Goal: Task Accomplishment & Management: Manage account settings

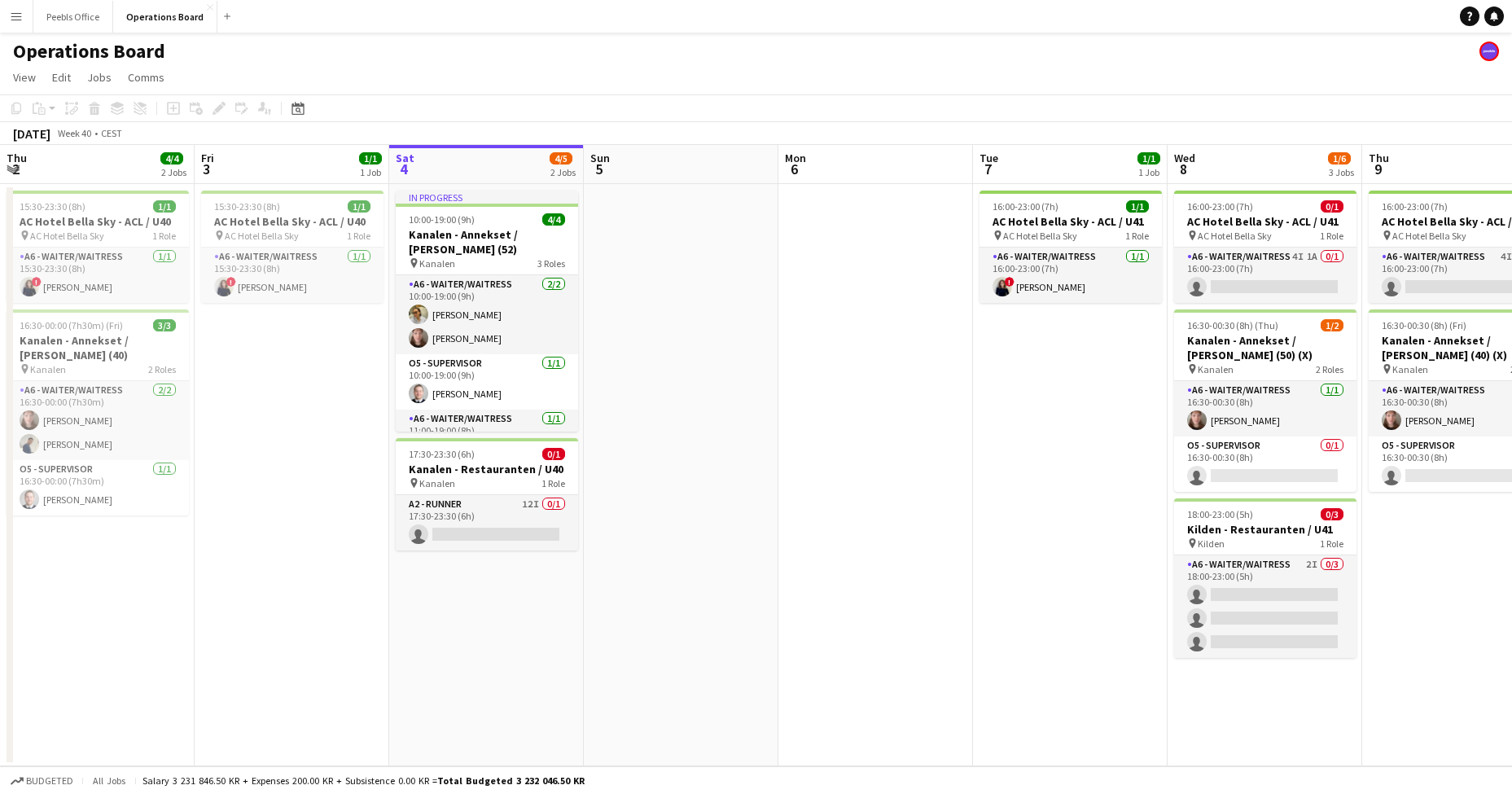
scroll to position [0, 657]
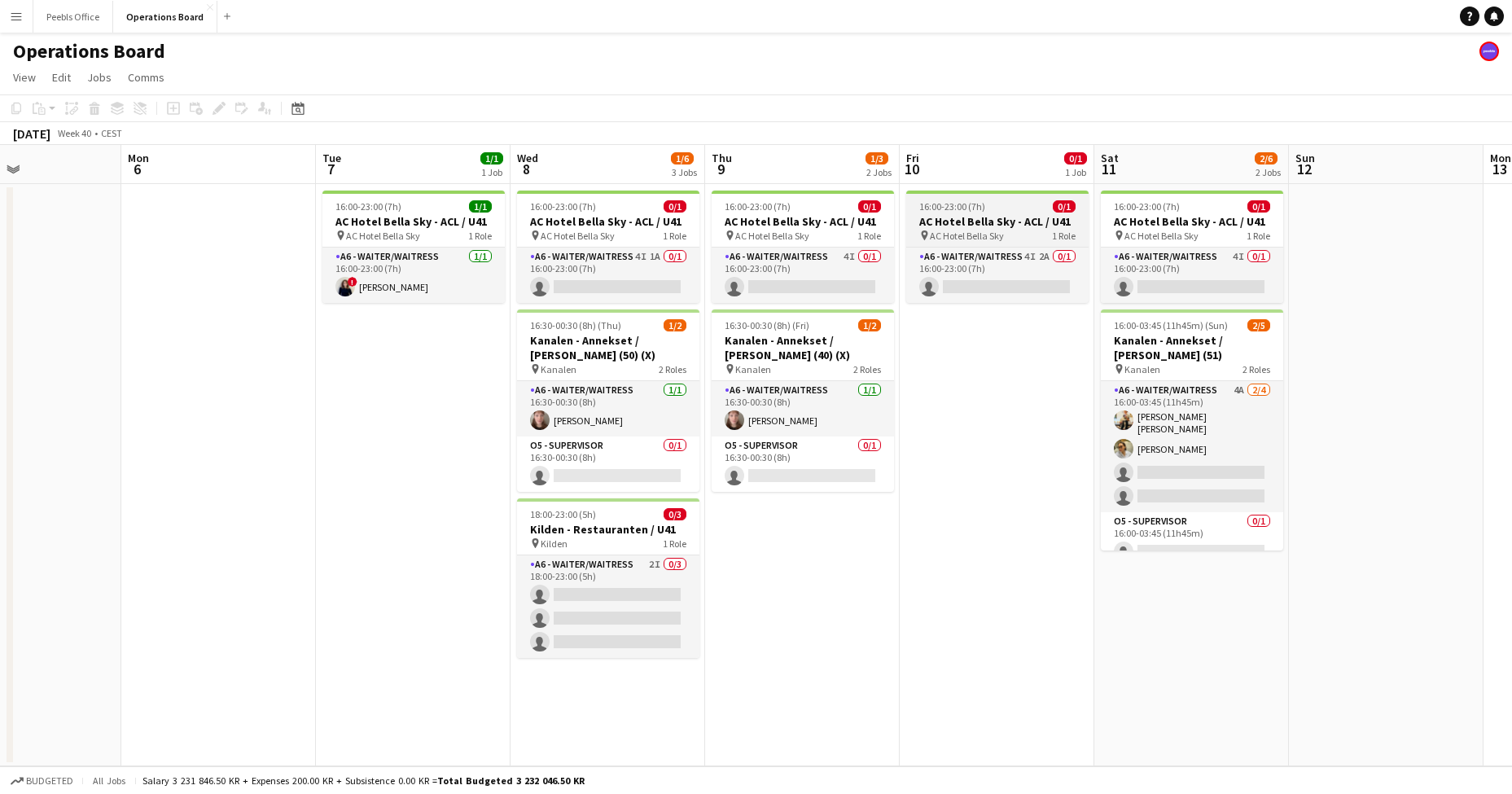
click at [993, 228] on h3 "AC Hotel Bella Sky - ACL / U41" at bounding box center [997, 221] width 183 height 15
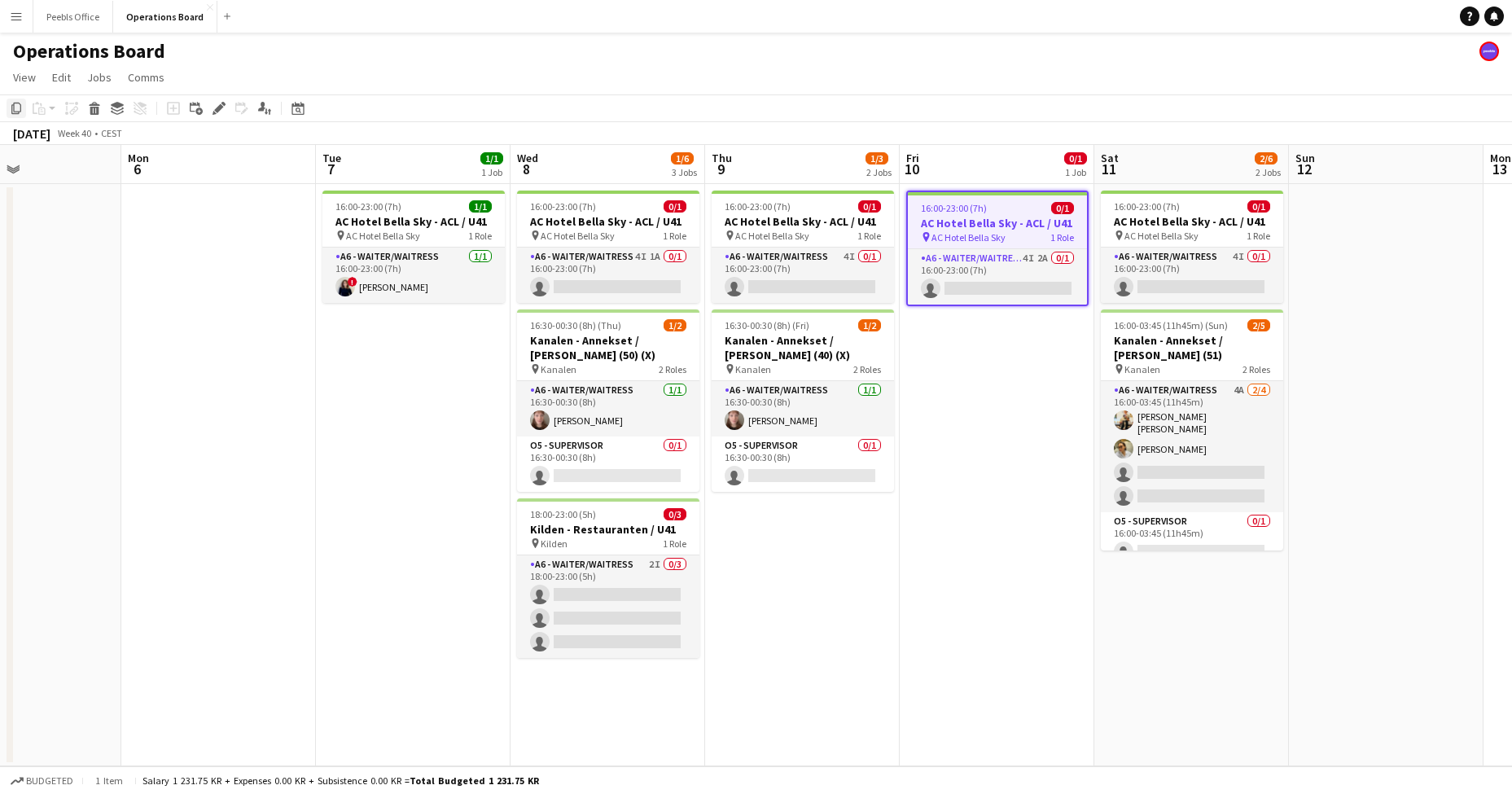
click at [14, 109] on icon at bounding box center [16, 108] width 10 height 11
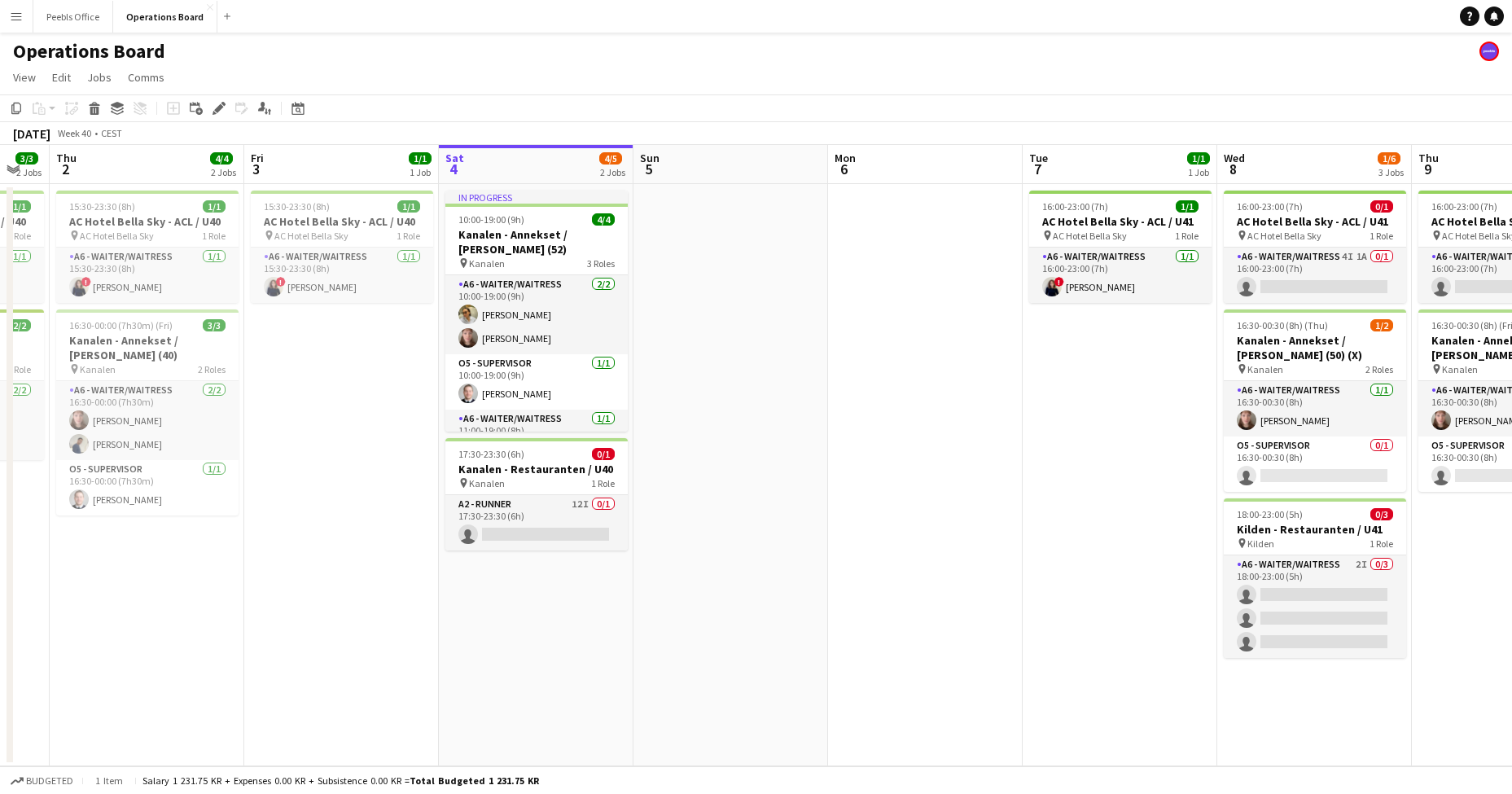
scroll to position [0, 335]
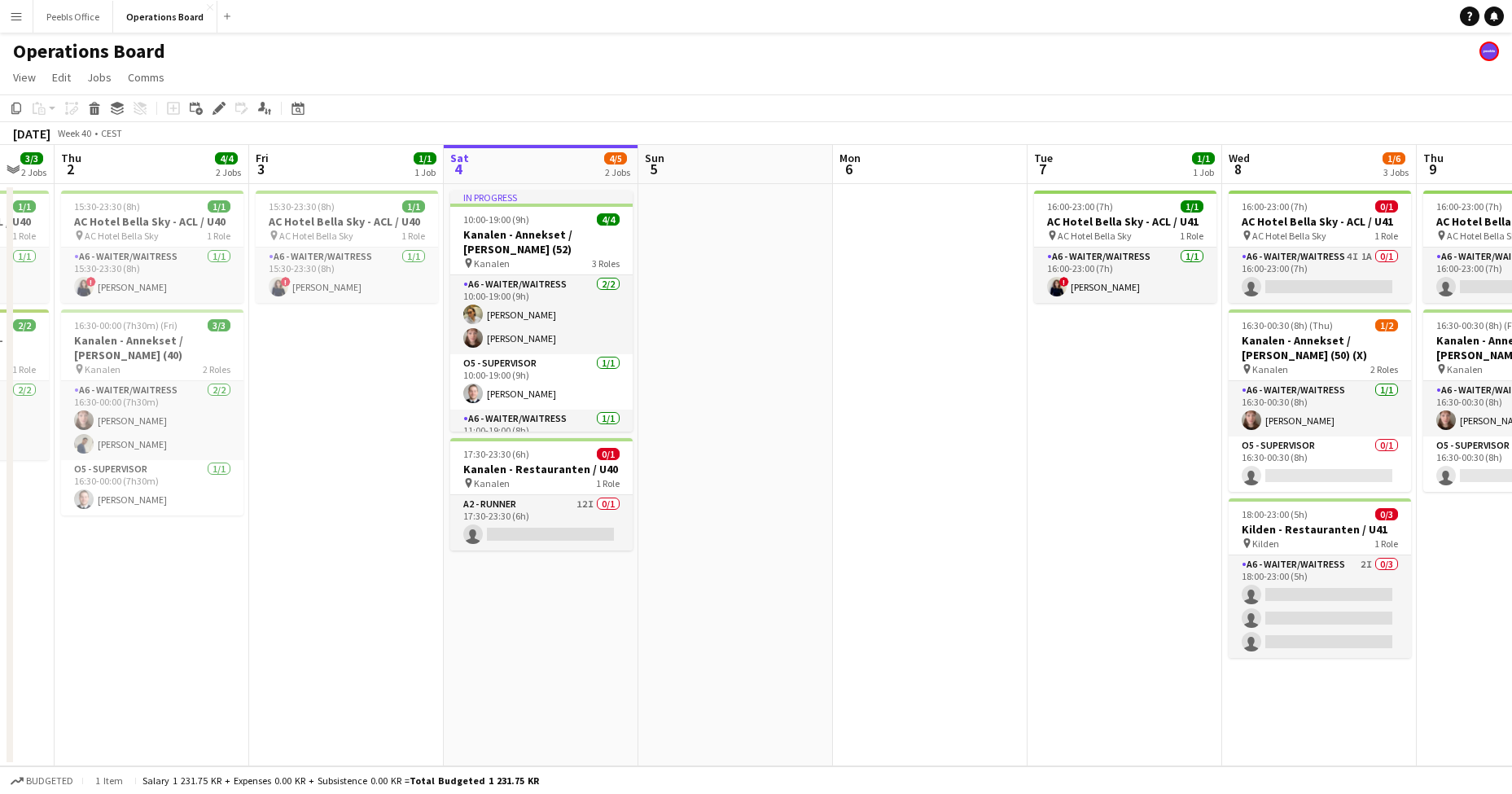
drag, startPoint x: 474, startPoint y: 635, endPoint x: 1186, endPoint y: 581, distance: 714.0
click at [1186, 581] on app-calendar-viewport "Tue 30 1/1 1 Job Wed 1 3/3 2 Jobs Thu 2 4/4 2 Jobs Fri 3 1/1 1 Job Sat 4 4/5 2 …" at bounding box center [756, 456] width 1512 height 622
click at [492, 600] on app-date-cell "In progress 10:00-19:00 (9h) 4/4 Kanalen - Annekset / [PERSON_NAME] (52) pin Ka…" at bounding box center [541, 476] width 195 height 582
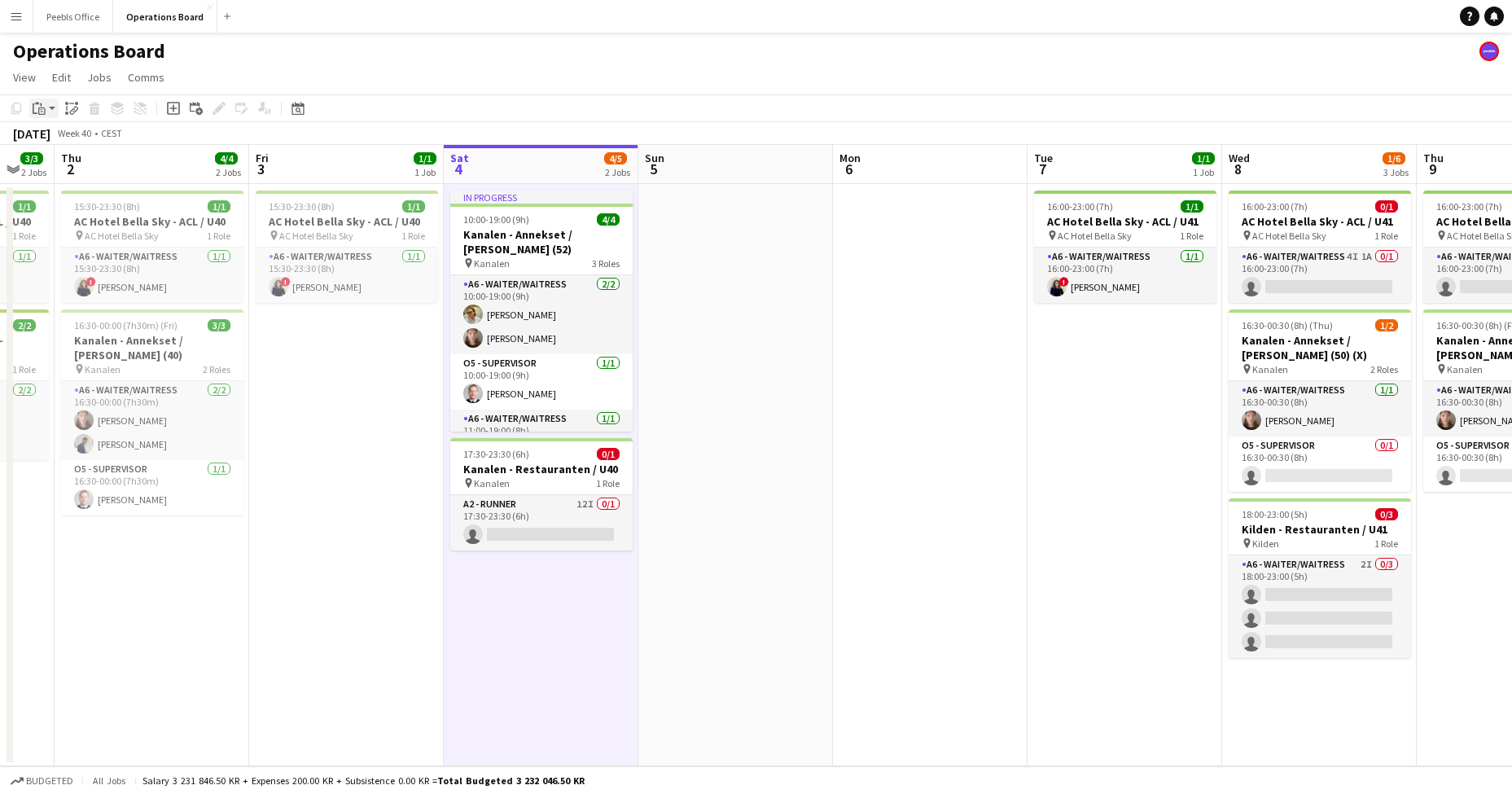
click at [45, 111] on icon at bounding box center [42, 111] width 7 height 7
click at [69, 134] on link "Paste Command V" at bounding box center [107, 139] width 128 height 15
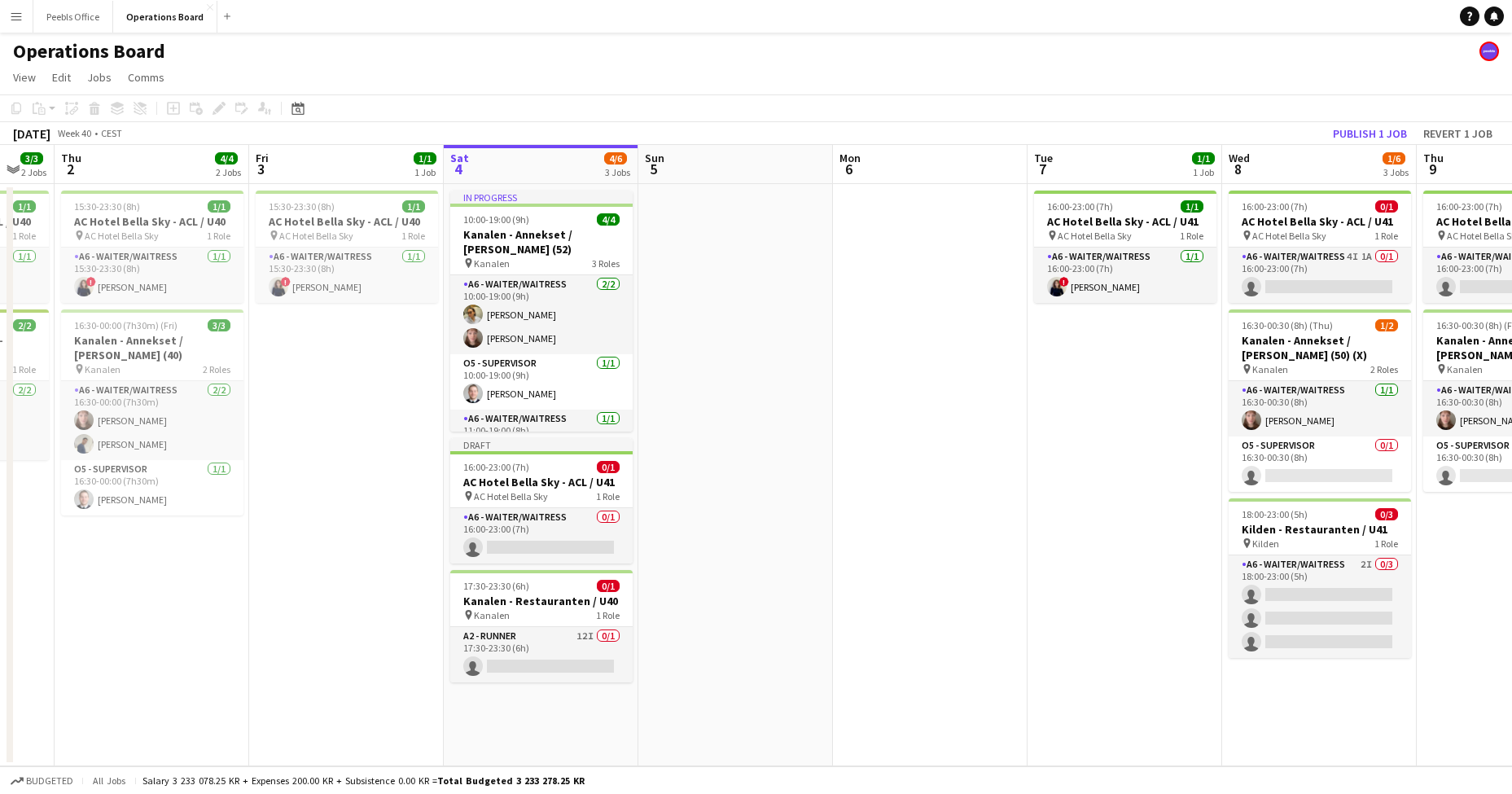
click at [759, 593] on app-date-cell at bounding box center [735, 476] width 195 height 582
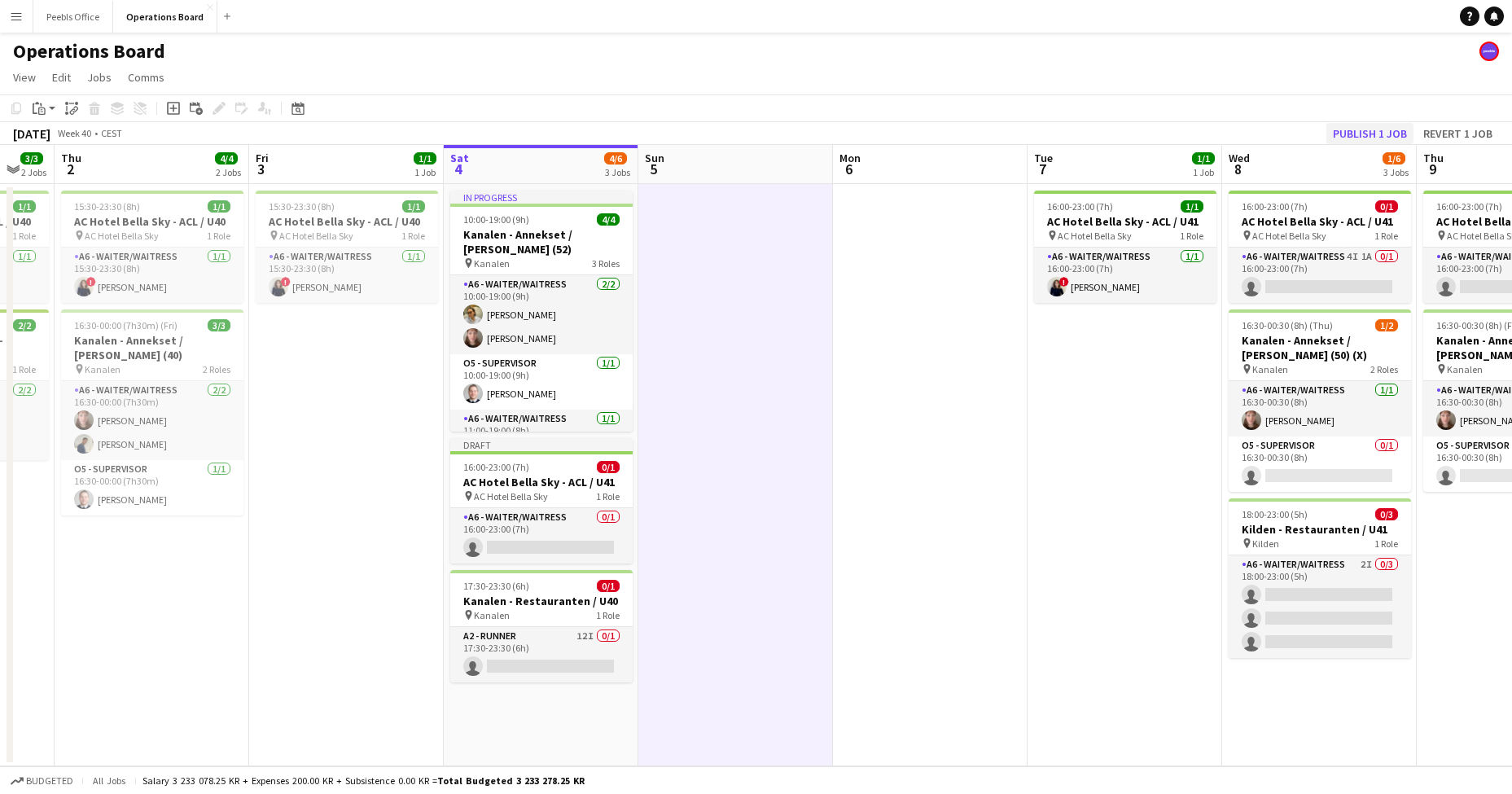
click at [1377, 125] on button "Publish 1 job" at bounding box center [1370, 134] width 87 height 21
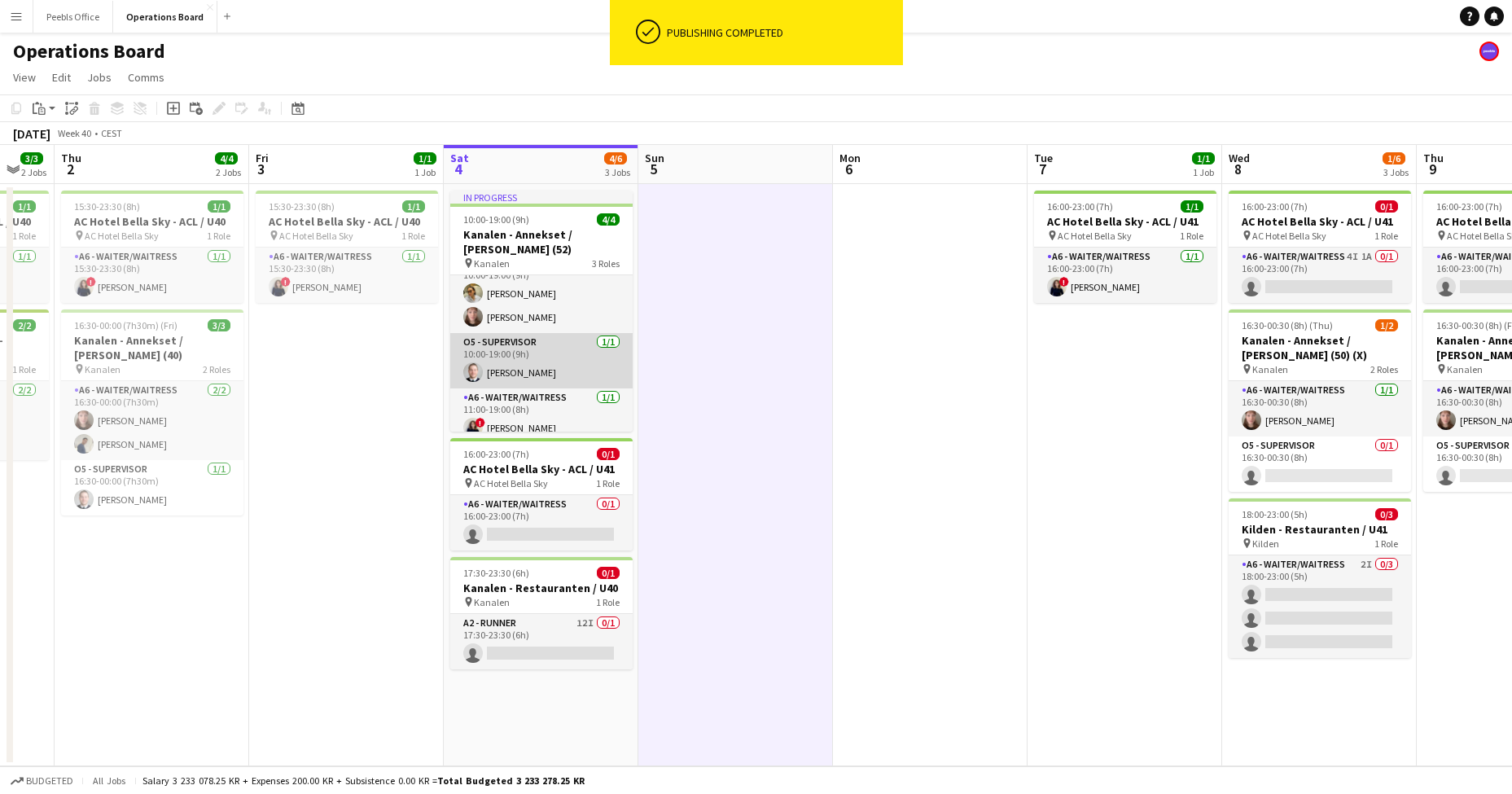
scroll to position [33, 0]
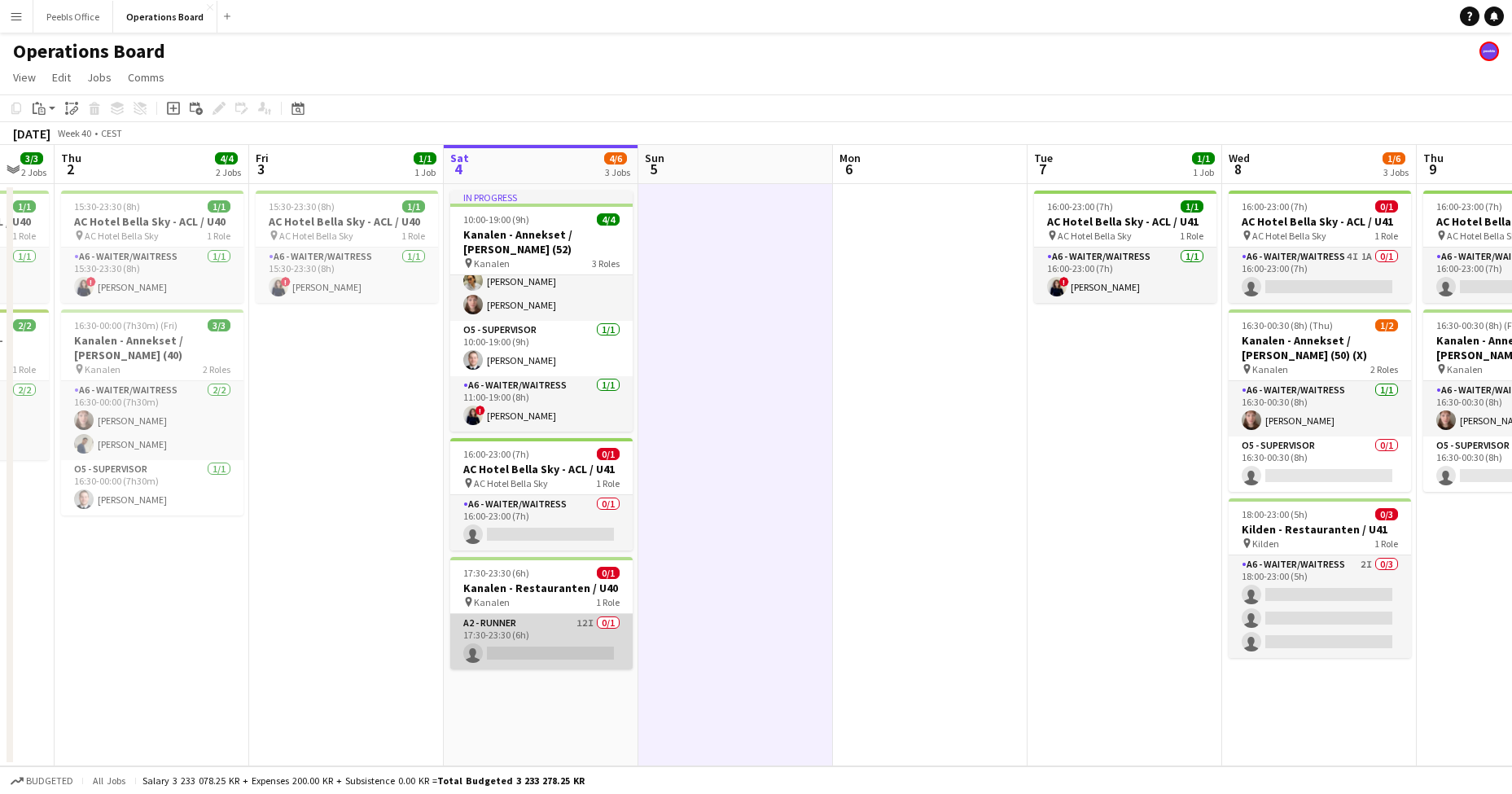
click at [512, 639] on app-card-role "A2 - RUNNER 12I 0/1 17:30-23:30 (6h) single-neutral-actions" at bounding box center [541, 642] width 183 height 55
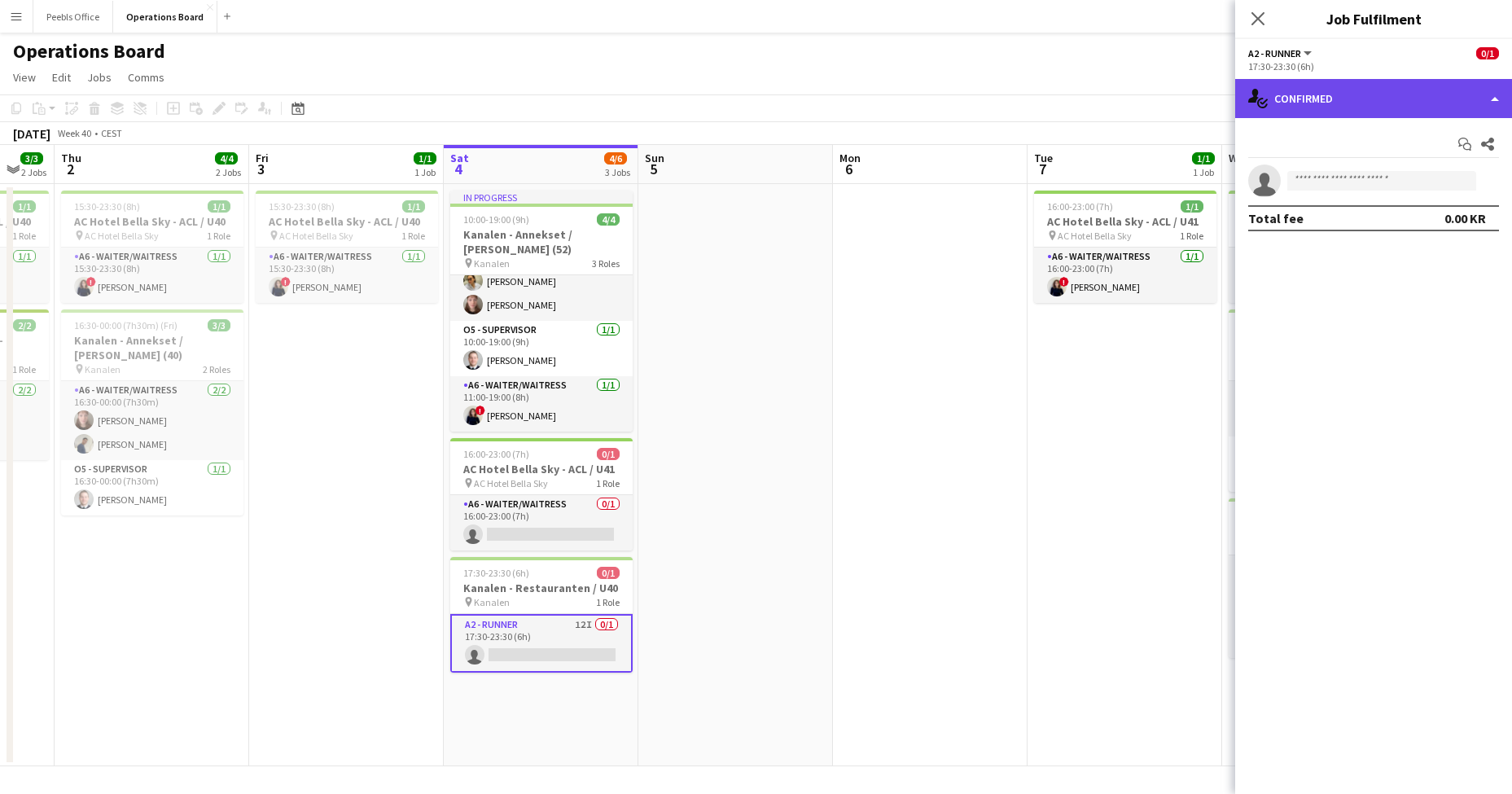
click at [1322, 101] on div "single-neutral-actions-check-2 Confirmed" at bounding box center [1373, 98] width 277 height 39
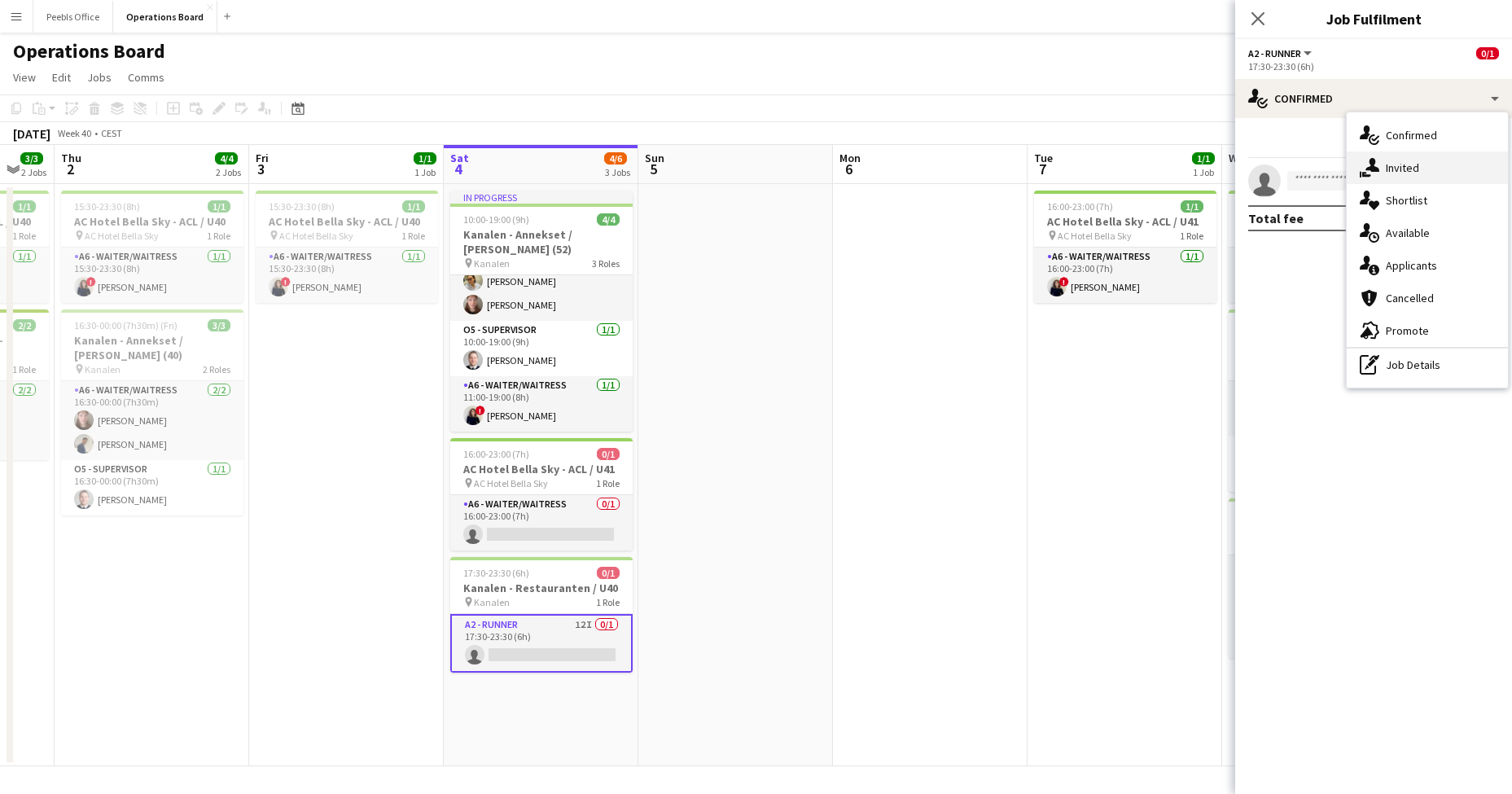
click at [1396, 160] on div "single-neutral-actions-share-1 Invited" at bounding box center [1427, 167] width 161 height 32
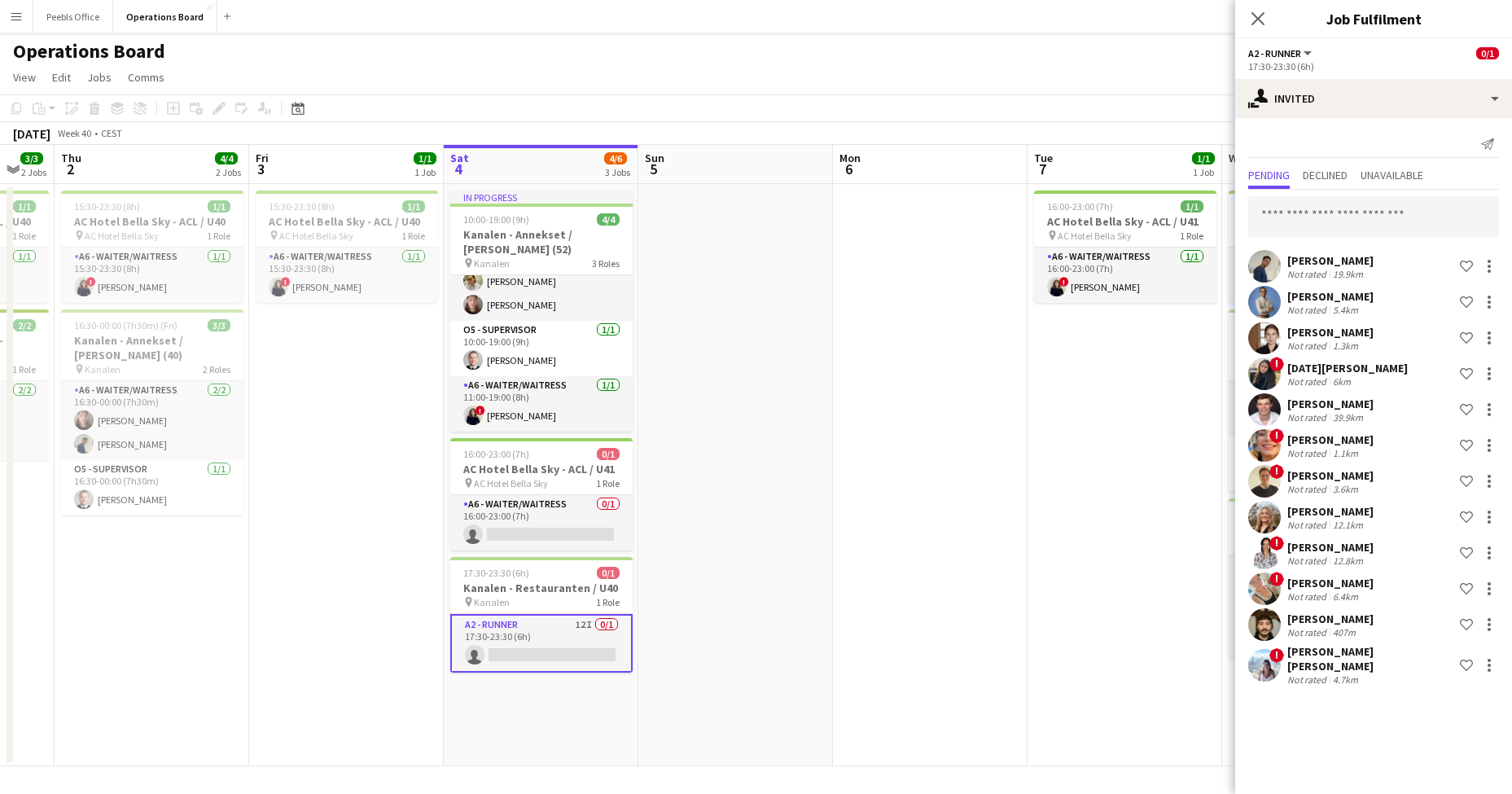
click at [317, 606] on app-date-cell "15:30-23:30 (8h) 1/1 AC Hotel [GEOGRAPHIC_DATA] - ACL / U40 pin AC Hotel Bella …" at bounding box center [346, 476] width 195 height 582
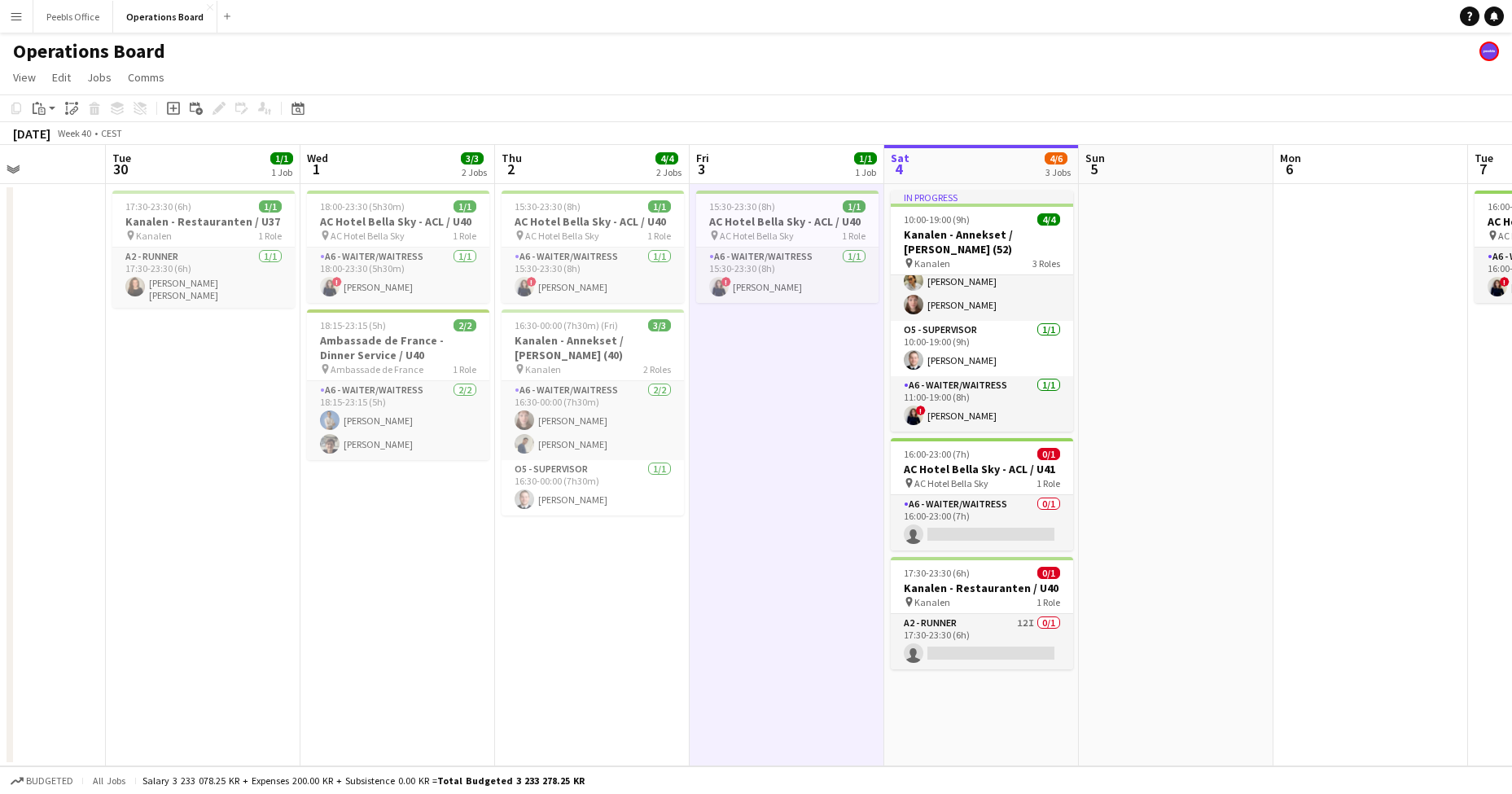
scroll to position [0, 479]
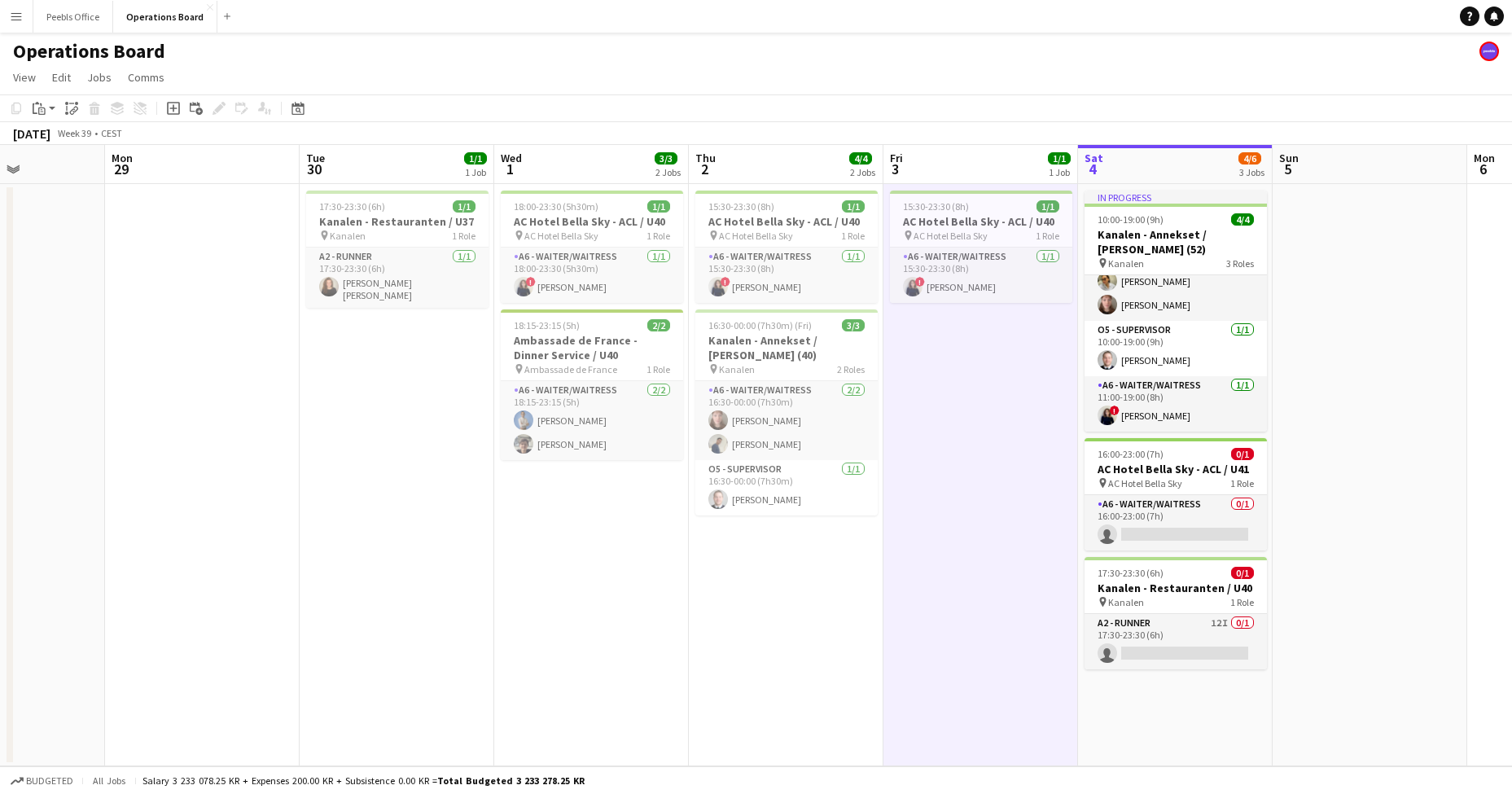
drag, startPoint x: 151, startPoint y: 609, endPoint x: 786, endPoint y: 592, distance: 635.2
click at [786, 592] on app-calendar-viewport "Fri 26 2/2 1 Job Sat 27 3/3 1 Job Sun 28 Mon 29 Tue 30 1/1 1 Job Wed 1 3/3 2 Jo…" at bounding box center [756, 456] width 1512 height 622
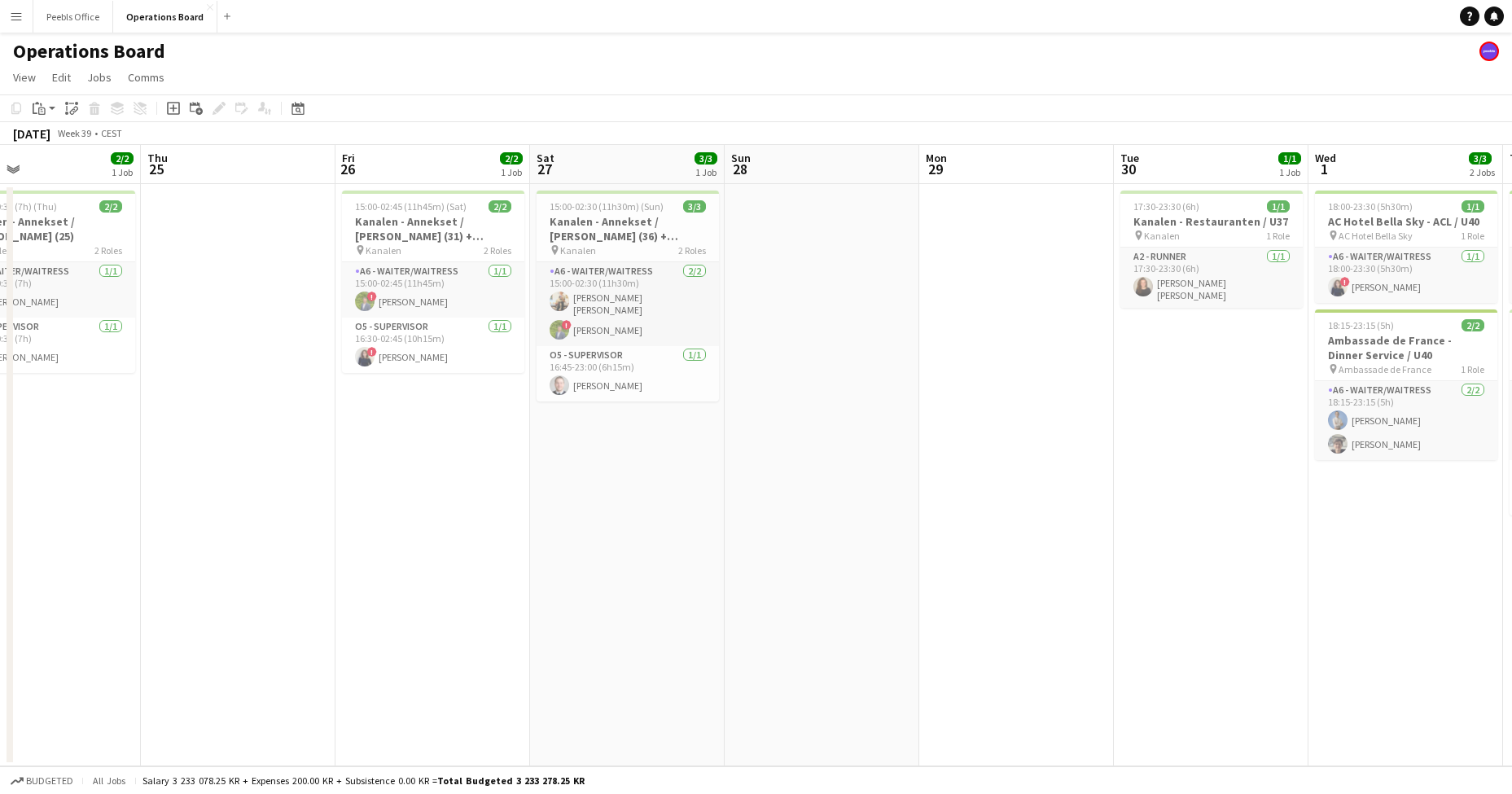
scroll to position [0, 441]
drag, startPoint x: 359, startPoint y: 600, endPoint x: 1175, endPoint y: 578, distance: 816.3
click at [1175, 578] on app-calendar-viewport "Mon 22 Tue 23 3/3 1 Job Wed 24 2/2 1 Job Thu 25 Fri 26 2/2 1 Job Sat 27 3/3 1 J…" at bounding box center [756, 456] width 1512 height 622
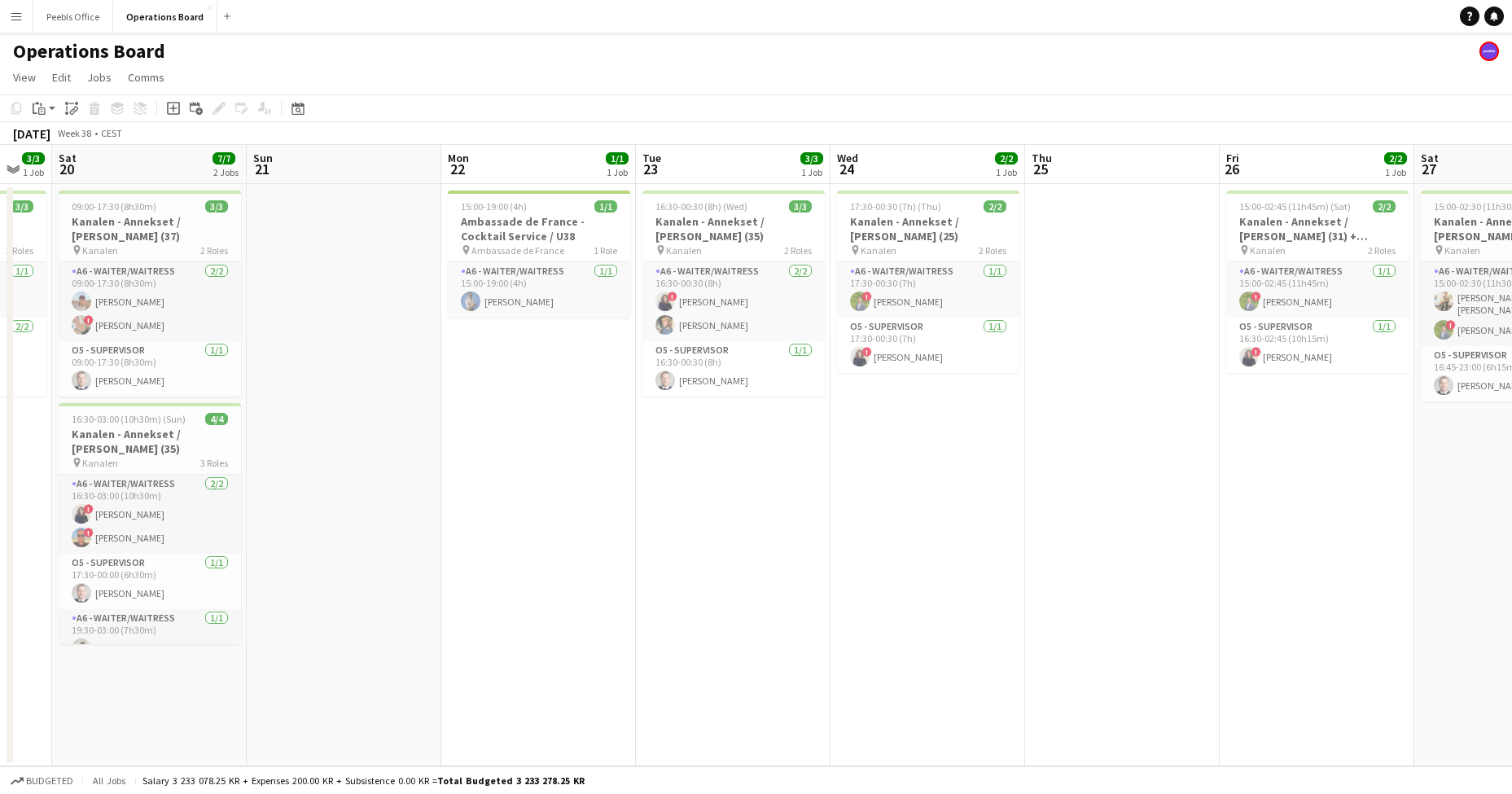
scroll to position [0, 489]
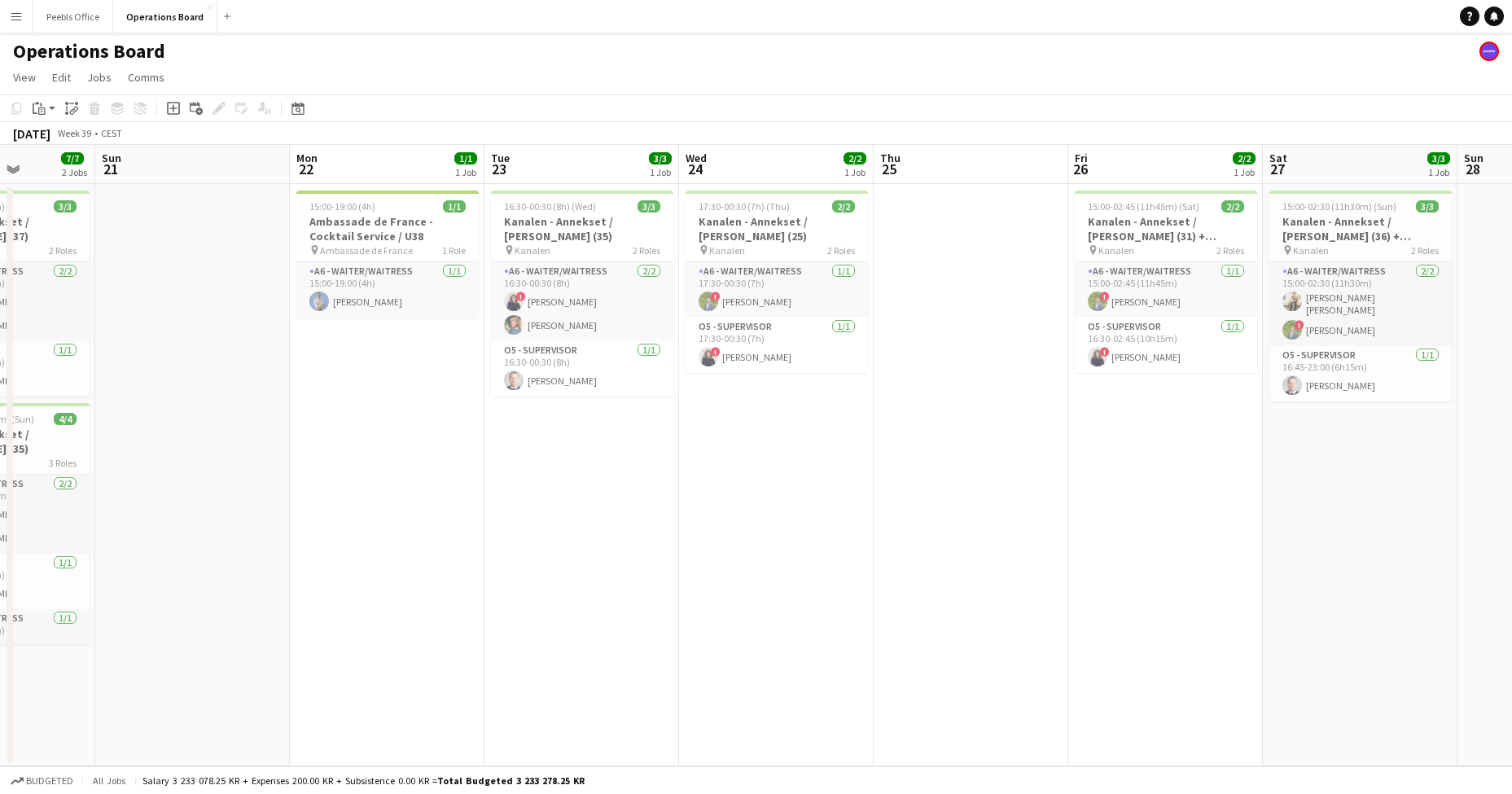
drag, startPoint x: 438, startPoint y: 582, endPoint x: 1169, endPoint y: 558, distance: 731.4
click at [1169, 558] on app-calendar-viewport "Thu 18 Fri 19 3/3 1 Job Sat 20 7/7 2 Jobs Sun 21 Mon 22 1/1 1 Job Tue 23 3/3 1 …" at bounding box center [756, 456] width 1512 height 622
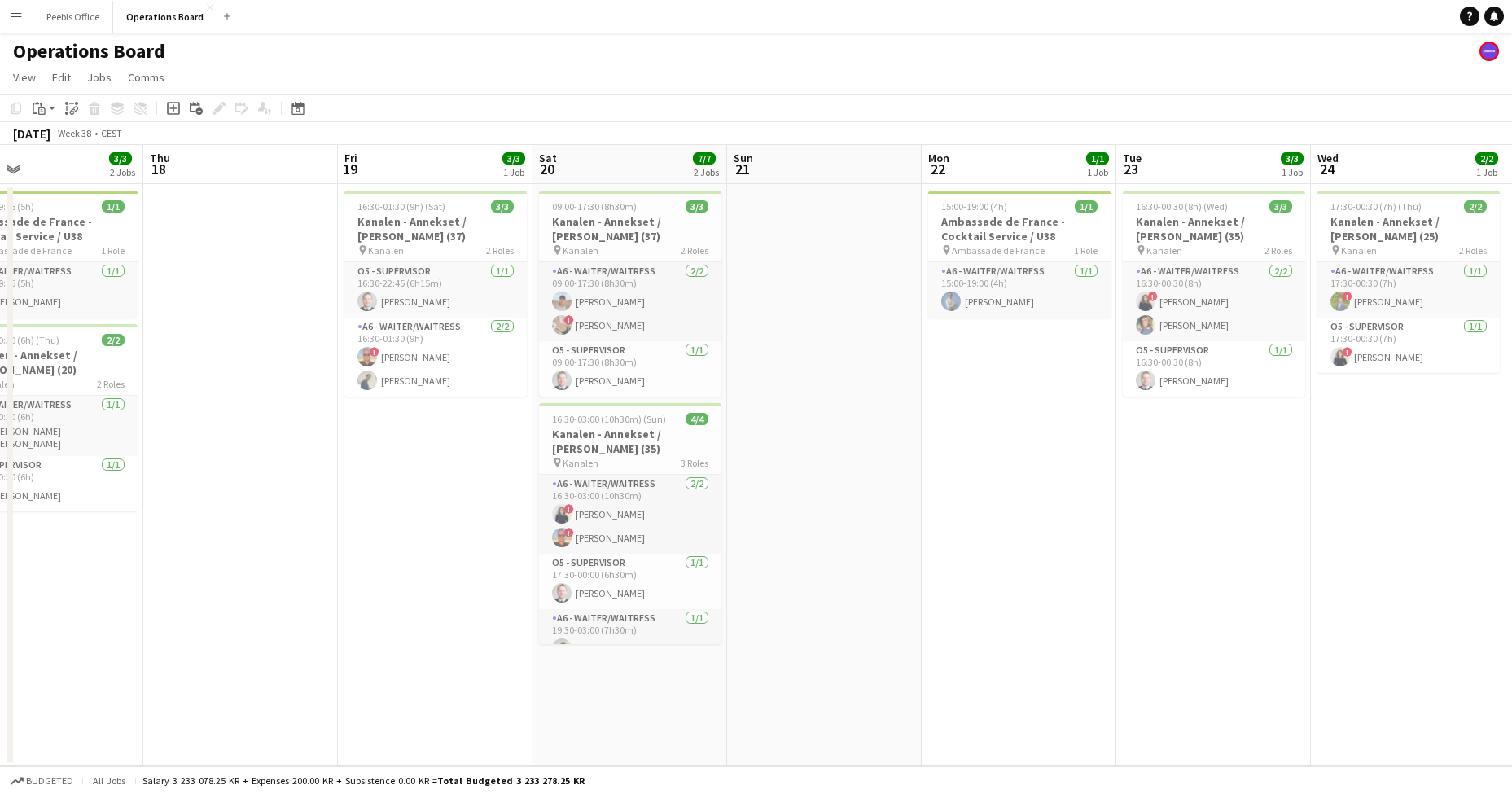
scroll to position [0, 420]
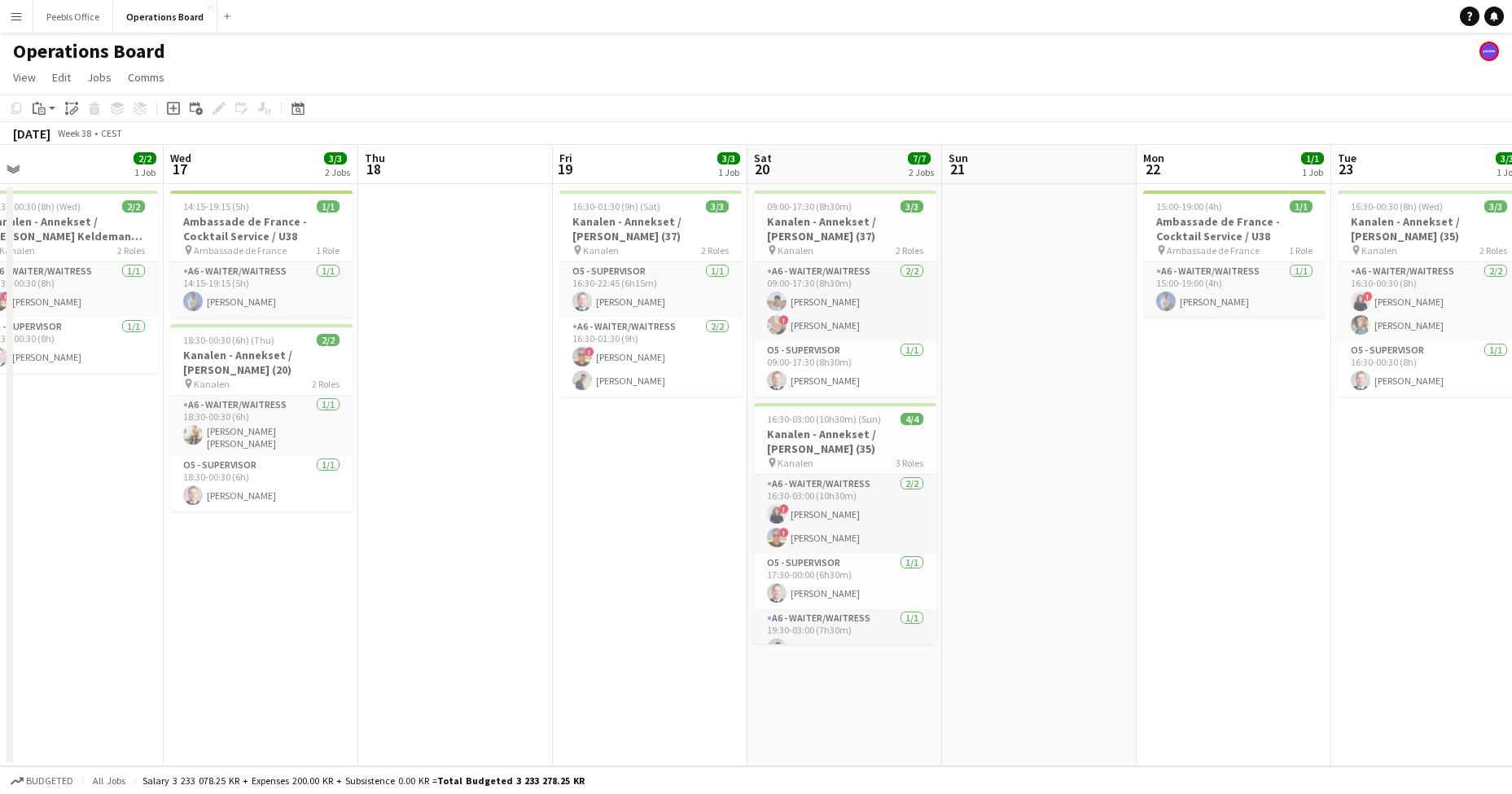
drag, startPoint x: 348, startPoint y: 573, endPoint x: 1195, endPoint y: 559, distance: 847.1
click at [1195, 559] on app-calendar-viewport "Sun 14 6/6 2 Jobs Mon 15 4/4 2 Jobs Tue 16 2/2 1 Job Wed 17 3/3 2 Jobs Thu 18 F…" at bounding box center [756, 456] width 1512 height 622
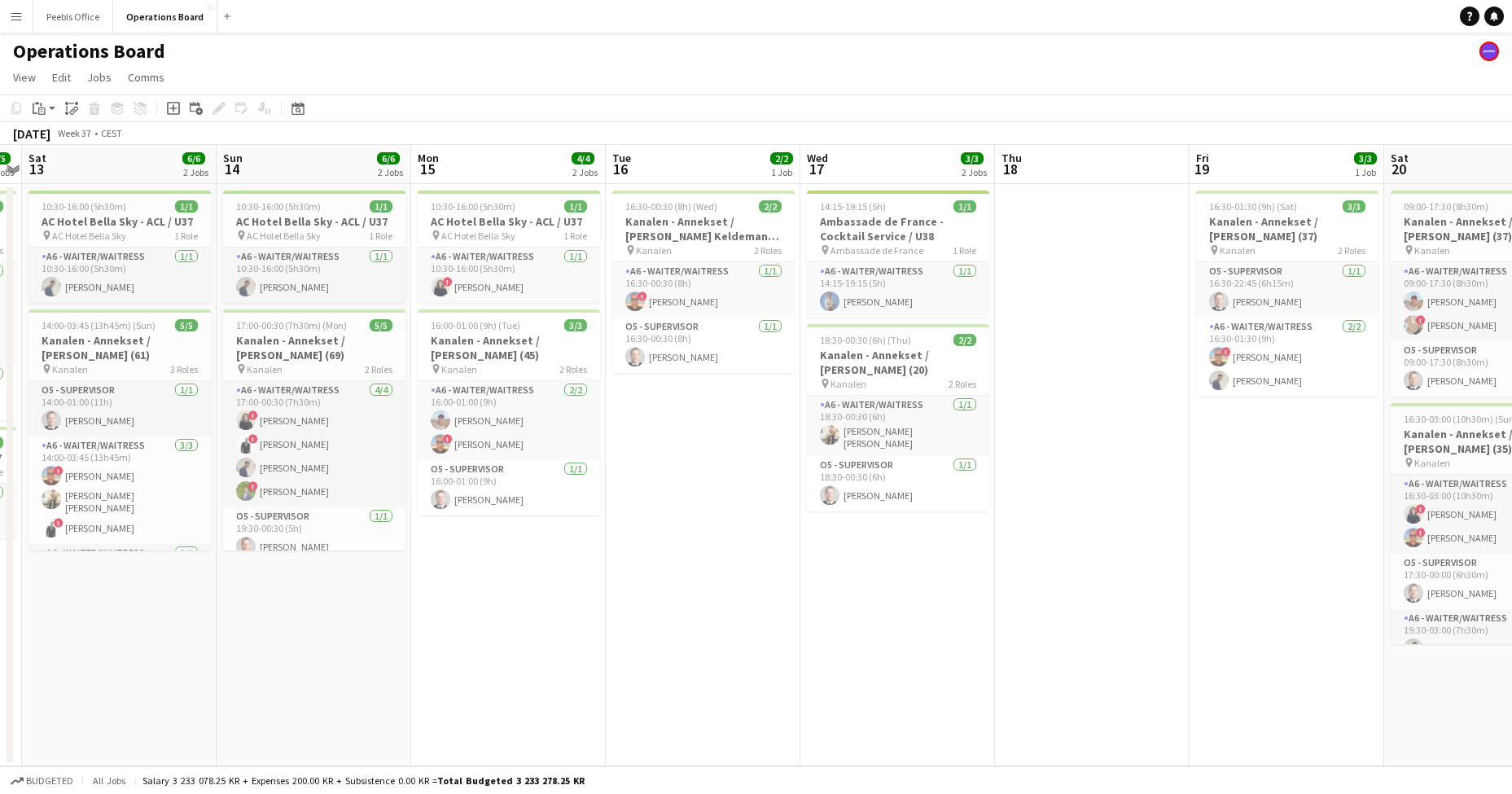
scroll to position [0, 330]
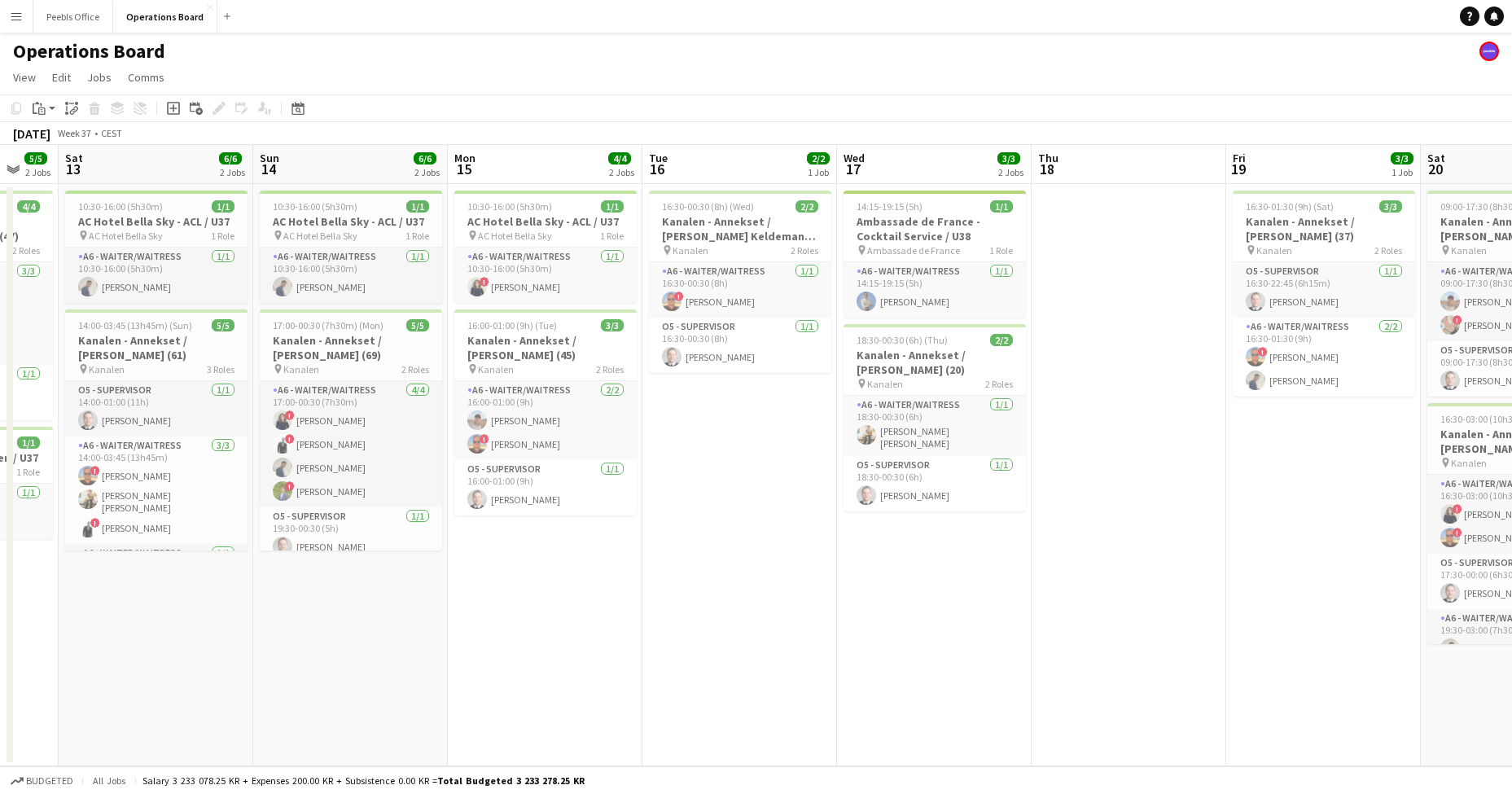
drag, startPoint x: 393, startPoint y: 647, endPoint x: 1067, endPoint y: 624, distance: 674.4
click at [1067, 624] on app-calendar-viewport "Thu 11 7/7 2 Jobs Fri 12 5/5 2 Jobs Sat 13 6/6 2 Jobs Sun 14 6/6 2 Jobs Mon 15 …" at bounding box center [756, 456] width 1512 height 622
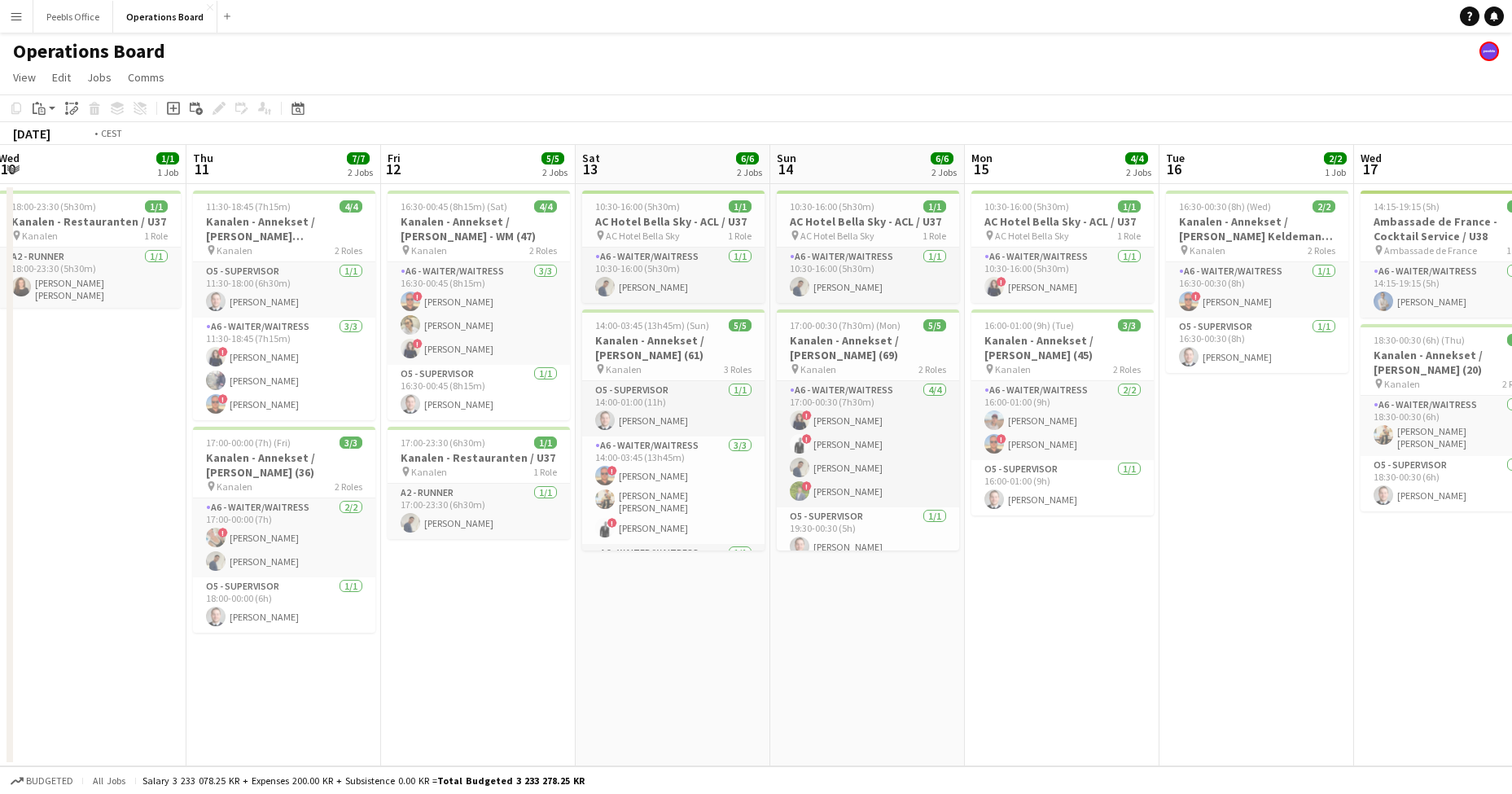
scroll to position [0, 383]
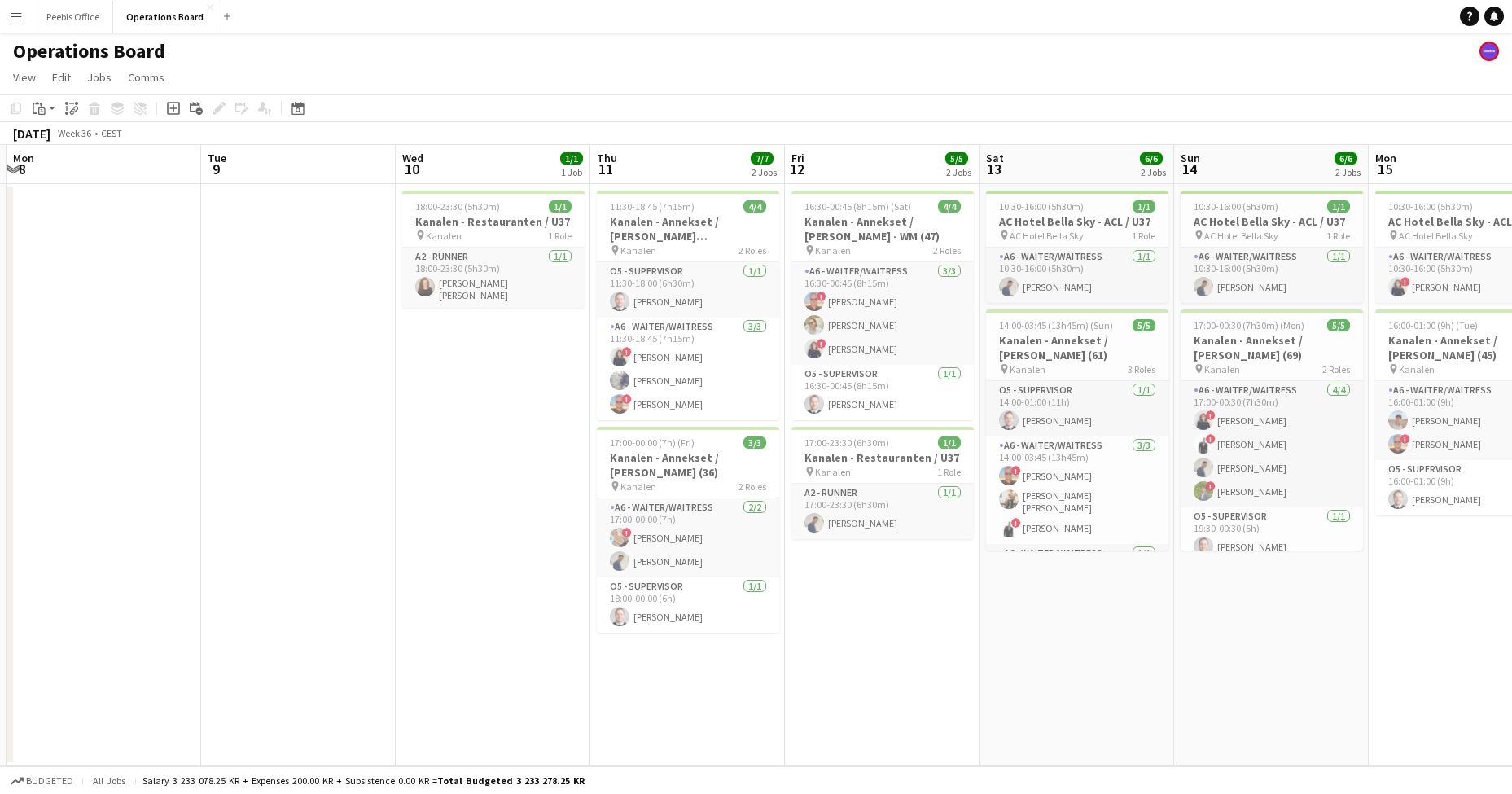
drag, startPoint x: 246, startPoint y: 653, endPoint x: 1167, endPoint y: 612, distance: 921.9
click at [1167, 612] on app-calendar-viewport "Sat 6 2/3 2 Jobs Sun 7 Mon 8 Tue 9 Wed 10 1/1 1 Job Thu 11 7/7 2 Jobs Fri 12 5/…" at bounding box center [756, 456] width 1512 height 622
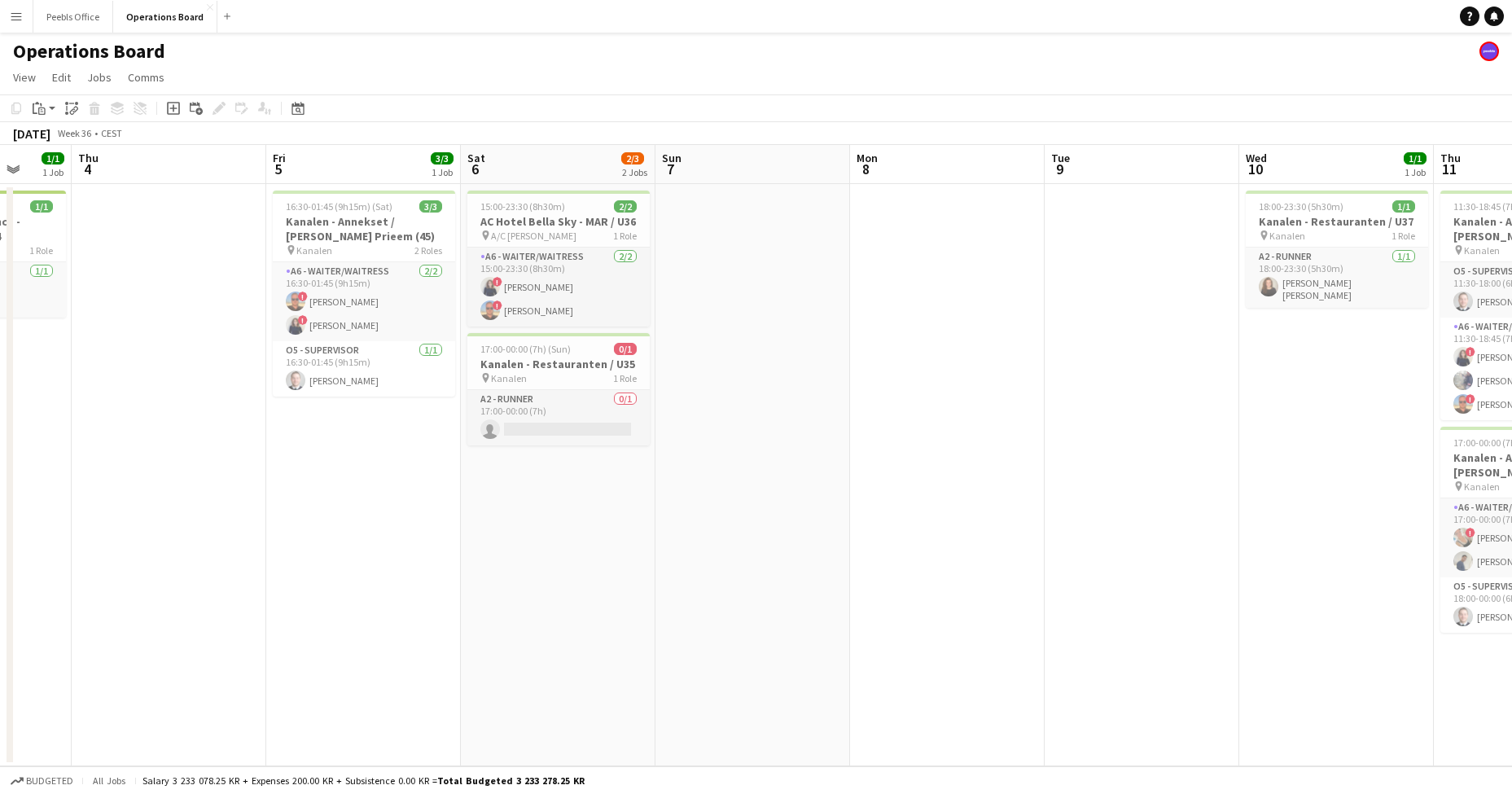
scroll to position [0, 640]
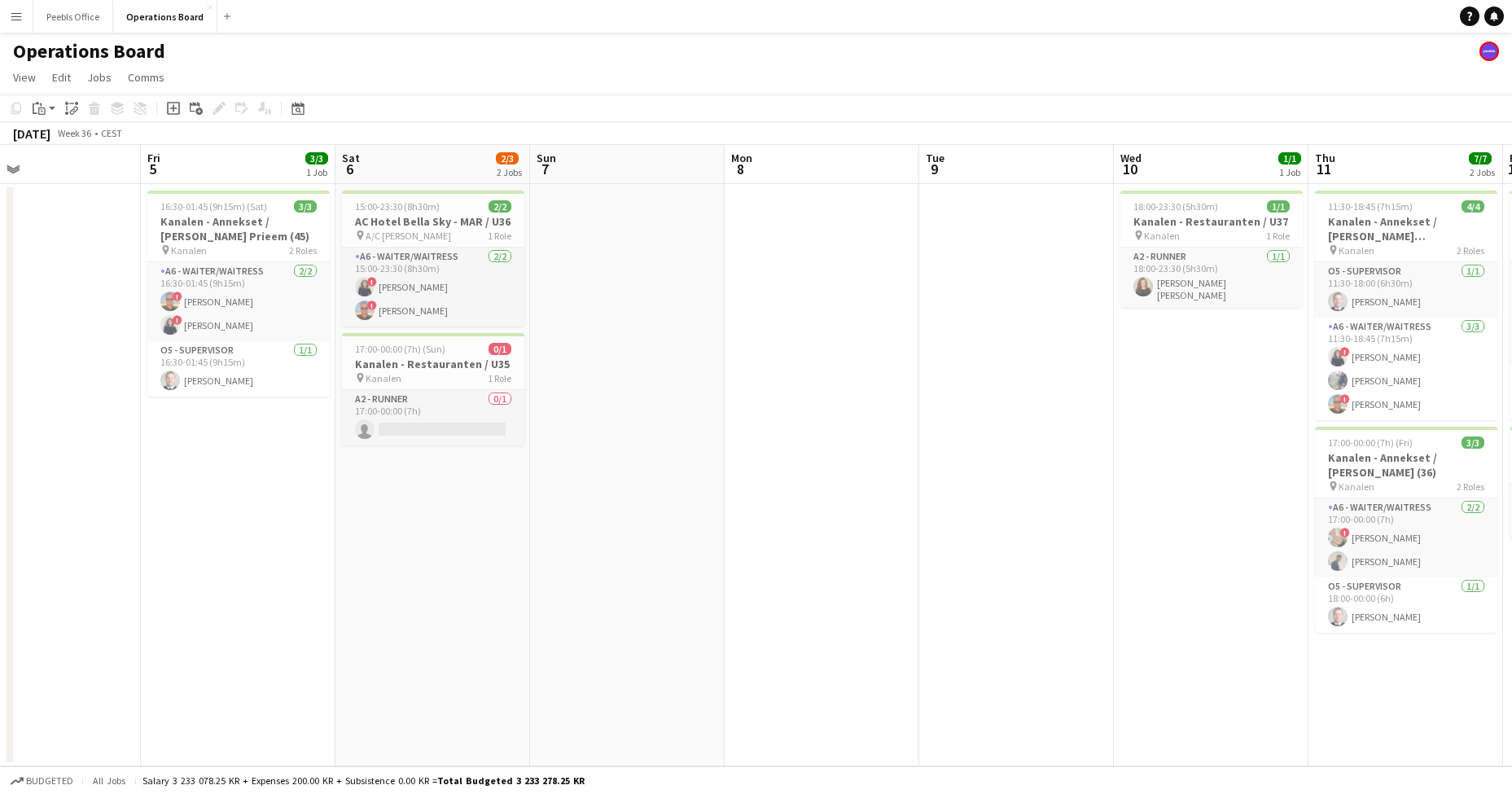
drag, startPoint x: 377, startPoint y: 601, endPoint x: 1615, endPoint y: 579, distance: 1238.2
click at [1511, 579] on html "Menu Boards Boards Boards All jobs Status Workforce Workforce My Workforce Recr…" at bounding box center [756, 397] width 1512 height 794
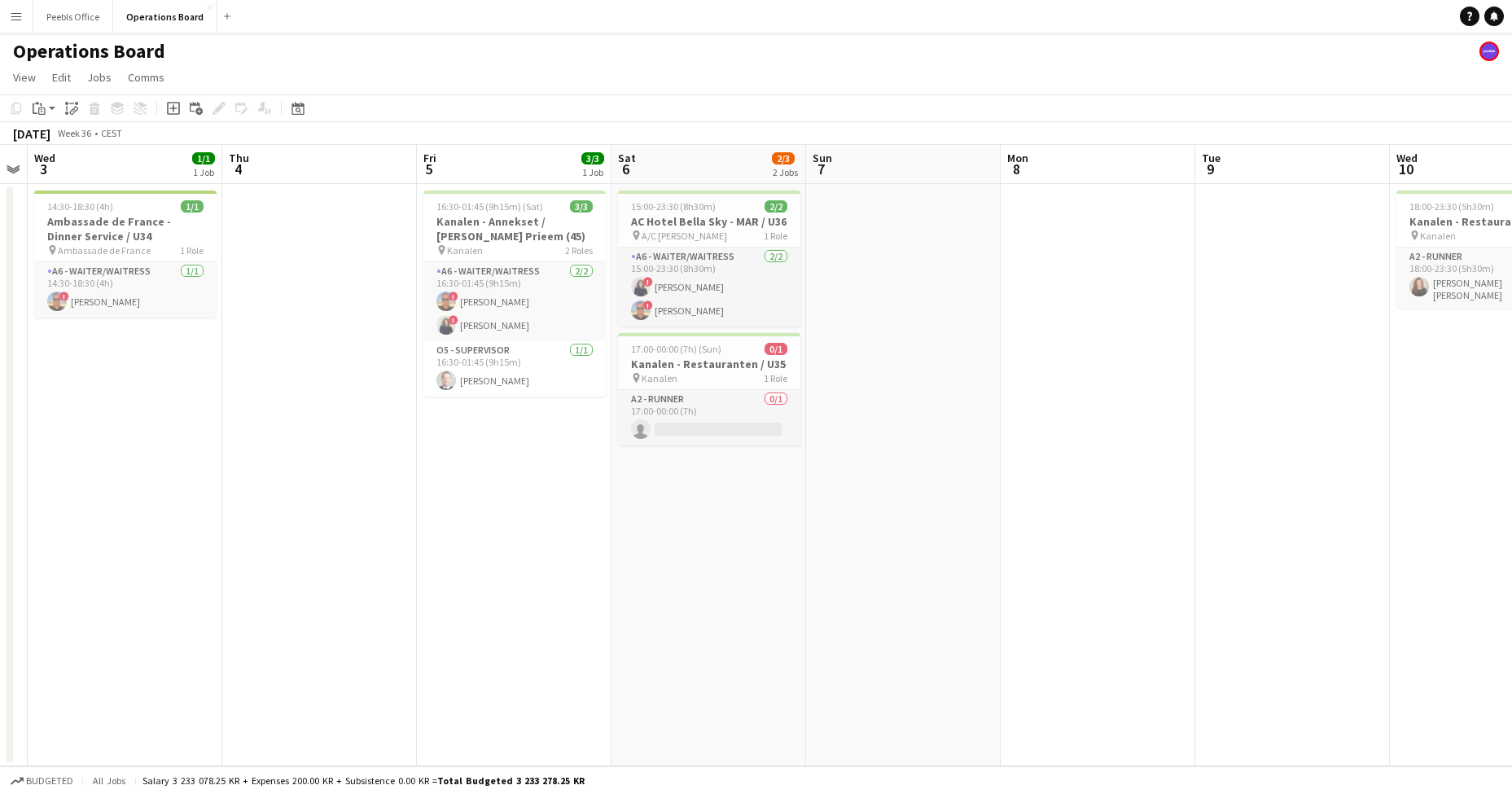
scroll to position [0, 355]
drag, startPoint x: 555, startPoint y: 579, endPoint x: 1035, endPoint y: 572, distance: 480.1
click at [1035, 572] on app-calendar-viewport "Mon 1 5/5 2 Jobs Tue 2 Wed 3 1/1 1 Job Thu 4 Fri 5 3/3 1 Job Sat 6 2/3 2 Jobs S…" at bounding box center [756, 456] width 1512 height 622
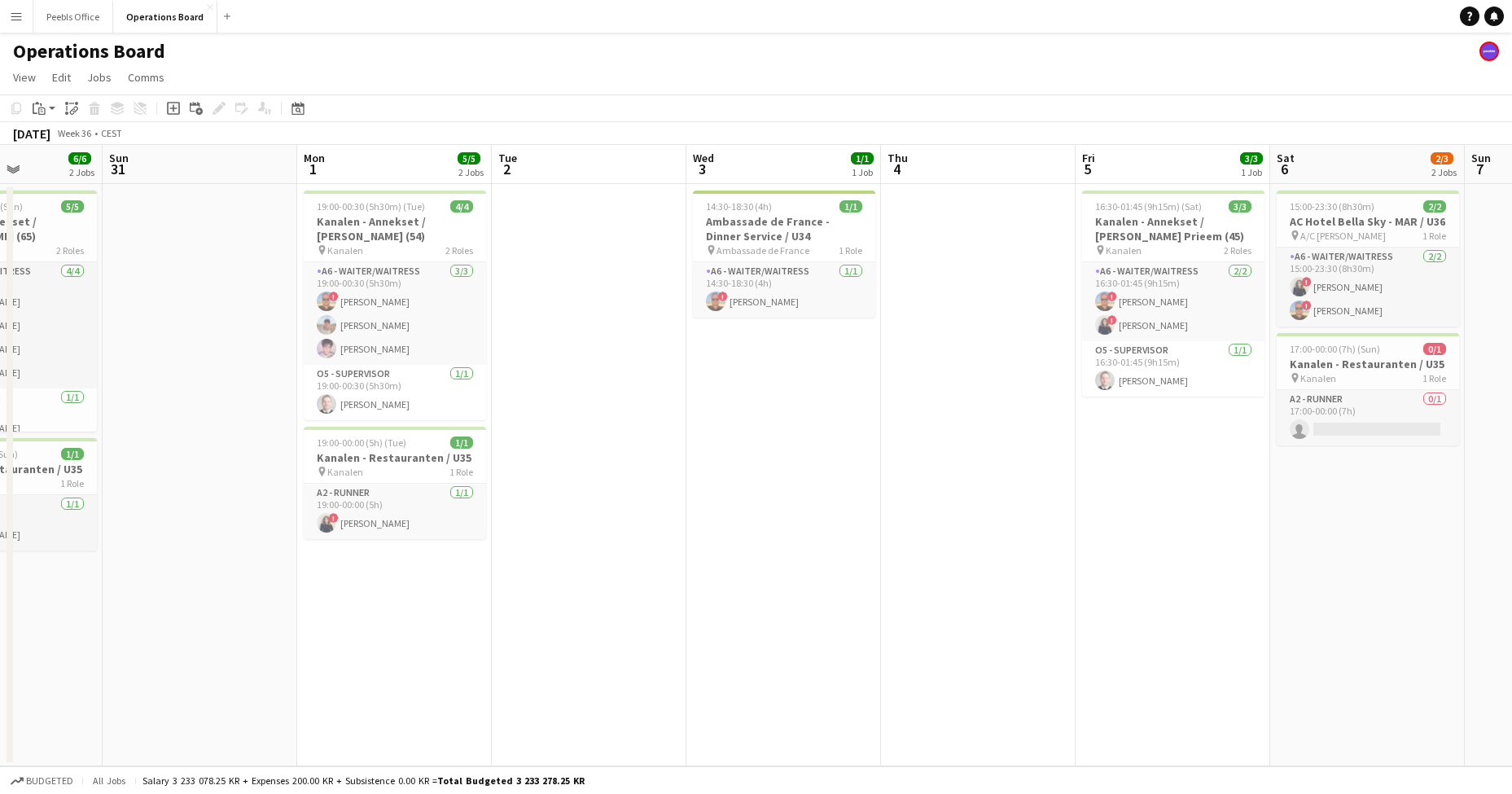
scroll to position [0, 423]
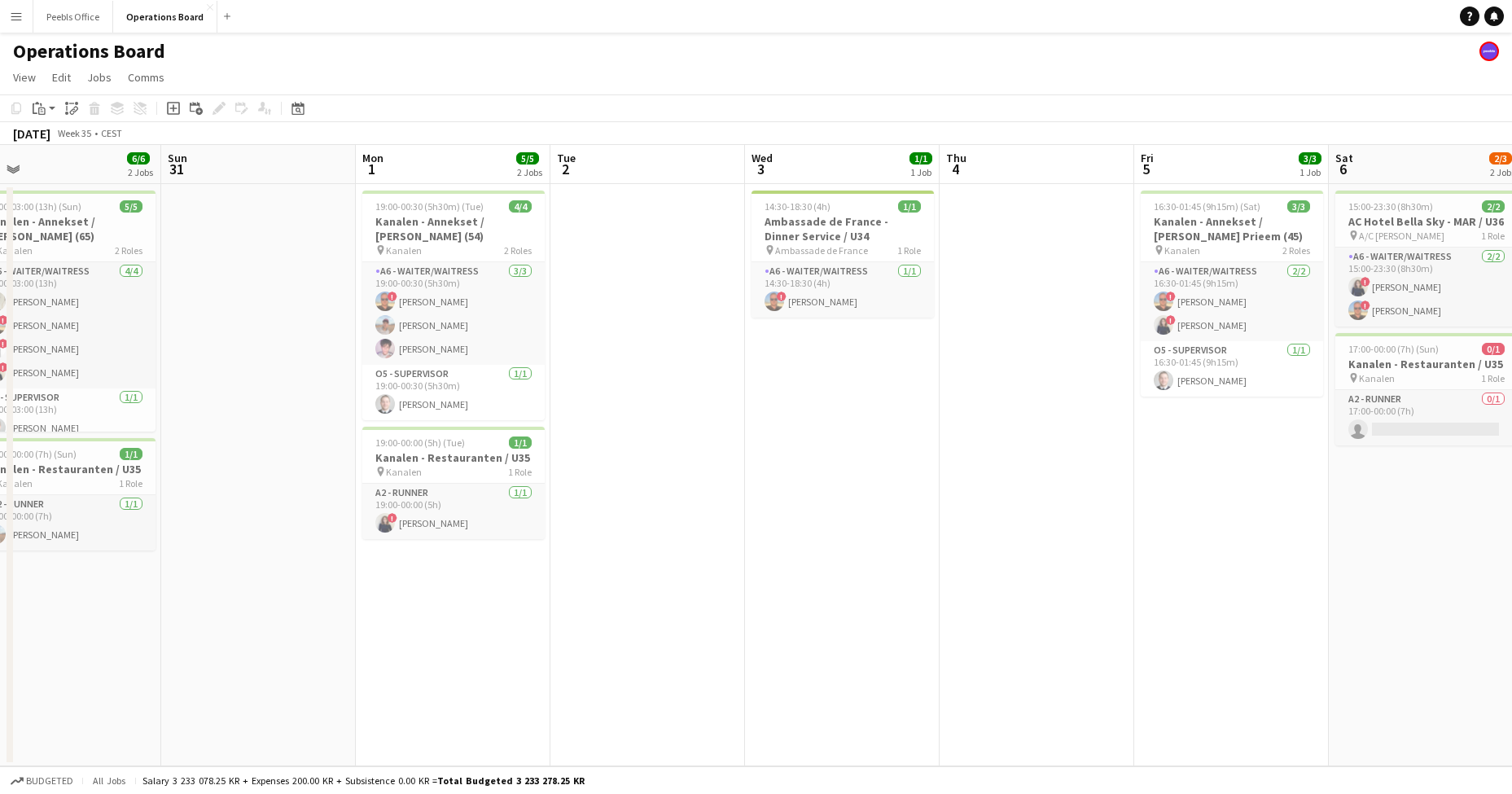
drag, startPoint x: 194, startPoint y: 583, endPoint x: 905, endPoint y: 562, distance: 711.3
click at [905, 562] on app-calendar-viewport "Thu 28 4/4 1 Job Fri 29 7/7 3 Jobs Sat 30 6/6 2 Jobs Sun 31 Mon 1 5/5 2 Jobs Tu…" at bounding box center [756, 456] width 1512 height 622
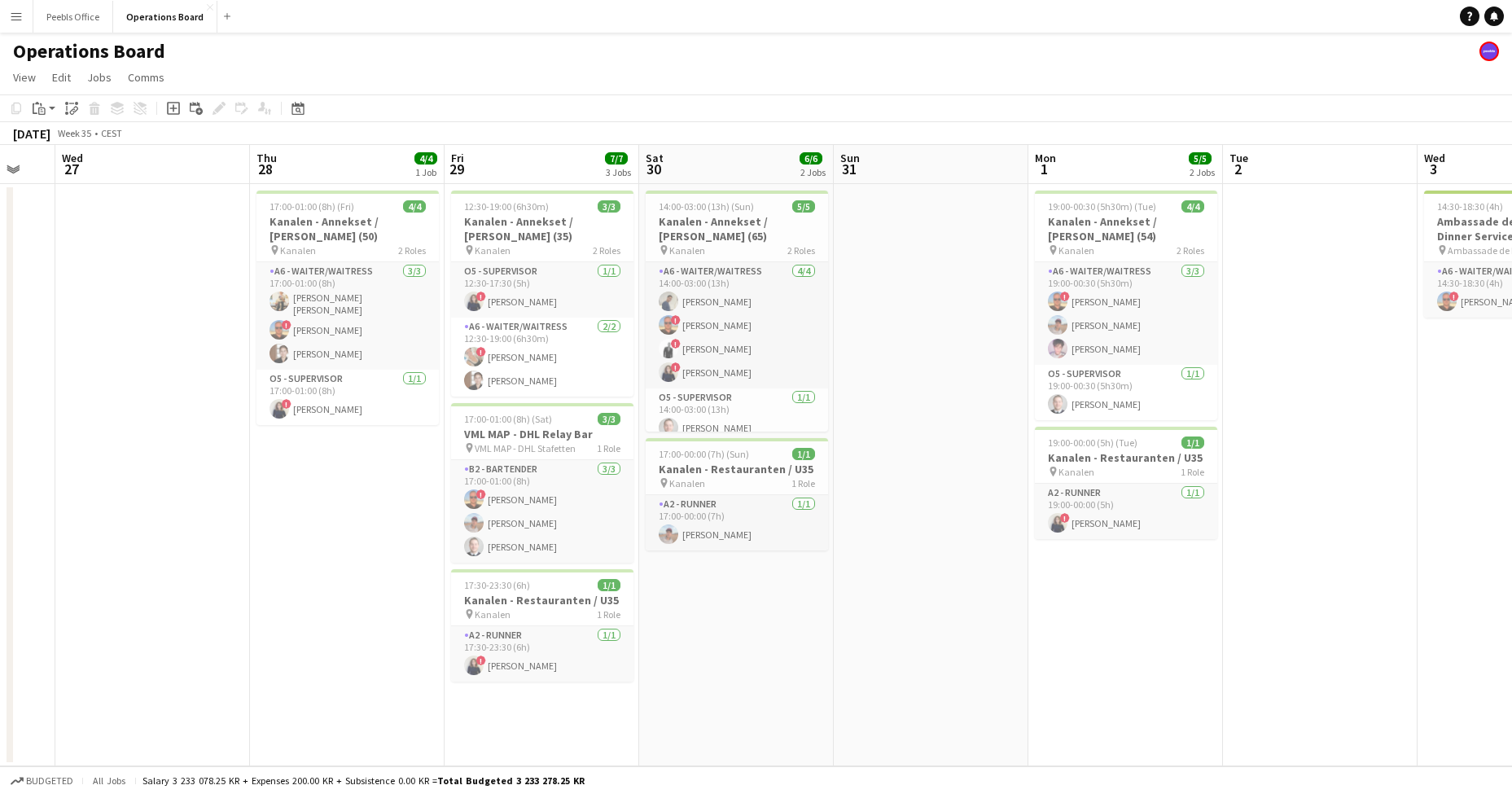
scroll to position [0, 486]
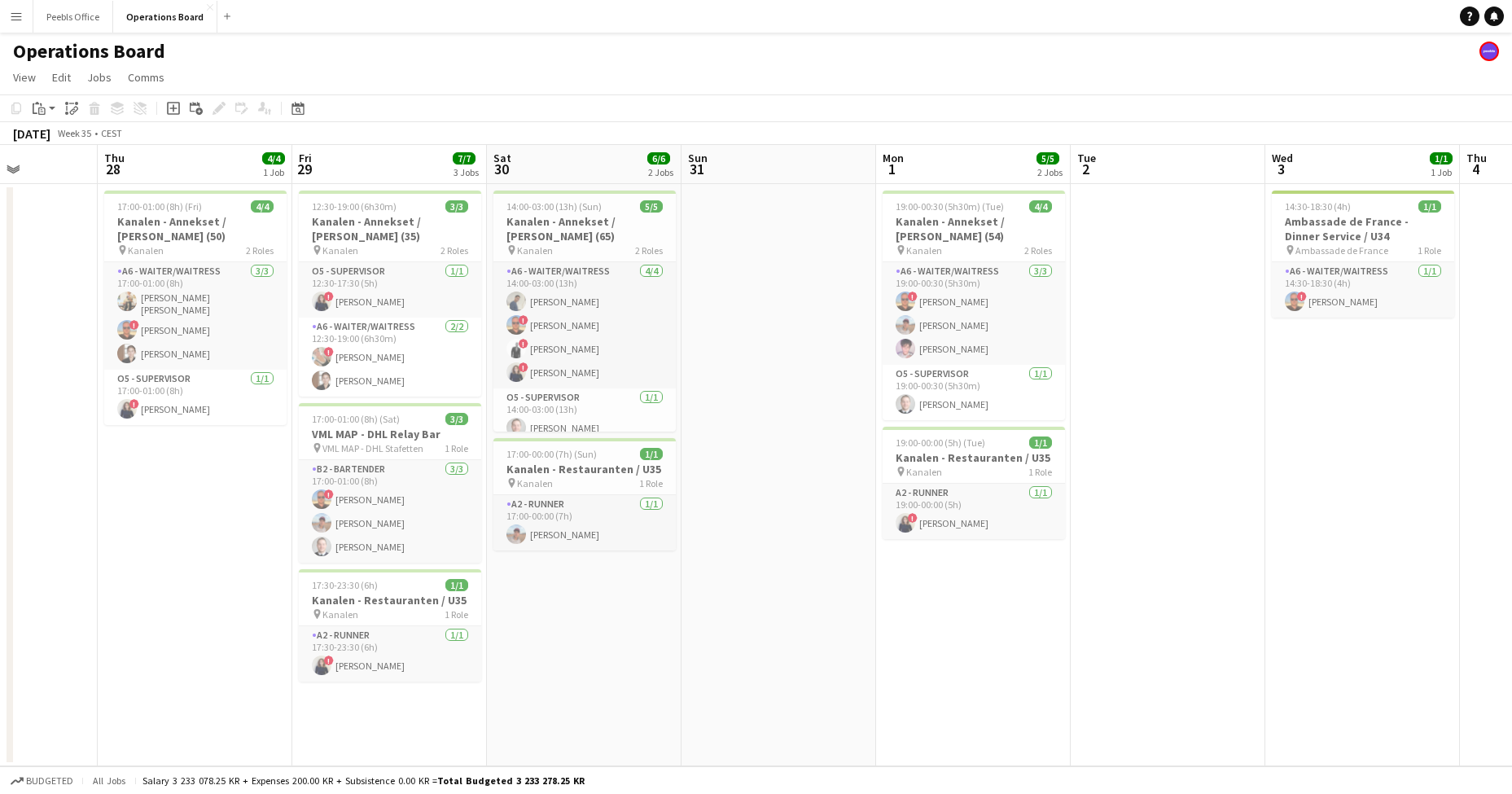
drag, startPoint x: 282, startPoint y: 612, endPoint x: 803, endPoint y: 613, distance: 521.0
click at [803, 613] on app-calendar-viewport "Mon 25 2/2 1 Job Tue 26 Wed 27 Thu 28 4/4 1 Job Fri 29 7/7 3 Jobs Sat 30 6/6 2 …" at bounding box center [756, 456] width 1512 height 622
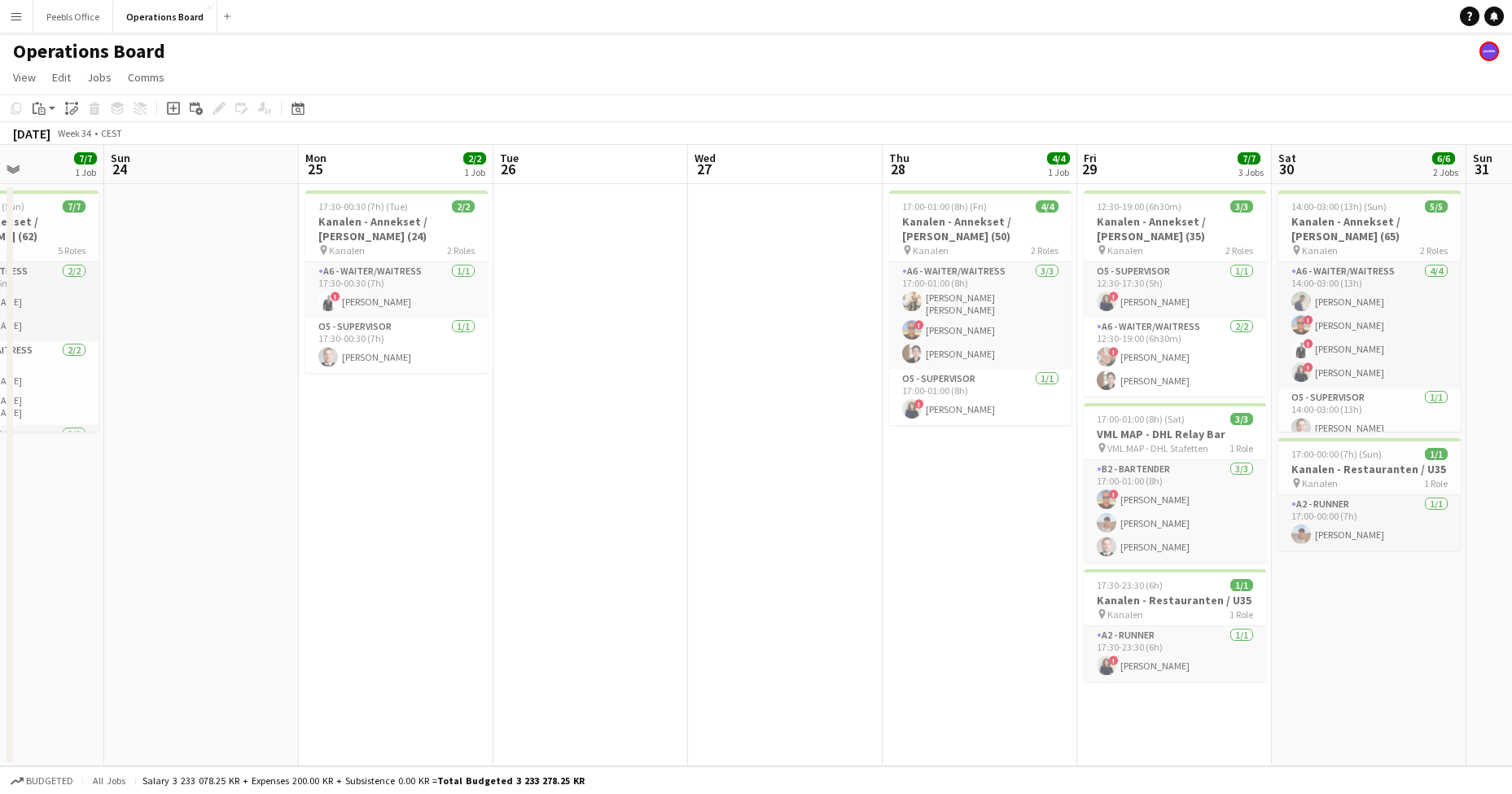
scroll to position [0, 459]
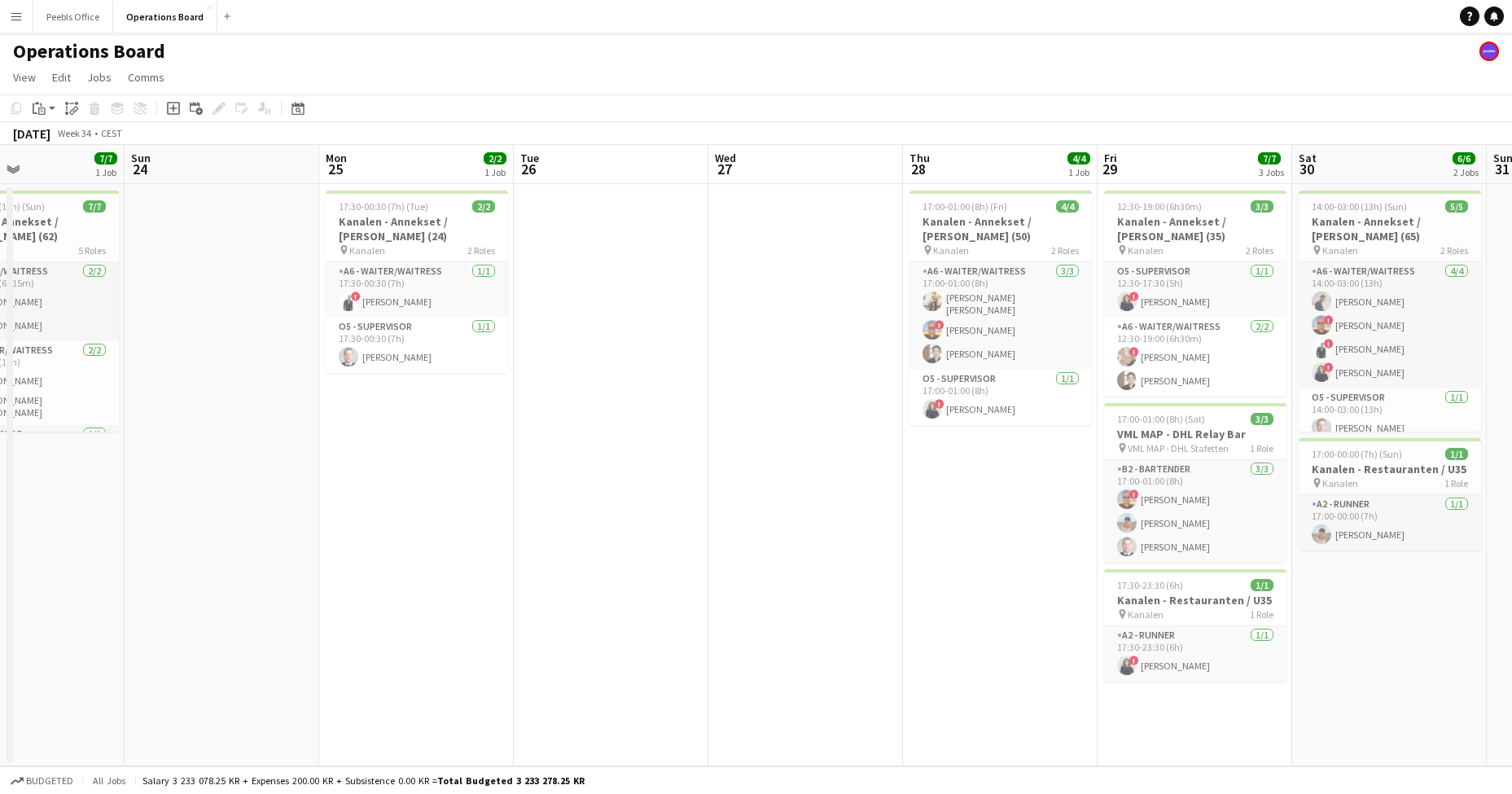
drag, startPoint x: 171, startPoint y: 627, endPoint x: 976, endPoint y: 615, distance: 805.1
click at [976, 615] on app-calendar-viewport "Thu 21 4/5 1 Job Fri 22 1/1 1 Job Sat 23 7/7 1 Job Sun 24 Mon 25 2/2 1 Job Tue …" at bounding box center [756, 456] width 1512 height 622
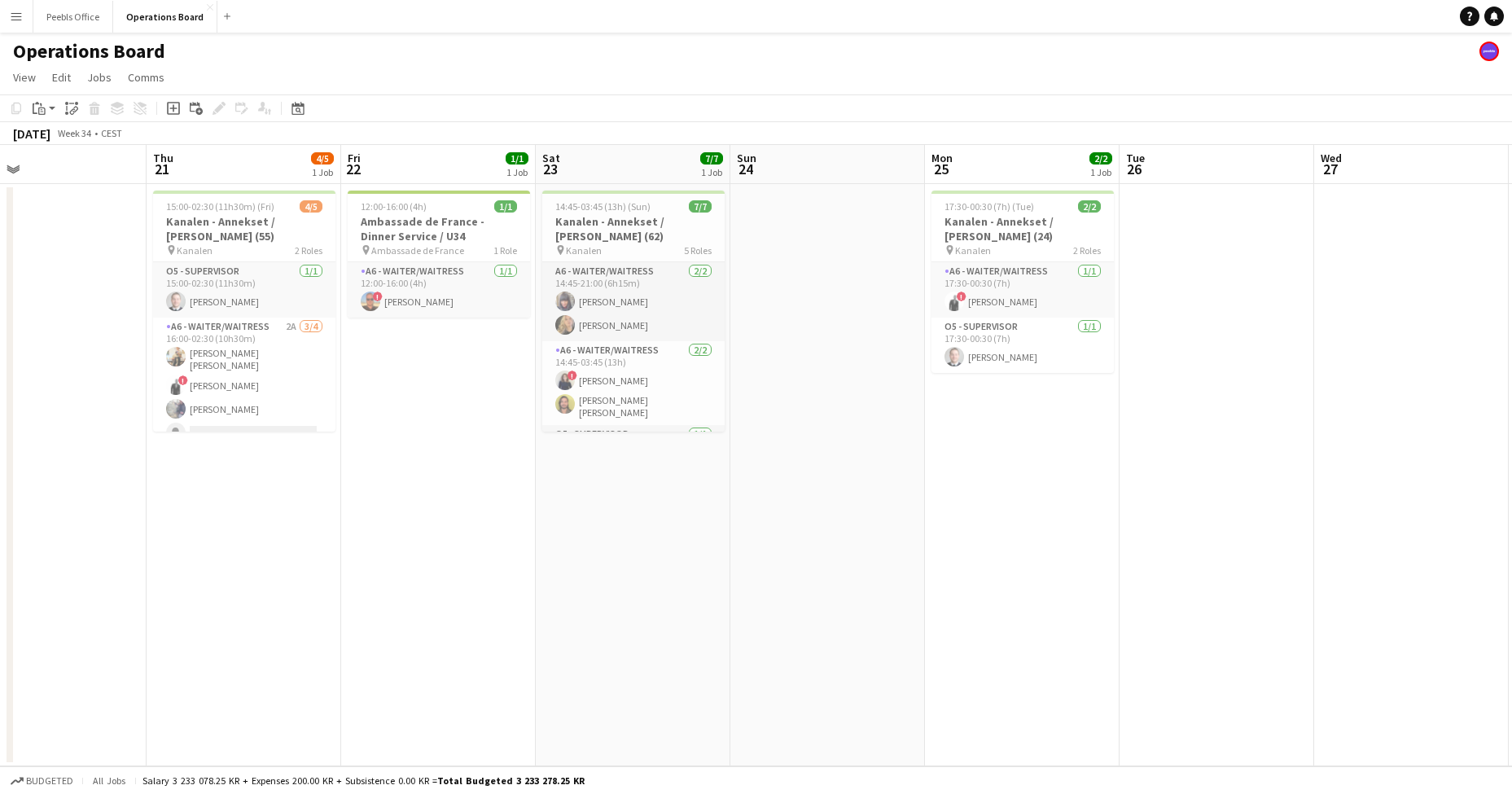
scroll to position [0, 435]
drag, startPoint x: 367, startPoint y: 609, endPoint x: 974, endPoint y: 607, distance: 607.0
click at [974, 607] on app-calendar-viewport "Mon 18 2/2 1 Job Tue 19 Wed 20 Thu 21 4/5 1 Job Fri 22 1/1 1 Job Sat 23 7/7 1 J…" at bounding box center [756, 456] width 1512 height 622
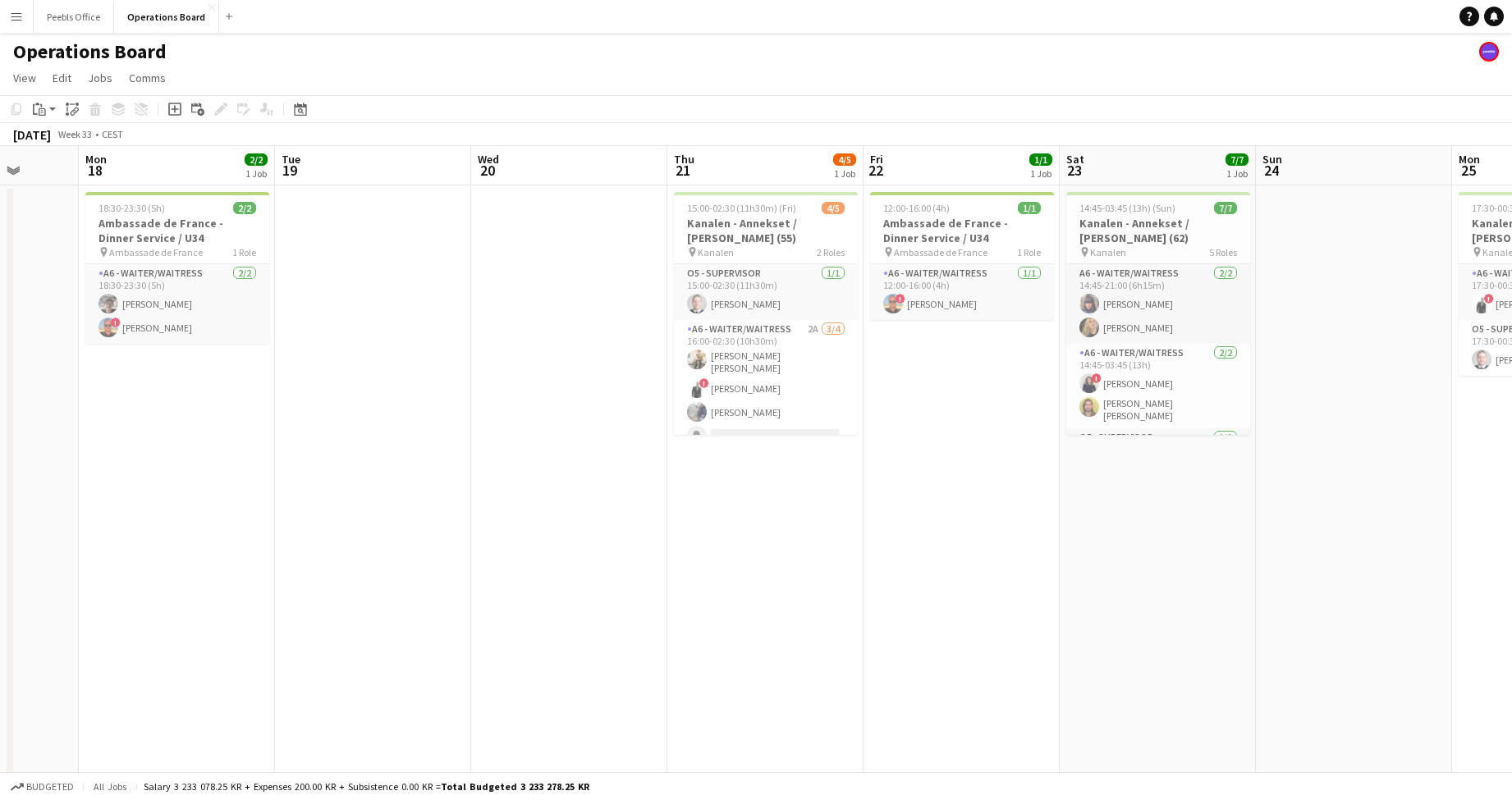
scroll to position [0, 425]
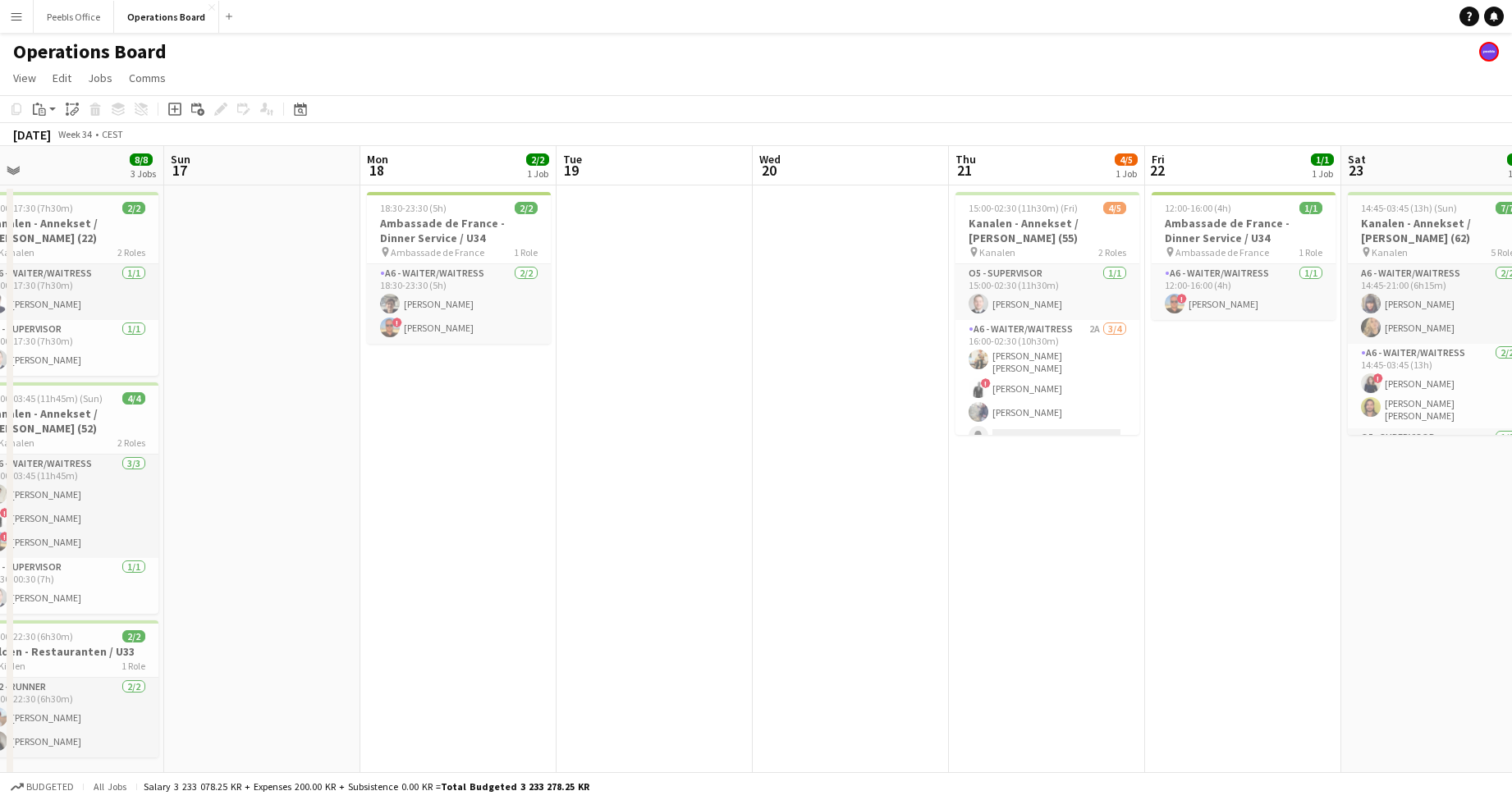
drag, startPoint x: 339, startPoint y: 629, endPoint x: 1138, endPoint y: 616, distance: 799.1
click at [1138, 616] on app-calendar-viewport "Thu 14 1/1 1 Job Fri 15 7/7 3 Jobs Sat 16 8/8 3 Jobs Sun 17 Mon 18 2/2 1 Job Tu…" at bounding box center [756, 478] width 1512 height 663
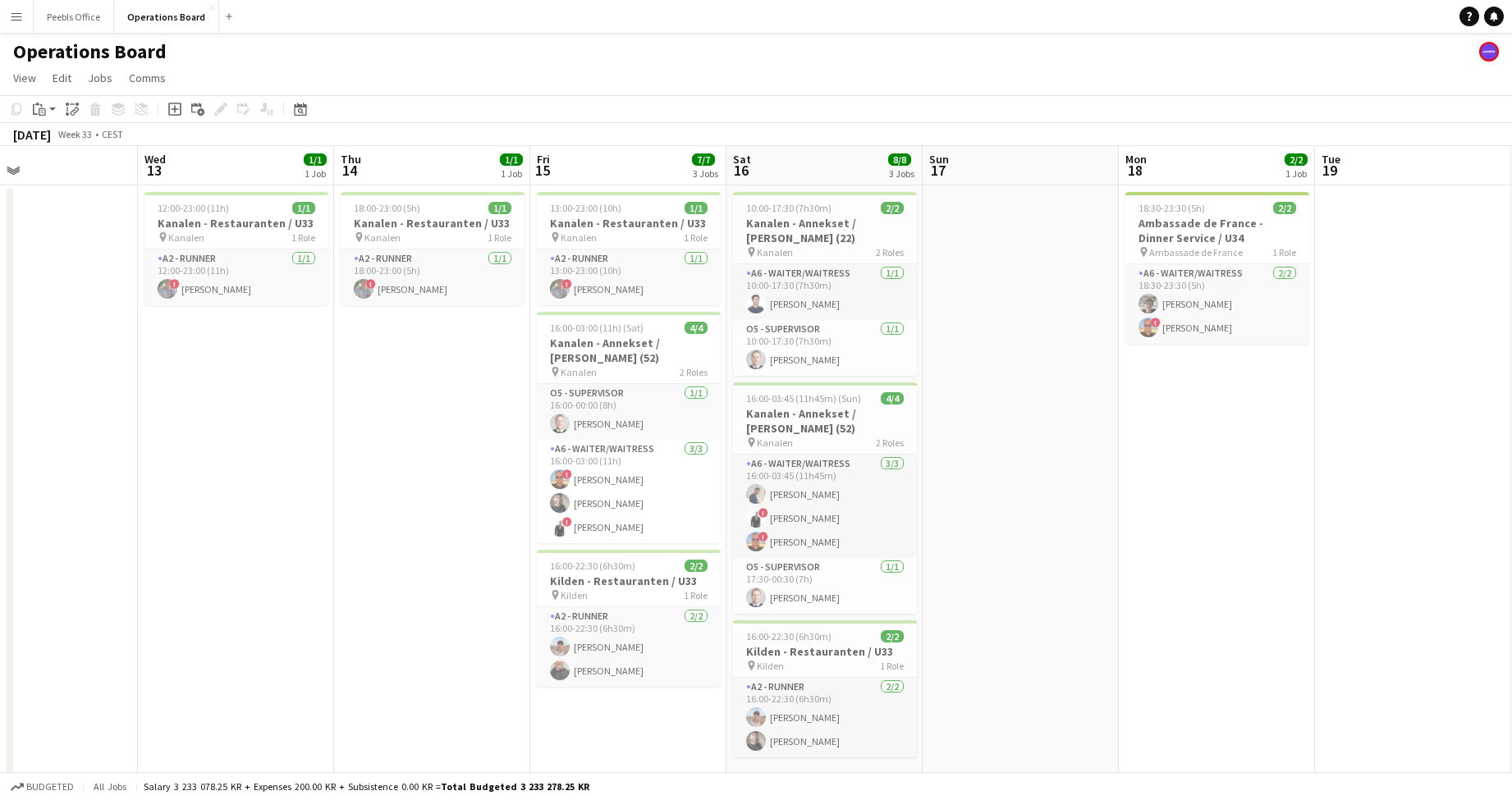
scroll to position [0, 432]
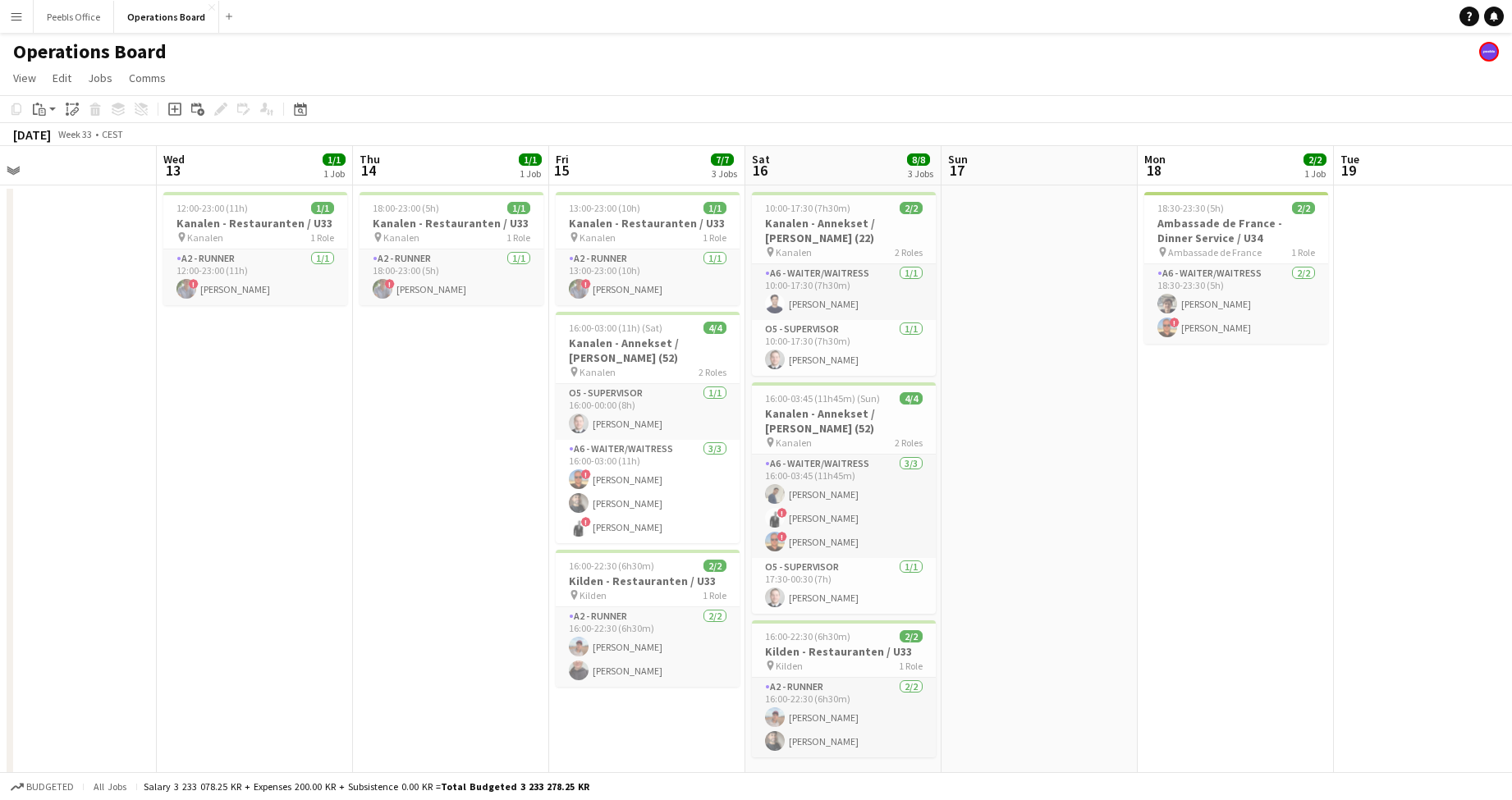
drag, startPoint x: 428, startPoint y: 619, endPoint x: 1206, endPoint y: 603, distance: 778.2
click at [1206, 603] on app-calendar-viewport "Sun 10 Mon 11 Tue 12 Wed 13 1/1 1 Job Thu 14 1/1 1 Job Fri 15 7/7 3 Jobs Sat 16…" at bounding box center [756, 478] width 1512 height 663
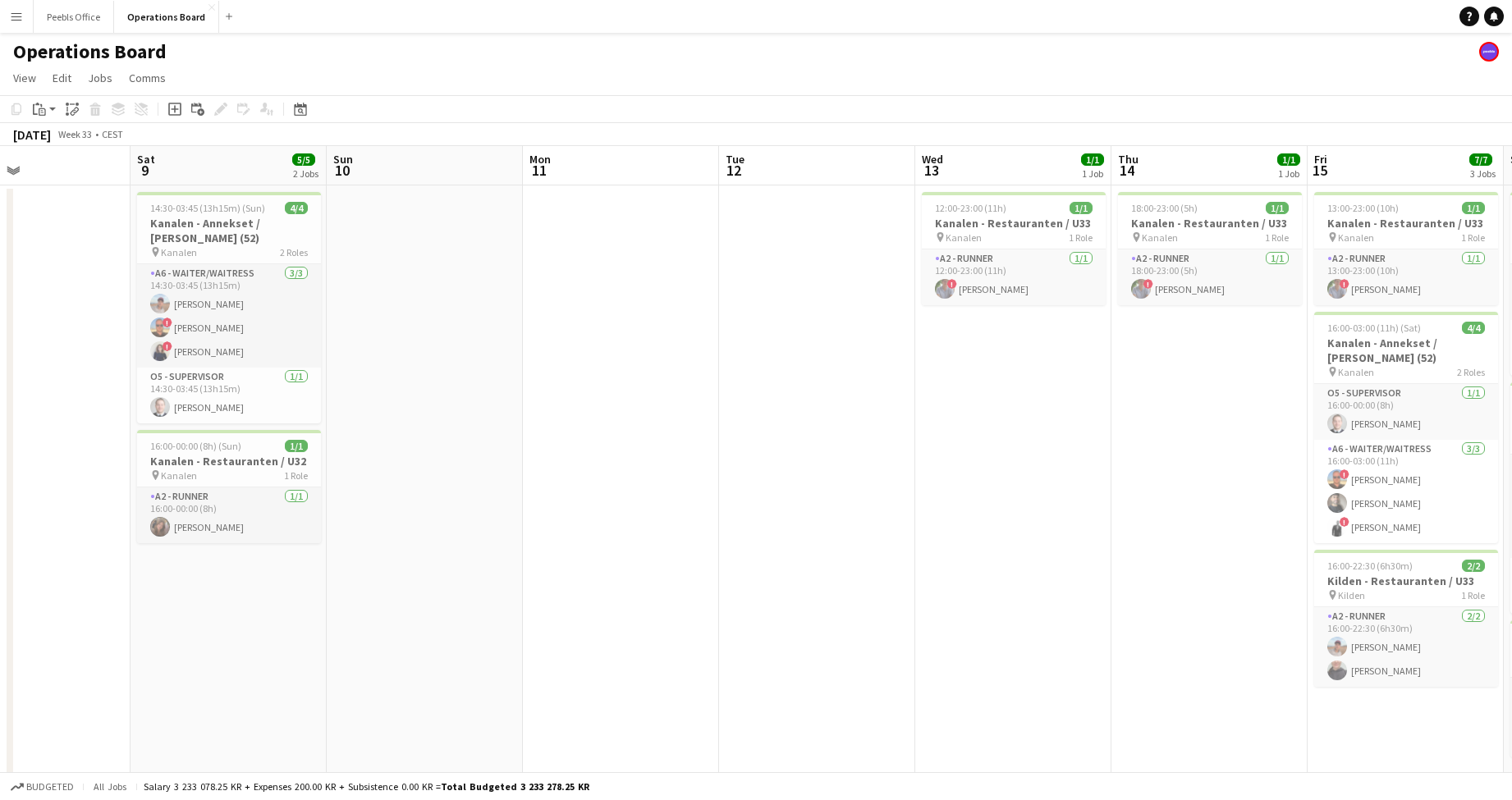
scroll to position [0, 346]
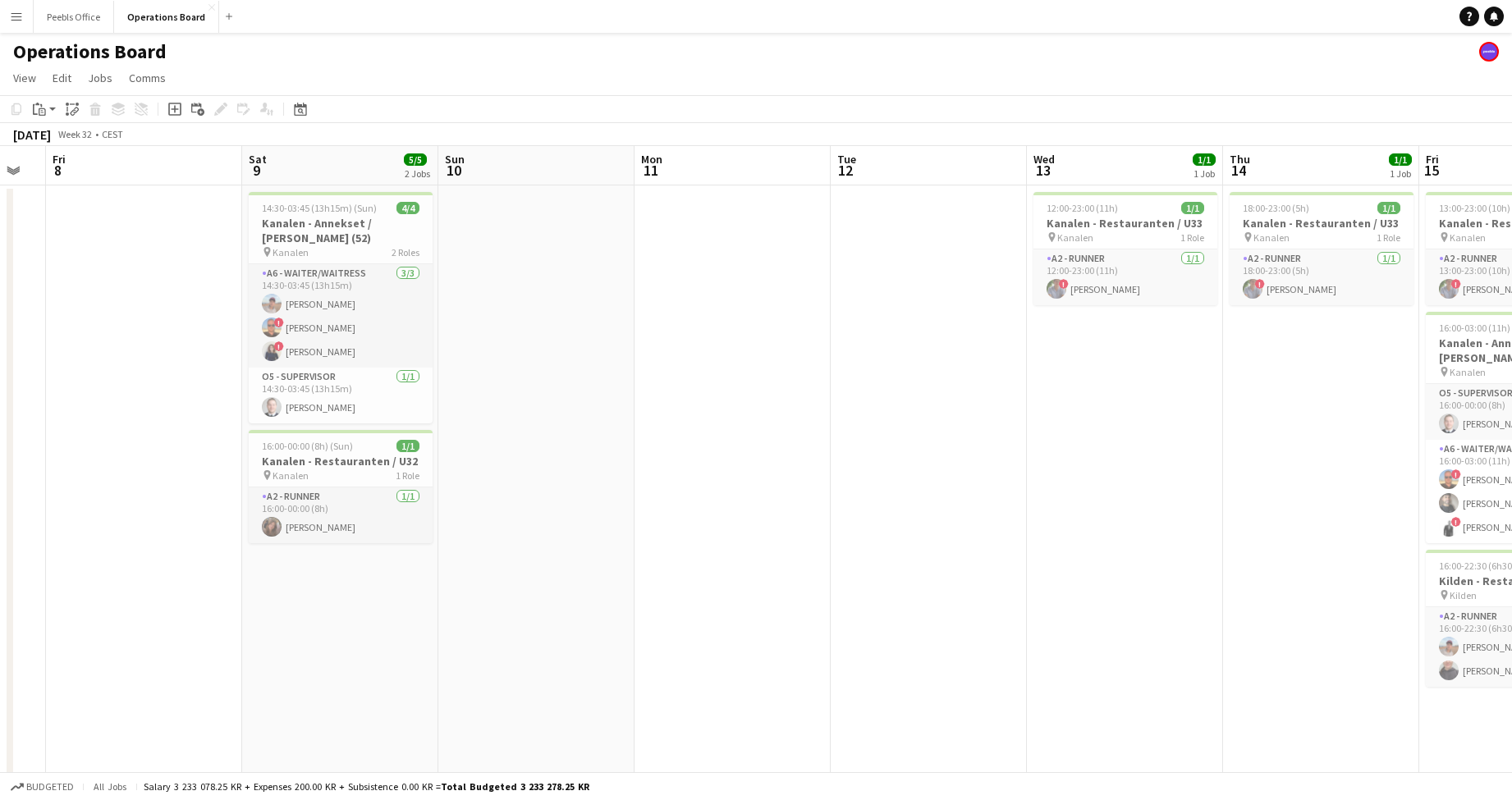
drag, startPoint x: 395, startPoint y: 627, endPoint x: 1255, endPoint y: 587, distance: 860.9
click at [1255, 587] on app-calendar-viewport "Wed 6 Thu 7 Fri 8 Sat 9 5/5 2 Jobs Sun 10 Mon 11 Tue 12 Wed 13 1/1 1 Job Thu 14…" at bounding box center [756, 478] width 1512 height 663
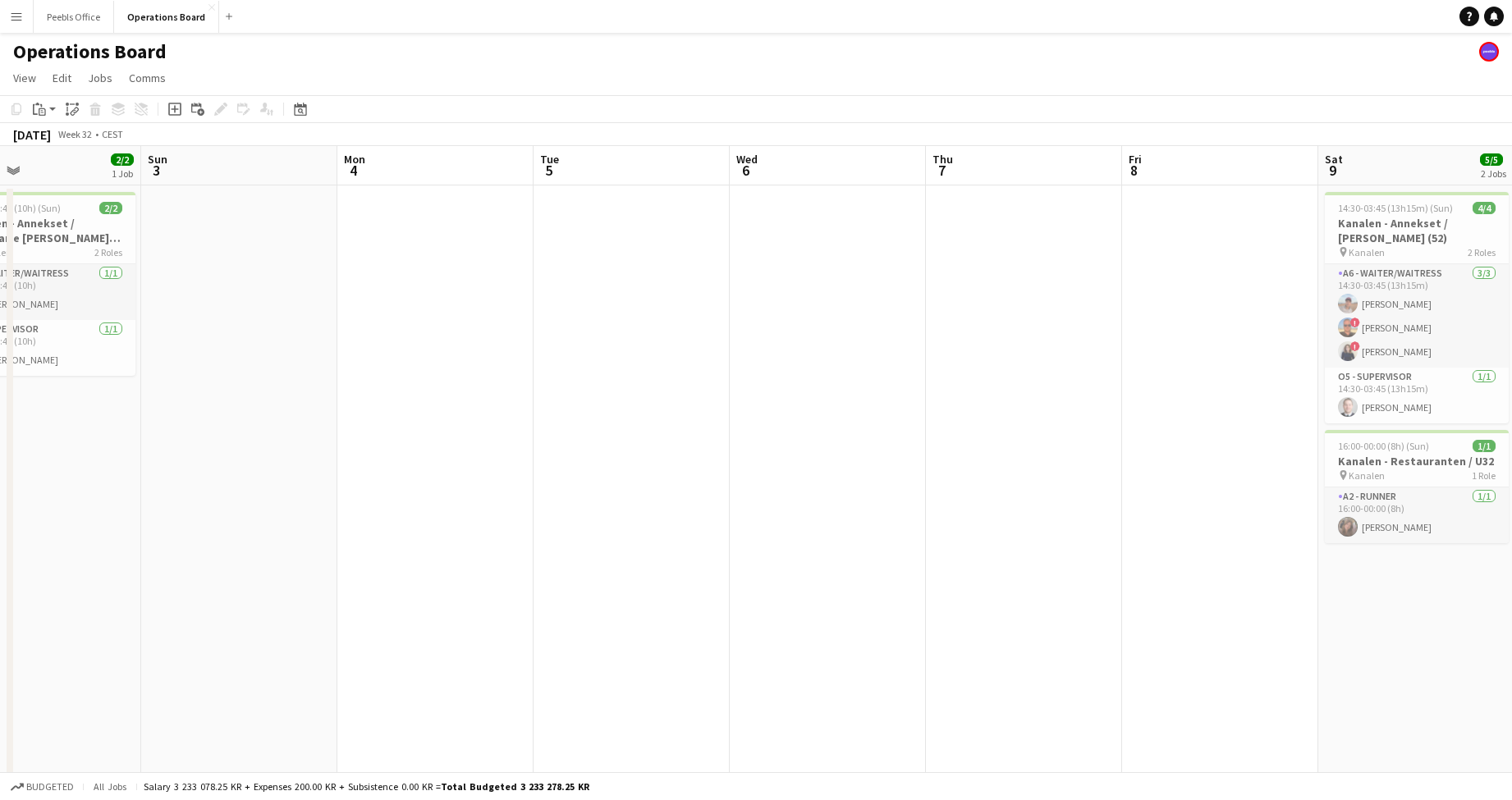
drag, startPoint x: 322, startPoint y: 635, endPoint x: 1398, endPoint y: 602, distance: 1076.5
click at [1398, 602] on app-calendar-viewport "Thu 31 Fri 1 1/1 1 Job Sat 2 2/2 1 Job Sun 3 Mon 4 Tue 5 Wed 6 Thu 7 Fri 8 Sat …" at bounding box center [756, 478] width 1512 height 663
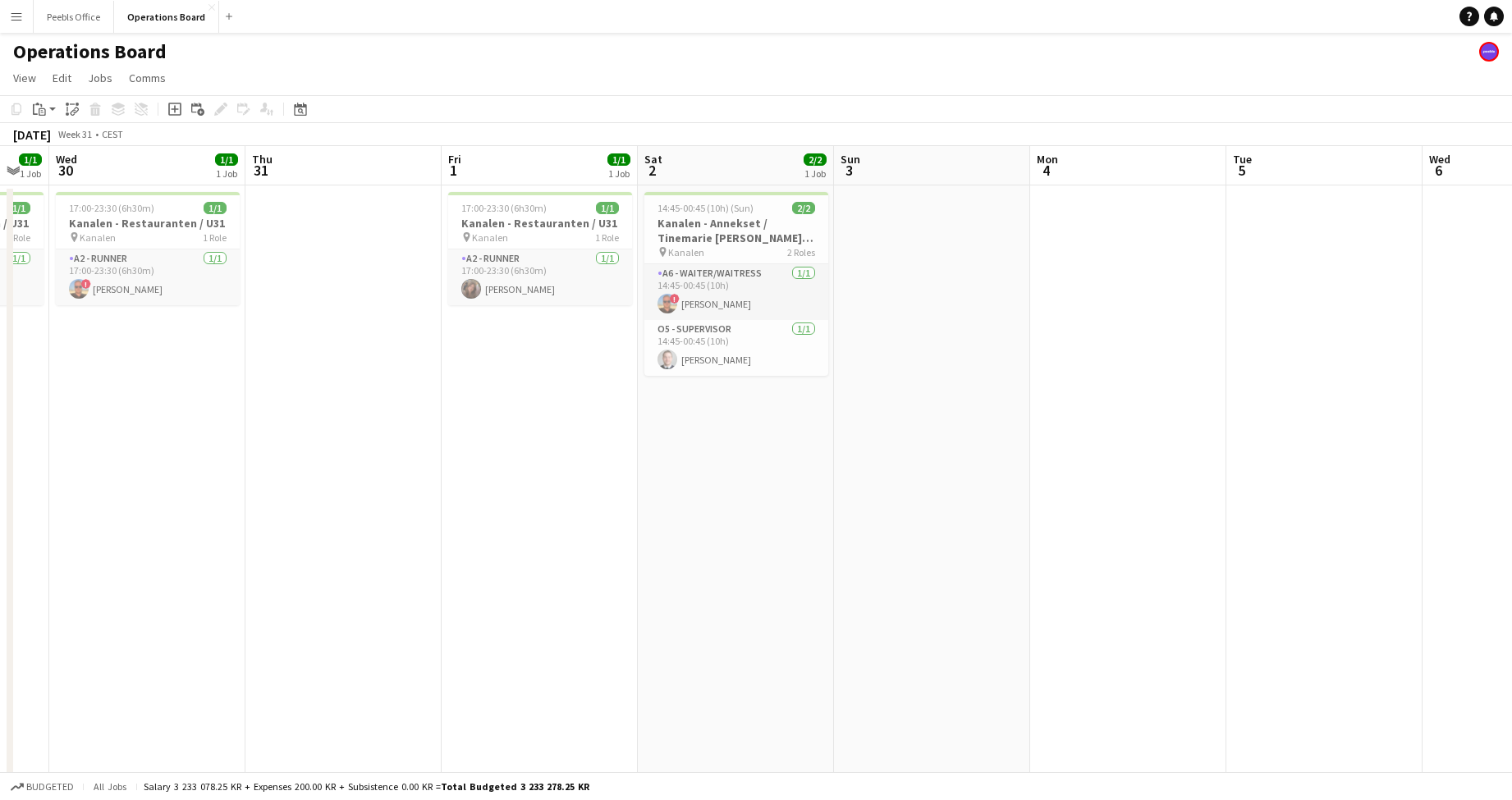
scroll to position [0, 446]
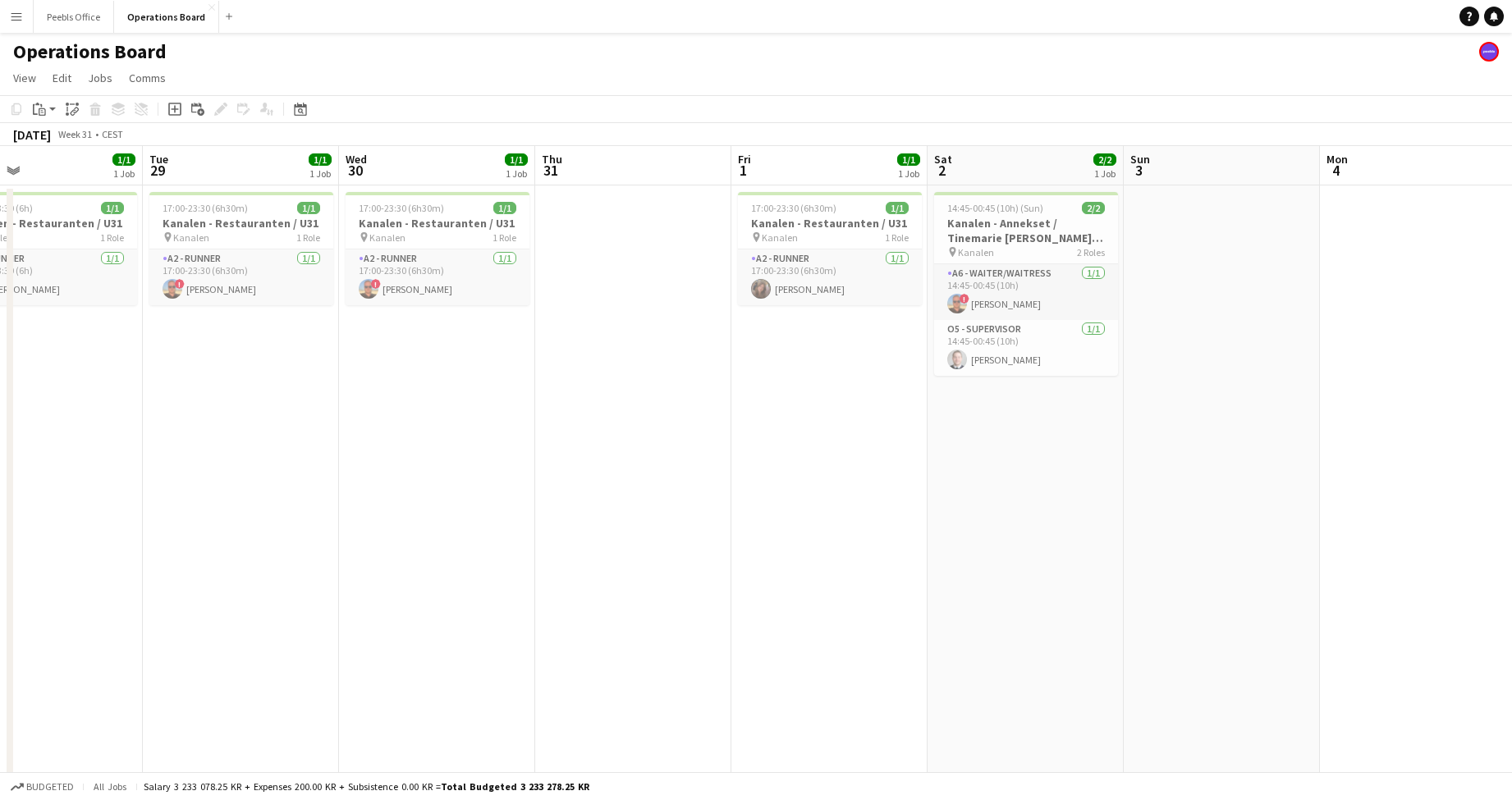
drag, startPoint x: 434, startPoint y: 611, endPoint x: 1417, endPoint y: 581, distance: 983.5
click at [1417, 581] on app-calendar-viewport "Sat 26 7/7 2 Jobs Sun 27 4/4 1 Job Mon 28 1/1 1 Job Tue 29 1/1 1 Job Wed 30 1/1…" at bounding box center [756, 478] width 1512 height 663
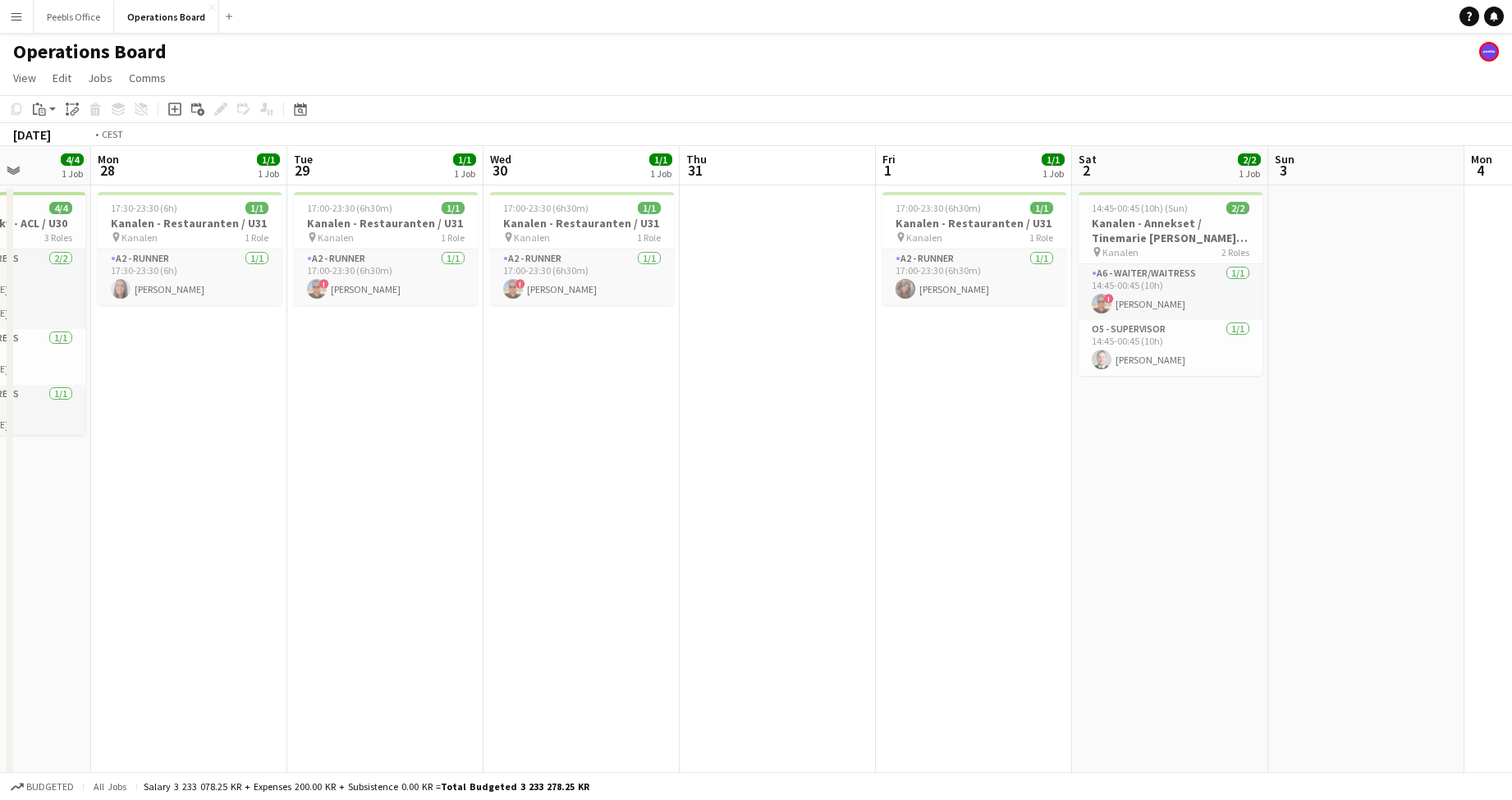
drag, startPoint x: 307, startPoint y: 596, endPoint x: 1622, endPoint y: 559, distance: 1315.5
click at [1512, 559] on html "Menu Boards Boards Boards All jobs Status Workforce Workforce My Workforce Recr…" at bounding box center [756, 419] width 1512 height 837
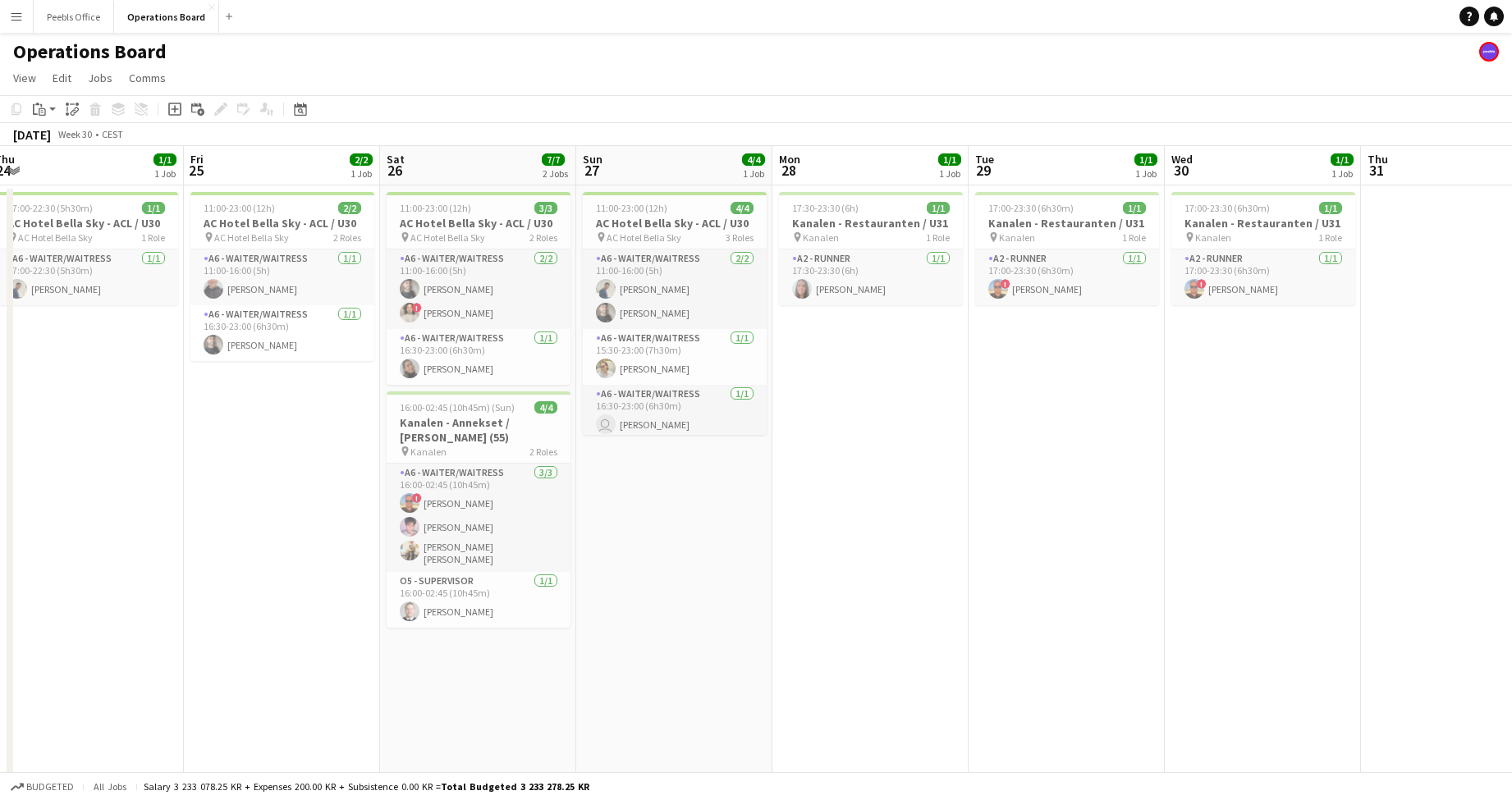
scroll to position [0, 355]
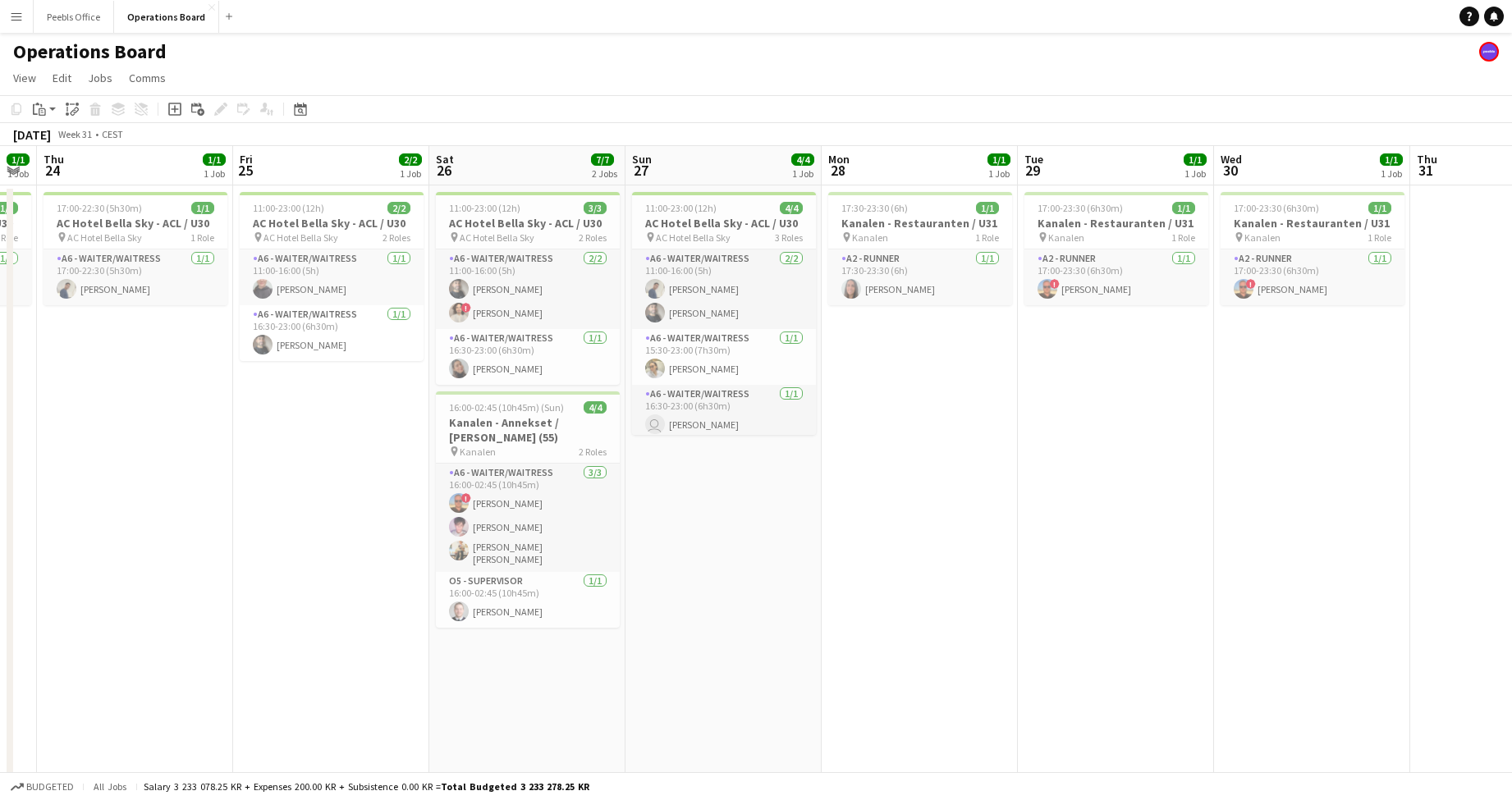
drag, startPoint x: 294, startPoint y: 547, endPoint x: 1443, endPoint y: 537, distance: 1149.0
click at [1443, 537] on app-calendar-viewport "Tue 22 1/1 1 Job Wed 23 1/1 1 Job Thu 24 1/1 1 Job Fri 25 2/2 1 Job Sat 26 7/7 …" at bounding box center [756, 478] width 1512 height 663
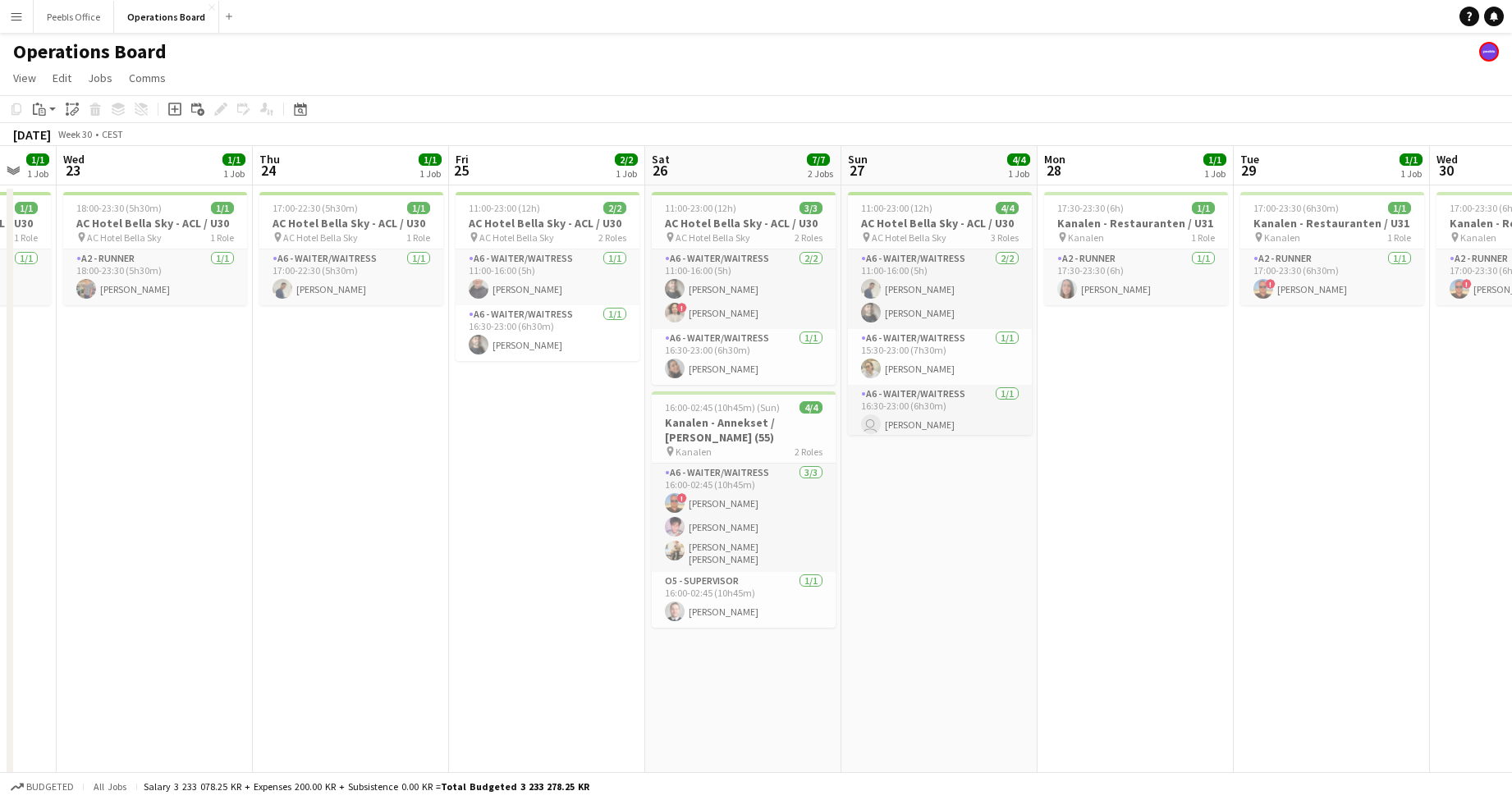
scroll to position [0, 494]
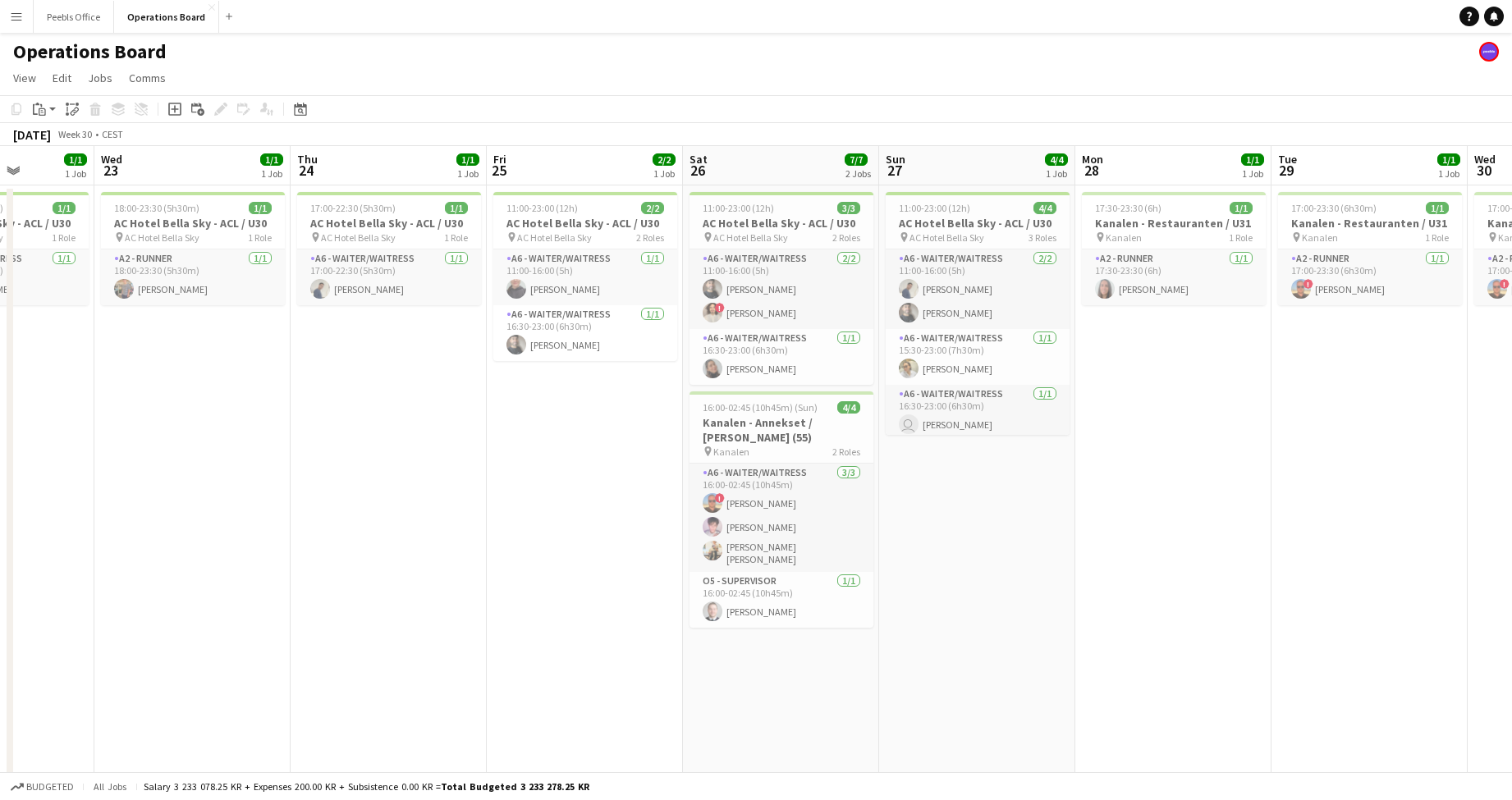
drag, startPoint x: 260, startPoint y: 597, endPoint x: 318, endPoint y: 594, distance: 58.1
click at [318, 594] on app-calendar-viewport "Sun 20 1/1 1 Job Mon 21 Tue 22 1/1 1 Job Wed 23 1/1 1 Job Thu 24 1/1 1 Job Fri …" at bounding box center [756, 478] width 1512 height 663
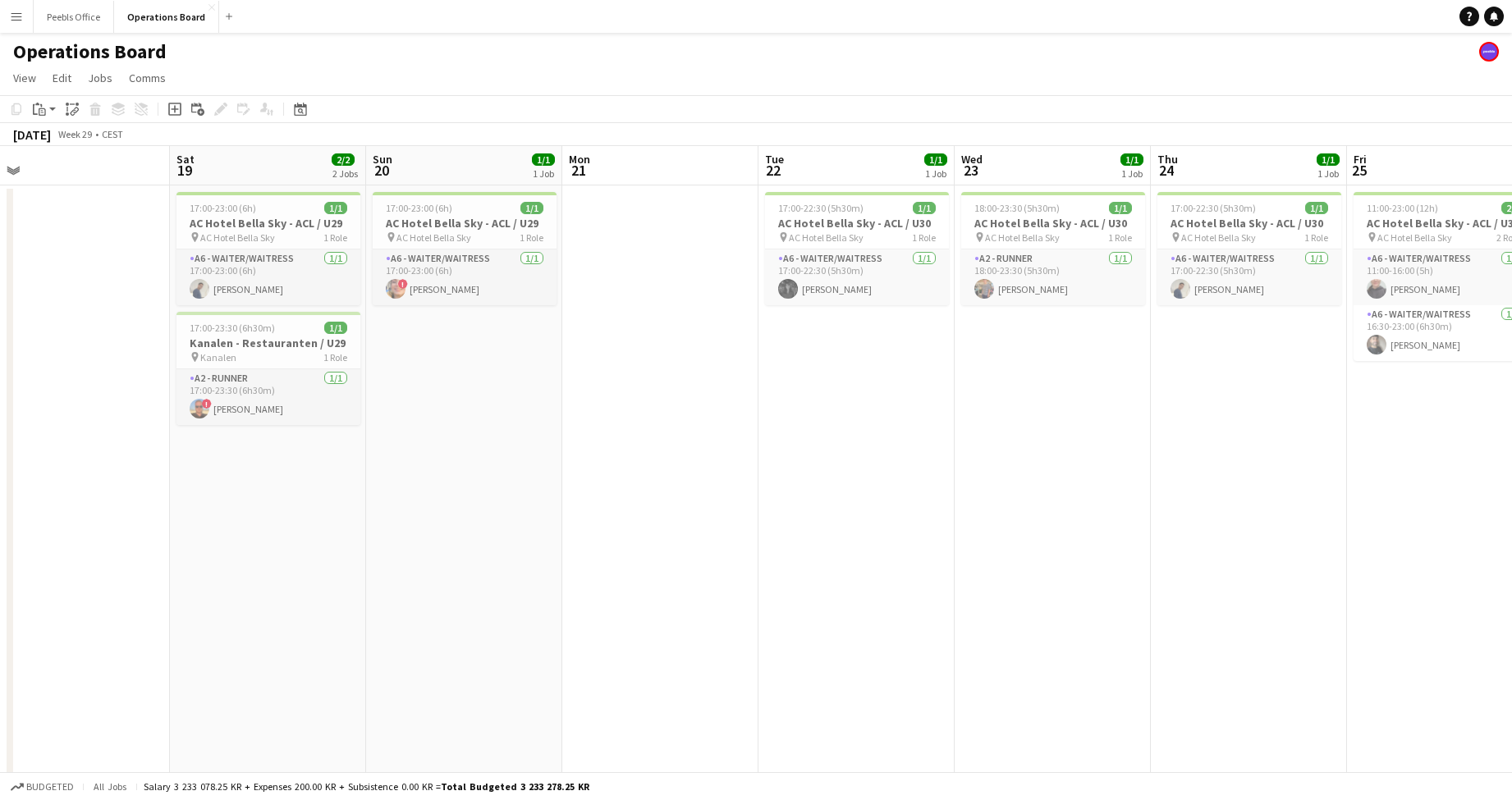
scroll to position [0, 481]
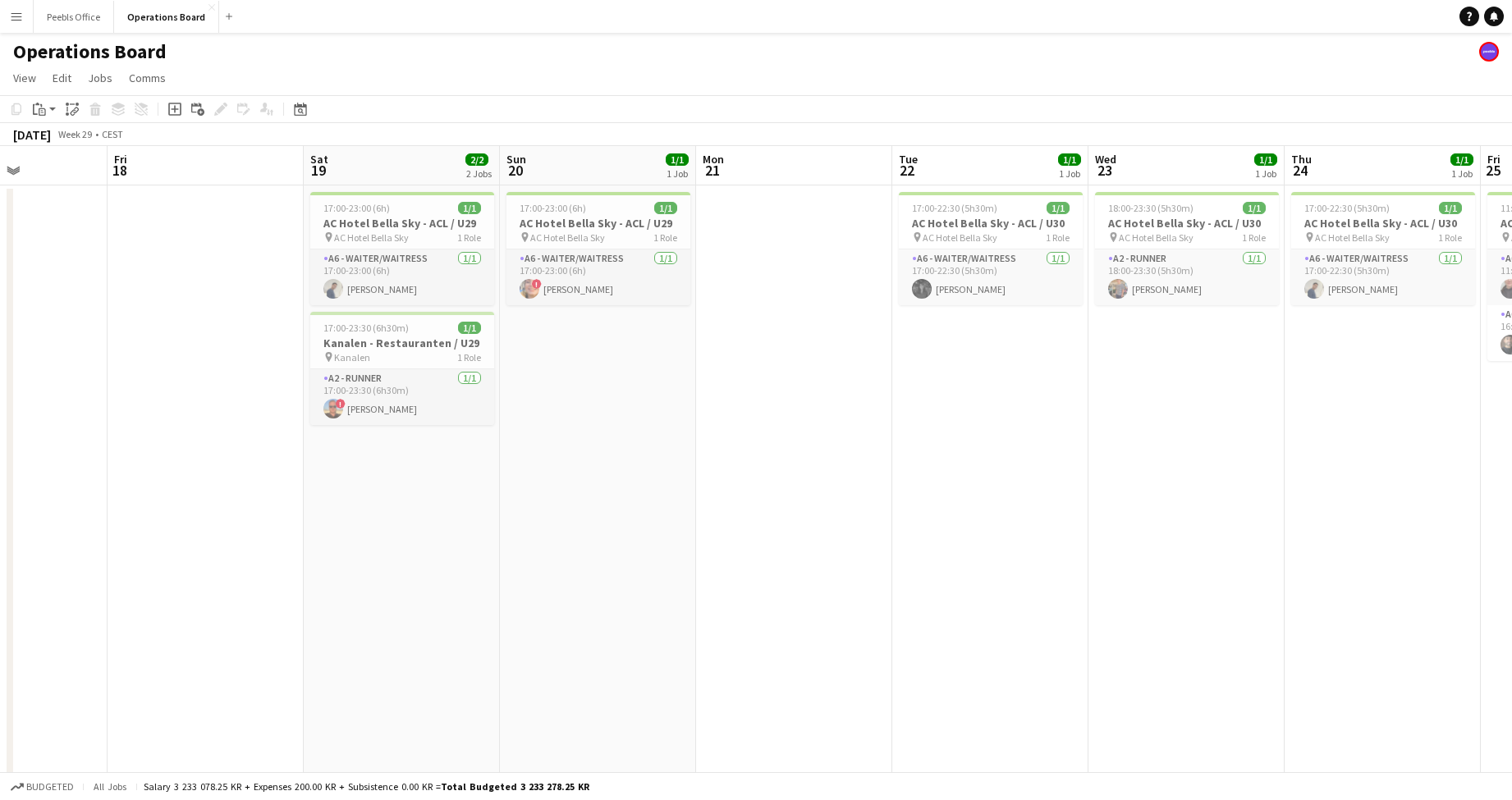
drag, startPoint x: 202, startPoint y: 616, endPoint x: 1196, endPoint y: 595, distance: 994.2
click at [1196, 595] on app-calendar-viewport "Tue 15 Wed 16 1/1 1 Job Thu 17 Fri 18 Sat 19 2/2 2 Jobs Sun 20 1/1 1 Job Mon 21…" at bounding box center [756, 478] width 1512 height 663
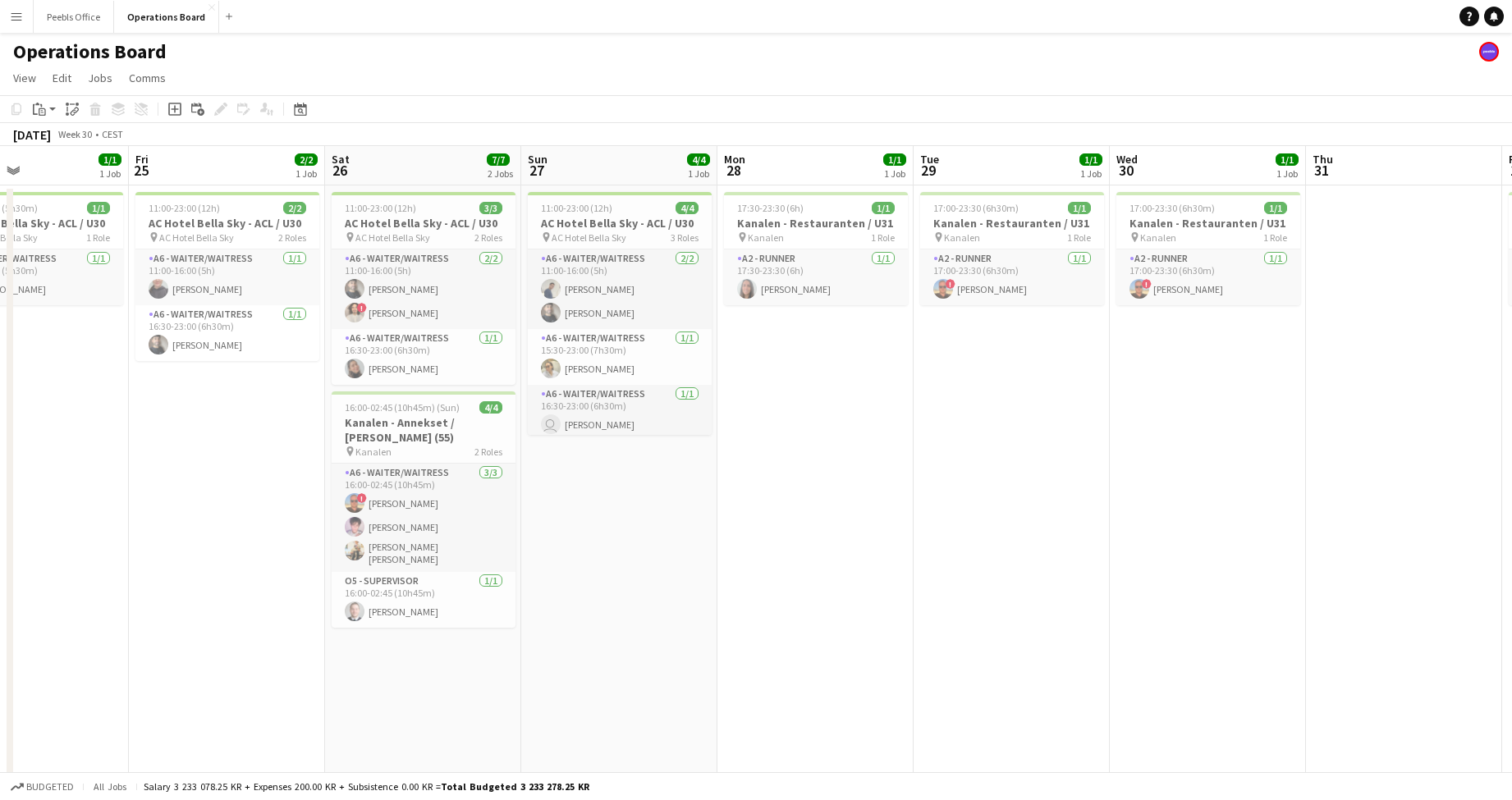
drag, startPoint x: 1389, startPoint y: 567, endPoint x: -144, endPoint y: 592, distance: 1533.2
click at [0, 592] on html "Menu Boards Boards Boards All jobs Status Workforce Workforce My Workforce Recr…" at bounding box center [756, 419] width 1512 height 837
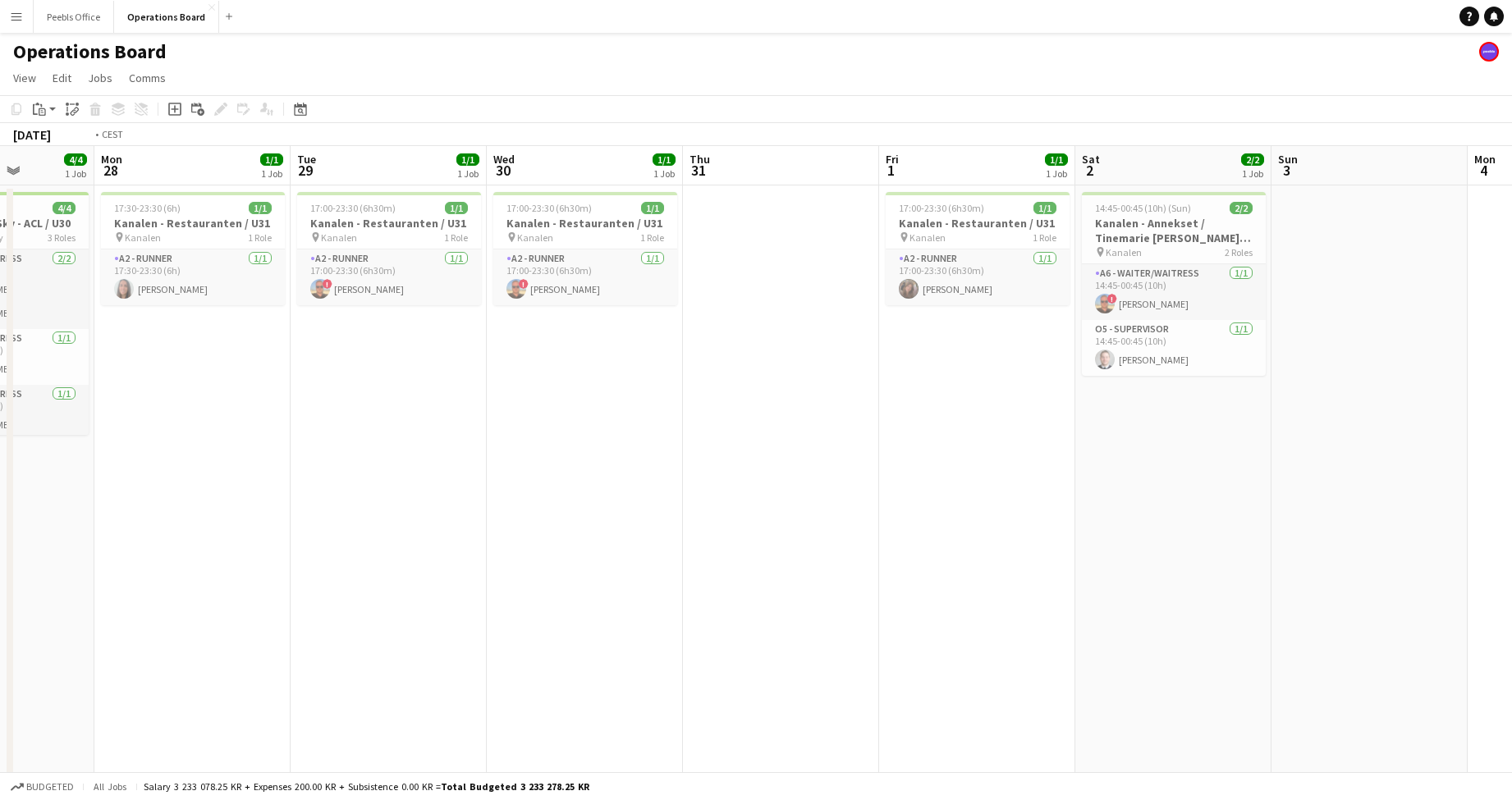
scroll to position [0, 646]
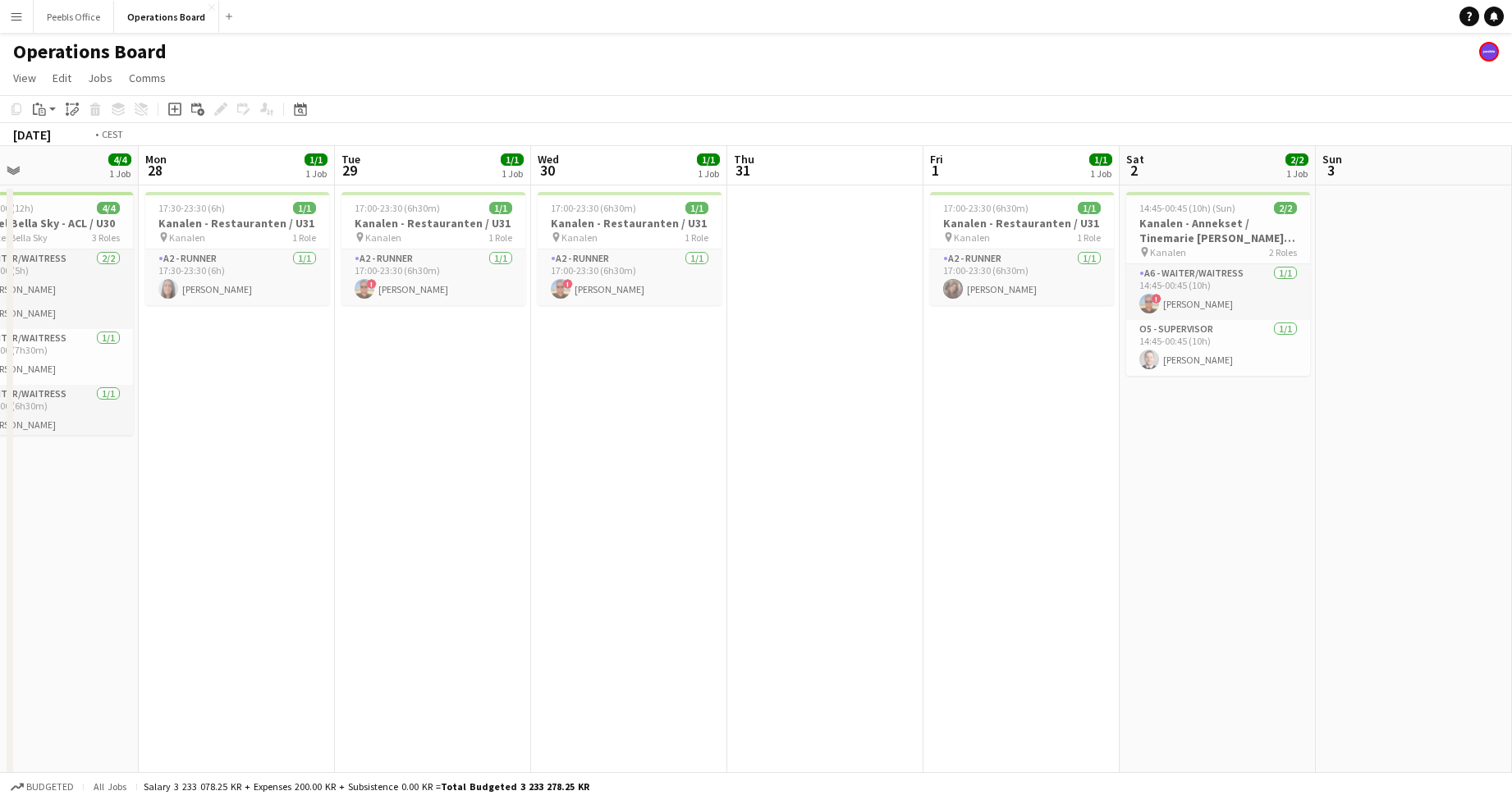
drag, startPoint x: 1199, startPoint y: 604, endPoint x: 374, endPoint y: 612, distance: 825.0
click at [179, 620] on app-calendar-viewport "Thu 24 1/1 1 Job Fri 25 2/2 1 Job Sat 26 7/7 2 Jobs Sun 27 4/4 1 Job Mon 28 1/1…" at bounding box center [756, 478] width 1512 height 663
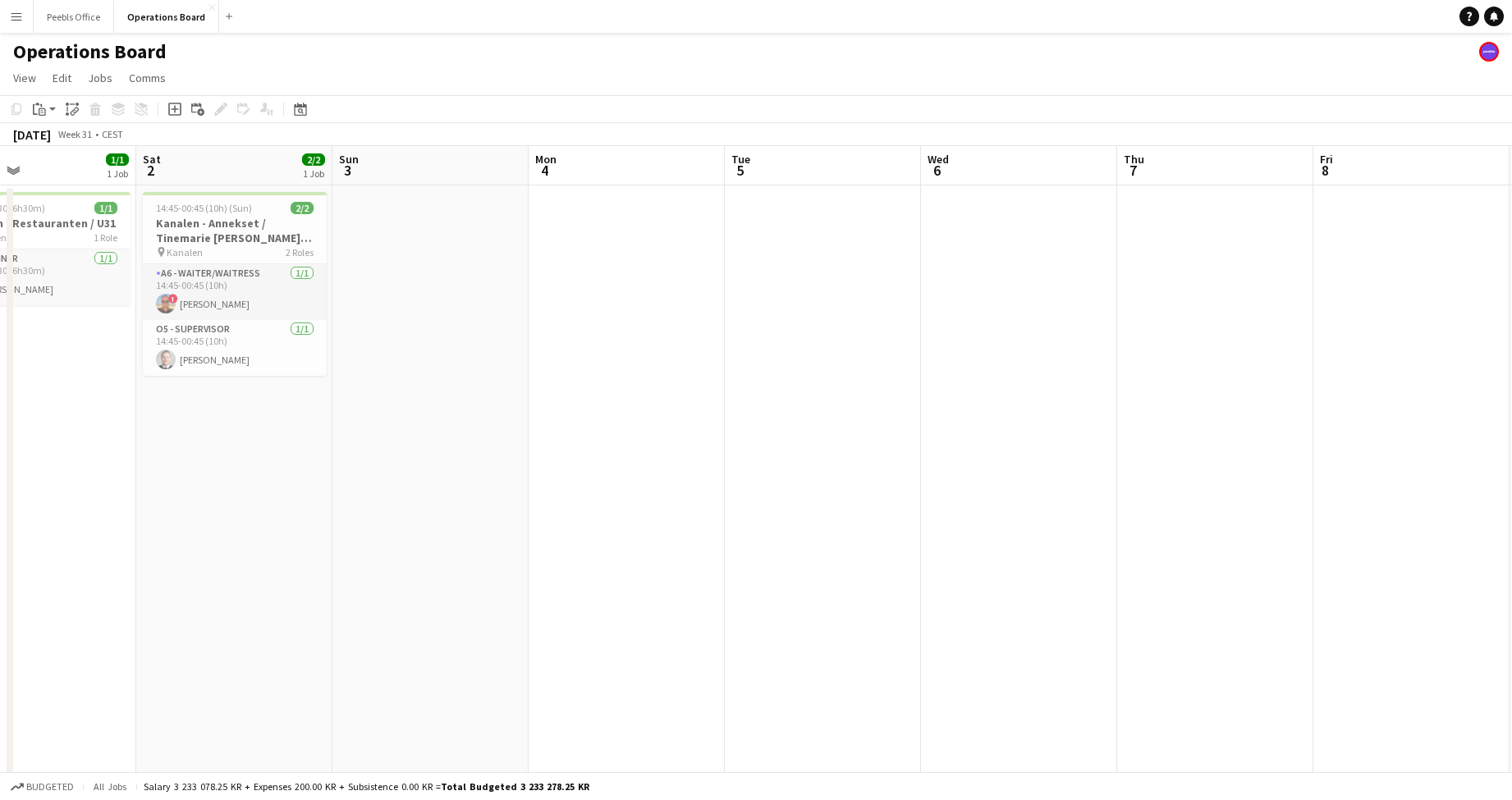
drag, startPoint x: 1023, startPoint y: 586, endPoint x: -240, endPoint y: 596, distance: 1263.0
click at [0, 596] on html "Menu Boards Boards Boards All jobs Status Workforce Workforce My Workforce Recr…" at bounding box center [756, 419] width 1512 height 837
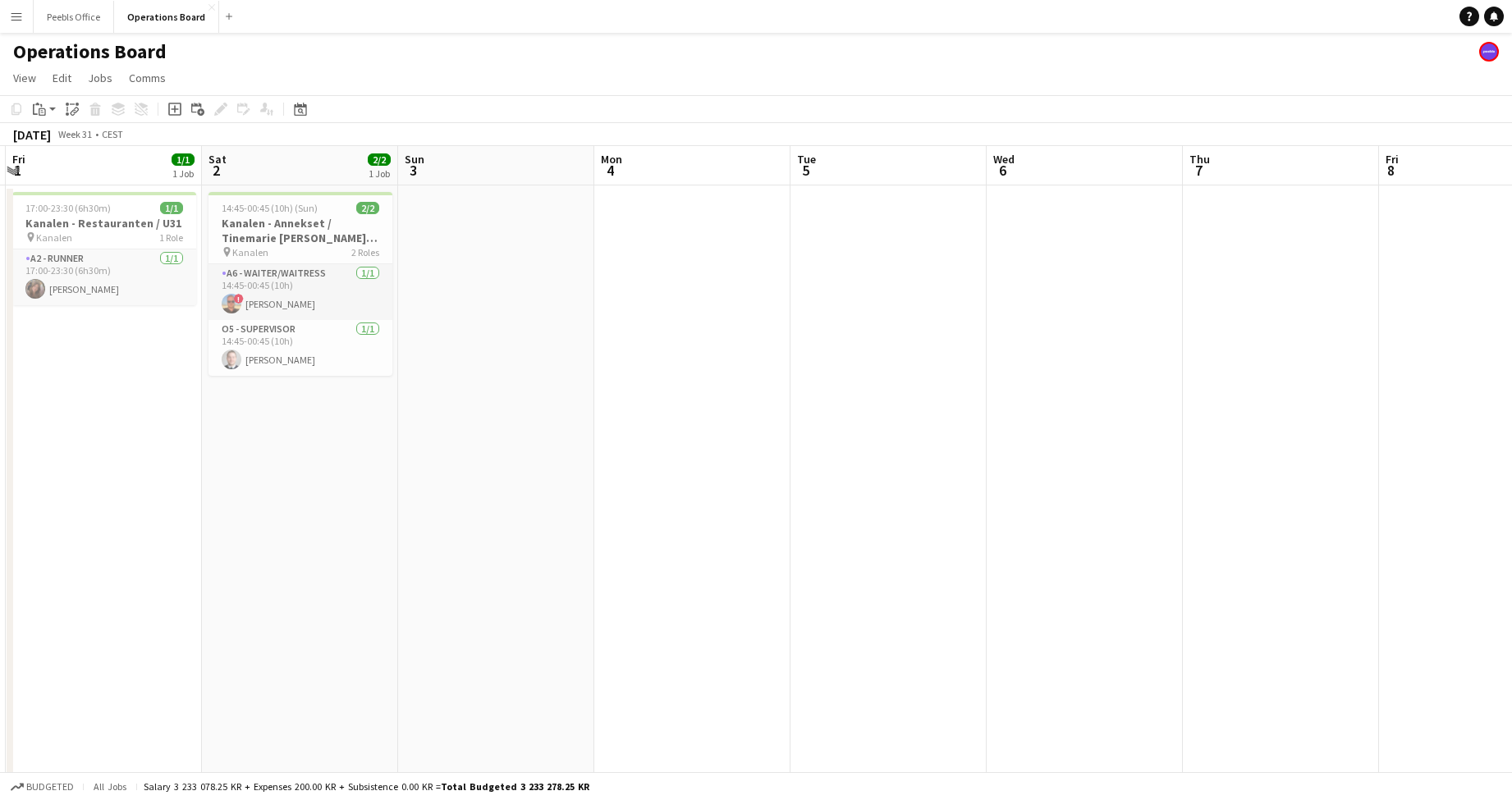
scroll to position [0, 526]
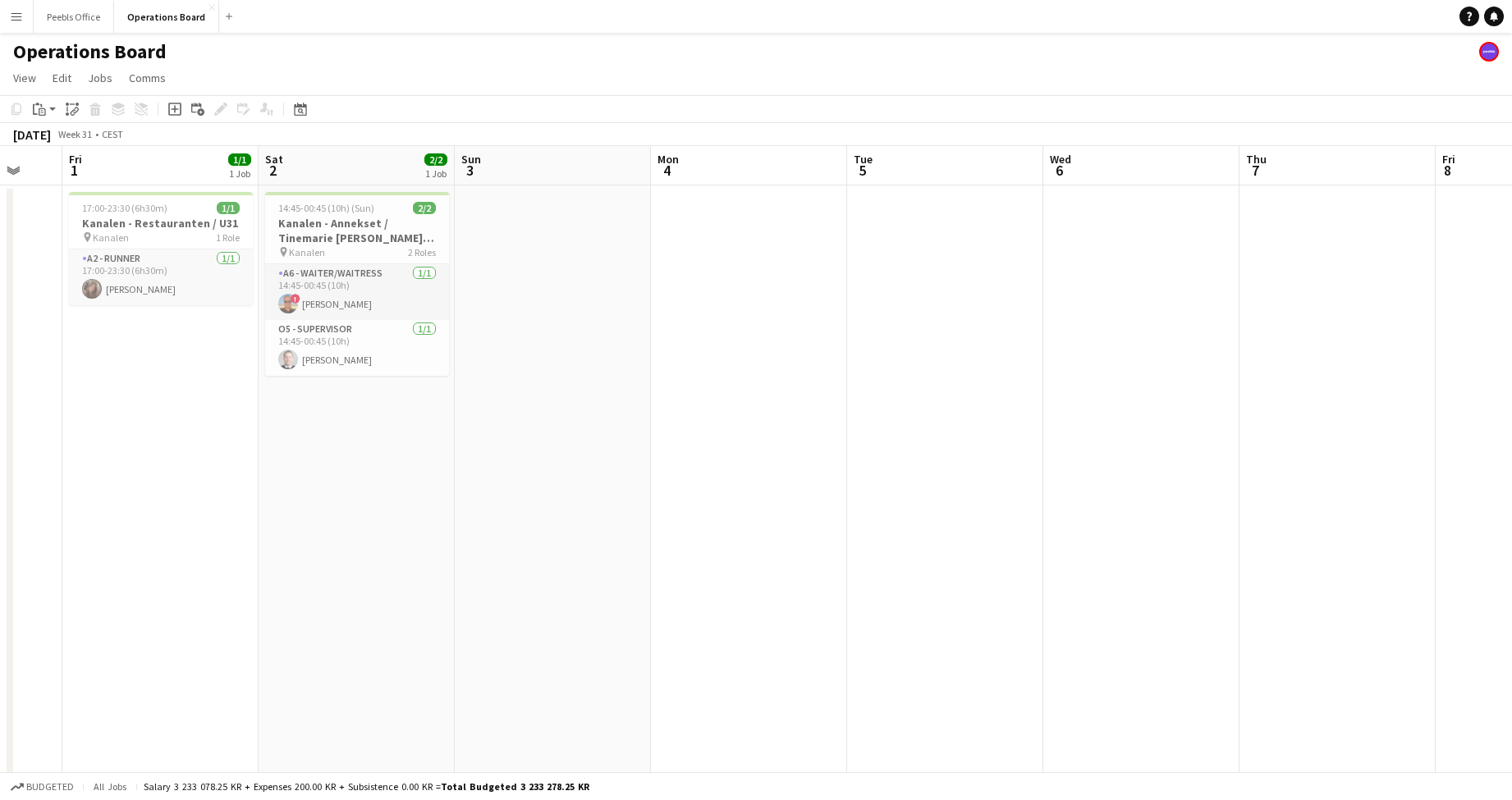
drag, startPoint x: 872, startPoint y: 587, endPoint x: 259, endPoint y: 590, distance: 613.0
click at [259, 590] on app-calendar-viewport "Tue 29 1/1 1 Job Wed 30 1/1 1 Job Thu 31 Fri 1 1/1 1 Job Sat 2 2/2 1 Job Sun 3 …" at bounding box center [756, 478] width 1512 height 663
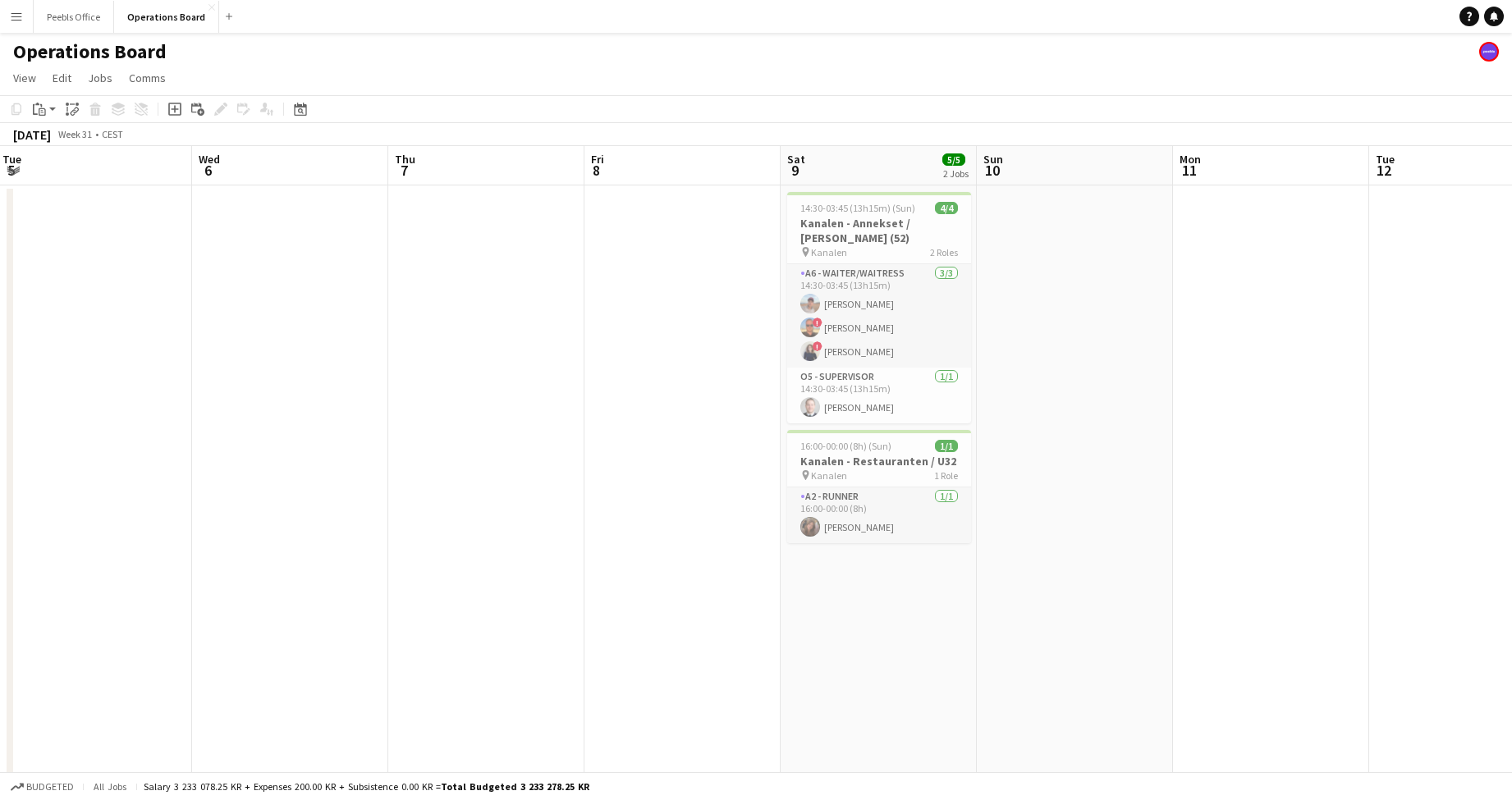
drag, startPoint x: 1338, startPoint y: 630, endPoint x: -123, endPoint y: 623, distance: 1461.0
click at [0, 623] on html "Menu Boards Boards Boards All jobs Status Workforce Workforce My Workforce Recr…" at bounding box center [756, 419] width 1512 height 837
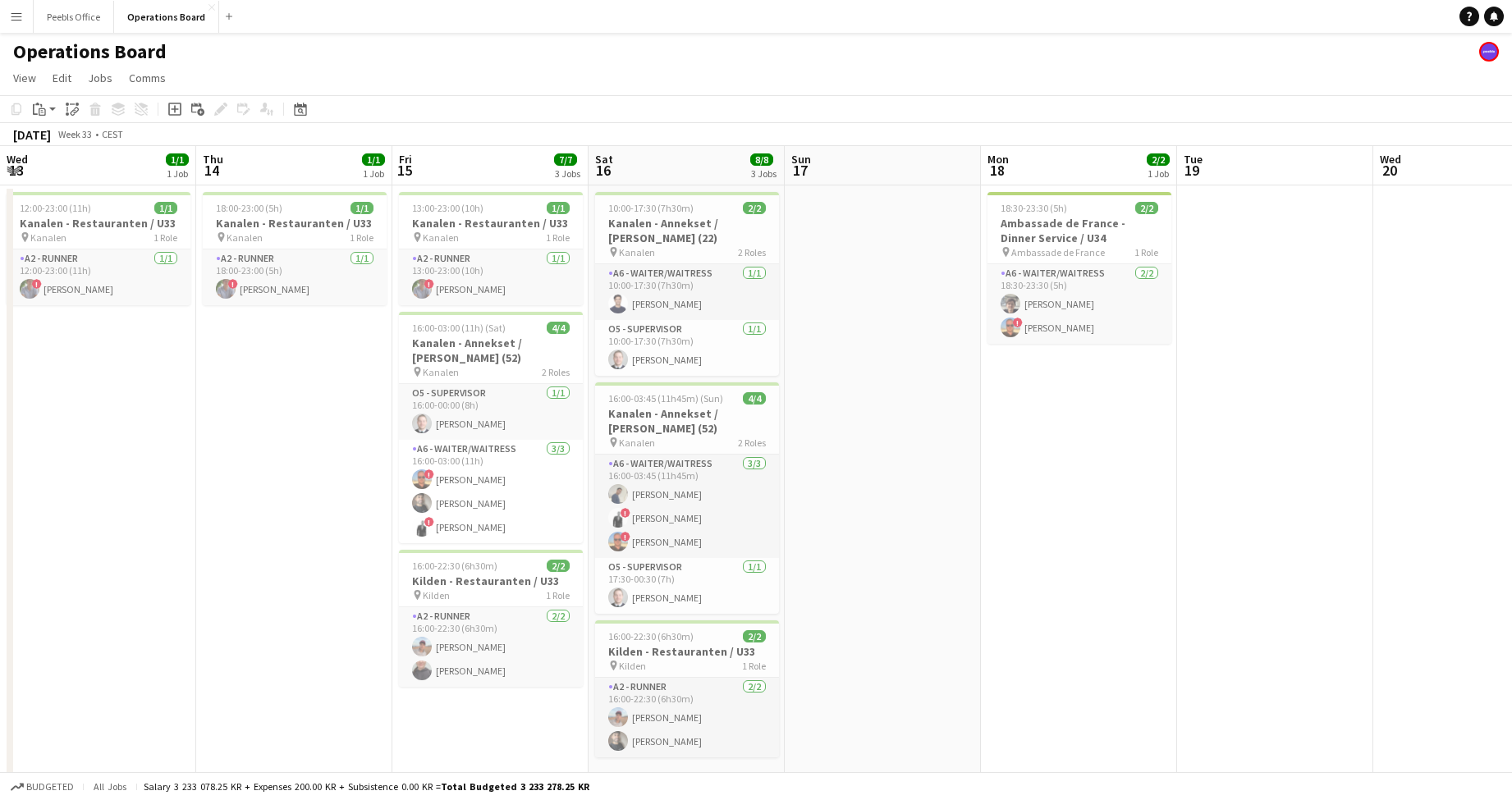
drag, startPoint x: 1311, startPoint y: 583, endPoint x: -473, endPoint y: 595, distance: 1784.0
click at [0, 595] on html "Menu Boards Boards Boards All jobs Status Workforce Workforce My Workforce Recr…" at bounding box center [756, 419] width 1512 height 837
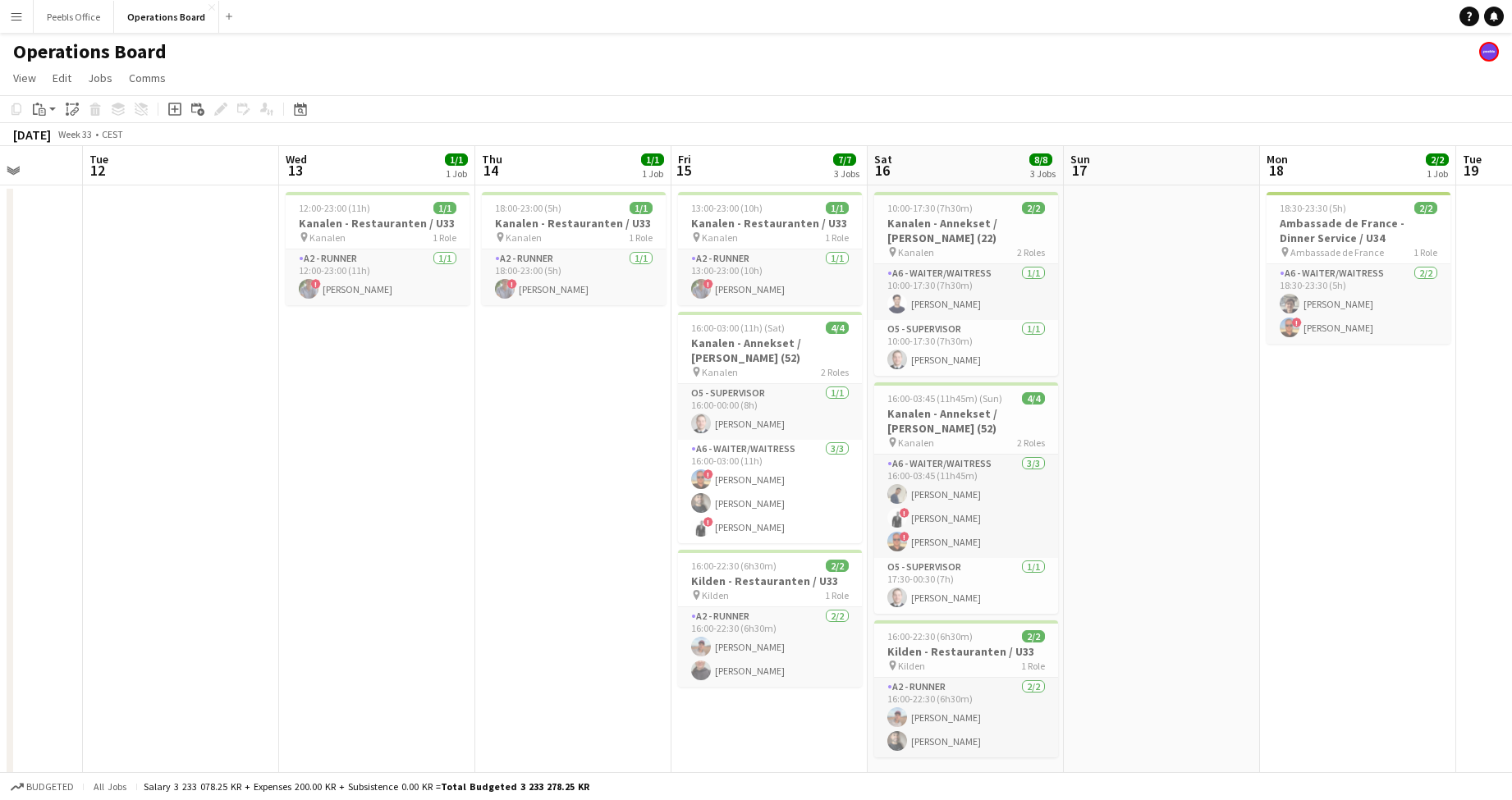
drag, startPoint x: 789, startPoint y: 619, endPoint x: -116, endPoint y: 620, distance: 905.0
click at [0, 620] on html "Menu Boards Boards Boards All jobs Status Workforce Workforce My Workforce Recr…" at bounding box center [756, 419] width 1512 height 837
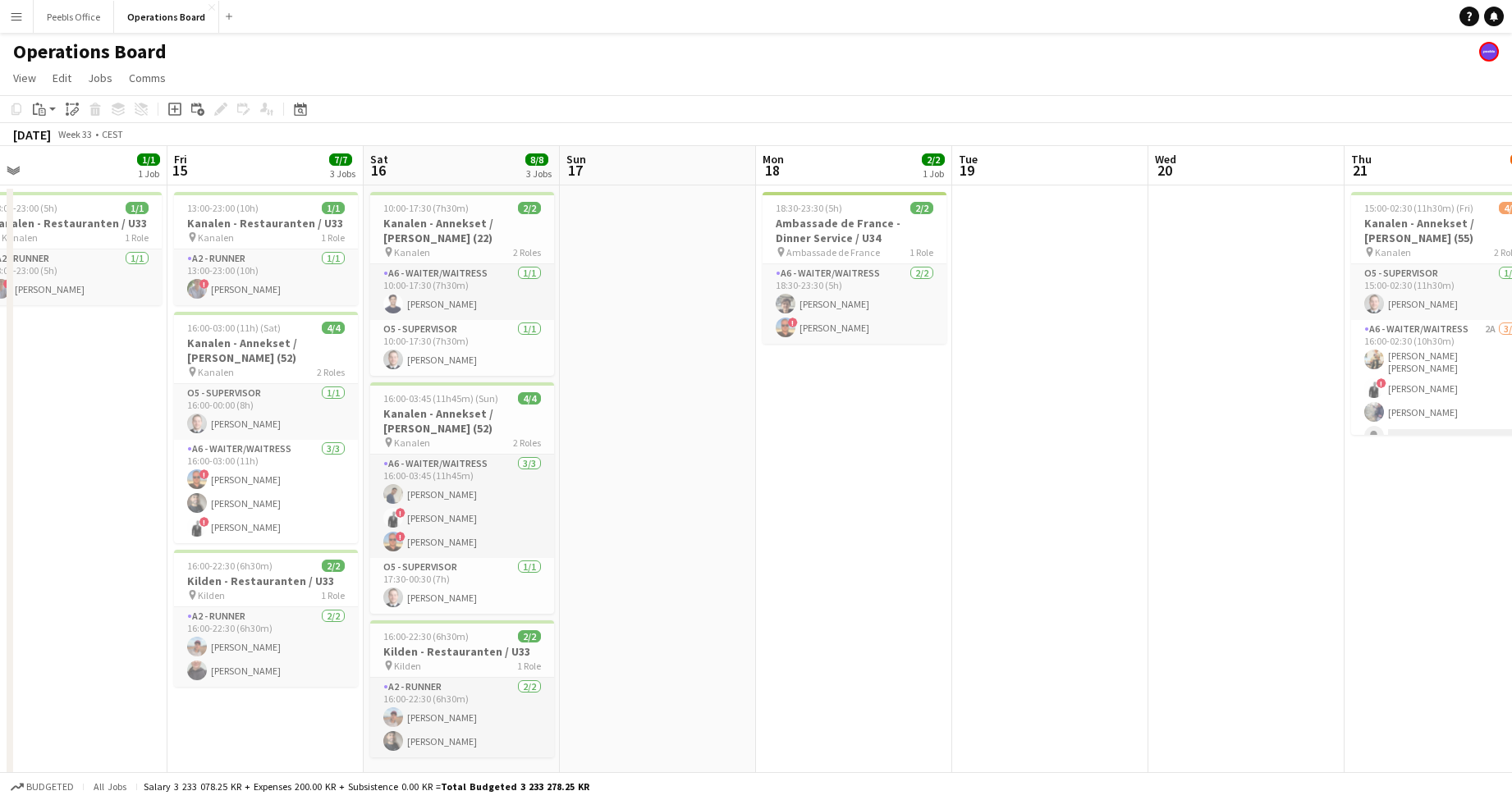
drag, startPoint x: 1338, startPoint y: 611, endPoint x: 436, endPoint y: 662, distance: 903.4
click at [436, 662] on app-calendar-viewport "Mon 11 Tue 12 Wed 13 1/1 1 Job Thu 14 1/1 1 Job Fri 15 7/7 3 Jobs Sat 16 8/8 3 …" at bounding box center [756, 478] width 1512 height 663
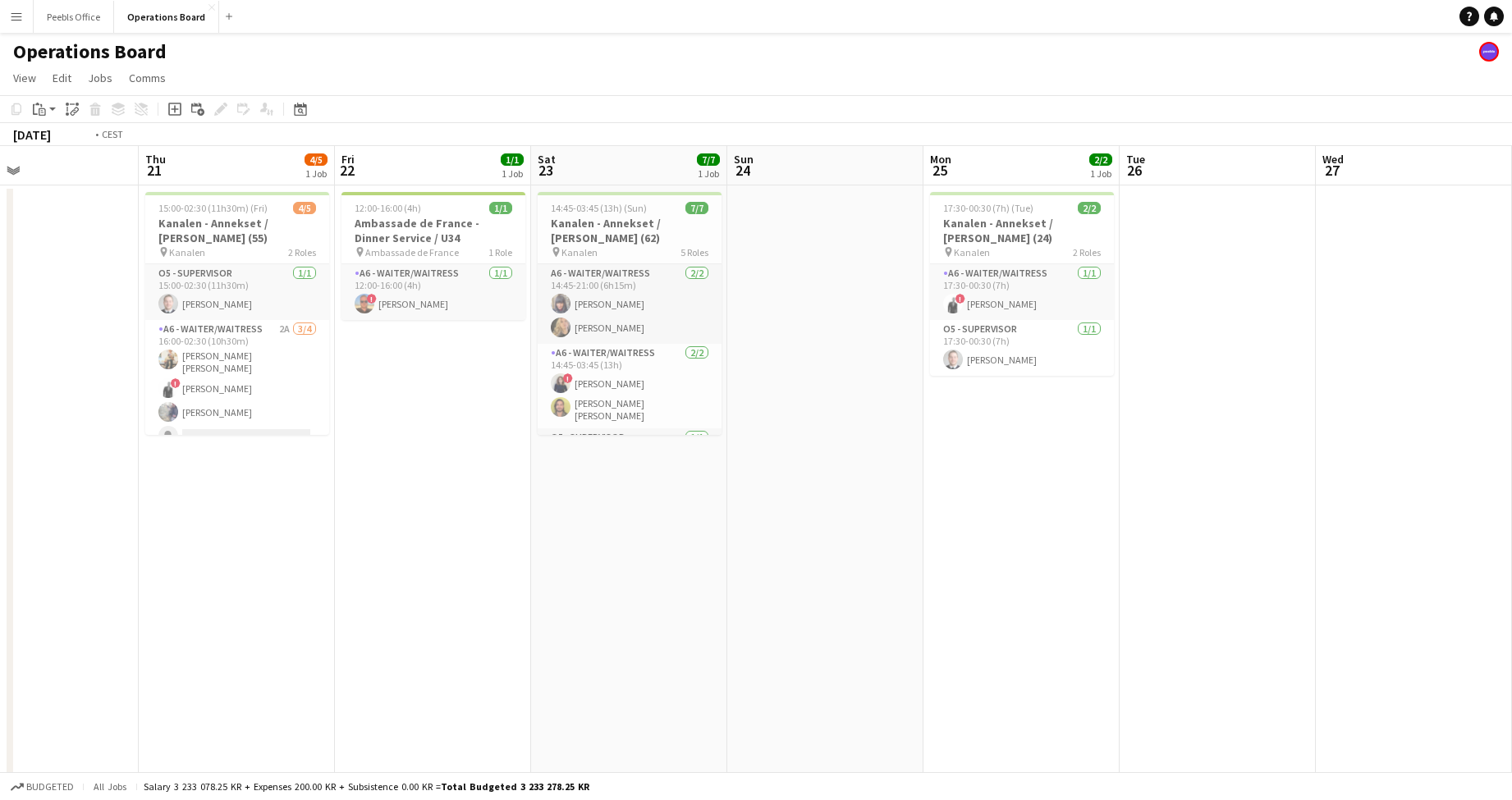
drag, startPoint x: 1259, startPoint y: 626, endPoint x: -64, endPoint y: 629, distance: 1323.0
click at [0, 629] on html "Menu Boards Boards Boards All jobs Status Workforce Workforce My Workforce Recr…" at bounding box center [756, 419] width 1512 height 837
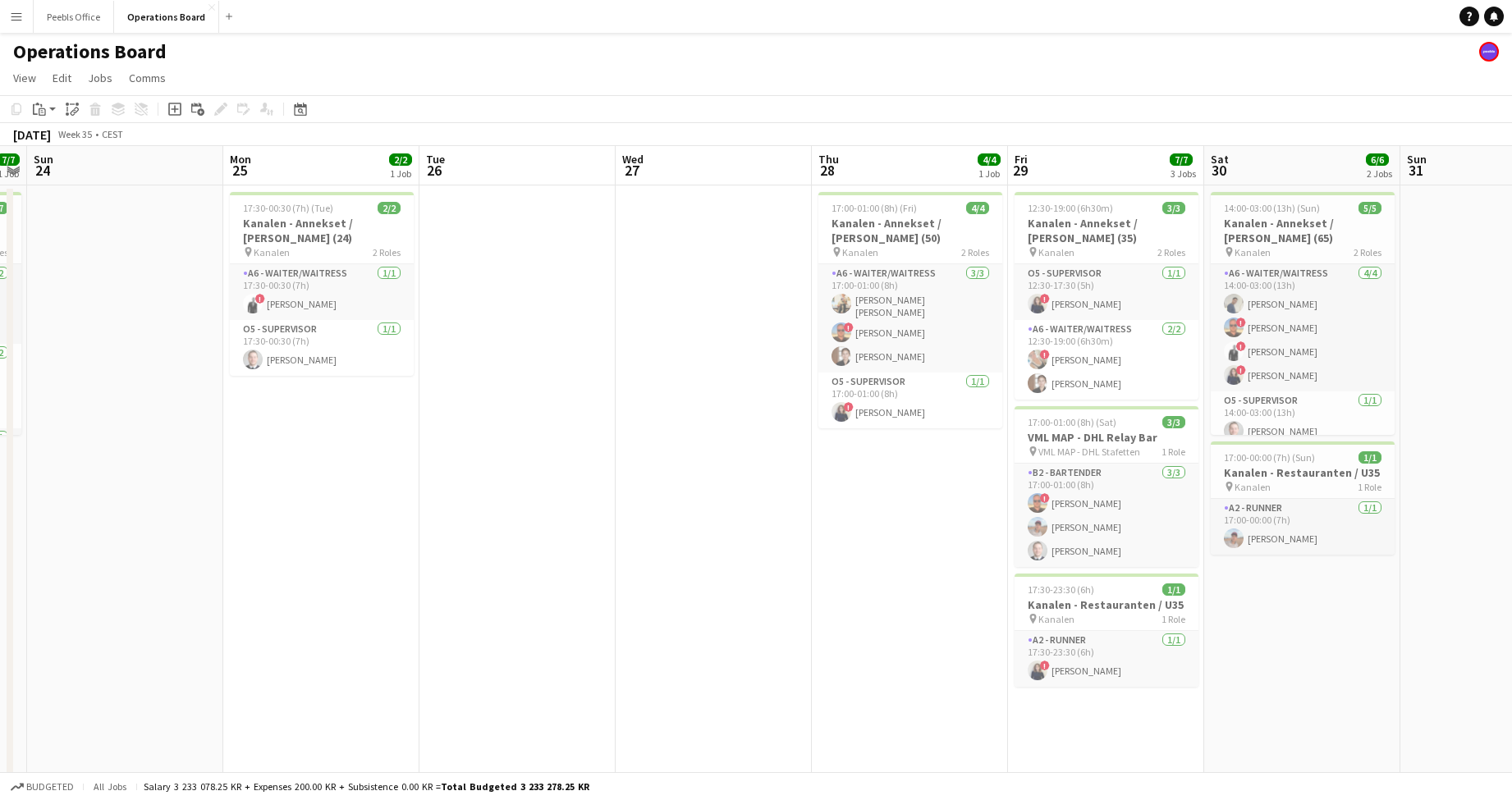
drag, startPoint x: 934, startPoint y: 605, endPoint x: -250, endPoint y: 615, distance: 1184.0
click at [0, 615] on html "Menu Boards Boards Boards All jobs Status Workforce Workforce My Workforce Recr…" at bounding box center [756, 419] width 1512 height 837
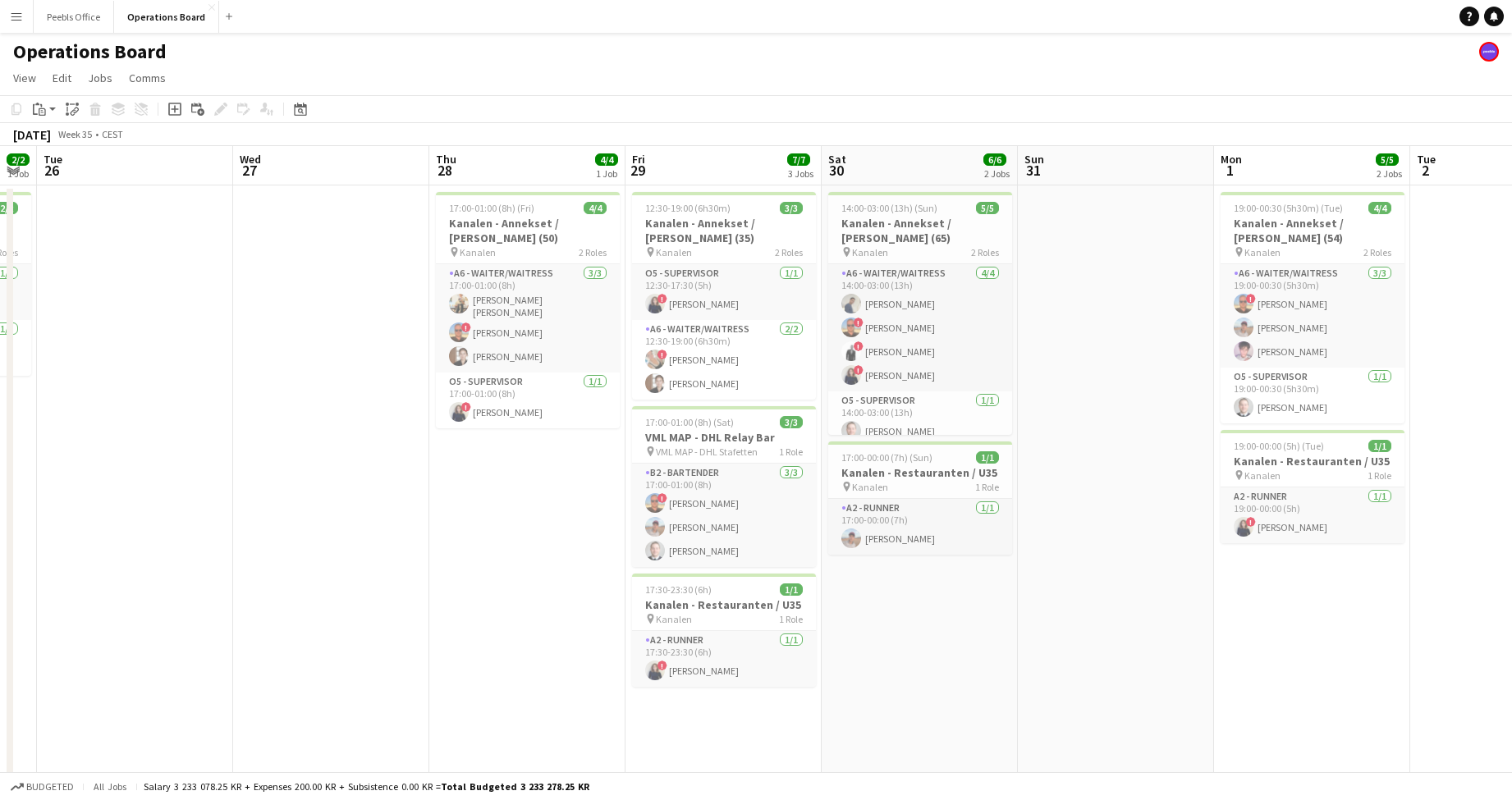
drag, startPoint x: 789, startPoint y: 615, endPoint x: -303, endPoint y: 636, distance: 1092.2
click at [0, 636] on html "Menu Boards Boards Boards All jobs Status Workforce Workforce My Workforce Recr…" at bounding box center [756, 419] width 1512 height 837
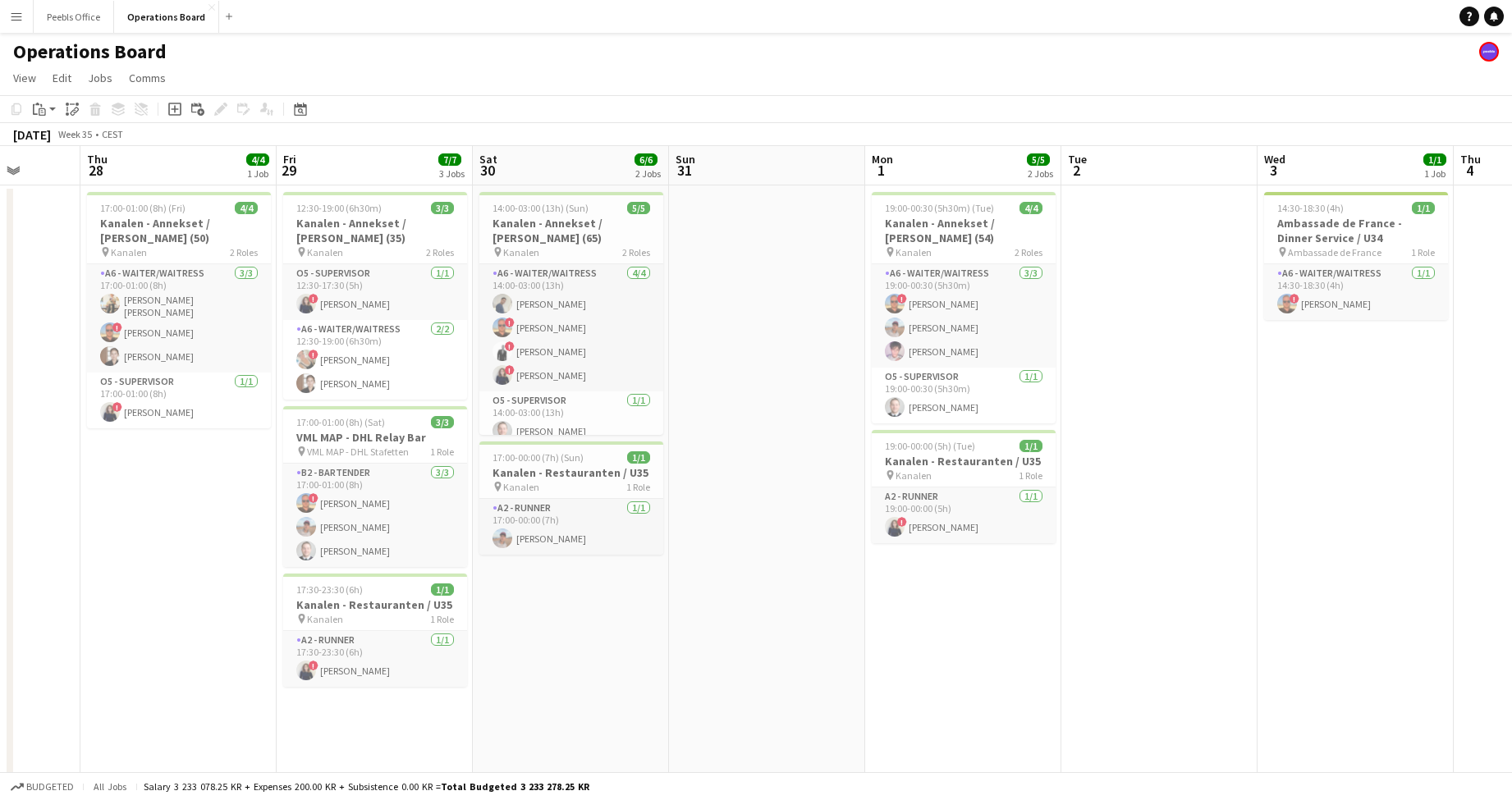
scroll to position [0, 595]
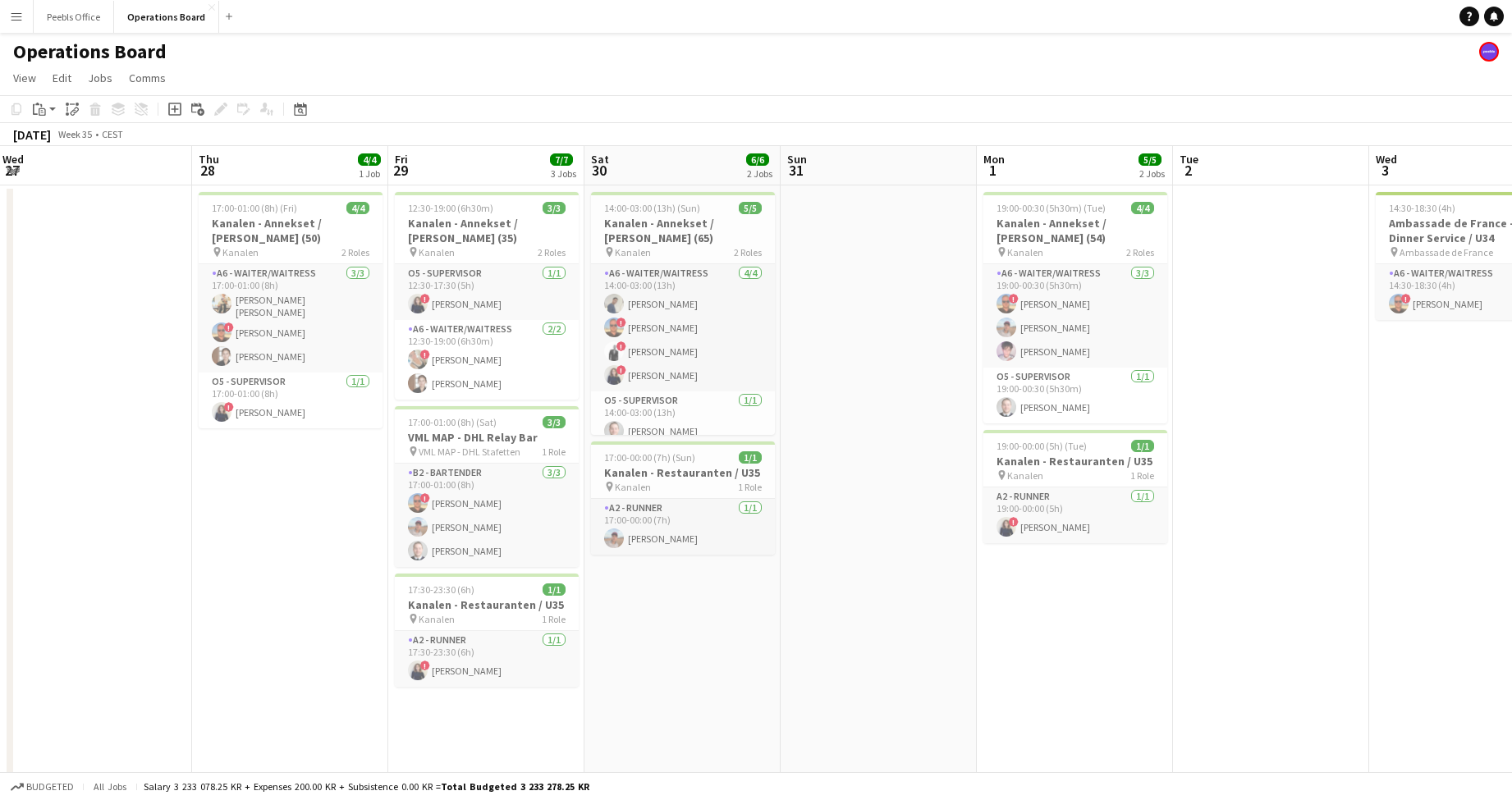
drag, startPoint x: 837, startPoint y: 581, endPoint x: 21, endPoint y: 614, distance: 816.7
click at [21, 613] on app-calendar-viewport "Sun 24 Mon 25 2/2 1 Job Tue 26 Wed 27 Thu 28 4/4 1 Job Fri 29 7/7 3 Jobs Sat 30…" at bounding box center [756, 478] width 1512 height 663
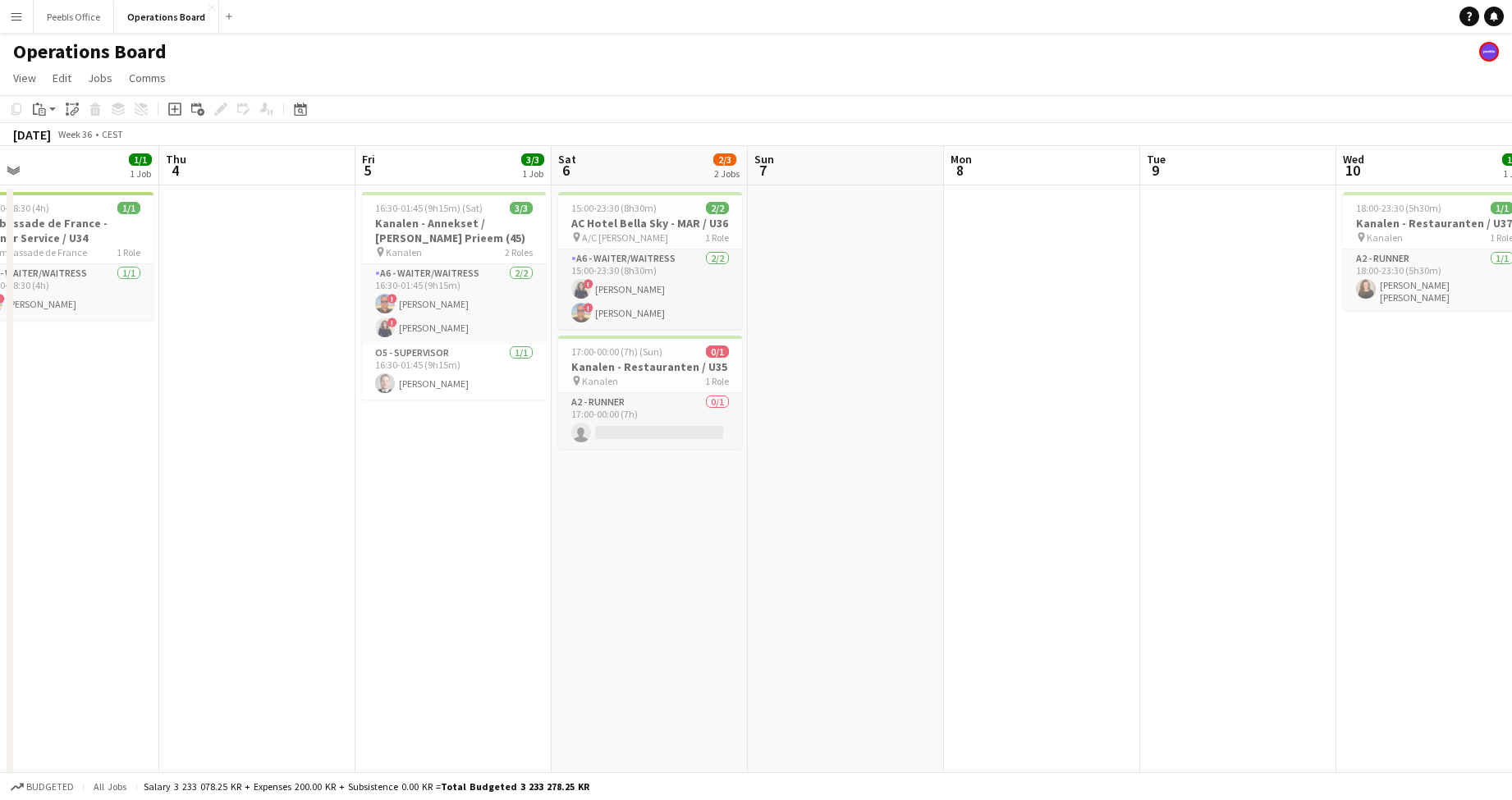
scroll to position [0, 570]
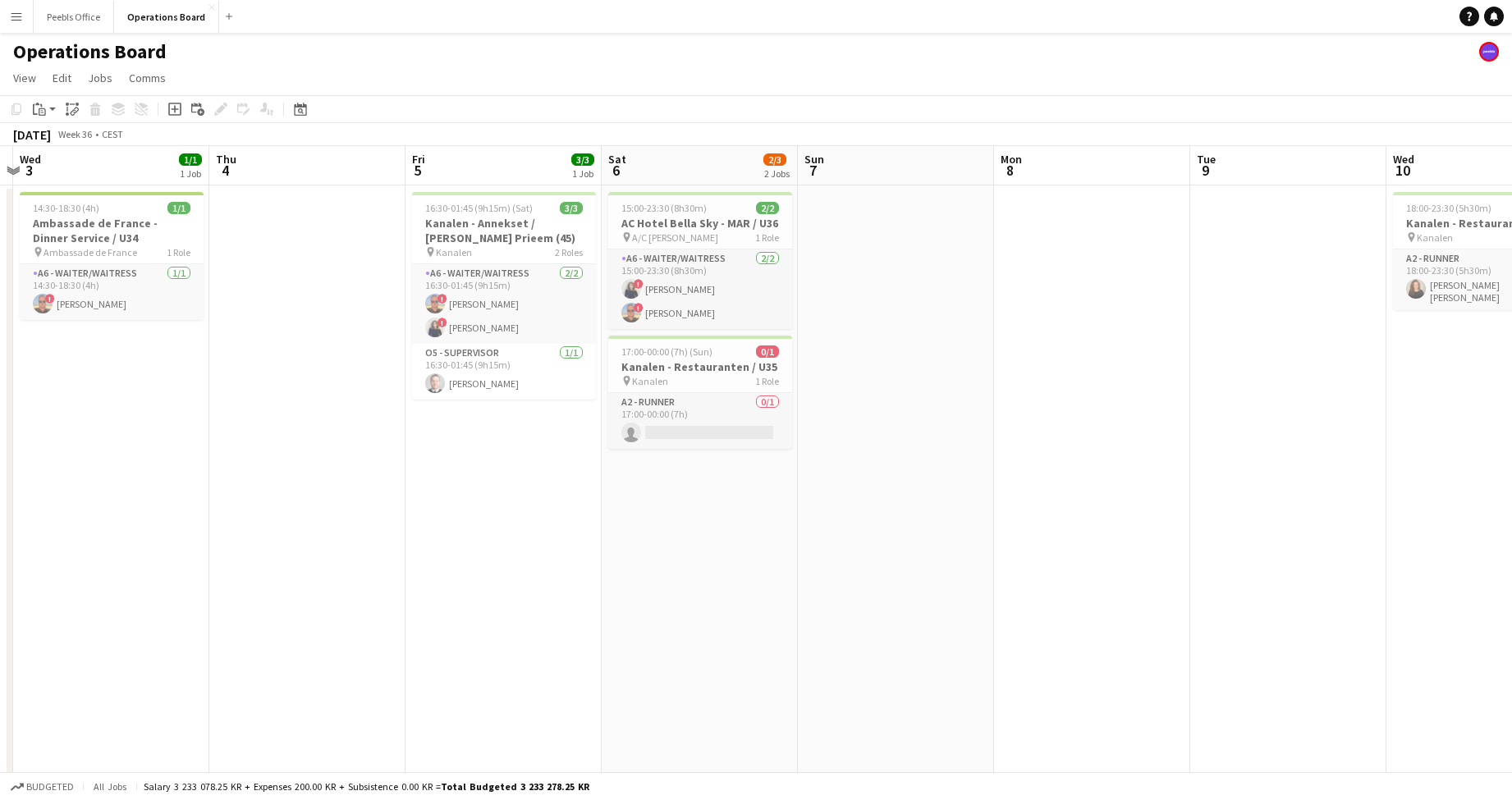
drag, startPoint x: 1235, startPoint y: 595, endPoint x: -14, endPoint y: 619, distance: 1249.2
click at [0, 619] on html "Menu Boards Boards Boards All jobs Status Workforce Workforce My Workforce Recr…" at bounding box center [756, 419] width 1512 height 837
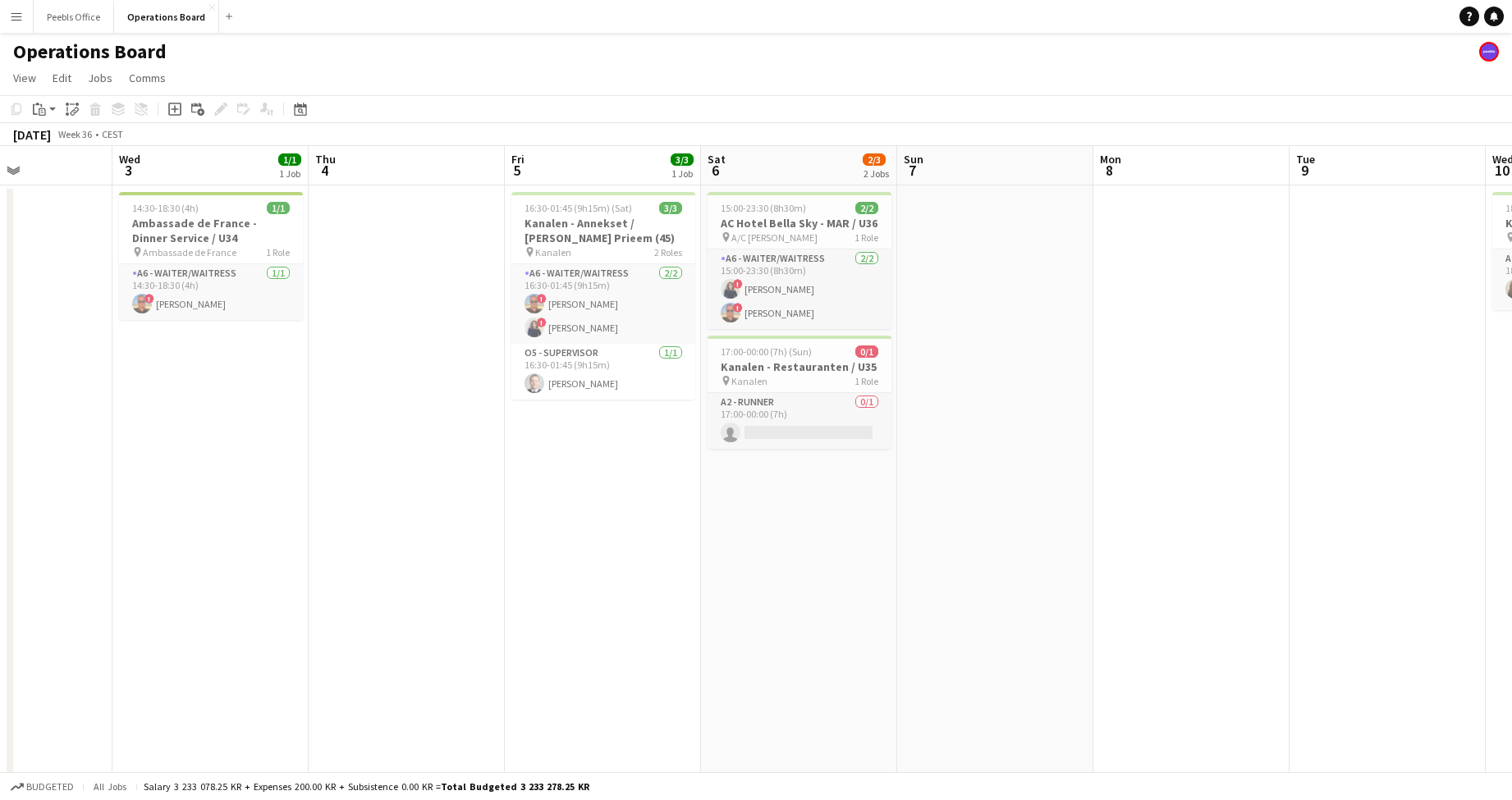
drag, startPoint x: 755, startPoint y: 567, endPoint x: -390, endPoint y: 571, distance: 1145.0
click at [0, 571] on html "Menu Boards Boards Boards All jobs Status Workforce Workforce My Workforce Recr…" at bounding box center [756, 419] width 1512 height 837
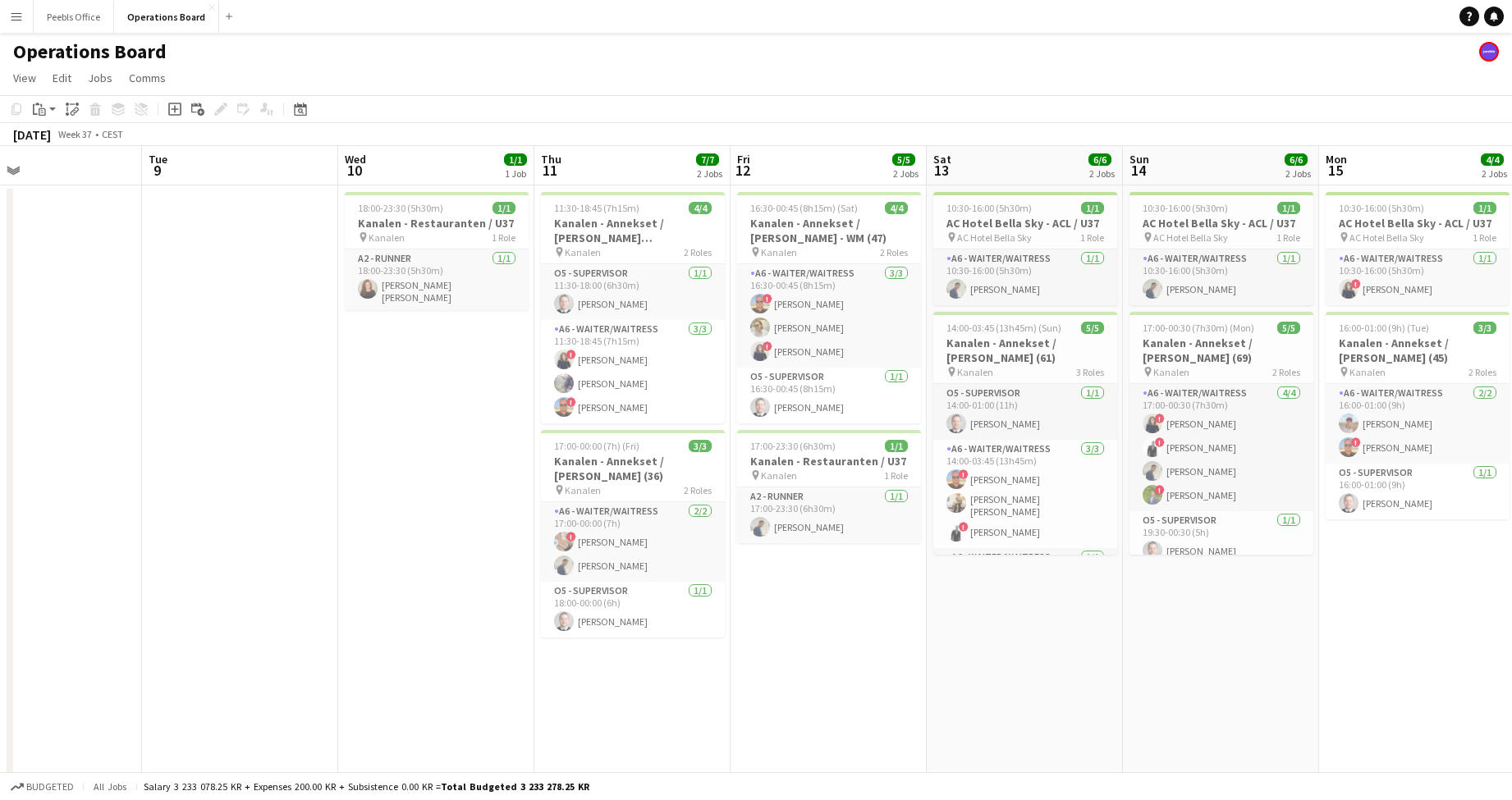
drag, startPoint x: 1008, startPoint y: 553, endPoint x: -424, endPoint y: 581, distance: 1432.3
click at [0, 581] on html "Menu Boards Boards Boards All jobs Status Workforce Workforce My Workforce Recr…" at bounding box center [756, 419] width 1512 height 837
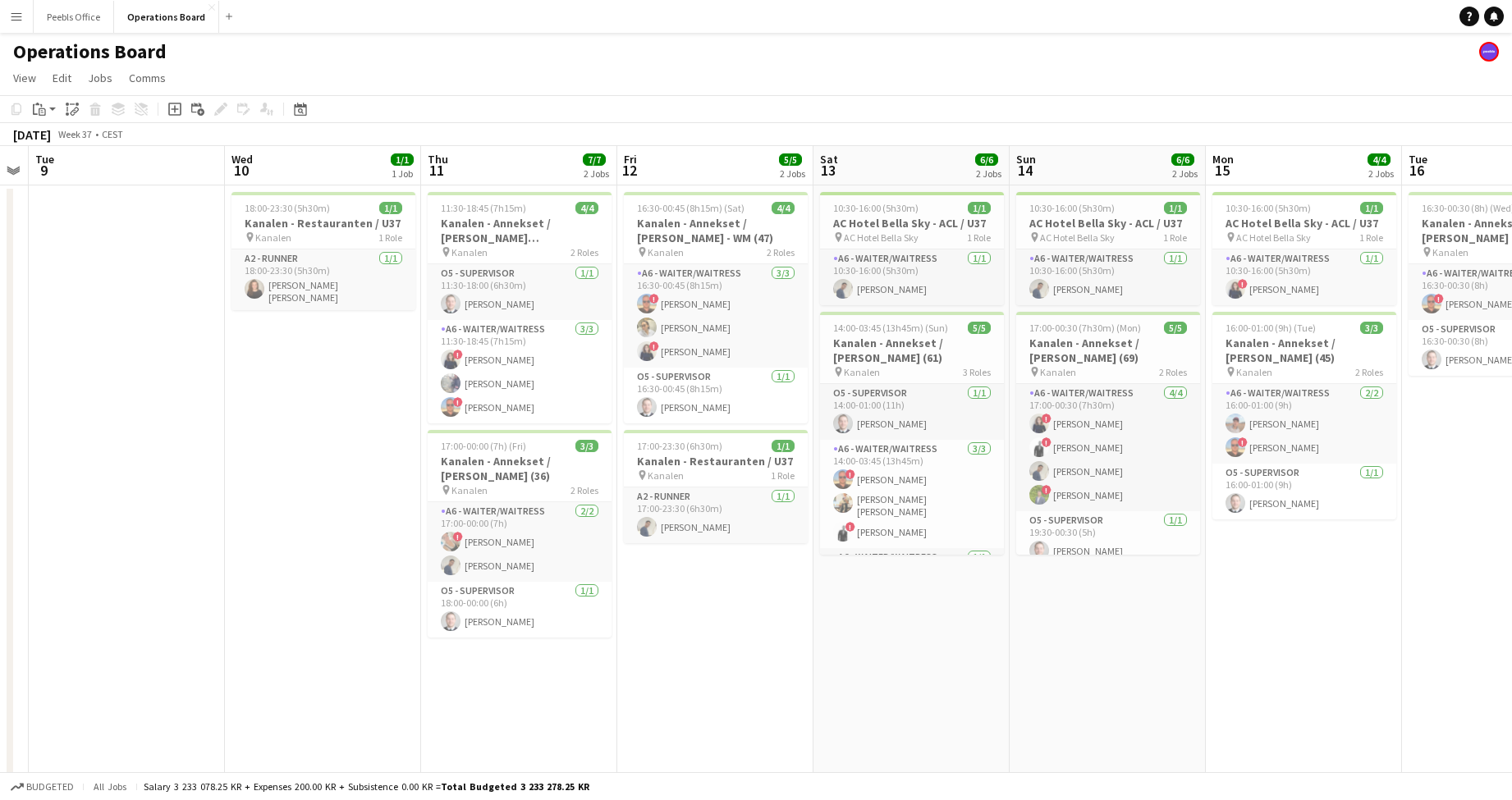
drag, startPoint x: 833, startPoint y: 574, endPoint x: -30, endPoint y: 619, distance: 864.2
click at [0, 619] on html "Menu Boards Boards Boards All jobs Status Workforce Workforce My Workforce Recr…" at bounding box center [756, 419] width 1512 height 837
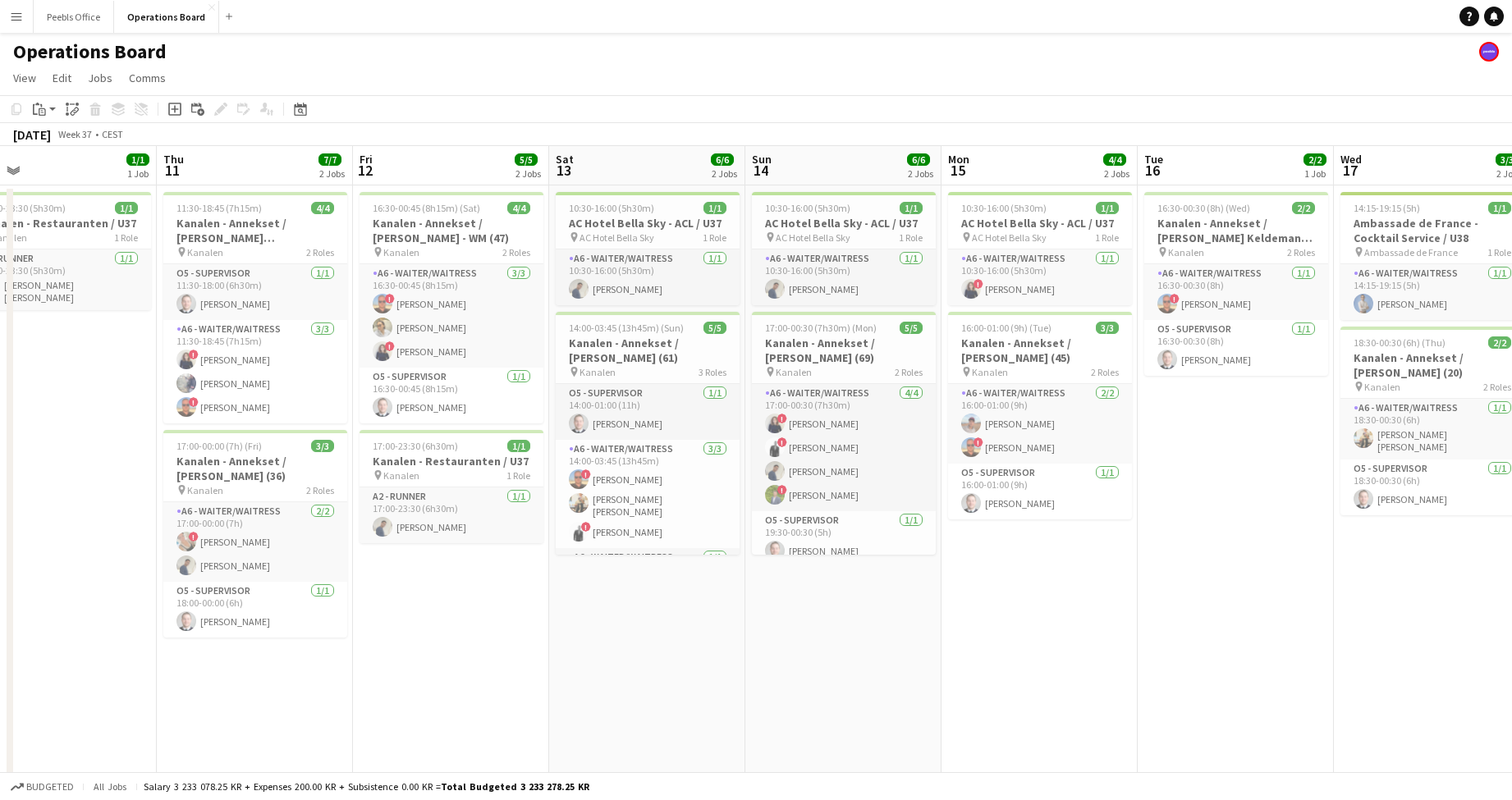
drag, startPoint x: 1011, startPoint y: 581, endPoint x: -94, endPoint y: 619, distance: 1105.7
click at [0, 619] on html "Menu Boards Boards Boards All jobs Status Workforce Workforce My Workforce Recr…" at bounding box center [756, 419] width 1512 height 837
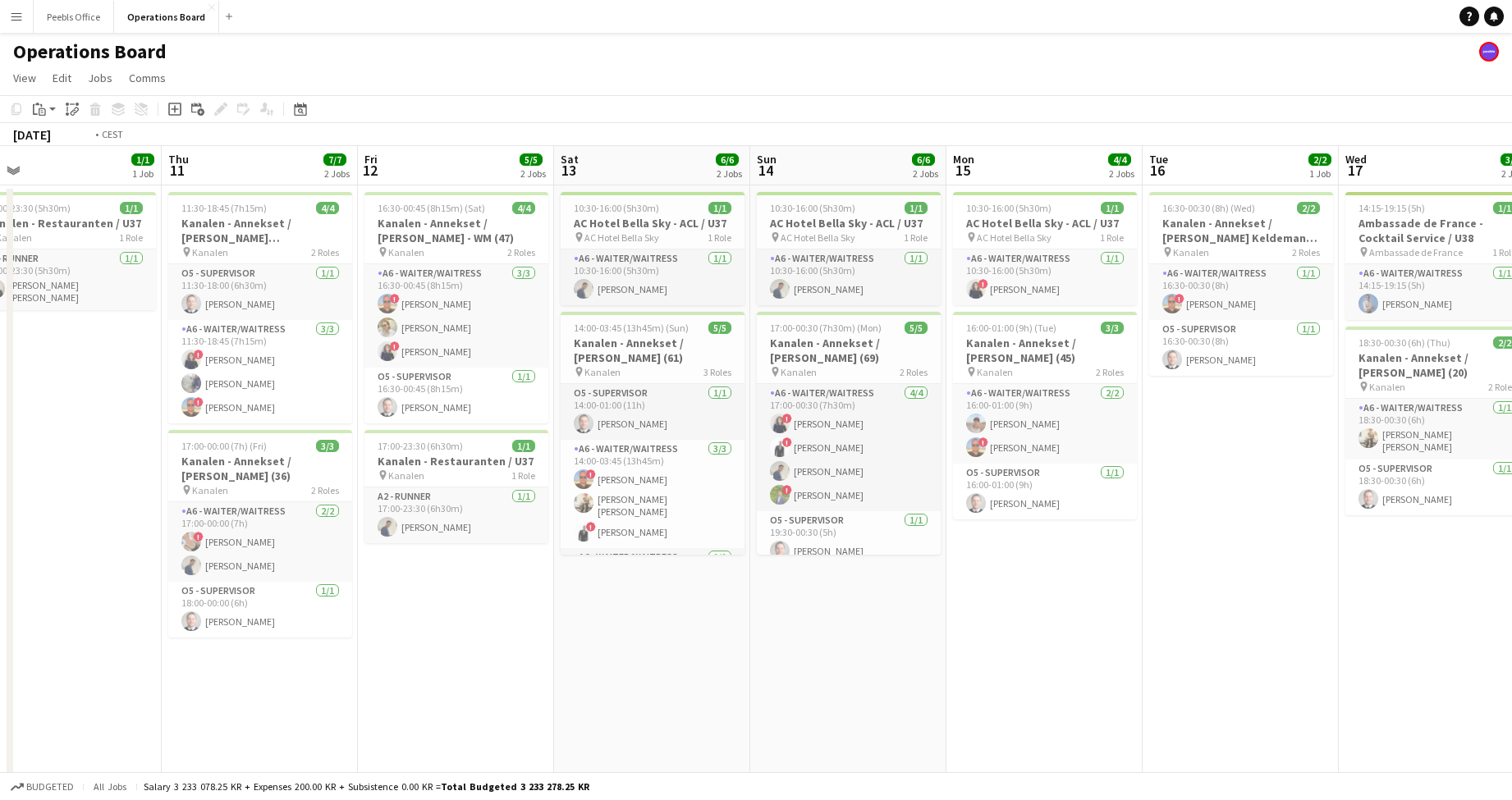
drag, startPoint x: 791, startPoint y: 615, endPoint x: -115, endPoint y: 650, distance: 906.7
click at [0, 650] on html "Menu Boards Boards Boards All jobs Status Workforce Workforce My Workforce Recr…" at bounding box center [756, 419] width 1512 height 837
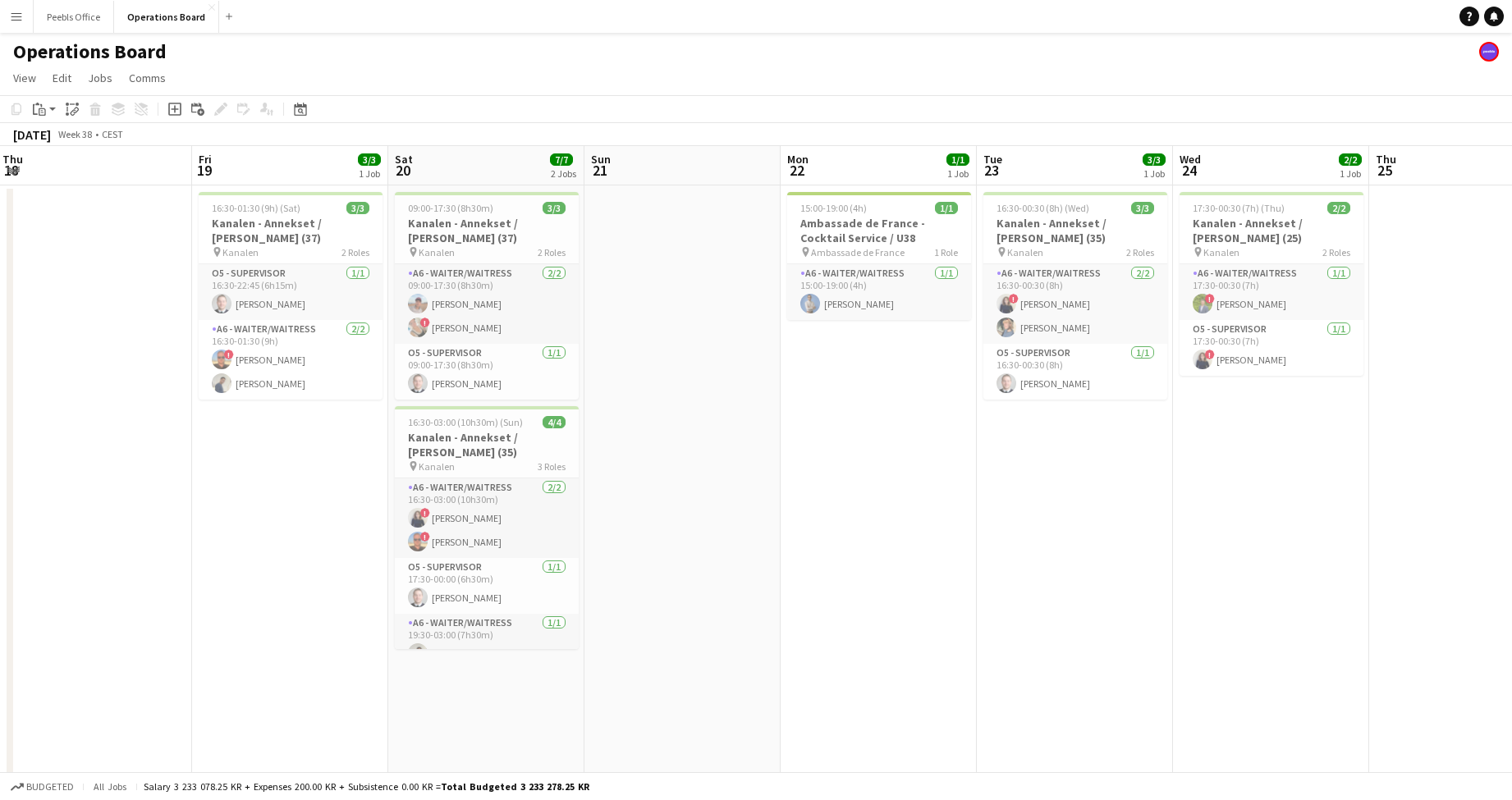
drag
click at [0, 679] on html "Menu Boards Boards Boards All jobs Status Workforce Workforce My Workforce Recr…" at bounding box center [756, 419] width 1512 height 837
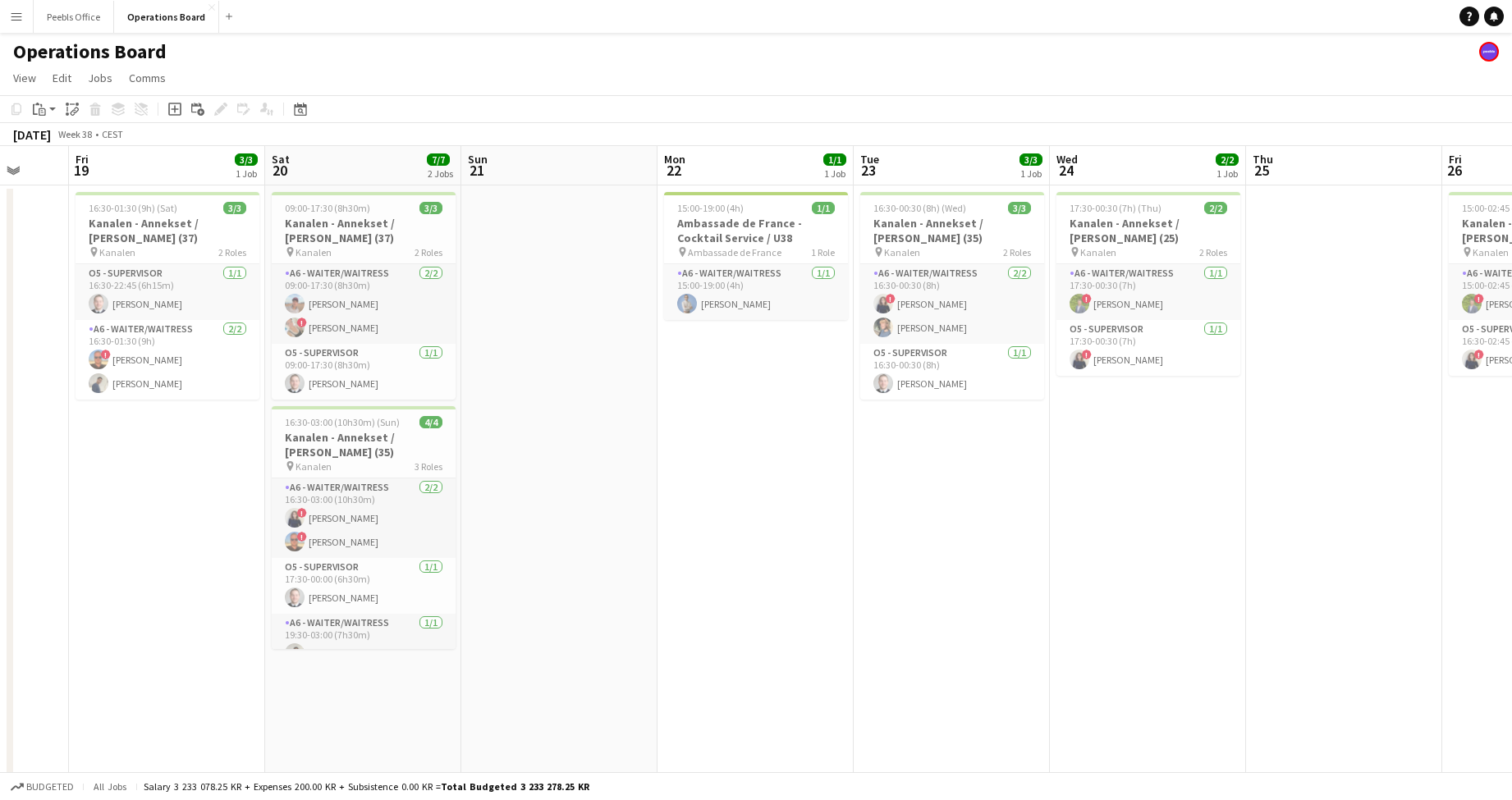
click at [294, 662] on app-calendar-viewport "Tue 16 2/2 1 Job Wed 17 3/3 2 Jobs Thu 18 Fri 19 3/3 1 Job Sat 20 7/7 2 Jobs Su…" at bounding box center [756, 478] width 1512 height 663
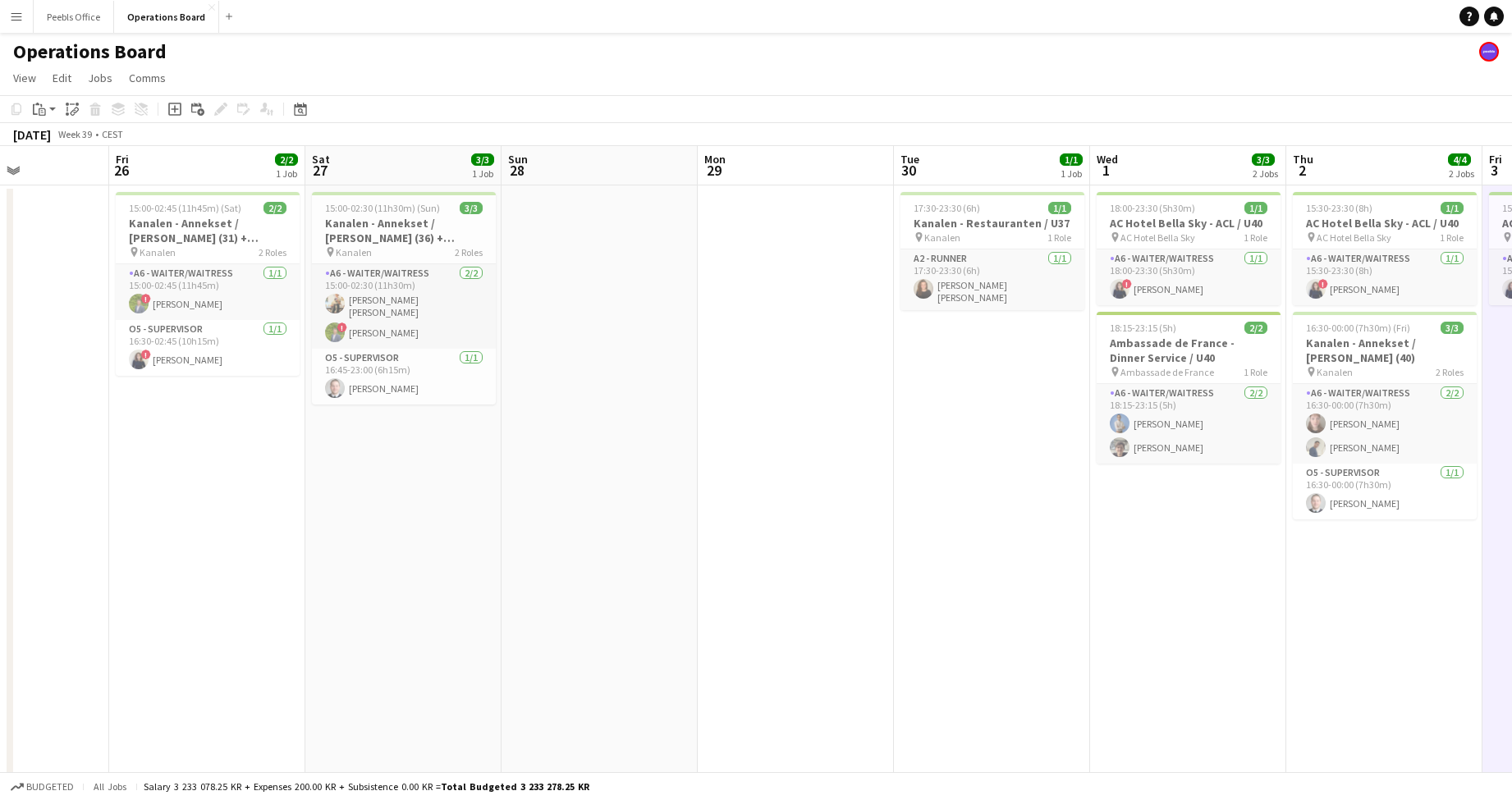
click at [0, 626] on html "Menu Boards Boards Boards All jobs Status Workforce Workforce My Workforce Recr…" at bounding box center [756, 419] width 1512 height 837
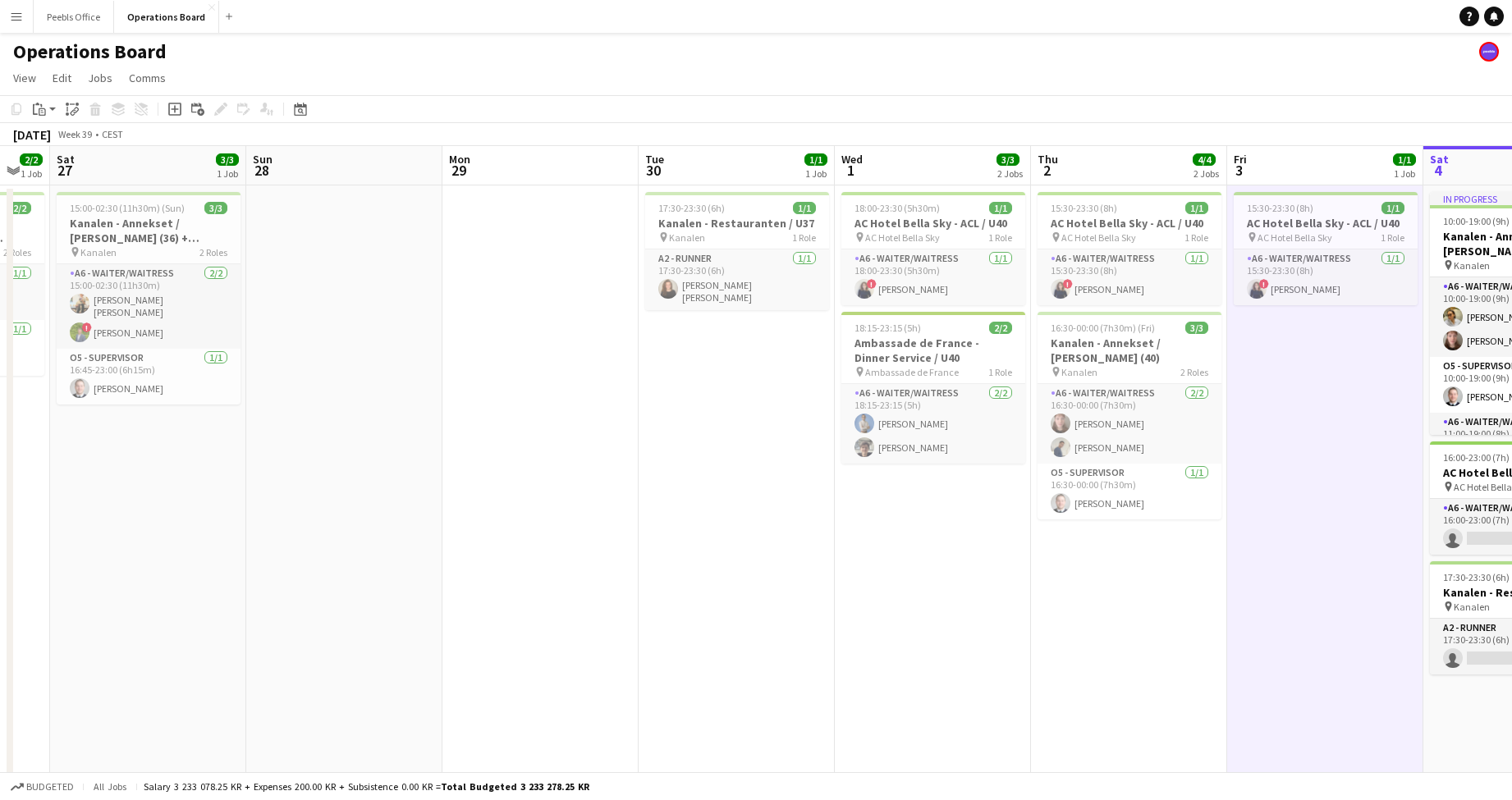
click at [114, 619] on app-calendar-viewport "Wed 24 2/2 1 Job Thu 25 Fri 26 2/2 1 Job Sat 27 3/3 1 Job Sun 28 Mon 29 Tue 30 …" at bounding box center [756, 478] width 1512 height 663
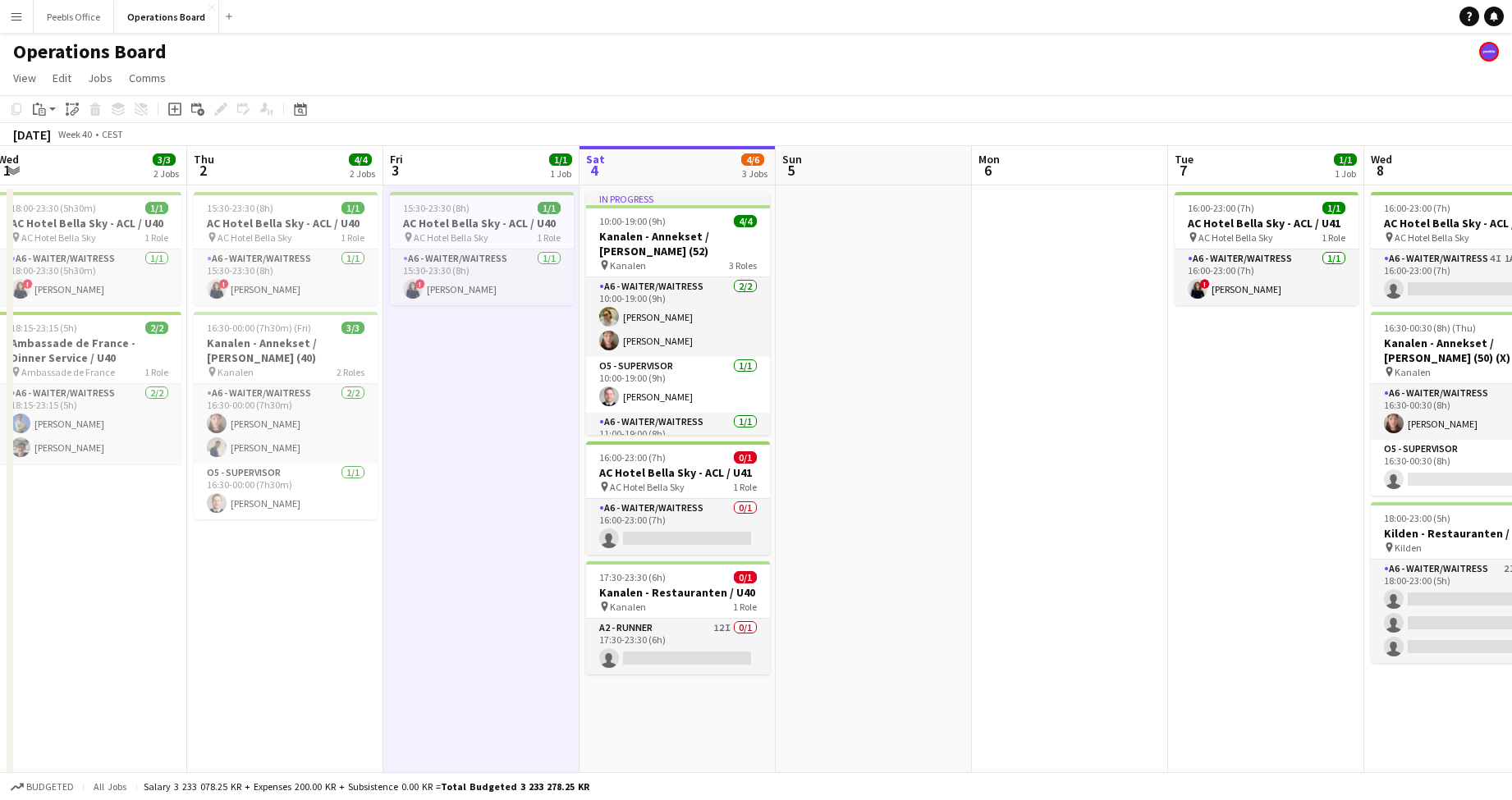
scroll to position [0, 686]
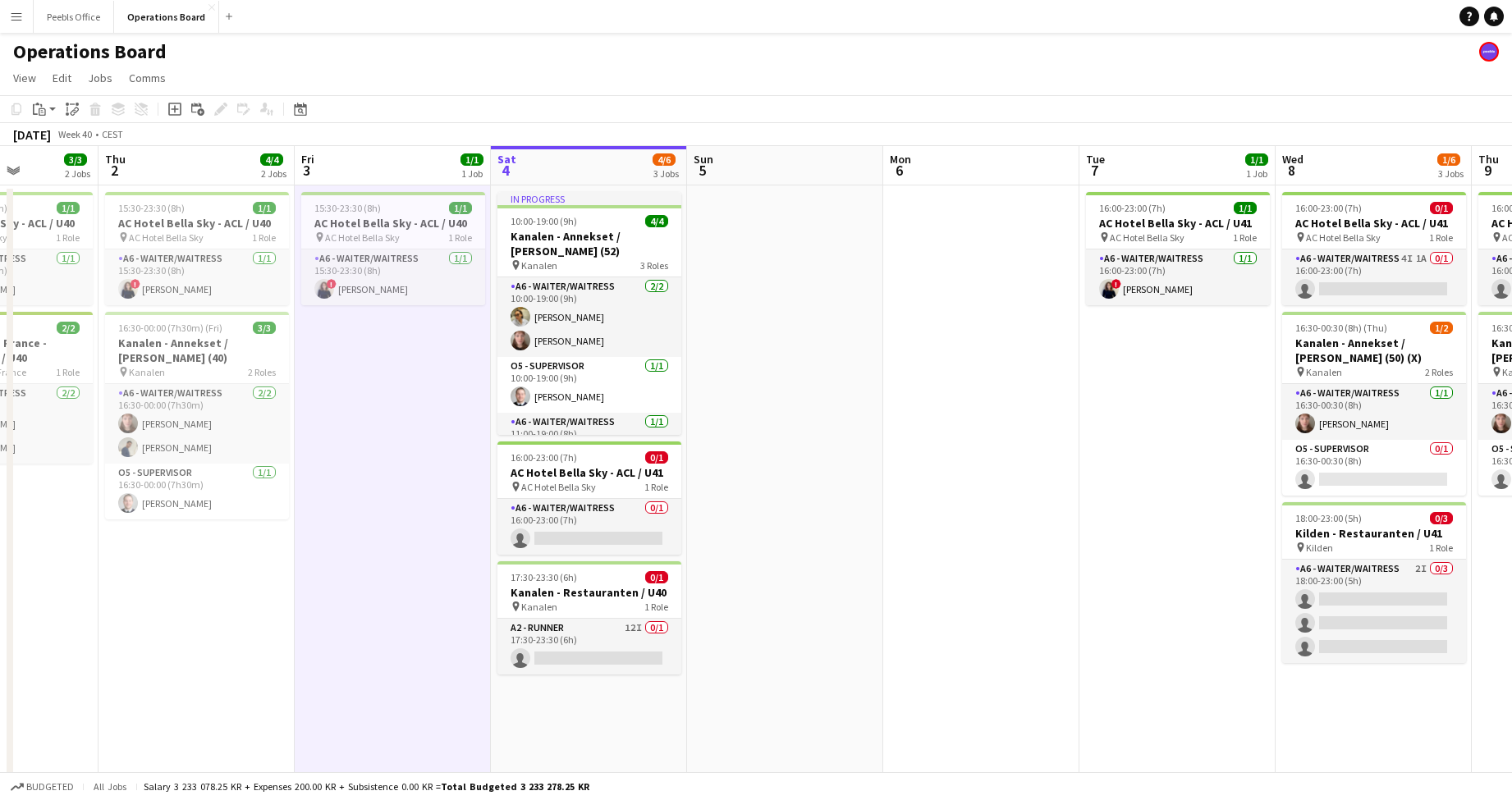
click at [70, 667] on app-calendar-viewport "Sun 28 Mon 29 Tue 30 1/1 1 Job Wed 1 3/3 2 Jobs Thu 2 4/4 2 Jobs Fri 3 1/1 1 Jo…" at bounding box center [756, 478] width 1512 height 663
click at [893, 577] on app-date-cell at bounding box center [982, 498] width 196 height 624
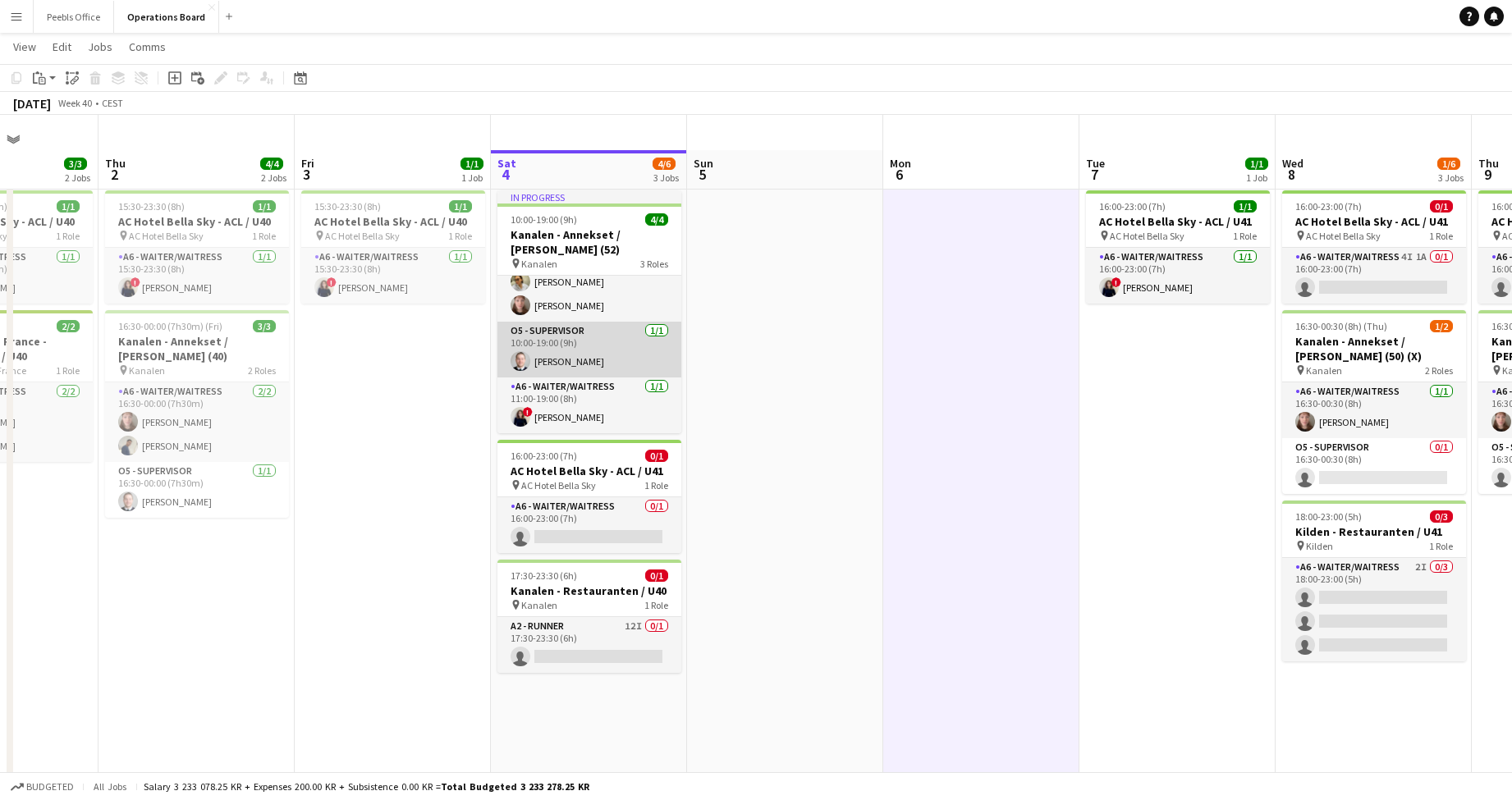
scroll to position [35, 0]
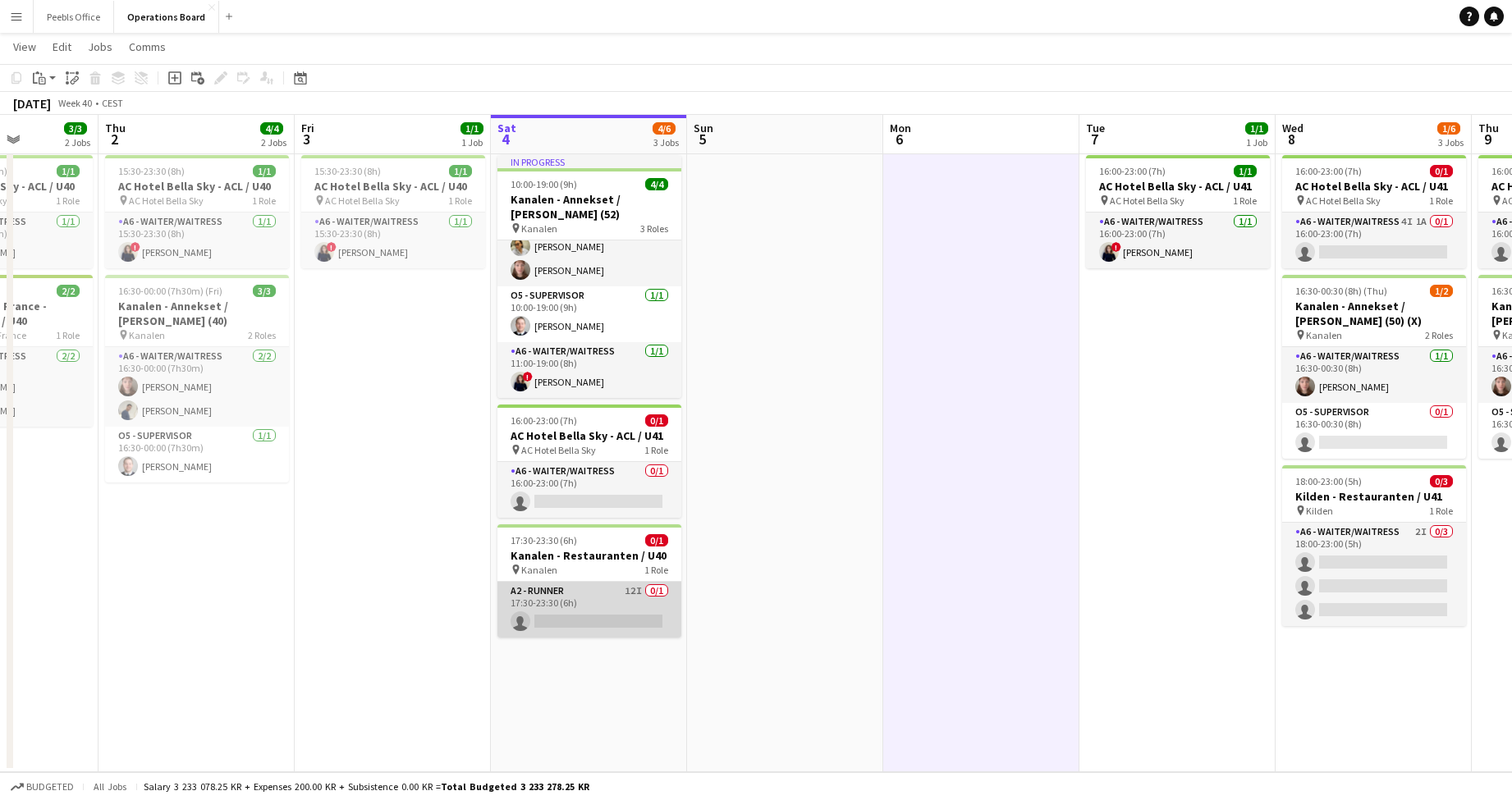
click at [593, 601] on app-card-role "A2 - RUNNER 12I 0/1 17:30-23:30 (6h) single-neutral-actions" at bounding box center [589, 610] width 184 height 56
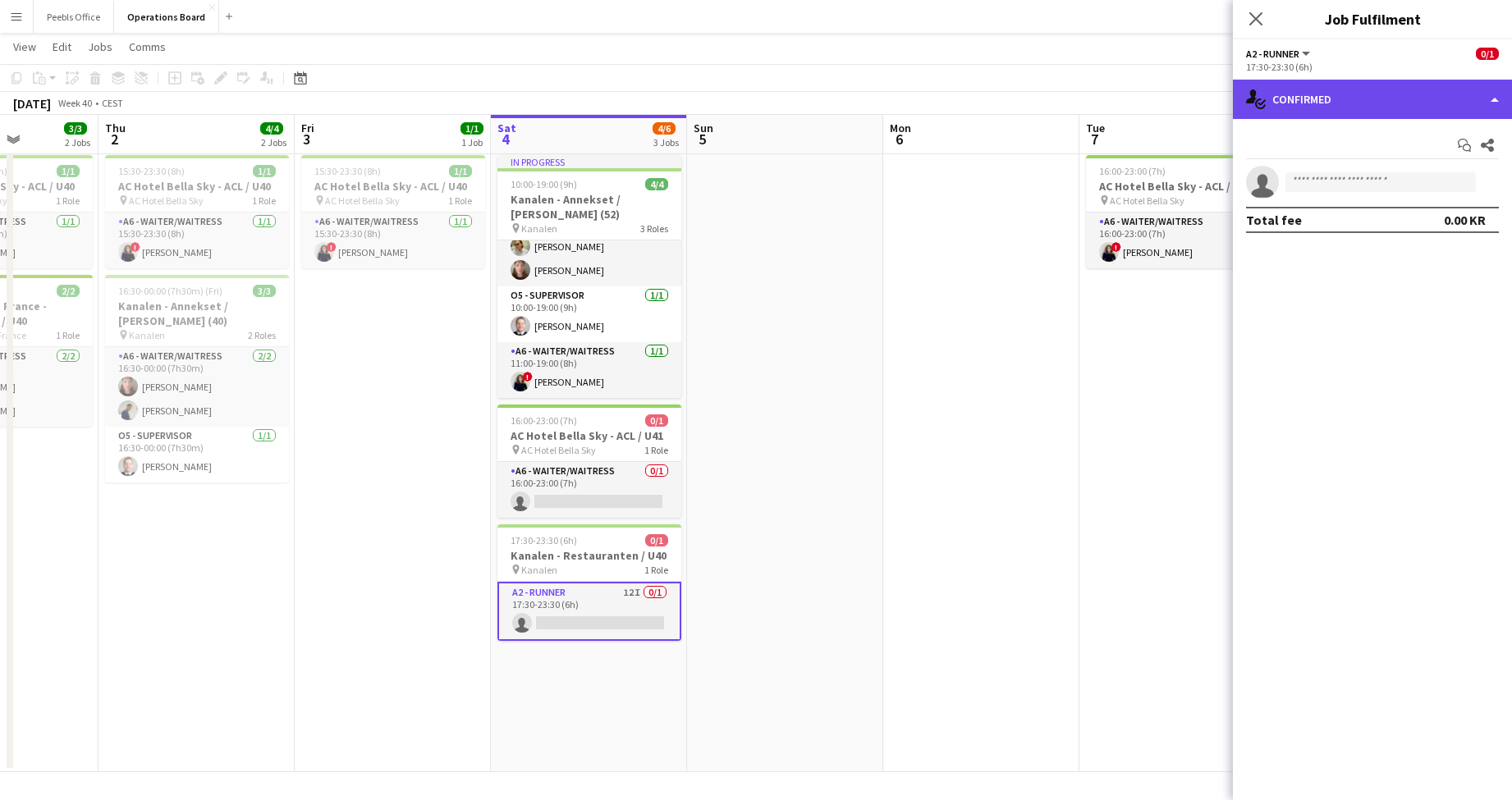
click at [1405, 94] on div "single-neutral-actions-check-2 Confirmed" at bounding box center [1372, 99] width 279 height 40
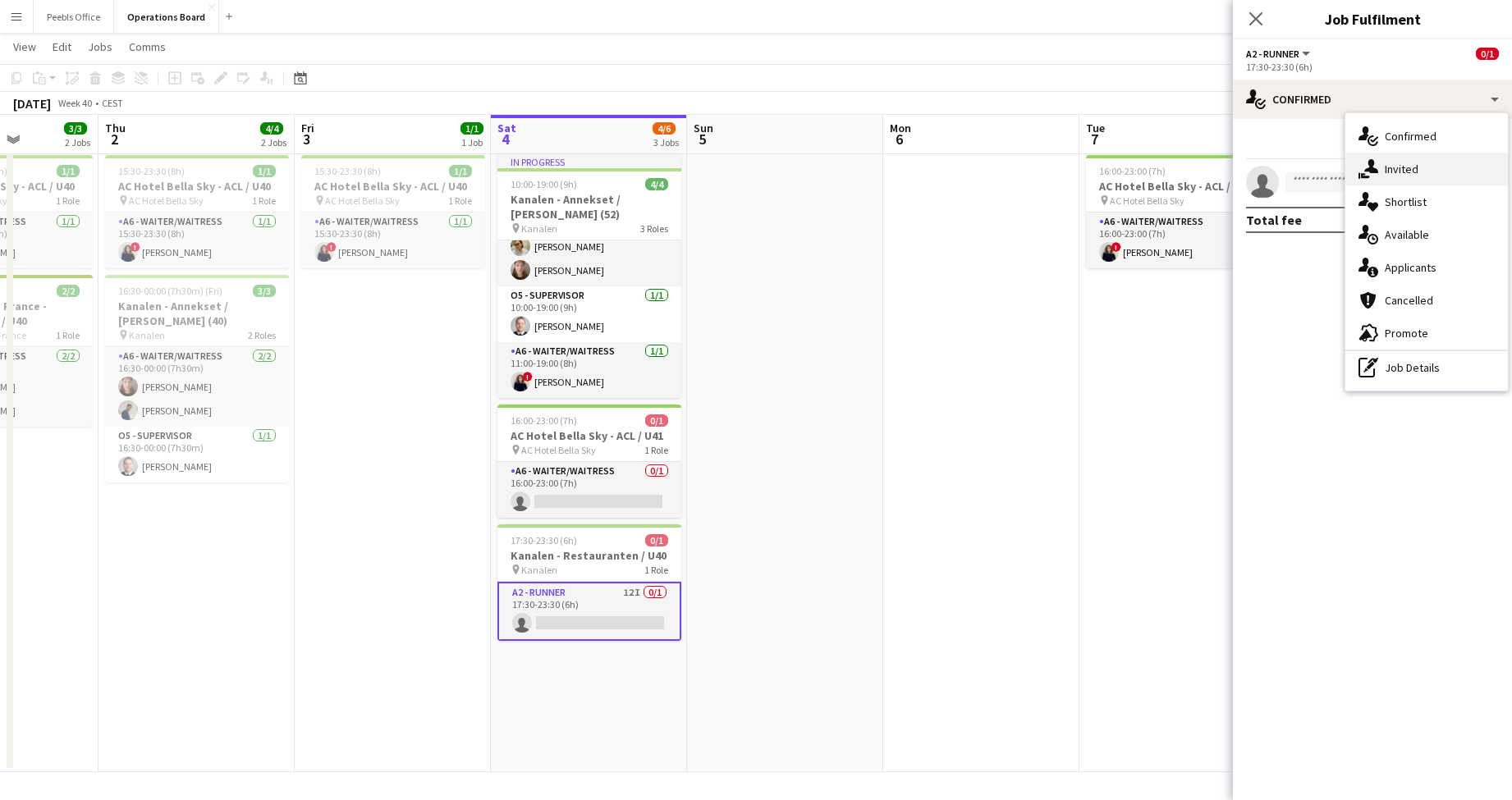
click at [1430, 171] on div "single-neutral-actions-share-1 Invited" at bounding box center [1427, 168] width 162 height 33
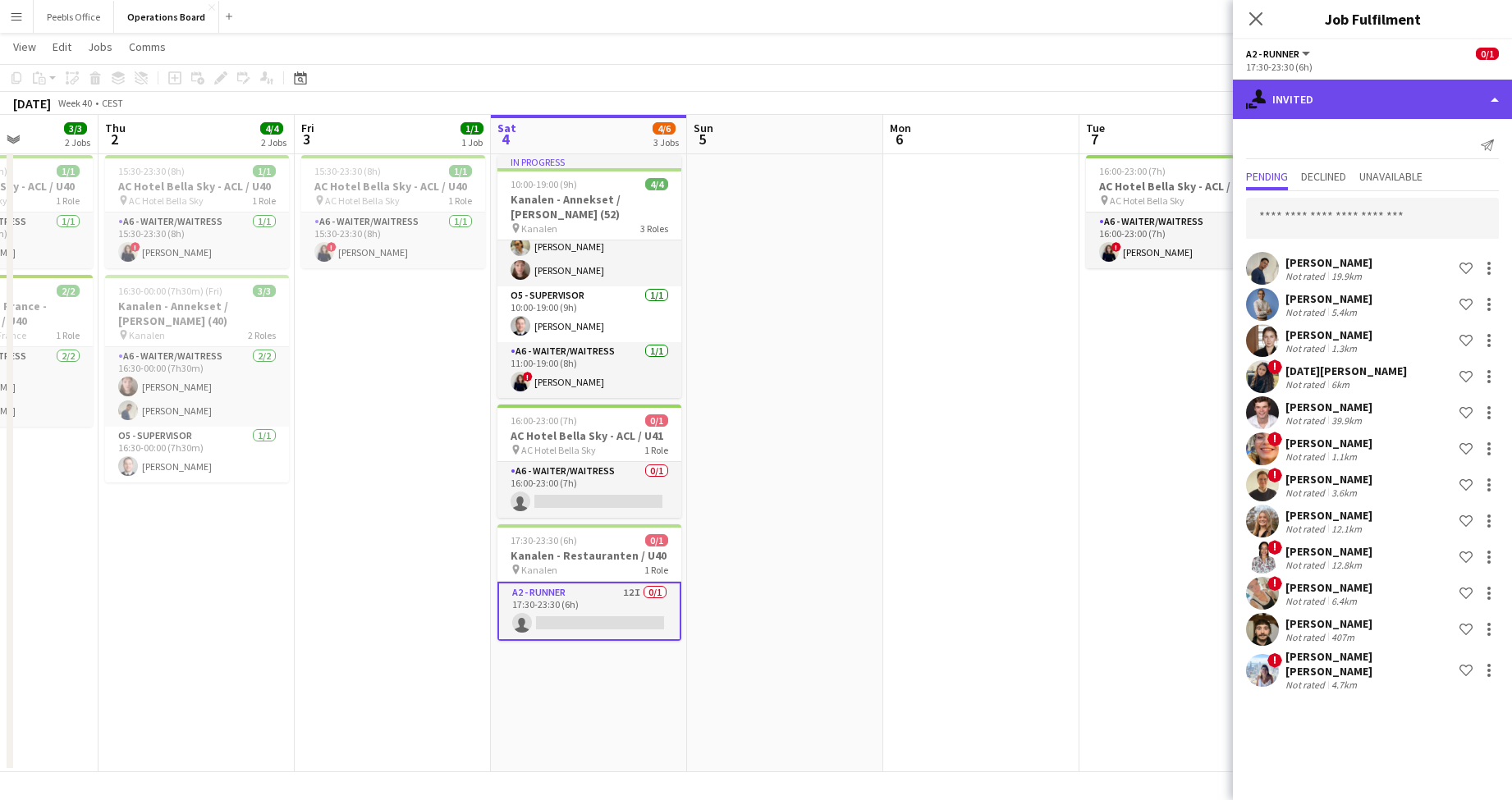
click at [1332, 103] on div "single-neutral-actions-share-1 Invited" at bounding box center [1372, 99] width 279 height 40
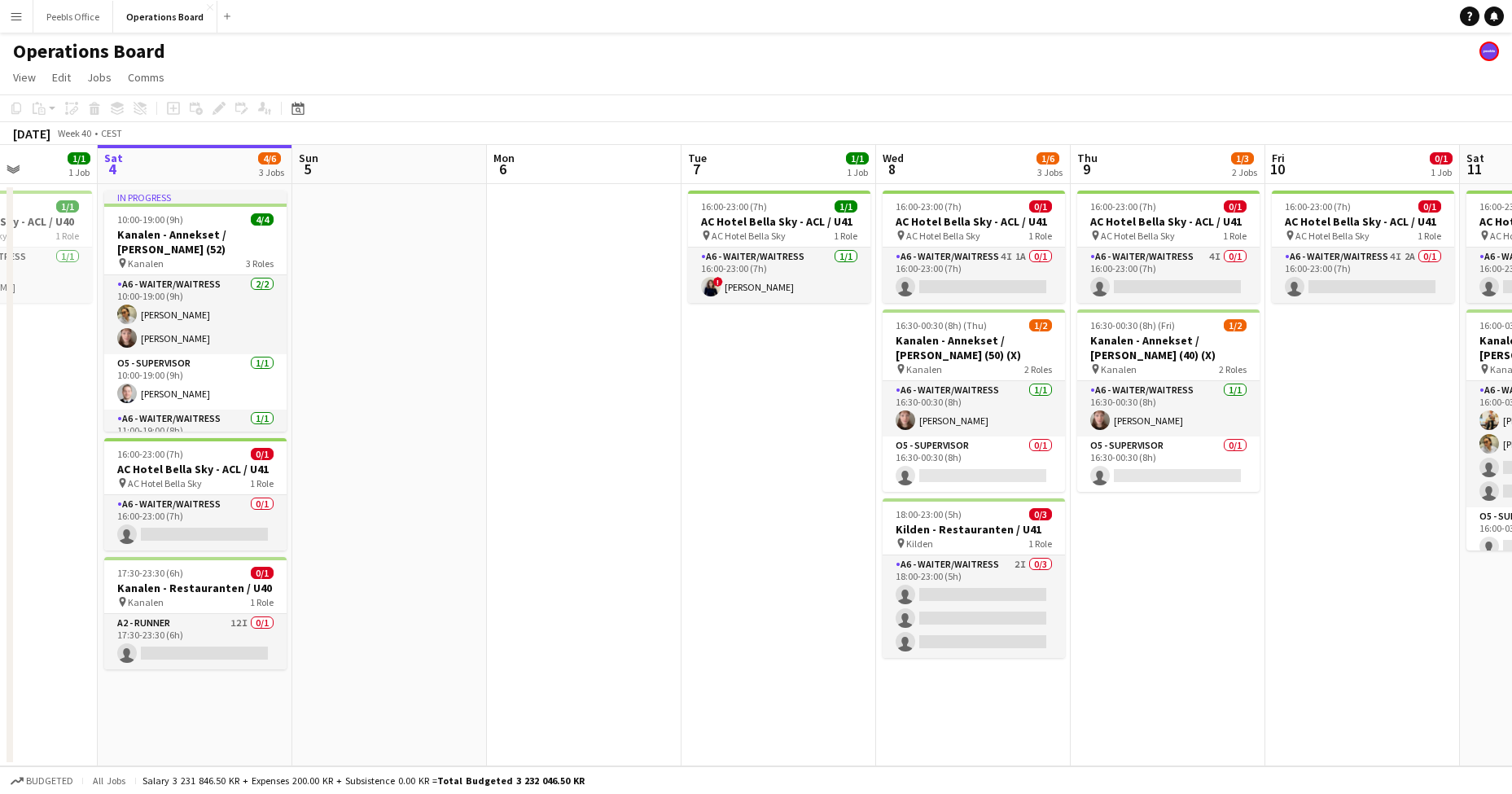
drag, startPoint x: 539, startPoint y: 502, endPoint x: 642, endPoint y: 493, distance: 103.4
click at [642, 493] on app-calendar-viewport "Wed 1 3/3 2 Jobs Thu 2 4/4 2 Jobs Fri 3 1/1 1 Job Sat 4 4/6 3 Jobs Sun 5 Mon 6 …" at bounding box center [756, 456] width 1512 height 622
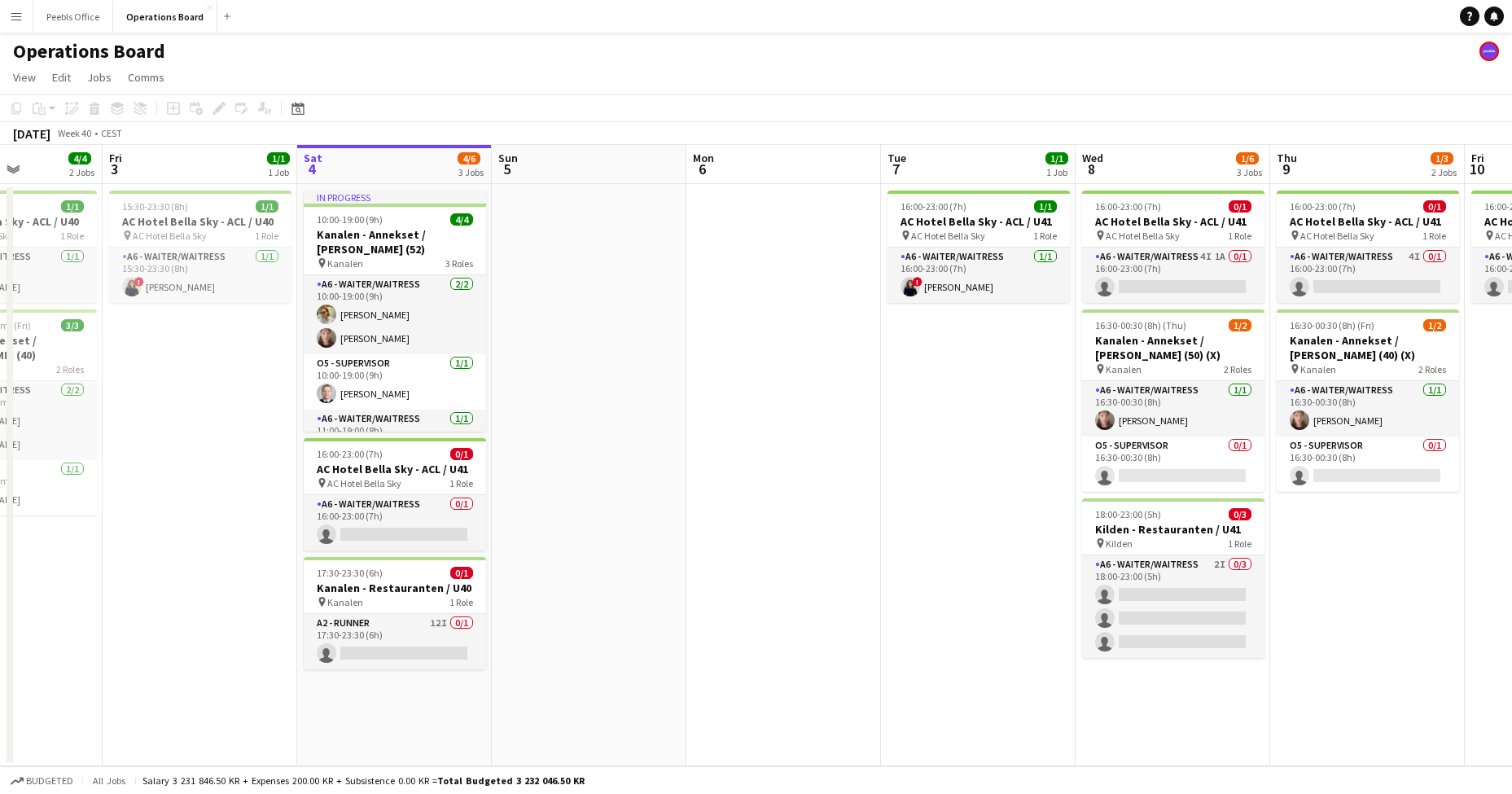
click at [192, 588] on app-date-cell "15:30-23:30 (8h) 1/1 AC Hotel [GEOGRAPHIC_DATA] - ACL / U40 pin AC Hotel Bella …" at bounding box center [199, 476] width 195 height 582
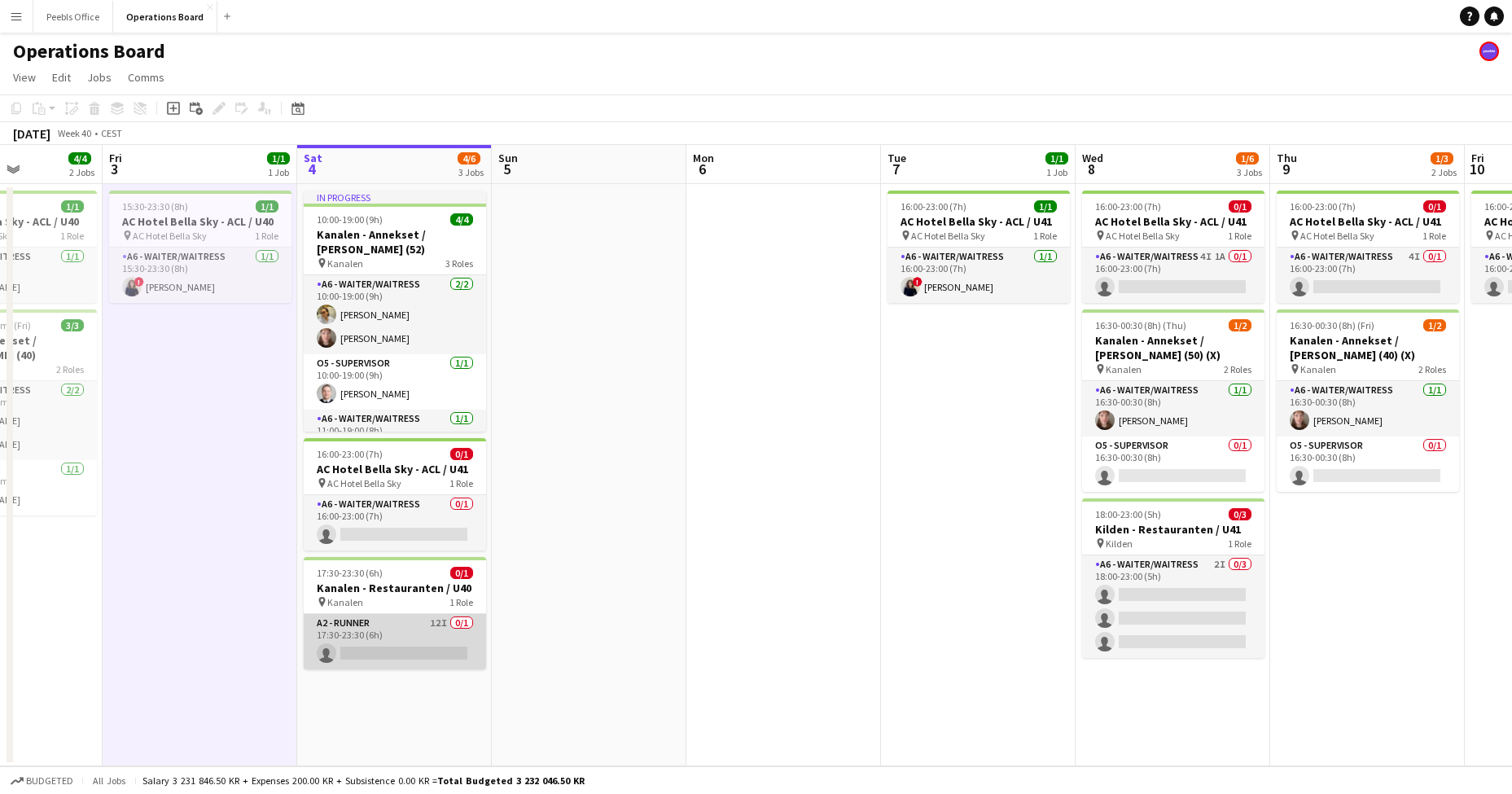
click at [376, 658] on app-card-role "A2 - RUNNER 12I 0/1 17:30-23:30 (6h) single-neutral-actions" at bounding box center [395, 642] width 183 height 55
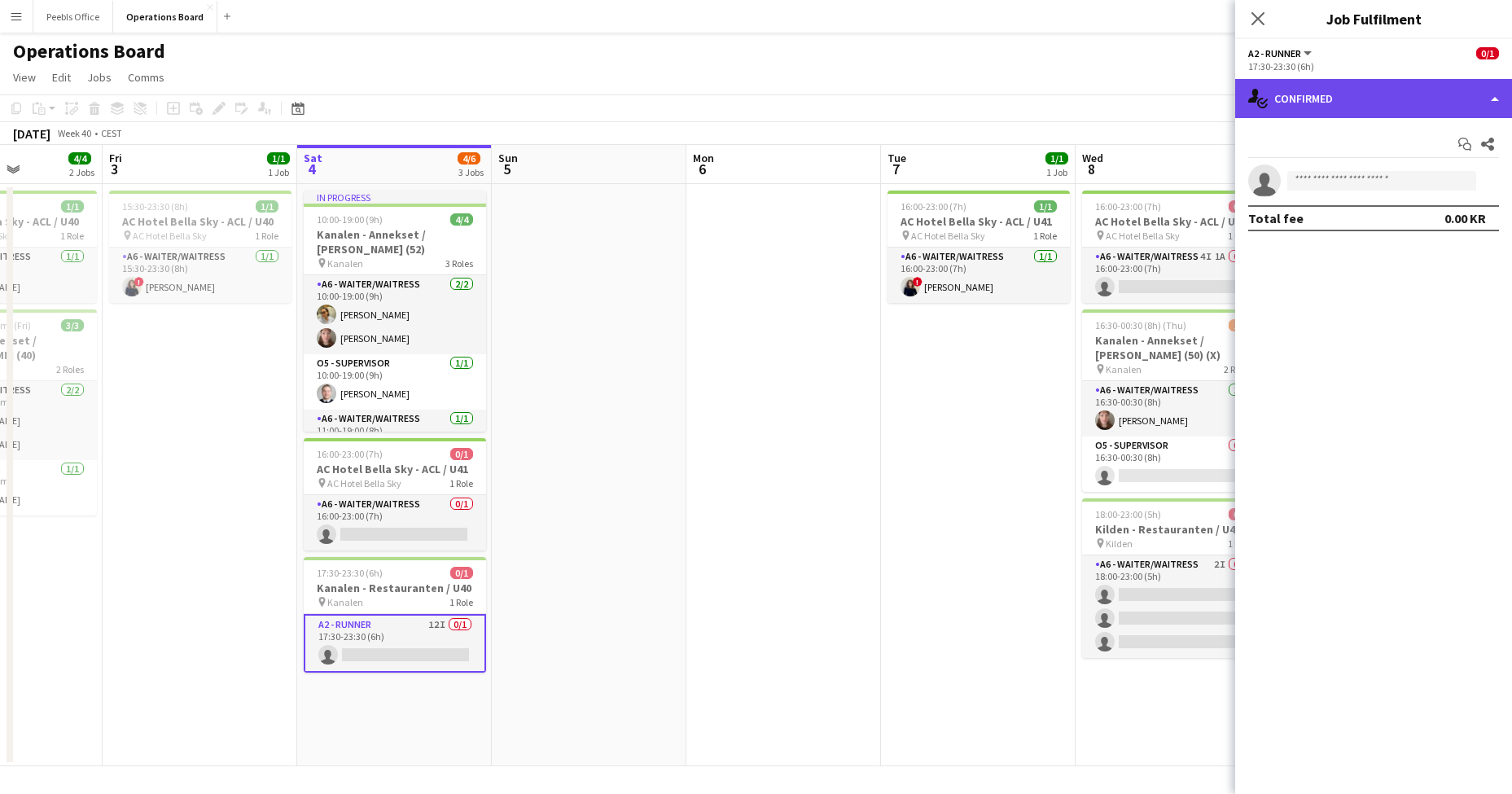
click at [1370, 101] on div "single-neutral-actions-check-2 Confirmed" at bounding box center [1373, 98] width 277 height 39
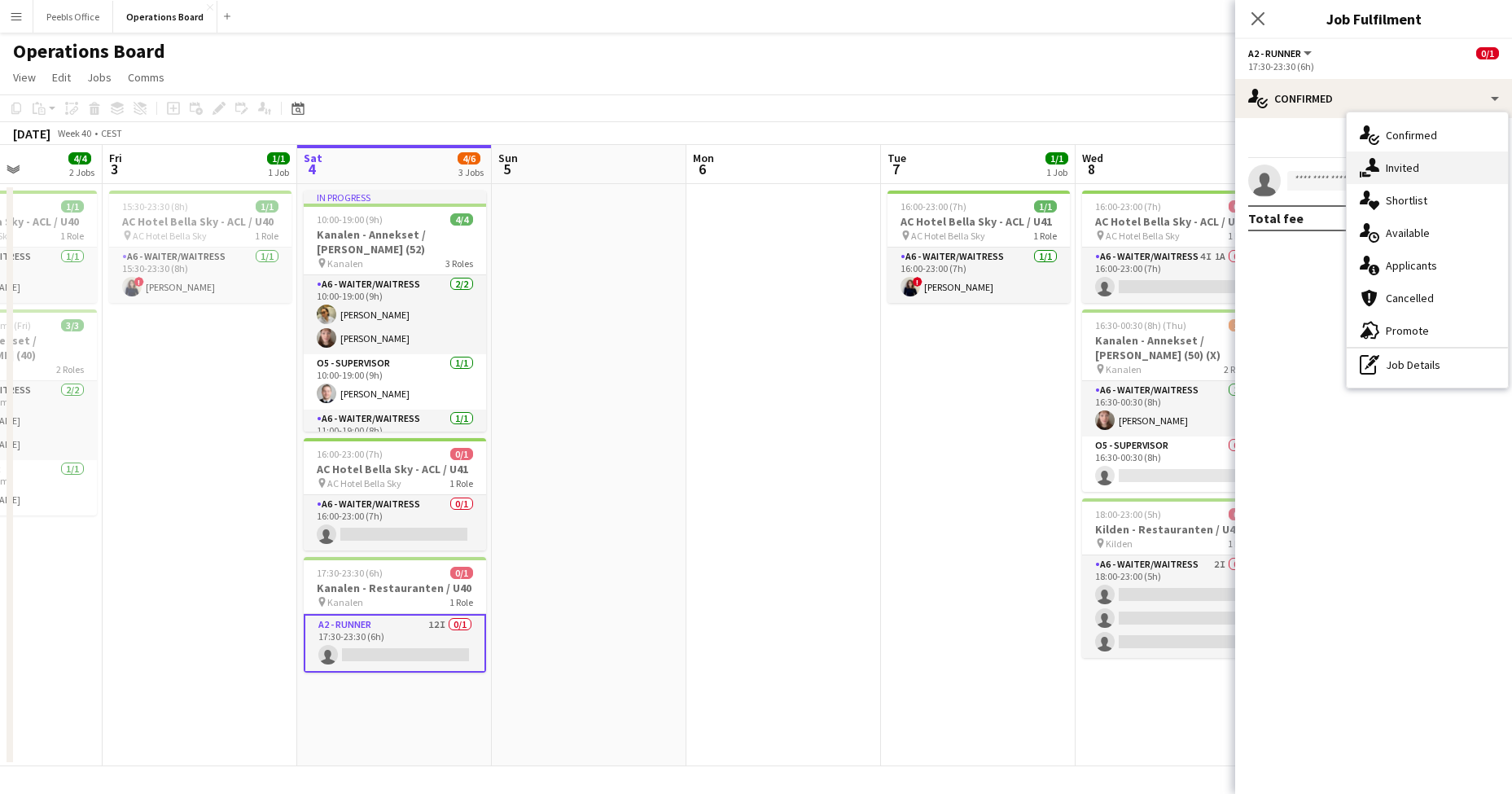
click at [1404, 161] on span "Invited" at bounding box center [1403, 168] width 33 height 15
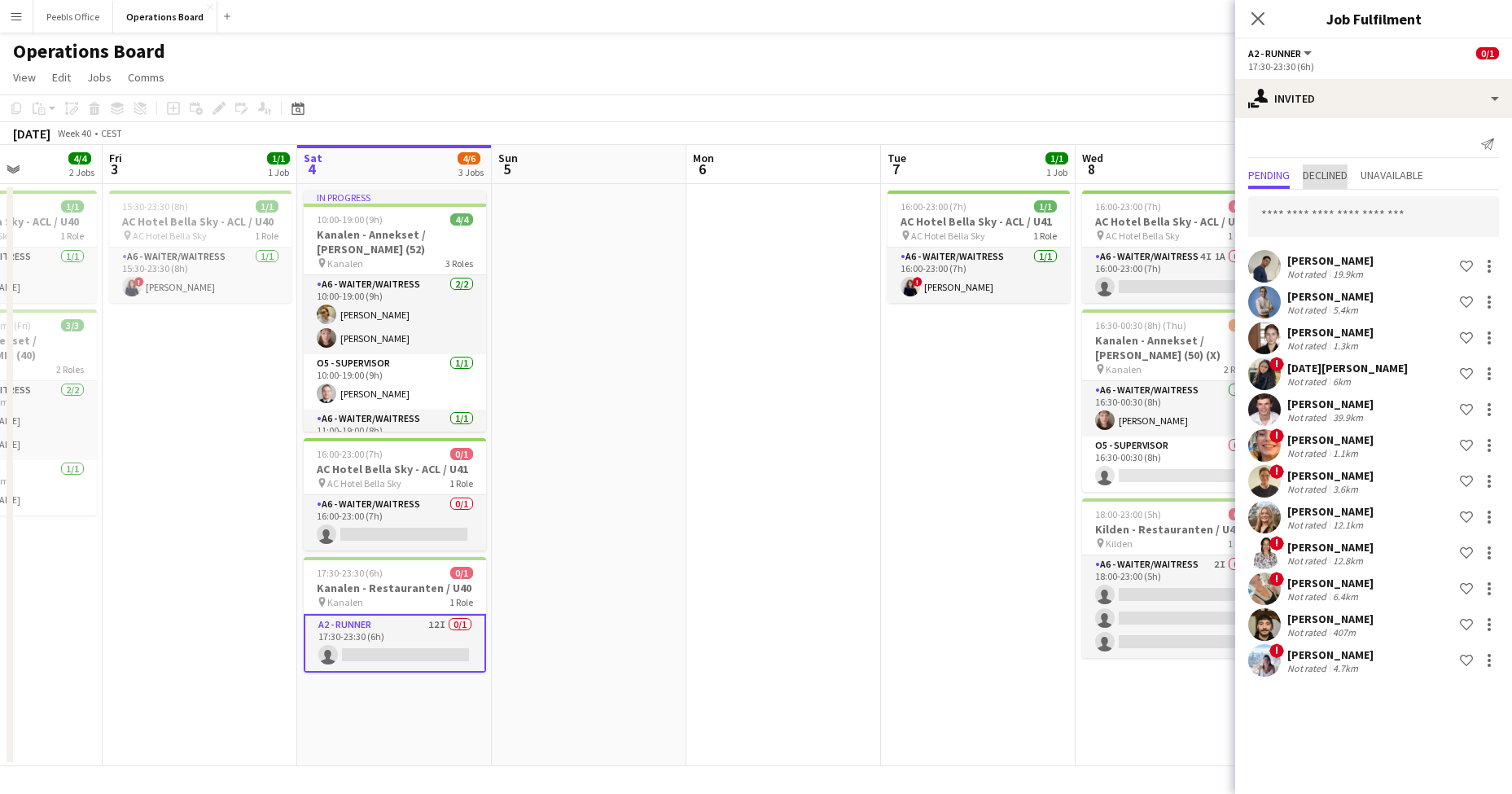
click at [1335, 173] on span "Declined" at bounding box center [1325, 175] width 45 height 11
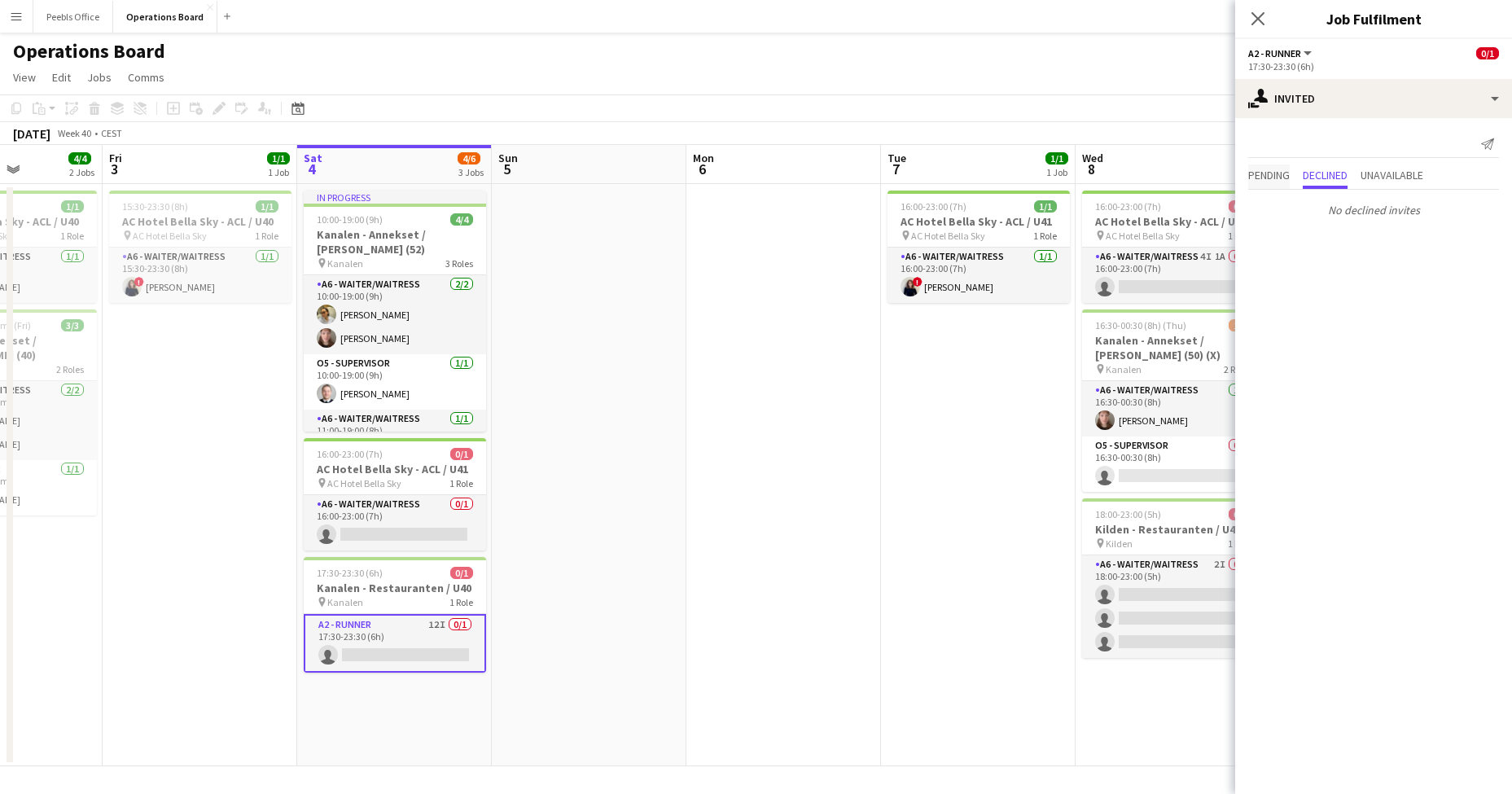
click at [1260, 171] on span "Pending" at bounding box center [1269, 175] width 42 height 11
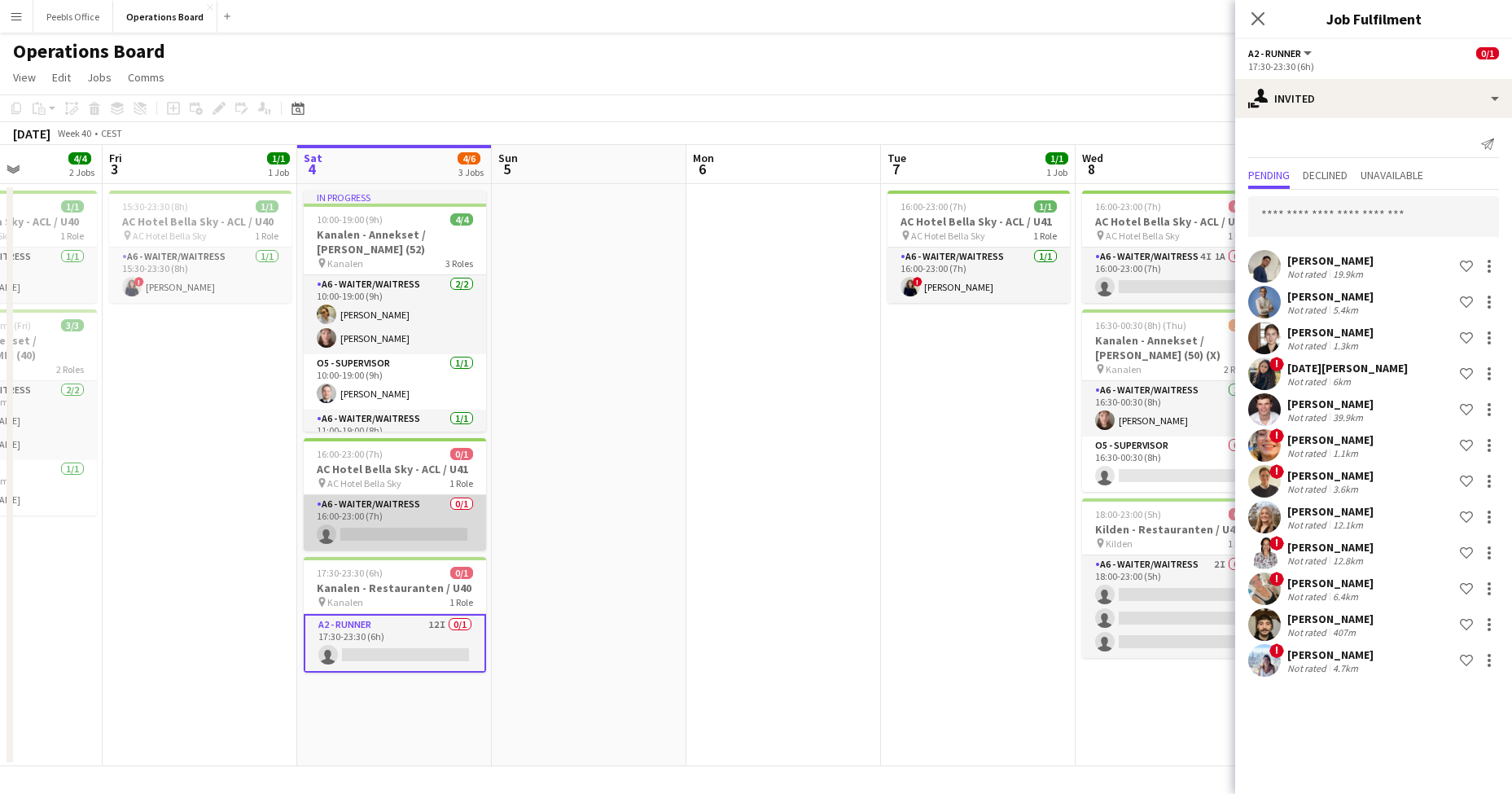
click at [388, 521] on app-card-role "A6 - WAITER/WAITRESS 0/1 16:00-23:00 (7h) single-neutral-actions" at bounding box center [395, 522] width 183 height 55
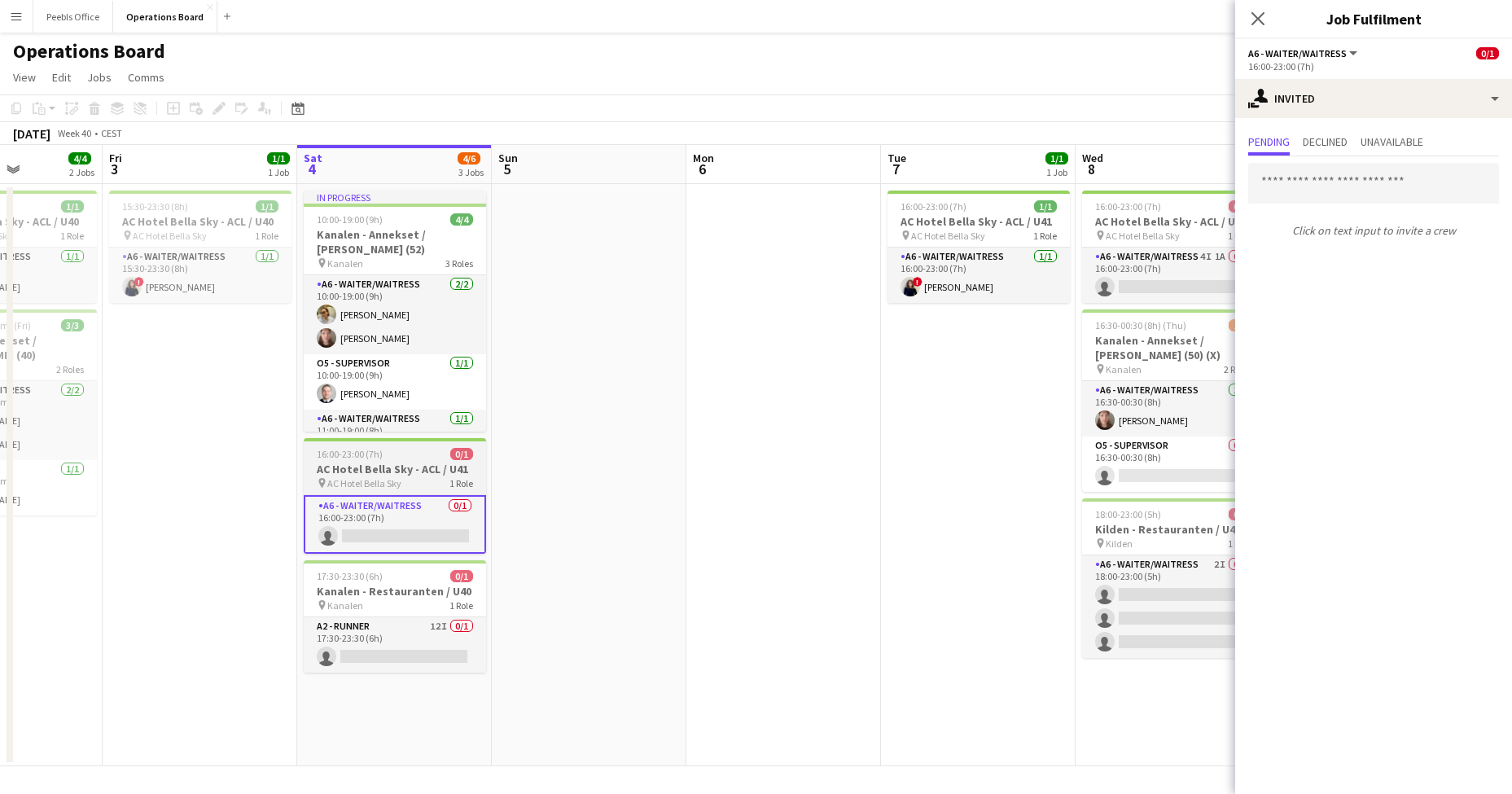
click at [376, 461] on app-job-card "16:00-23:00 (7h) 0/1 AC Hotel [GEOGRAPHIC_DATA] - ACL / U41 pin AC Hotel Bella …" at bounding box center [395, 496] width 183 height 115
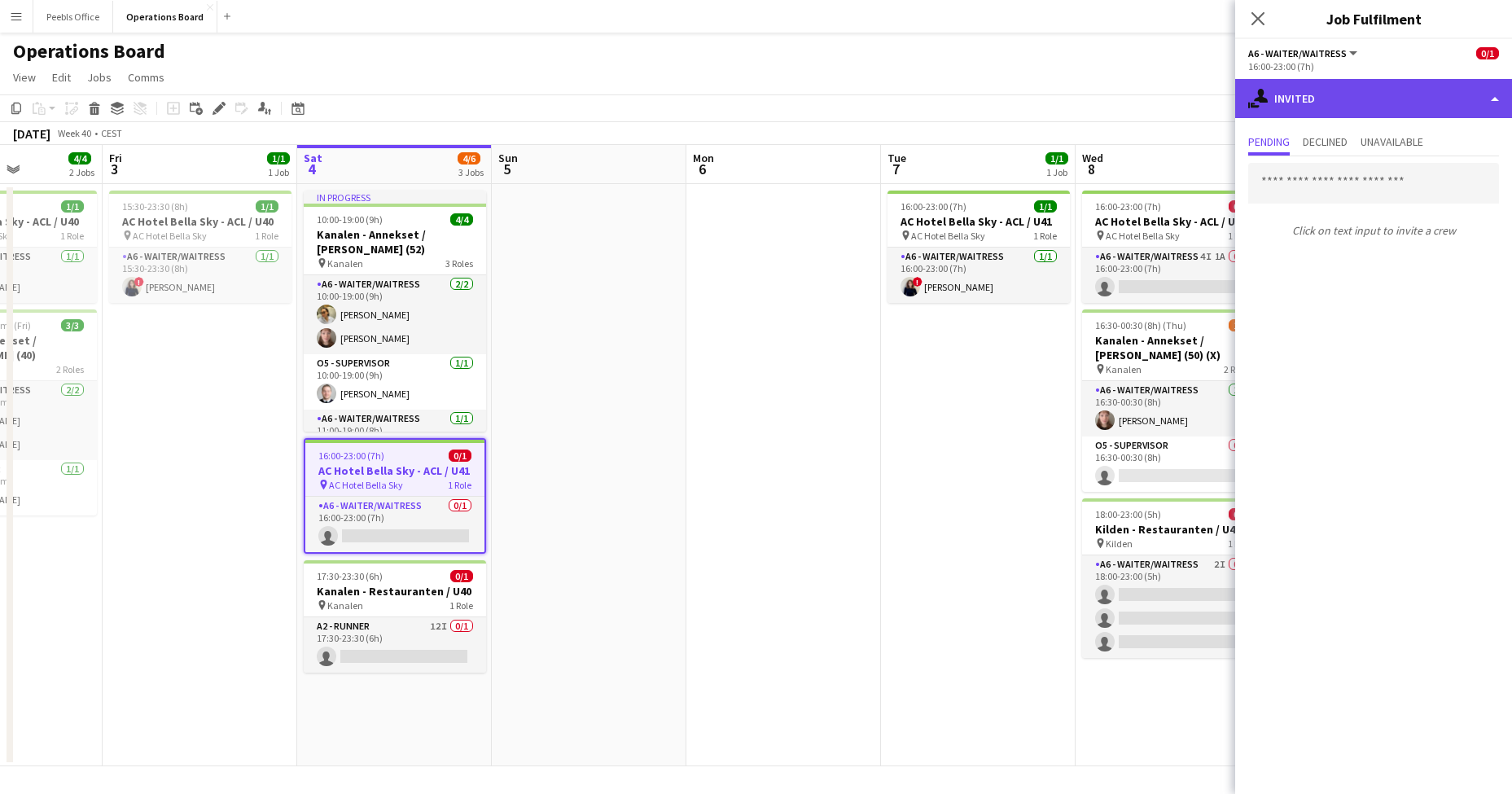
click at [1347, 96] on div "single-neutral-actions-share-1 Invited" at bounding box center [1373, 98] width 277 height 39
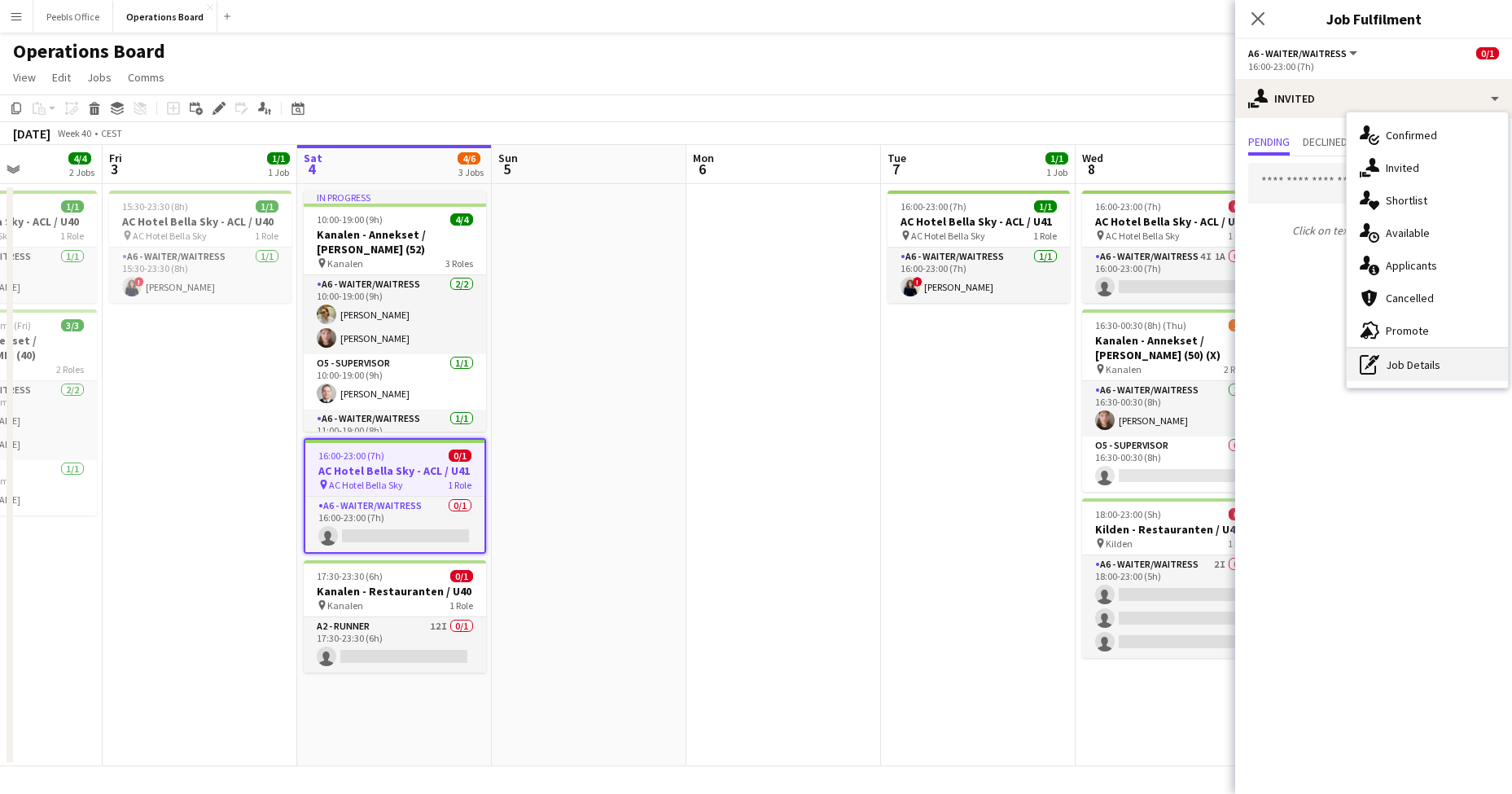
click at [1426, 362] on div "pen-write Job Details" at bounding box center [1427, 365] width 161 height 32
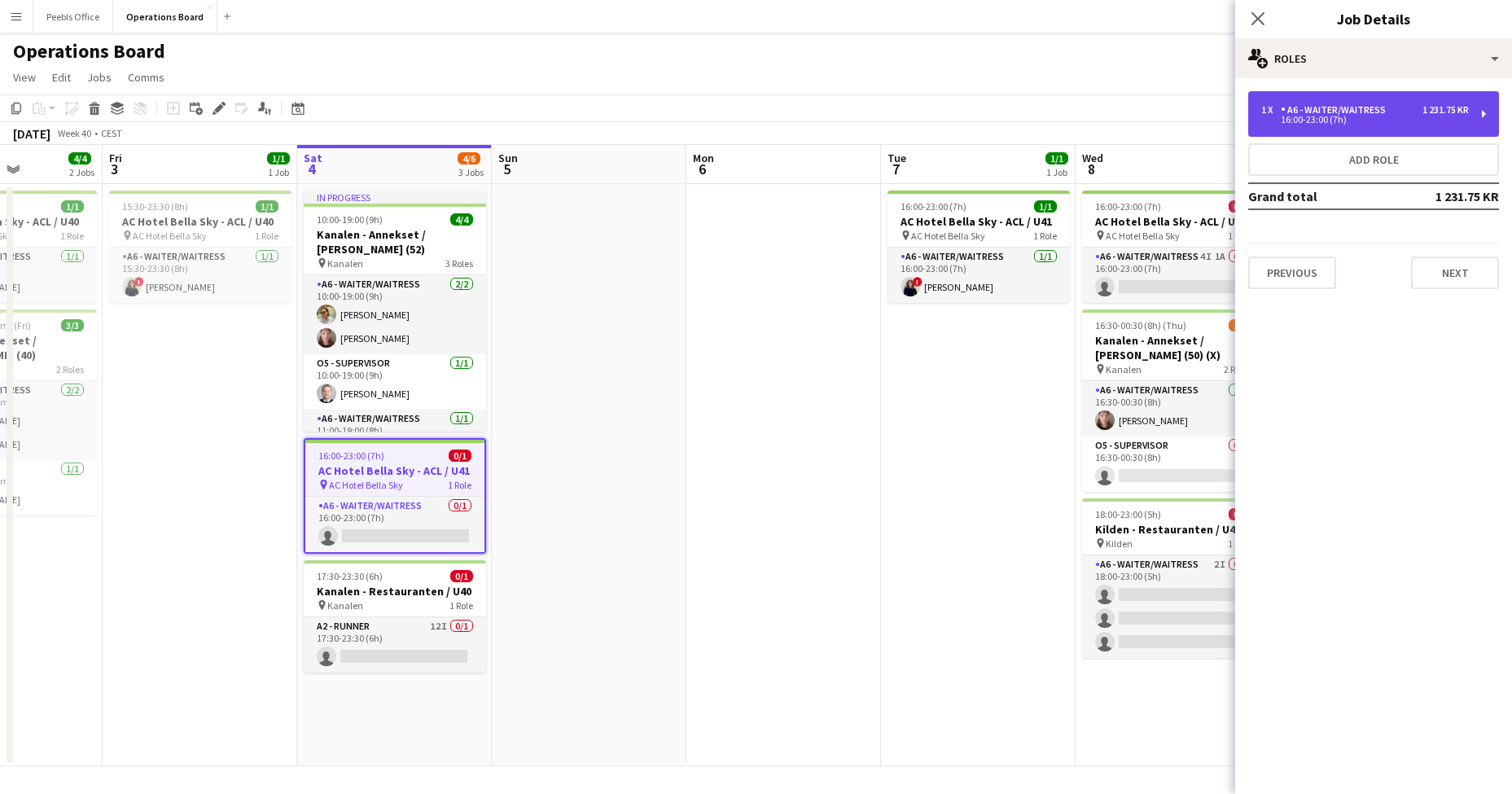
click at [1412, 132] on div "1 x A6 - WAITER/WAITRESS 1 231.75 KR 16:00-23:00 (7h)" at bounding box center [1373, 114] width 251 height 45
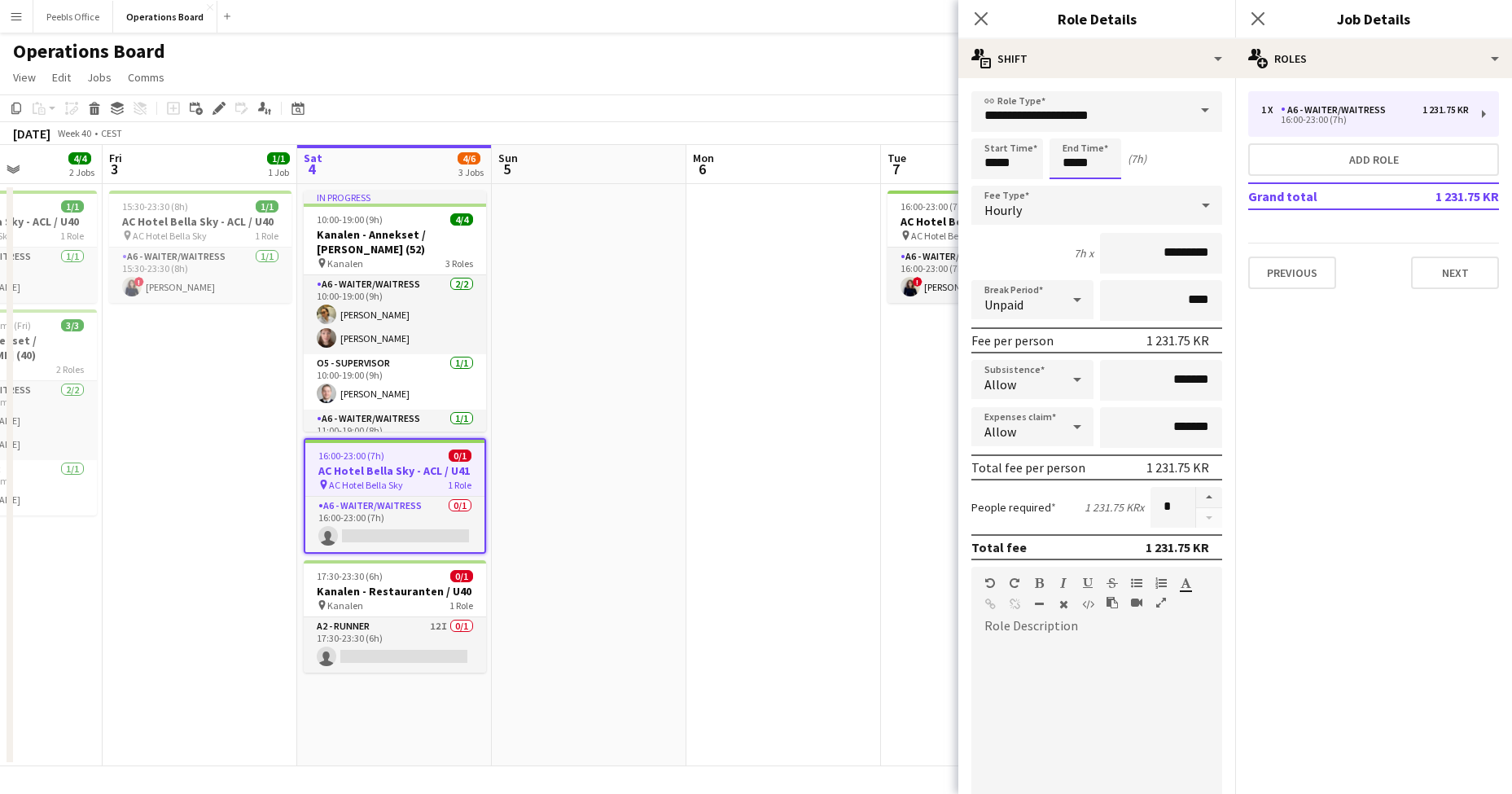
click at [1091, 165] on input "*****" at bounding box center [1085, 158] width 72 height 41
type input "*****"
click at [776, 396] on app-date-cell at bounding box center [783, 476] width 195 height 582
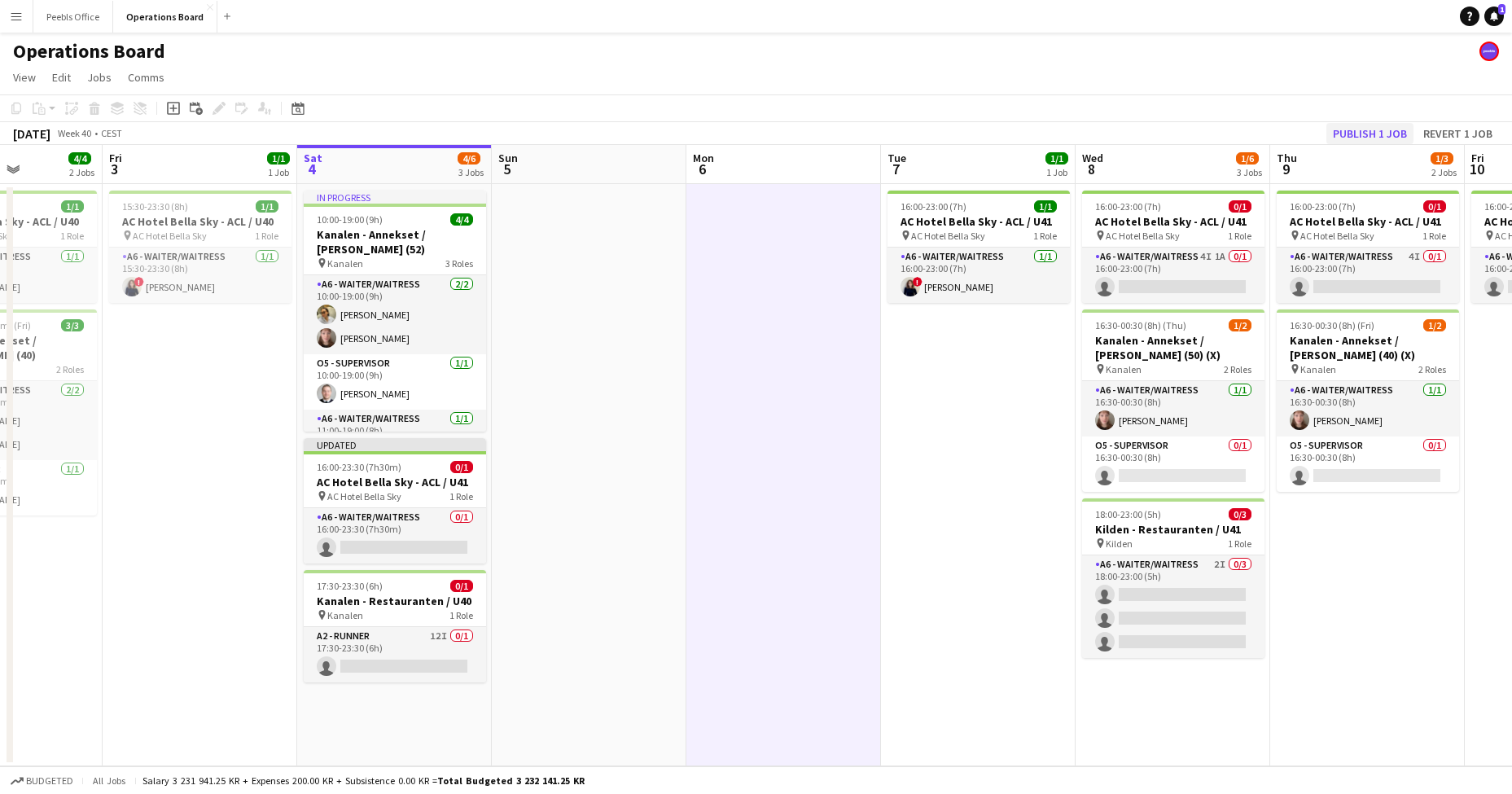
click at [1379, 129] on button "Publish 1 job" at bounding box center [1370, 134] width 87 height 21
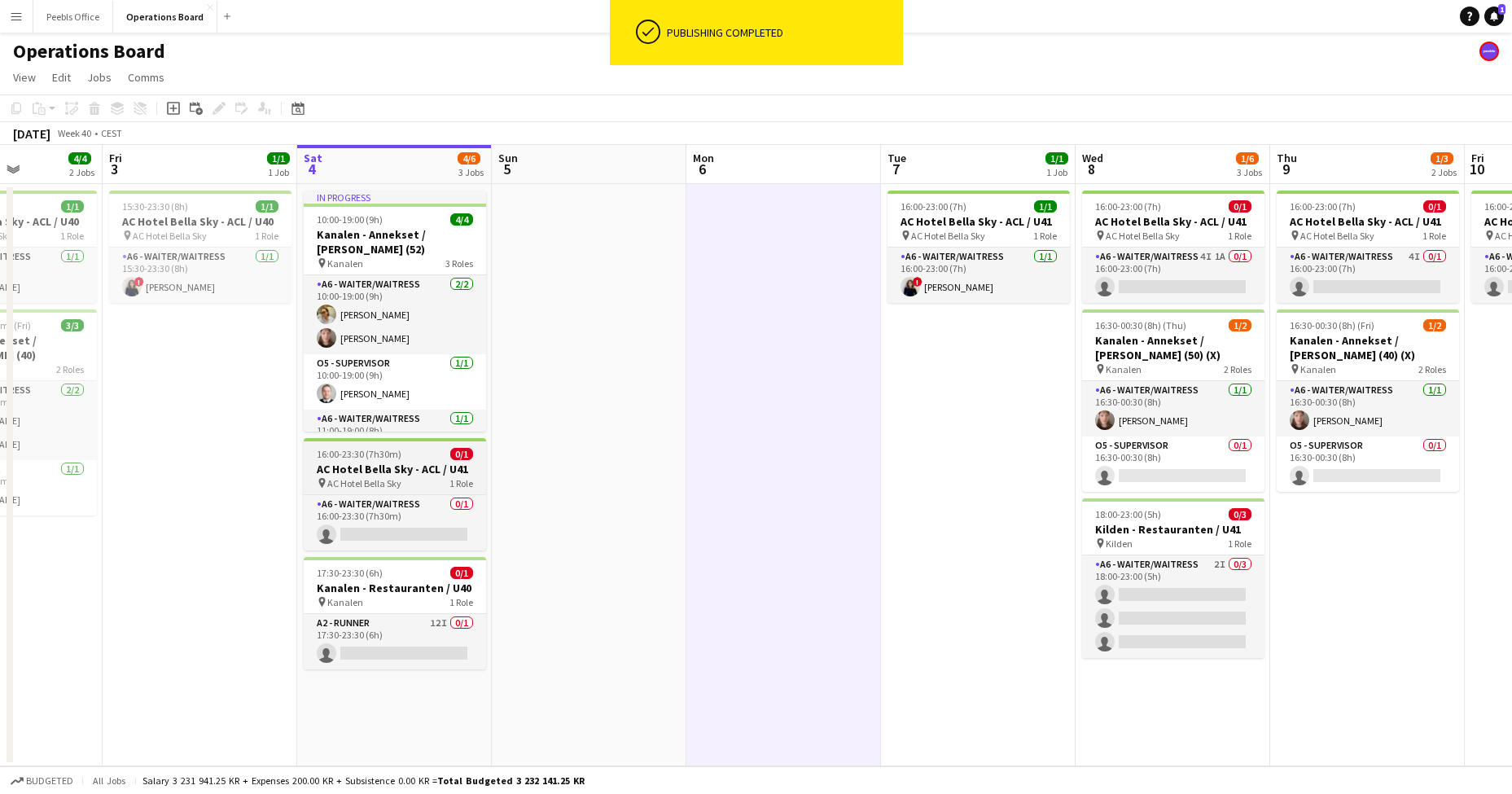
click at [372, 468] on h3 "AC Hotel Bella Sky - ACL / U41" at bounding box center [395, 469] width 183 height 15
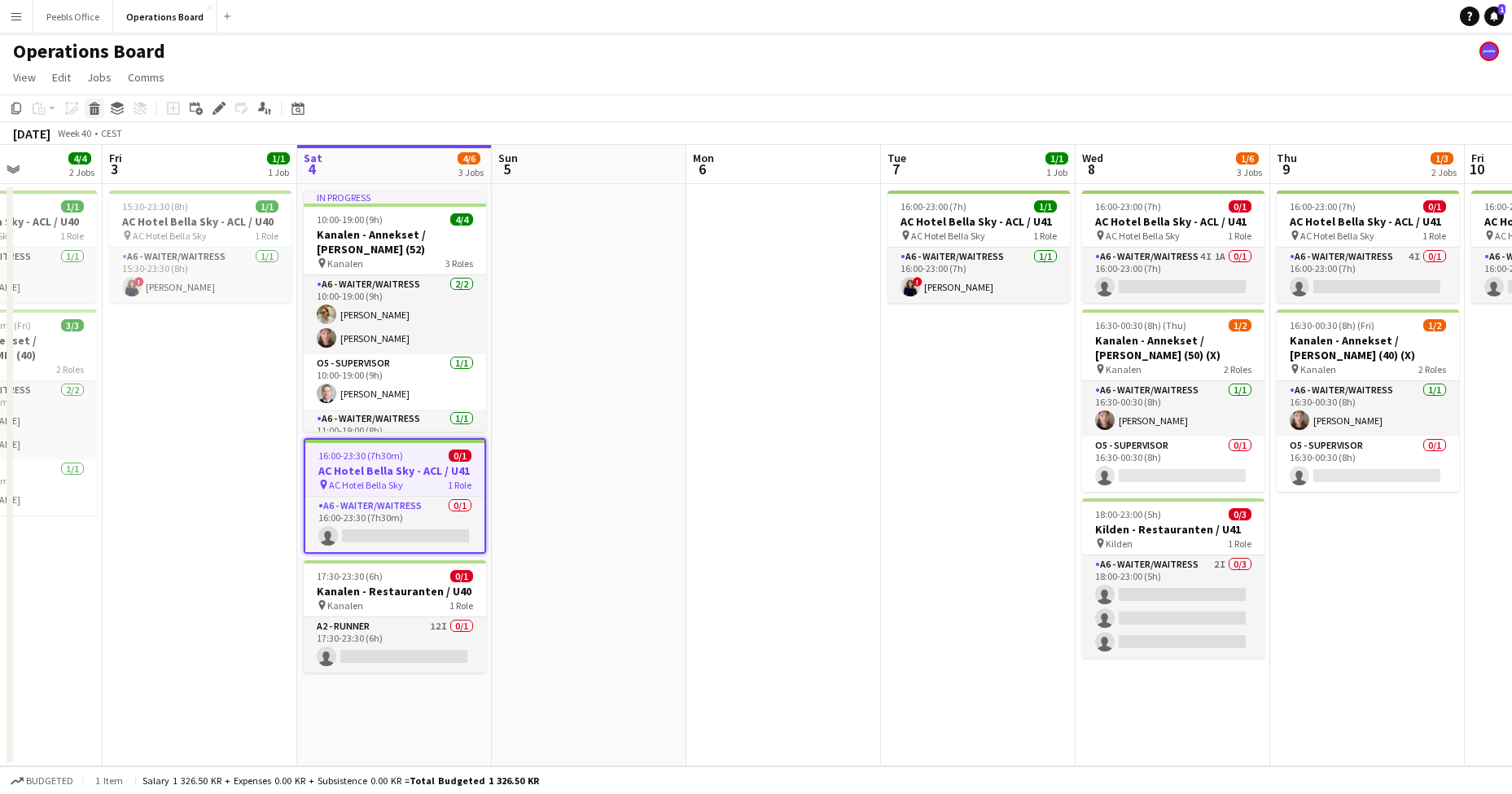
click at [97, 111] on icon at bounding box center [94, 110] width 9 height 8
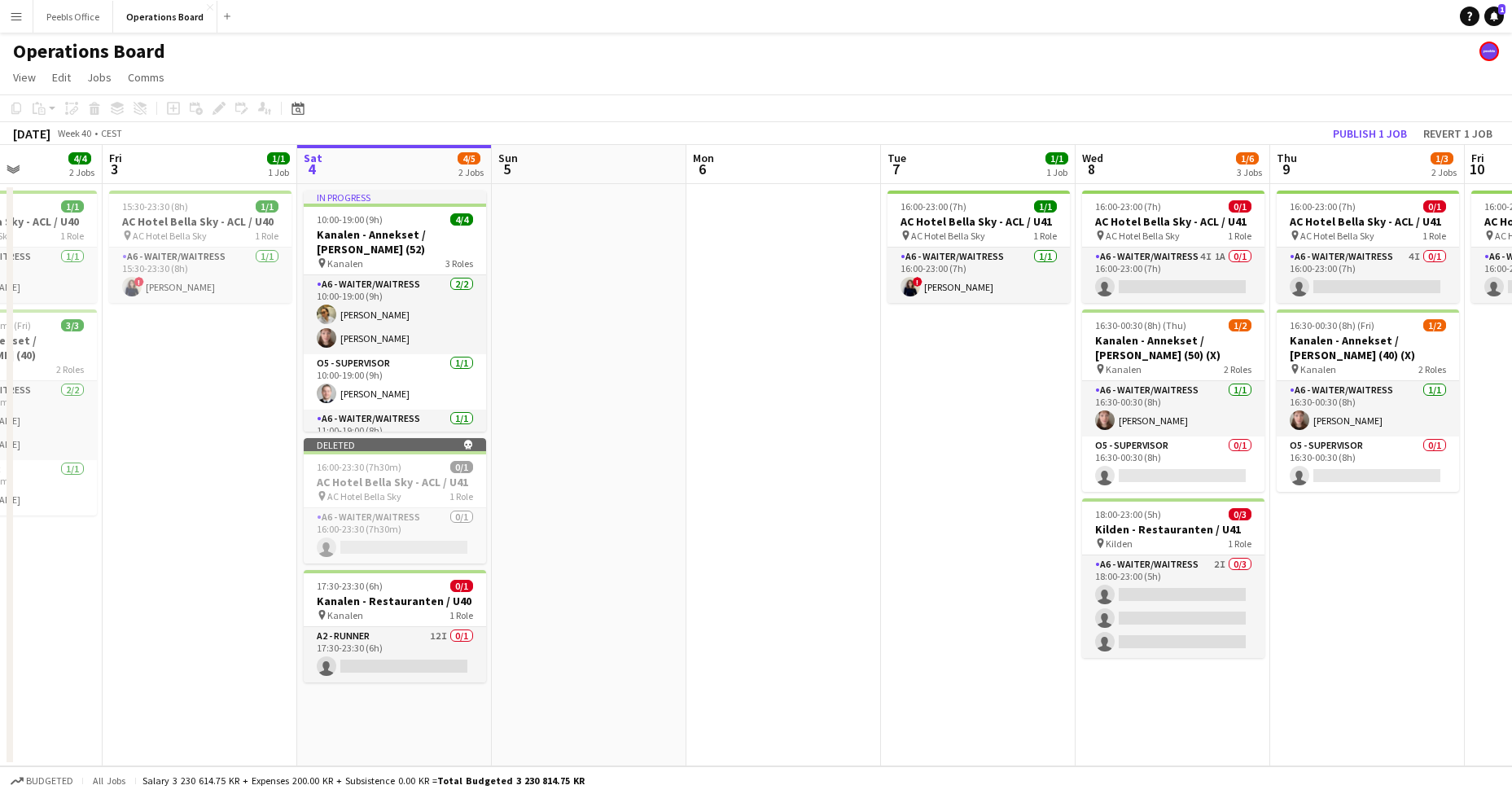
click at [656, 505] on app-date-cell at bounding box center [589, 476] width 195 height 582
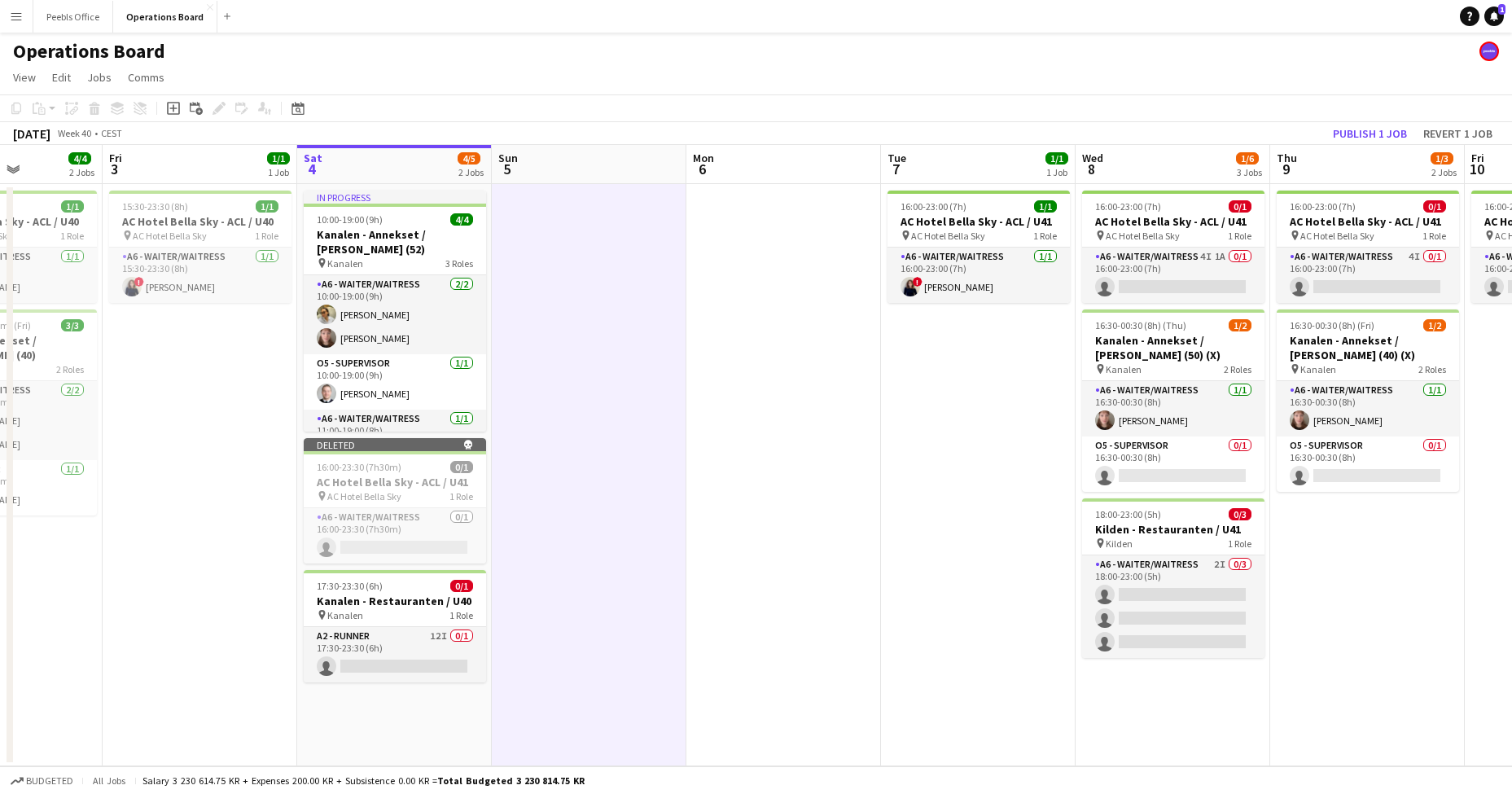
click at [811, 456] on app-date-cell at bounding box center [783, 476] width 195 height 582
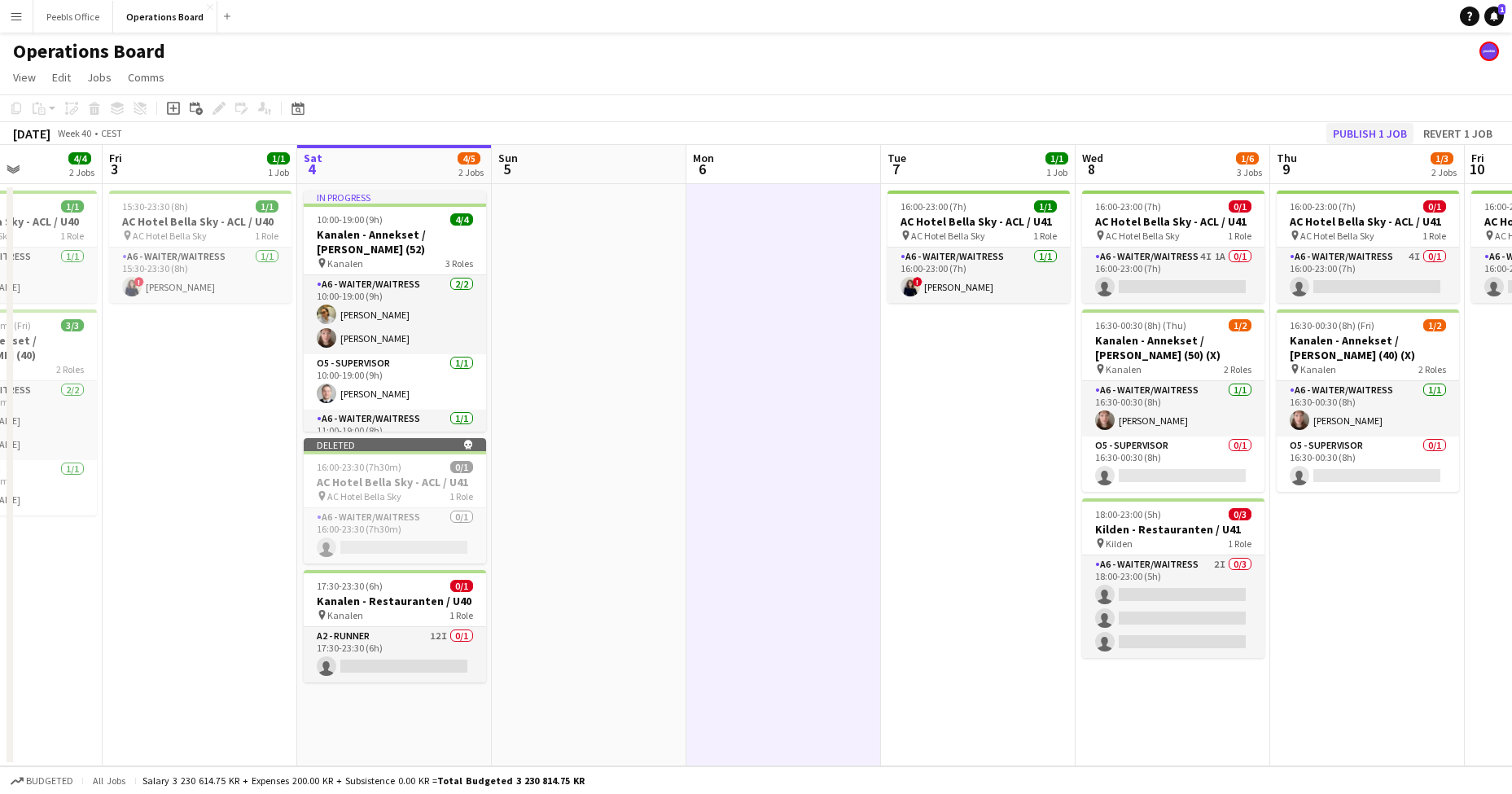
click at [1380, 135] on button "Publish 1 job" at bounding box center [1370, 134] width 87 height 21
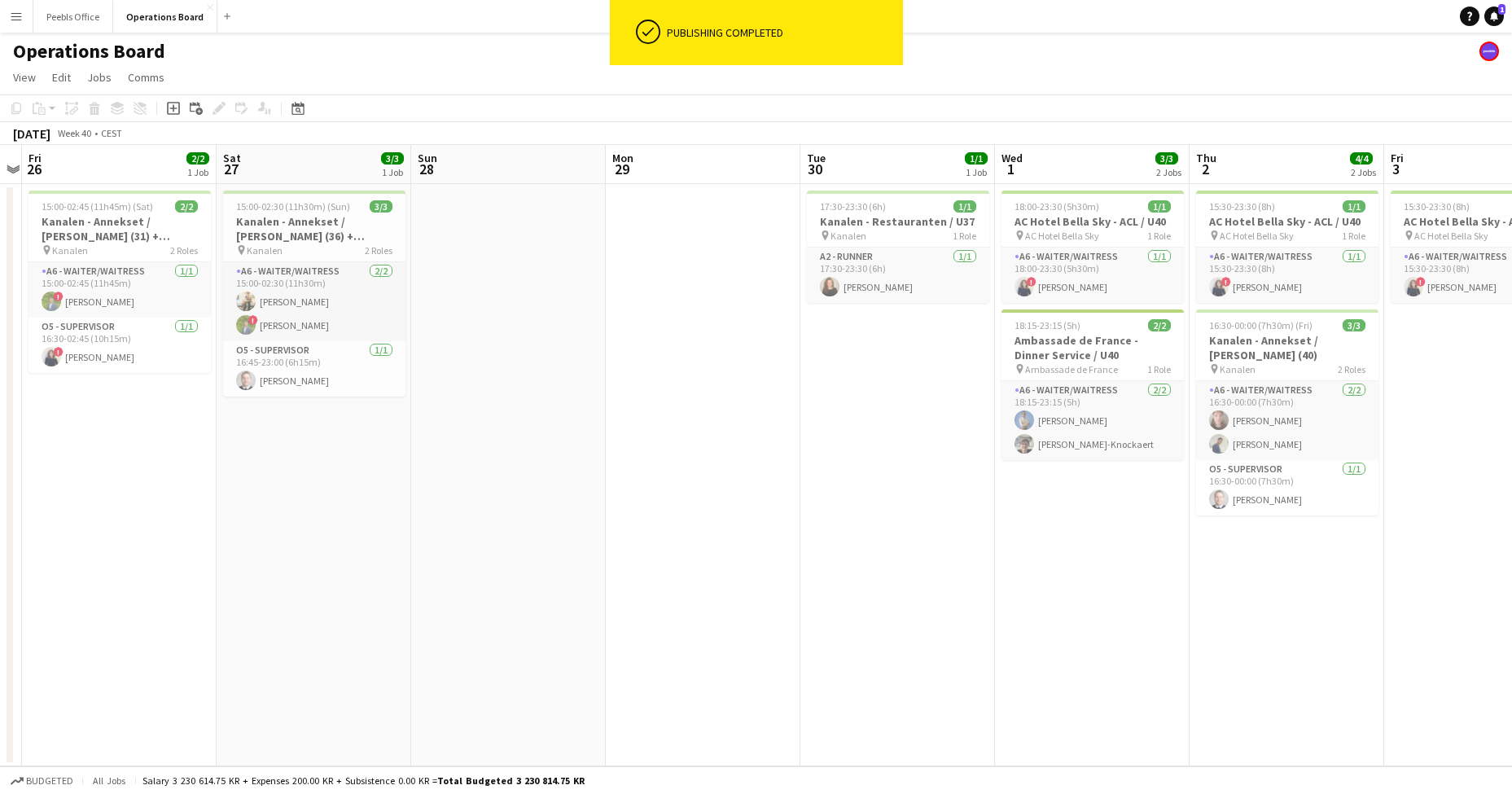
scroll to position [0, 688]
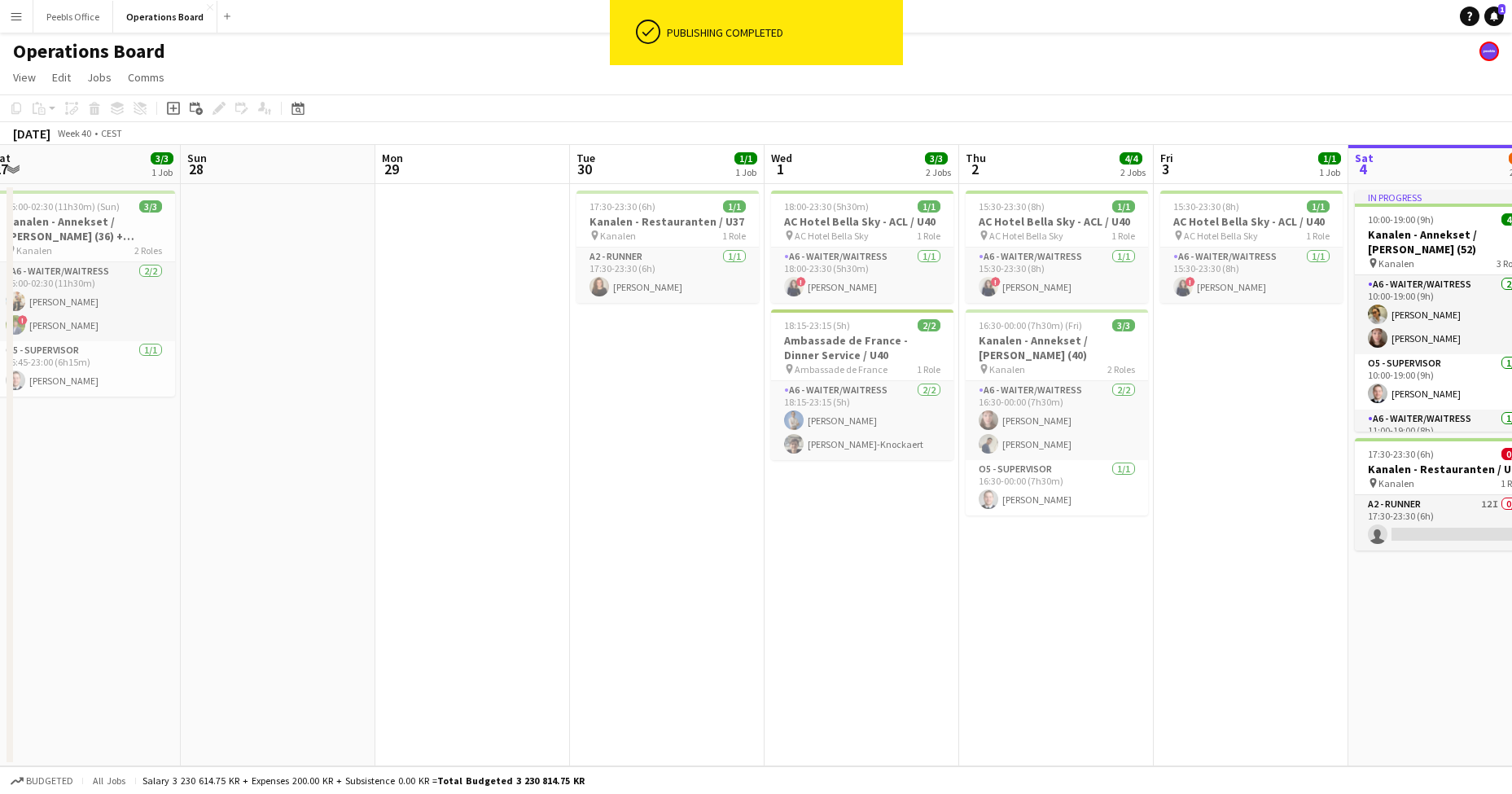
drag, startPoint x: 216, startPoint y: 523, endPoint x: 1637, endPoint y: 519, distance: 1421.0
click at [1511, 519] on html "ok-circled Publishing completed Menu Boards Boards Boards All jobs Status Workf…" at bounding box center [756, 397] width 1512 height 794
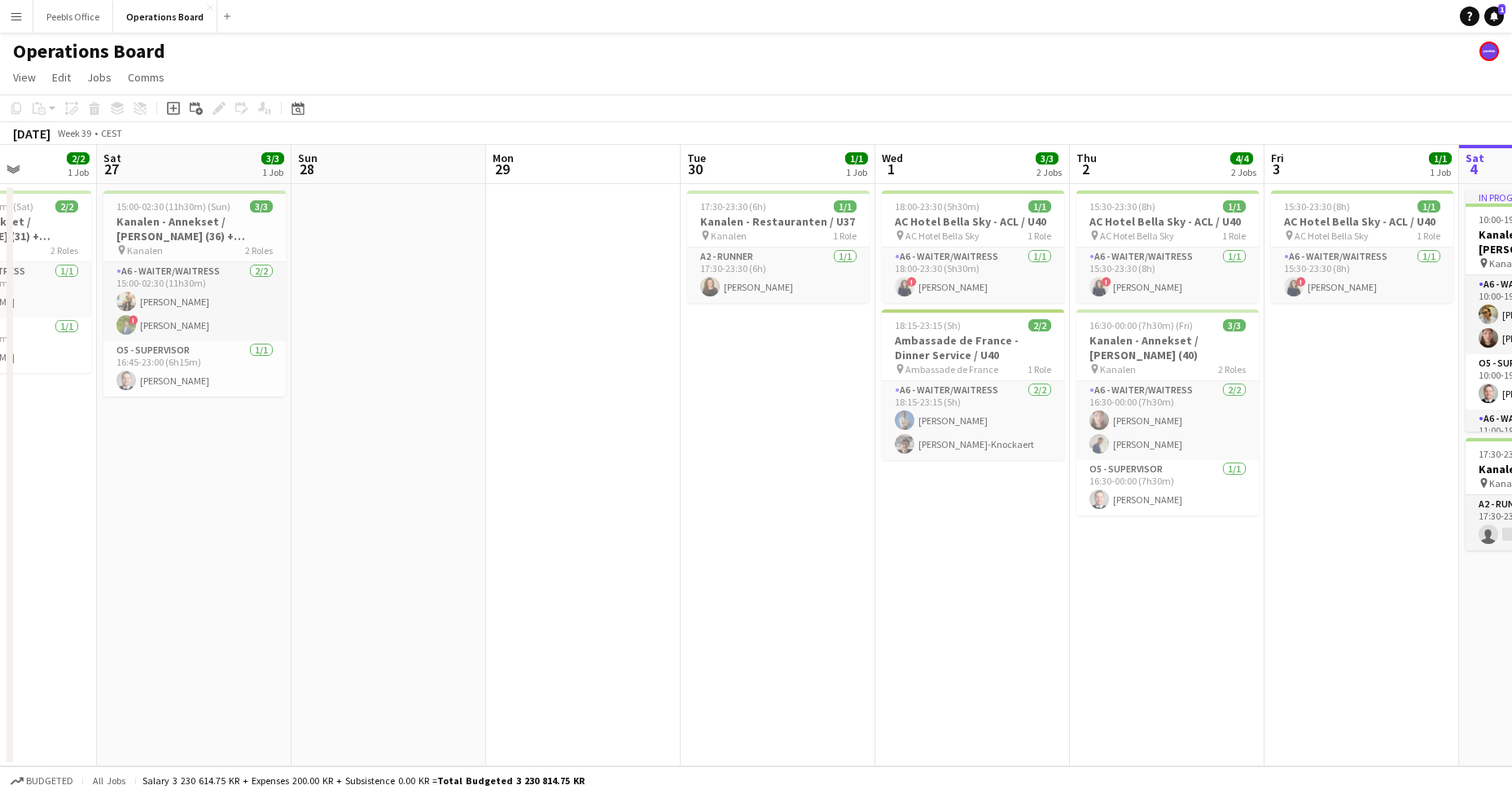
scroll to position [0, 484]
drag, startPoint x: 439, startPoint y: 571, endPoint x: 837, endPoint y: 578, distance: 398.1
click at [837, 578] on app-calendar-viewport "Wed 24 2/2 1 Job Thu 25 Fri 26 2/2 1 Job Sat 27 3/3 1 Job Sun 28 Mon 29 Tue 30 …" at bounding box center [756, 456] width 1512 height 622
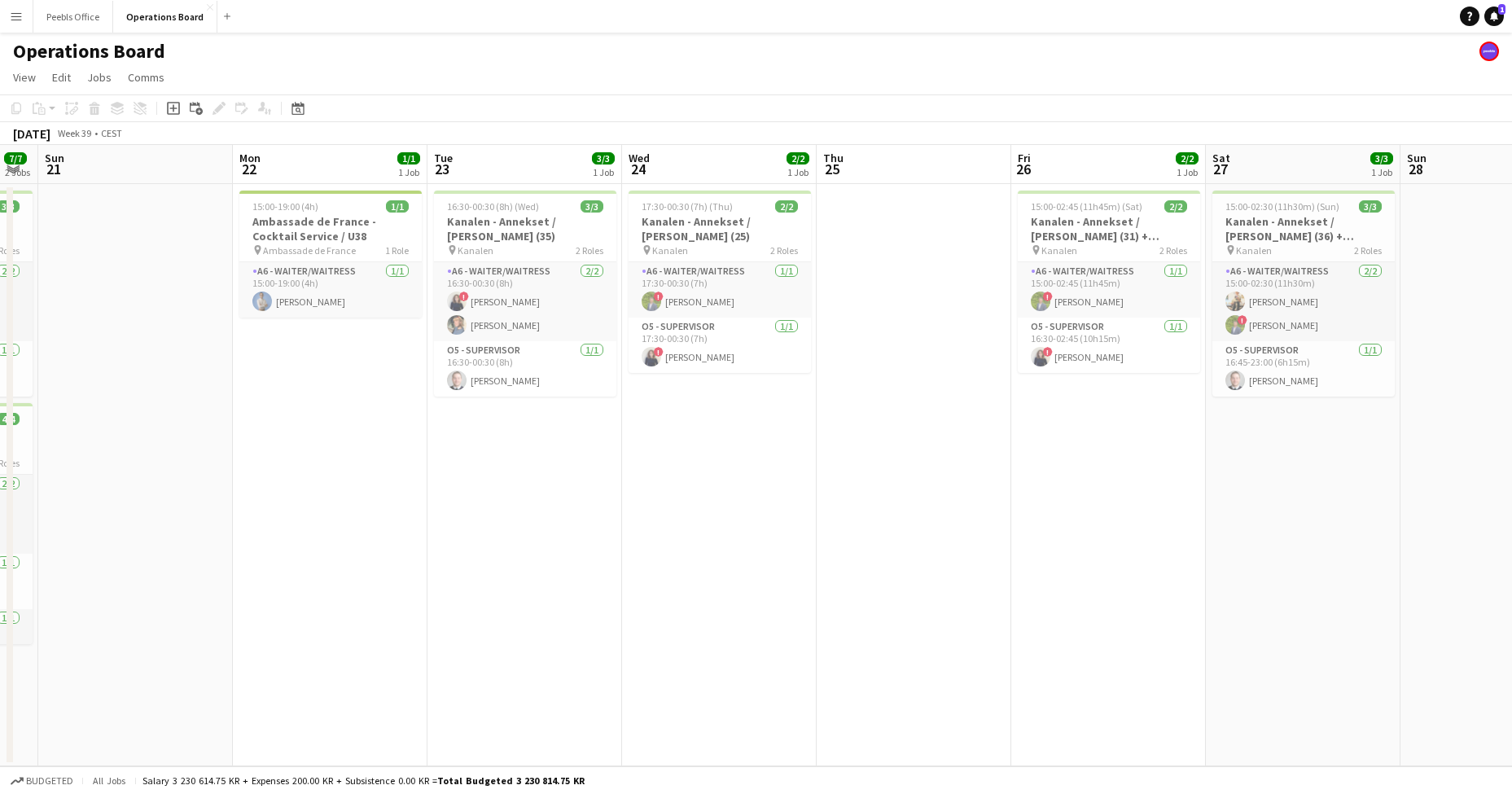
scroll to position [0, 351]
drag, startPoint x: 246, startPoint y: 568, endPoint x: 1353, endPoint y: 524, distance: 1107.9
click at [1353, 524] on app-calendar-viewport "Fri 19 Sat 20 7/7 2 Jobs Sun 21 Mon 22 1/1 1 Job Tue 23 3/3 1 Job Wed 24 2/2 1 …" at bounding box center [756, 456] width 1512 height 622
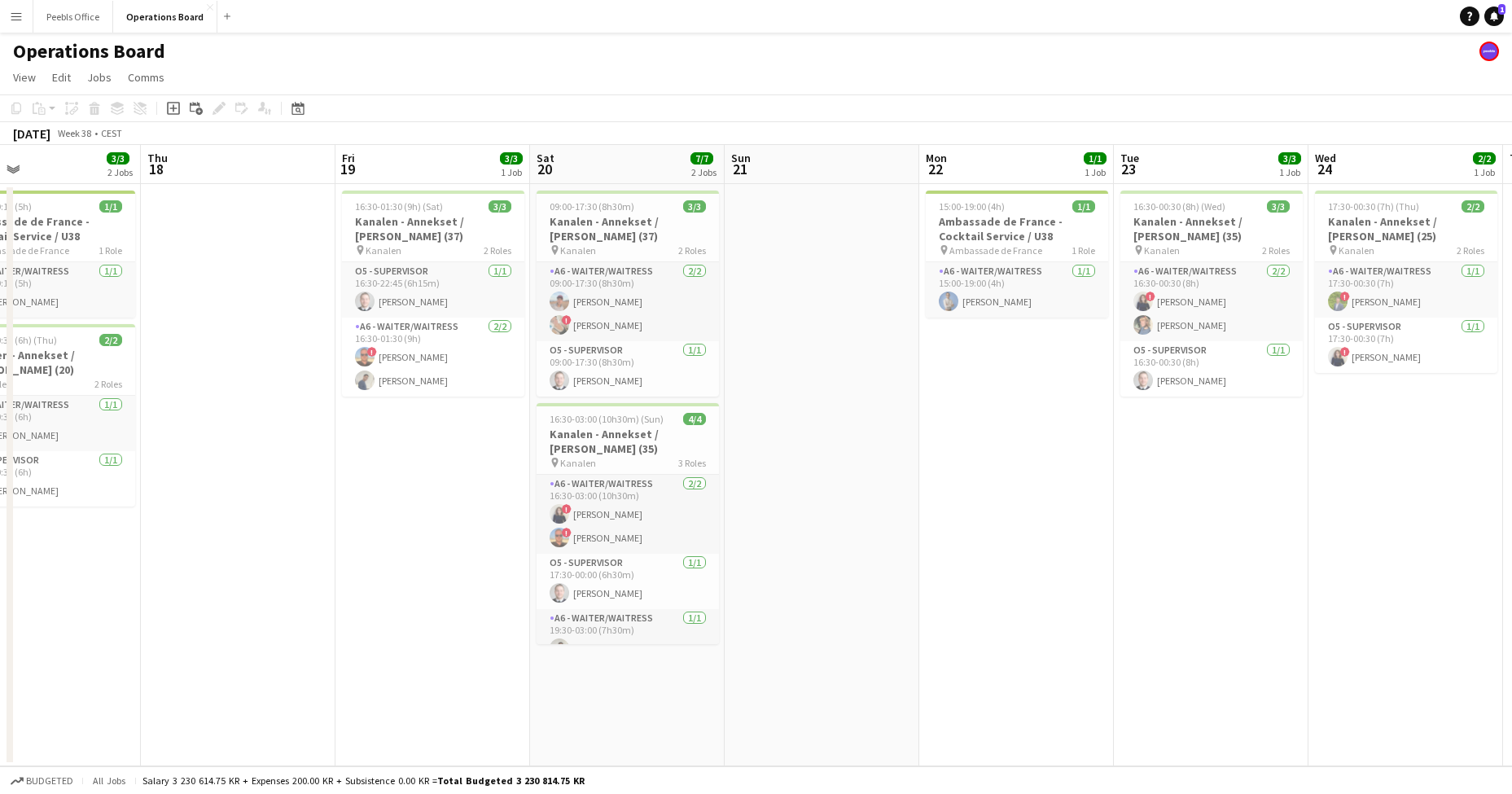
drag, startPoint x: 307, startPoint y: 574, endPoint x: 1188, endPoint y: 534, distance: 881.9
click at [1188, 534] on app-calendar-viewport "Mon 15 Tue 16 Wed 17 3/3 2 Jobs Thu 18 Fri 19 3/3 1 Job Sat 20 7/7 2 Jobs Sun 2…" at bounding box center [756, 456] width 1512 height 622
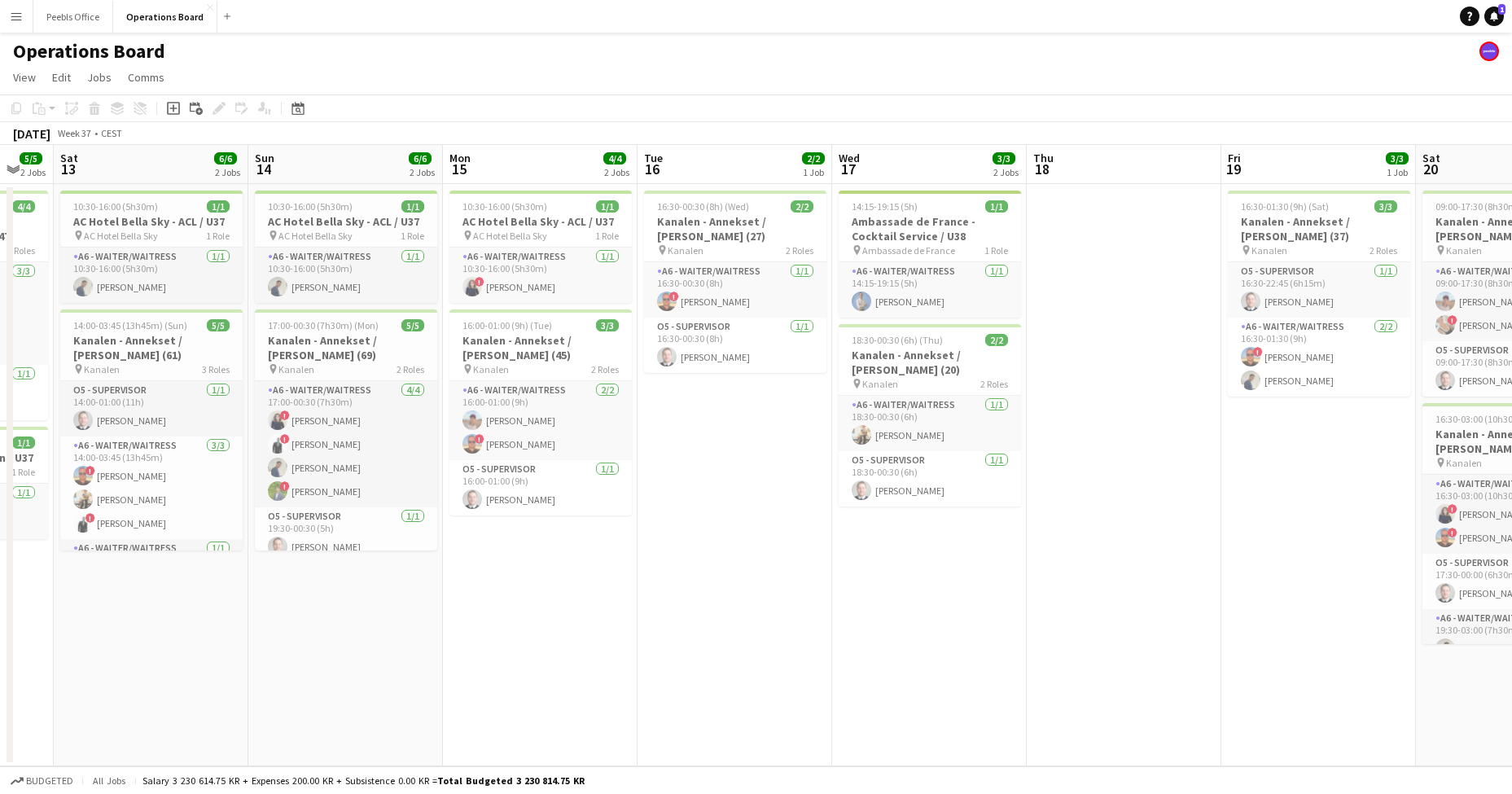
drag, startPoint x: 311, startPoint y: 616, endPoint x: 808, endPoint y: 602, distance: 497.2
click at [808, 602] on app-calendar-viewport "Thu 11 7/7 2 Jobs Fri 12 5/5 2 Jobs Sat 13 6/6 2 Jobs Sun 14 6/6 2 Jobs Mon 15 …" at bounding box center [756, 456] width 1512 height 622
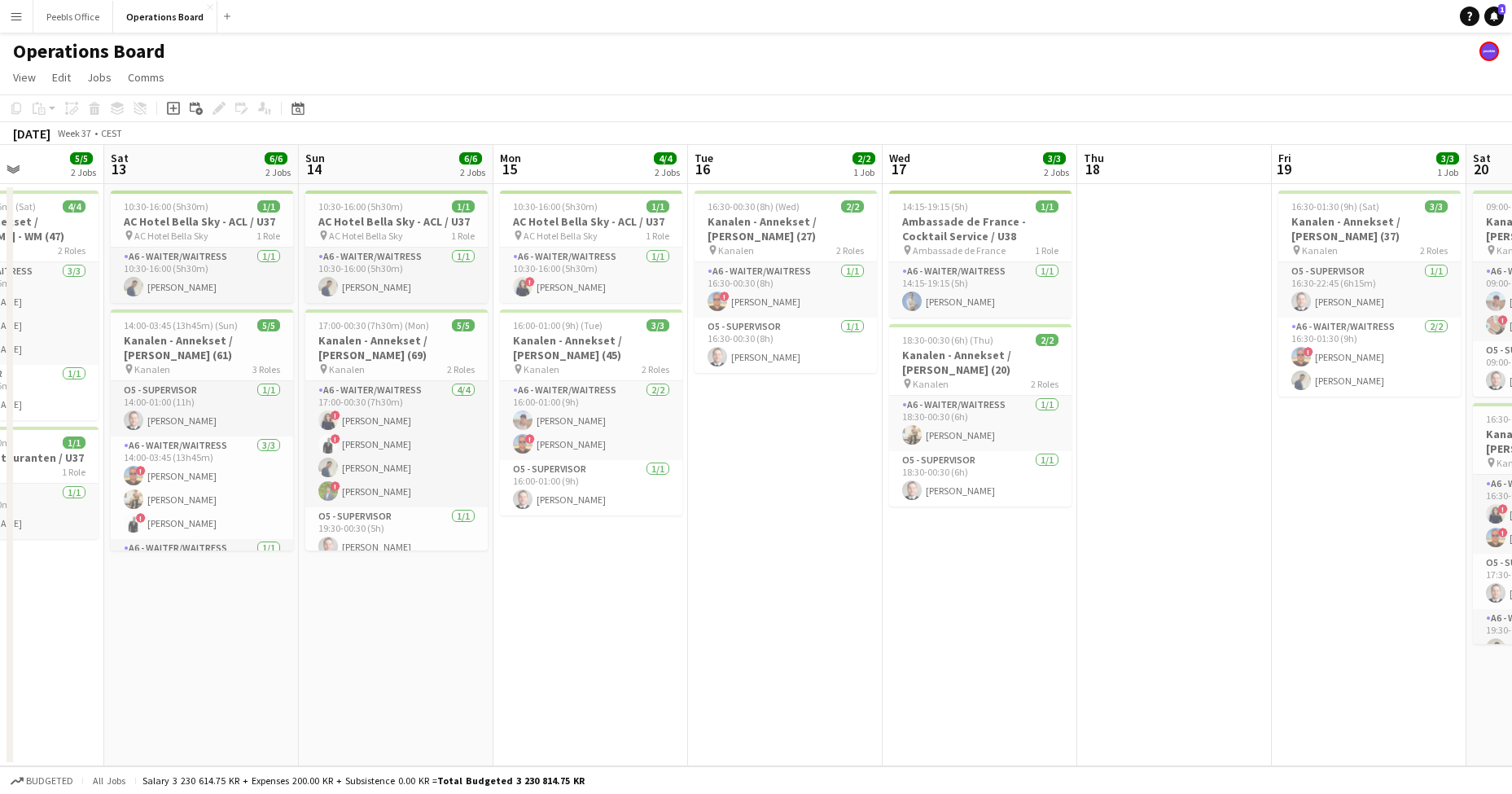
scroll to position [0, 329]
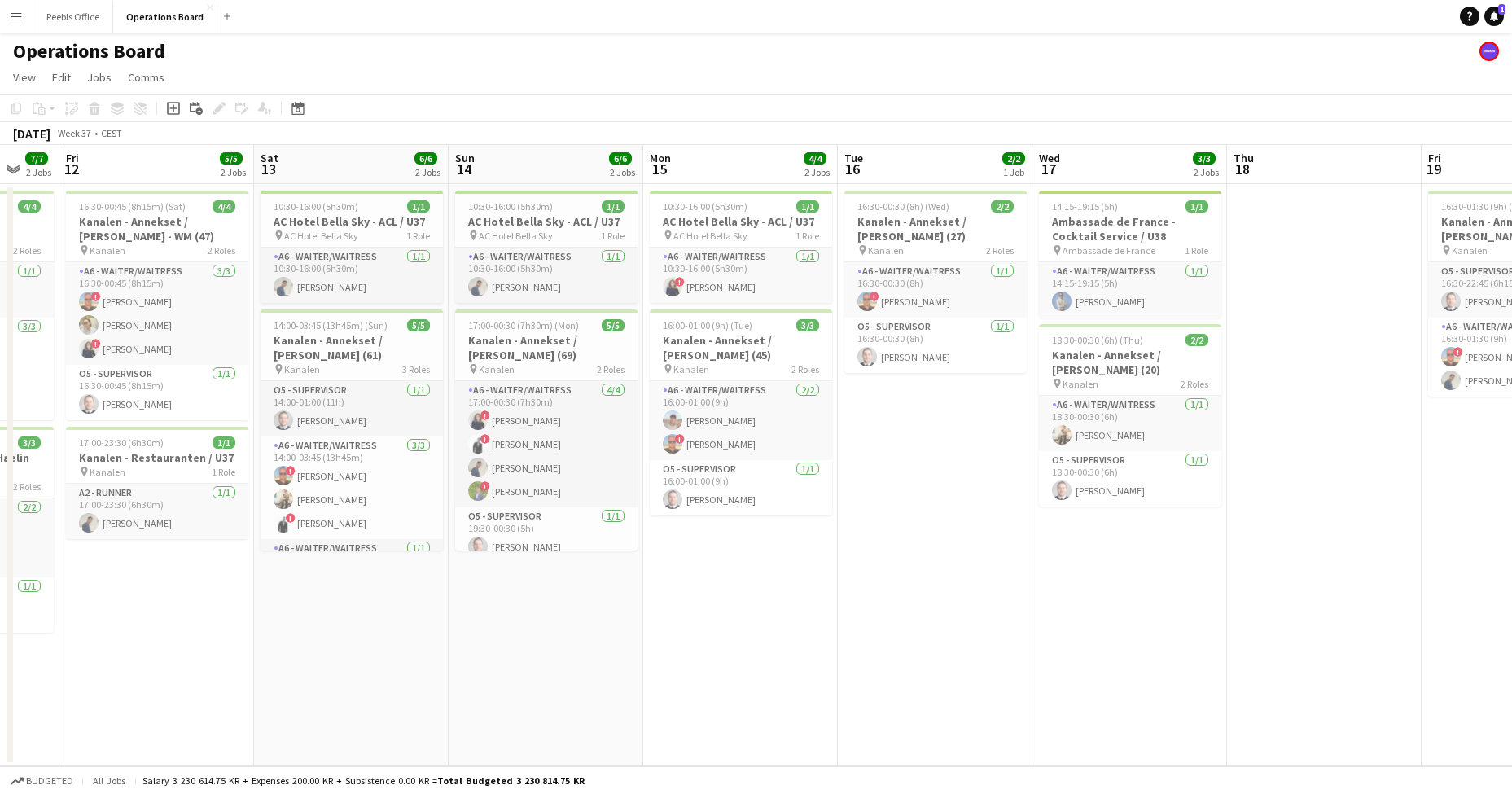
drag, startPoint x: 296, startPoint y: 637, endPoint x: 496, endPoint y: 630, distance: 200.1
click at [496, 630] on app-calendar-viewport "Wed 10 1/1 1 Job Thu 11 7/7 2 Jobs Fri 12 5/5 2 Jobs Sat 13 6/6 2 Jobs Sun 14 6…" at bounding box center [756, 456] width 1512 height 622
click at [342, 228] on h3 "AC Hotel Bella Sky - ACL / U37" at bounding box center [351, 221] width 183 height 15
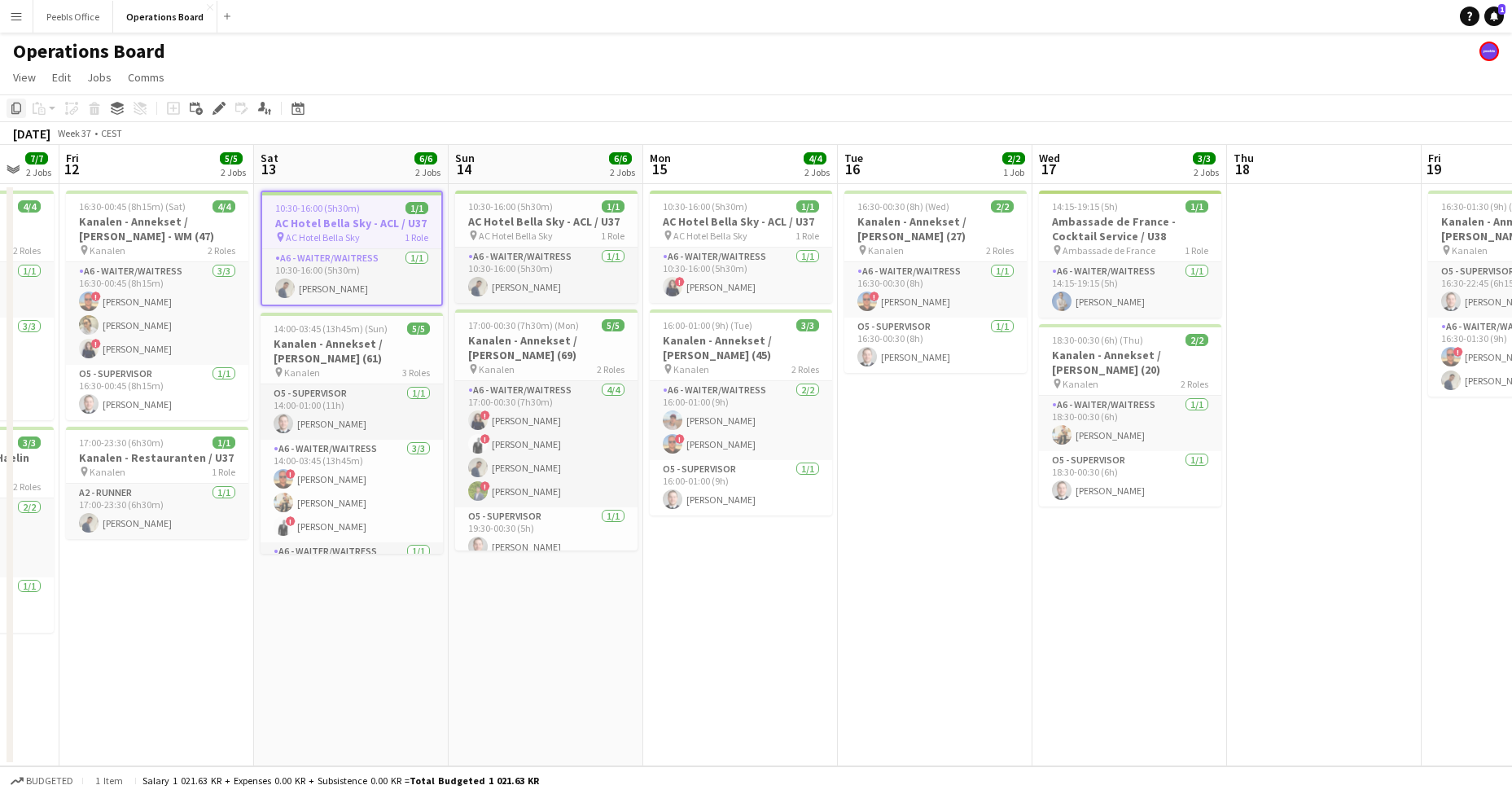
click at [17, 114] on icon at bounding box center [16, 108] width 10 height 11
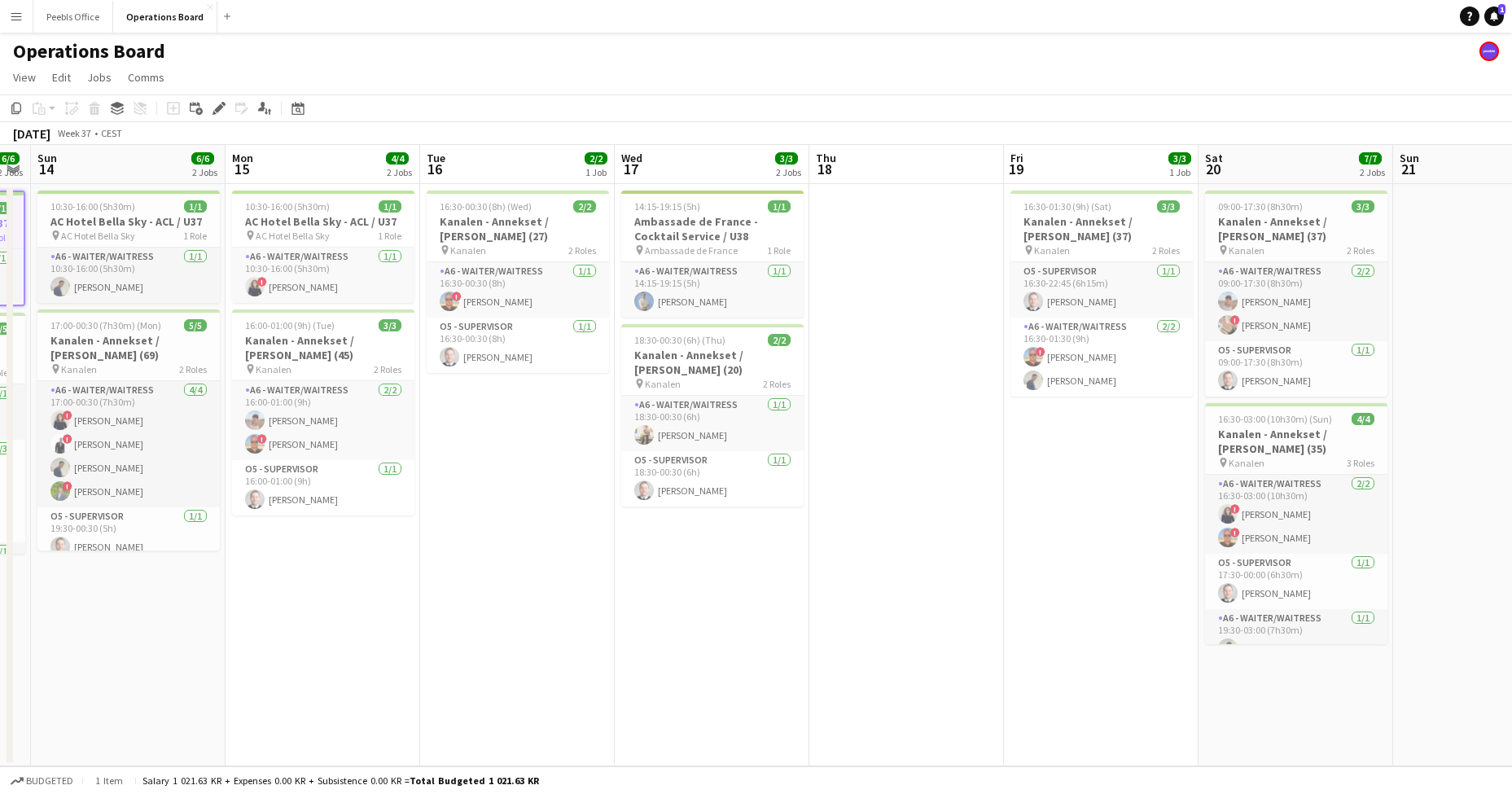
drag, startPoint x: 913, startPoint y: 651, endPoint x: 177, endPoint y: 734, distance: 740.7
click at [177, 734] on app-calendar-viewport "Wed 10 1/1 1 Job Thu 11 7/7 2 Jobs Fri 12 5/5 2 Jobs Sat 13 6/6 2 Jobs Sun 14 6…" at bounding box center [756, 456] width 1512 height 622
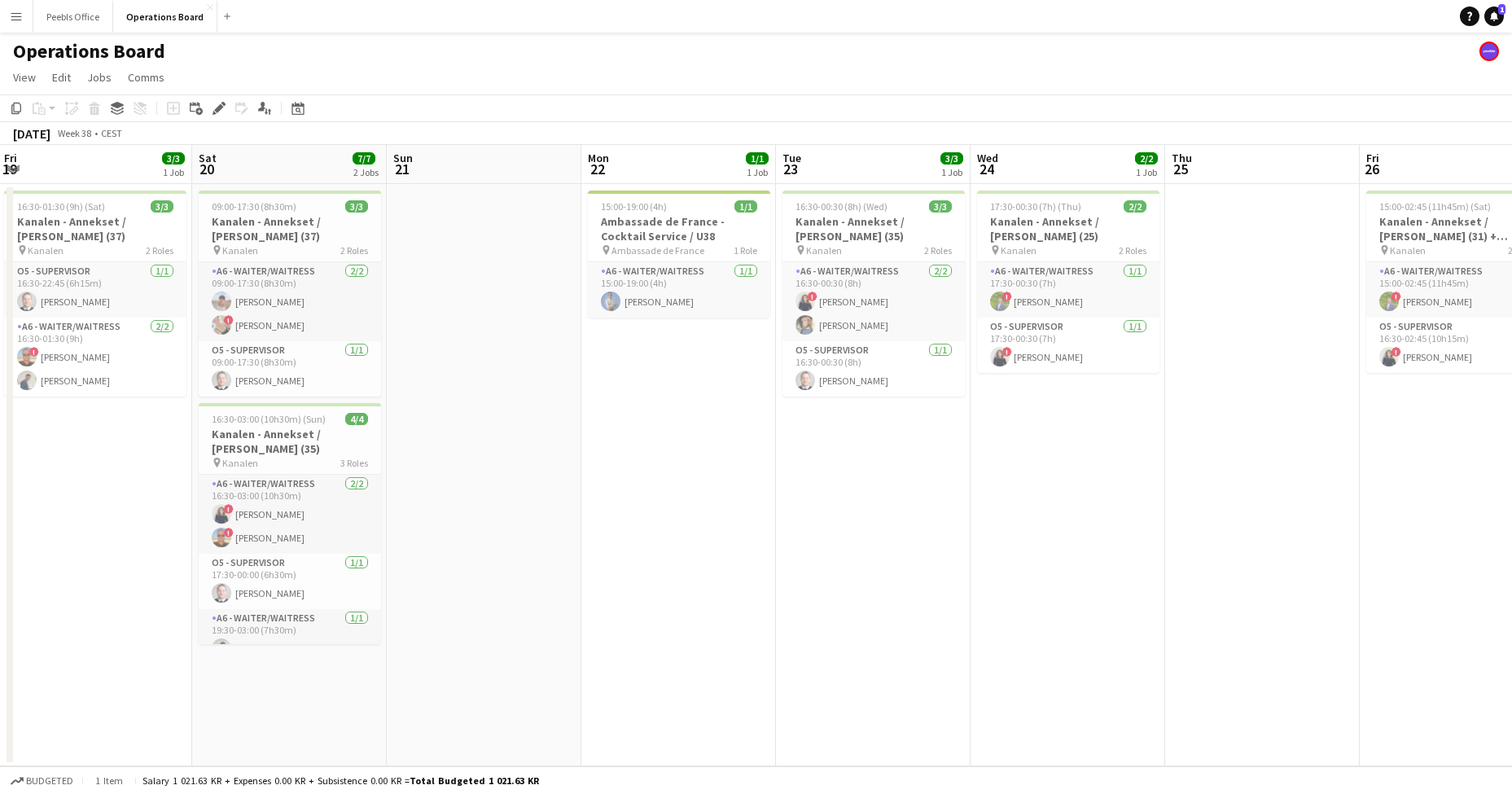
drag, startPoint x: 1288, startPoint y: 727, endPoint x: 317, endPoint y: 782, distance: 972.6
click at [219, 785] on app-board "Operations Board View Day view expanded Day view collapsed Month view Date pick…" at bounding box center [756, 413] width 1512 height 762
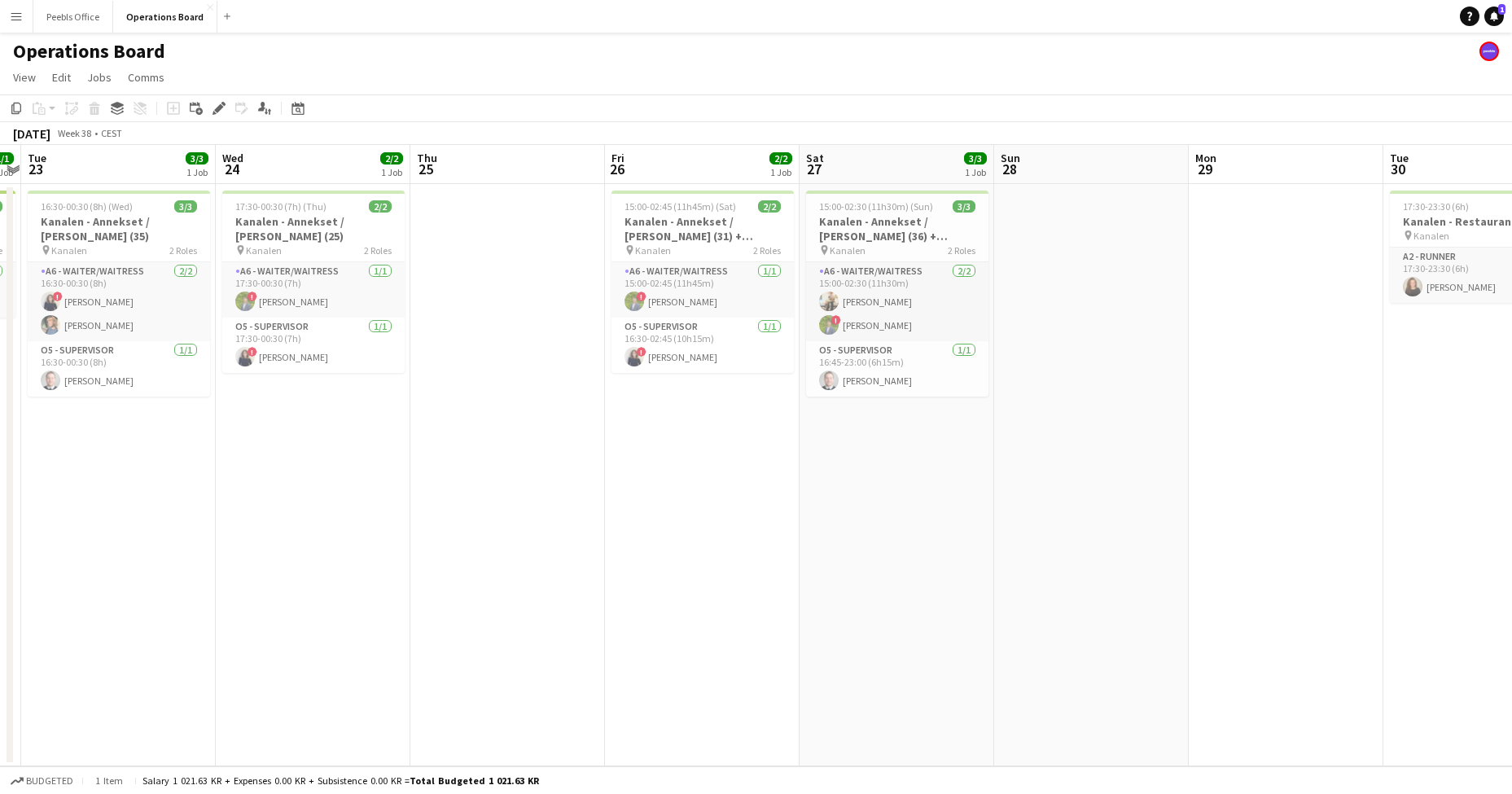
drag, startPoint x: 1194, startPoint y: 629, endPoint x: 115, endPoint y: 760, distance: 1086.9
click at [114, 760] on app-calendar-viewport "Thu 18 Fri 19 3/3 1 Job Sat 20 7/7 2 Jobs Sun 21 Mon 22 1/1 1 Job Tue 23 3/3 1 …" at bounding box center [756, 456] width 1512 height 622
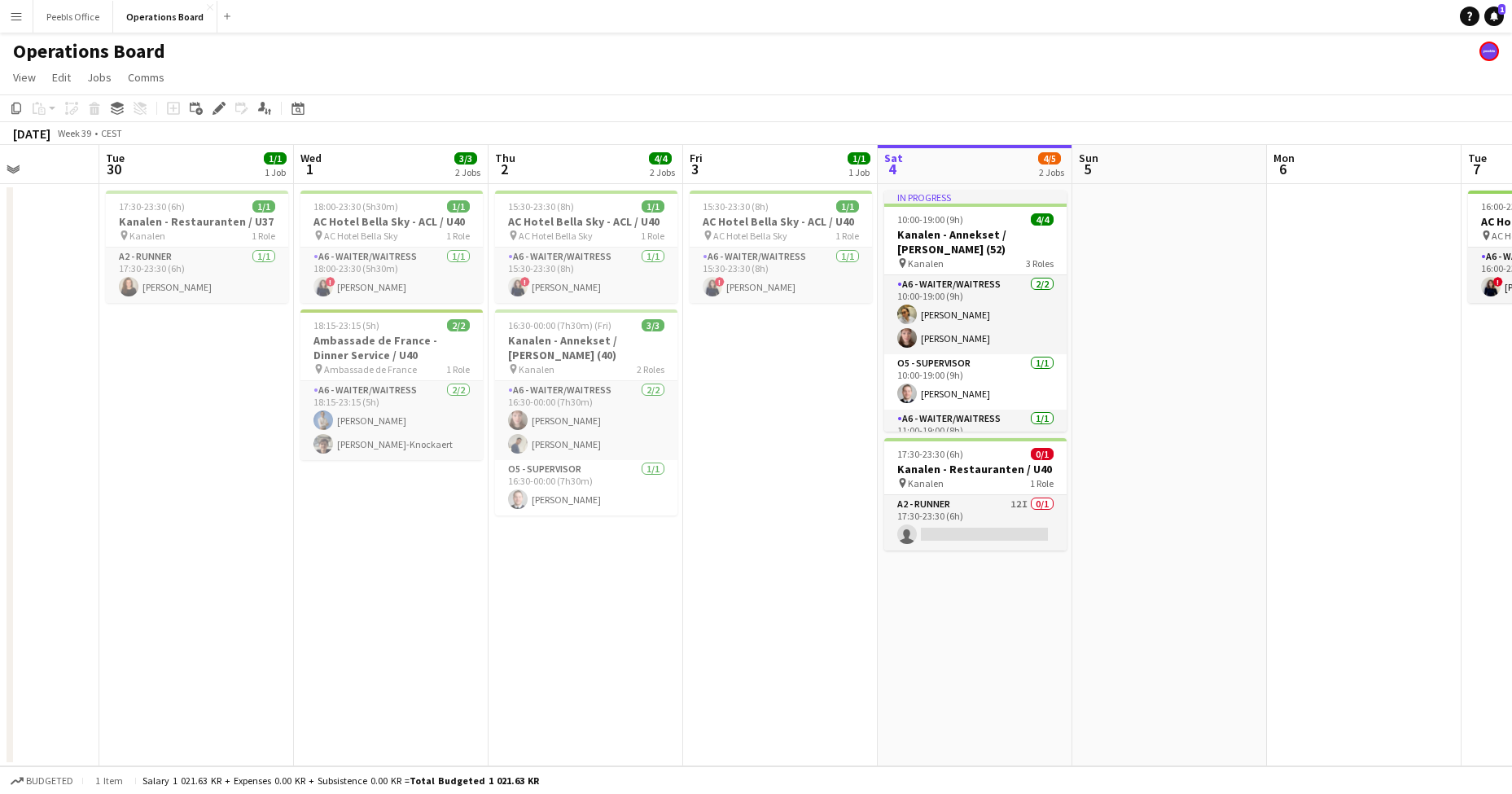
drag, startPoint x: 1087, startPoint y: 660, endPoint x: 174, endPoint y: 759, distance: 918.4
click at [174, 759] on app-calendar-viewport "Fri 26 2/2 1 Job Sat 27 3/3 1 Job Sun 28 Mon 29 Tue 30 1/1 1 Job Wed 1 3/3 2 Jo…" at bounding box center [756, 456] width 1512 height 622
click at [986, 623] on app-date-cell "In progress 10:00-19:00 (9h) 4/4 Kanalen - Annekset / [PERSON_NAME] (52) pin Ka…" at bounding box center [974, 476] width 195 height 582
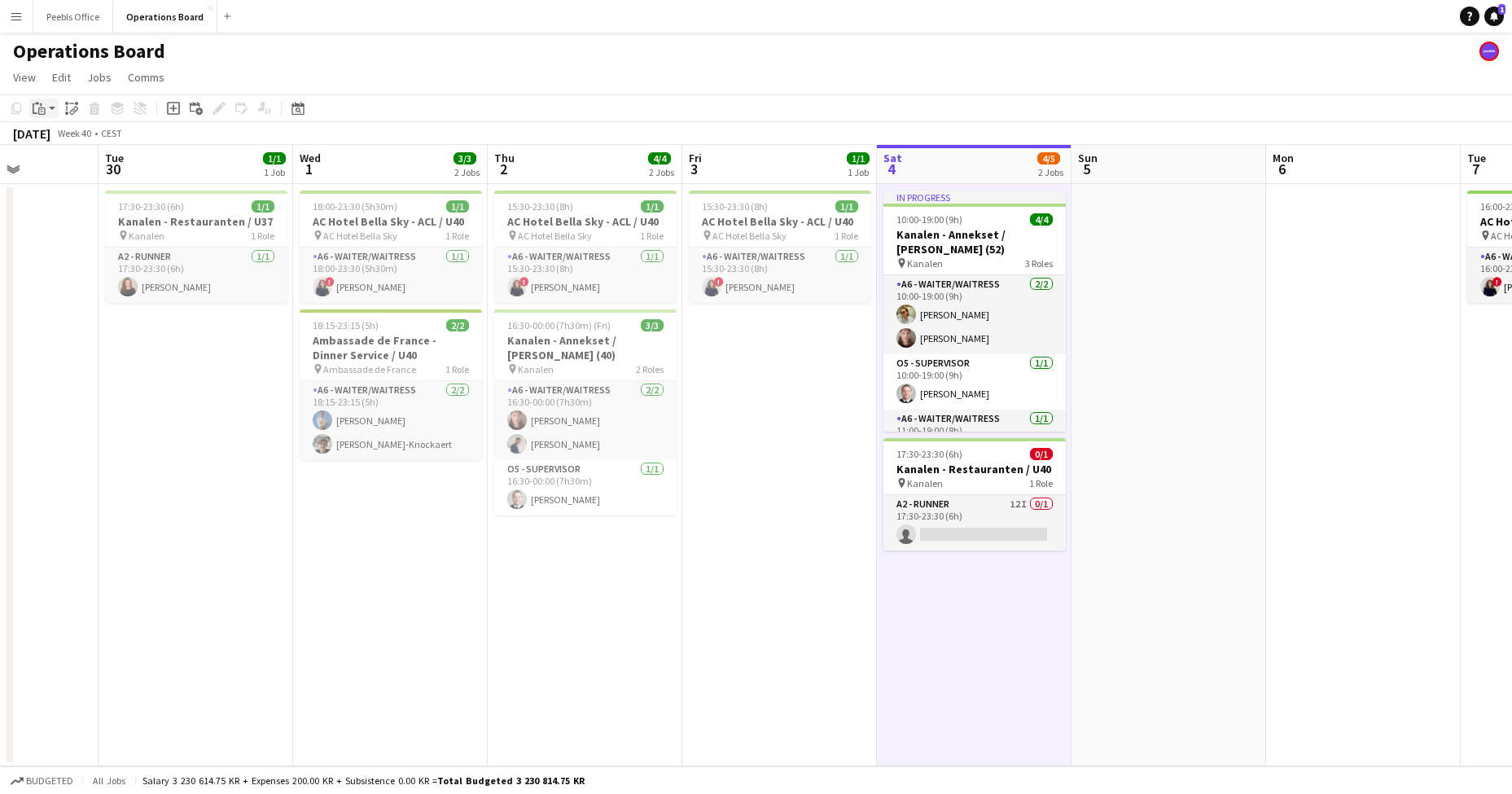
click at [35, 110] on icon "Paste" at bounding box center [38, 108] width 13 height 13
click at [105, 137] on link "Paste Command V" at bounding box center [107, 139] width 128 height 15
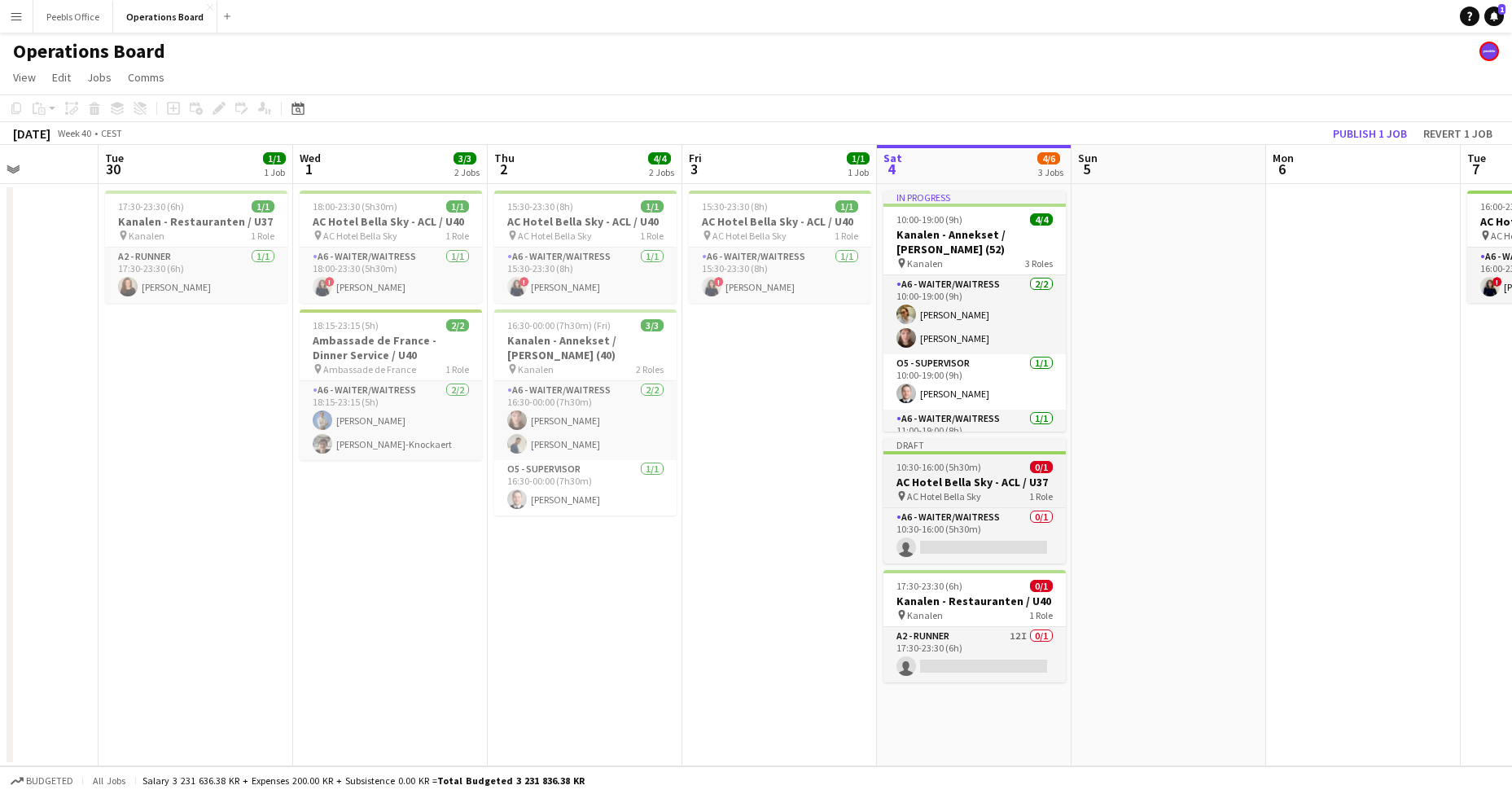
click at [923, 464] on span "10:30-16:00 (5h30m)" at bounding box center [939, 467] width 85 height 12
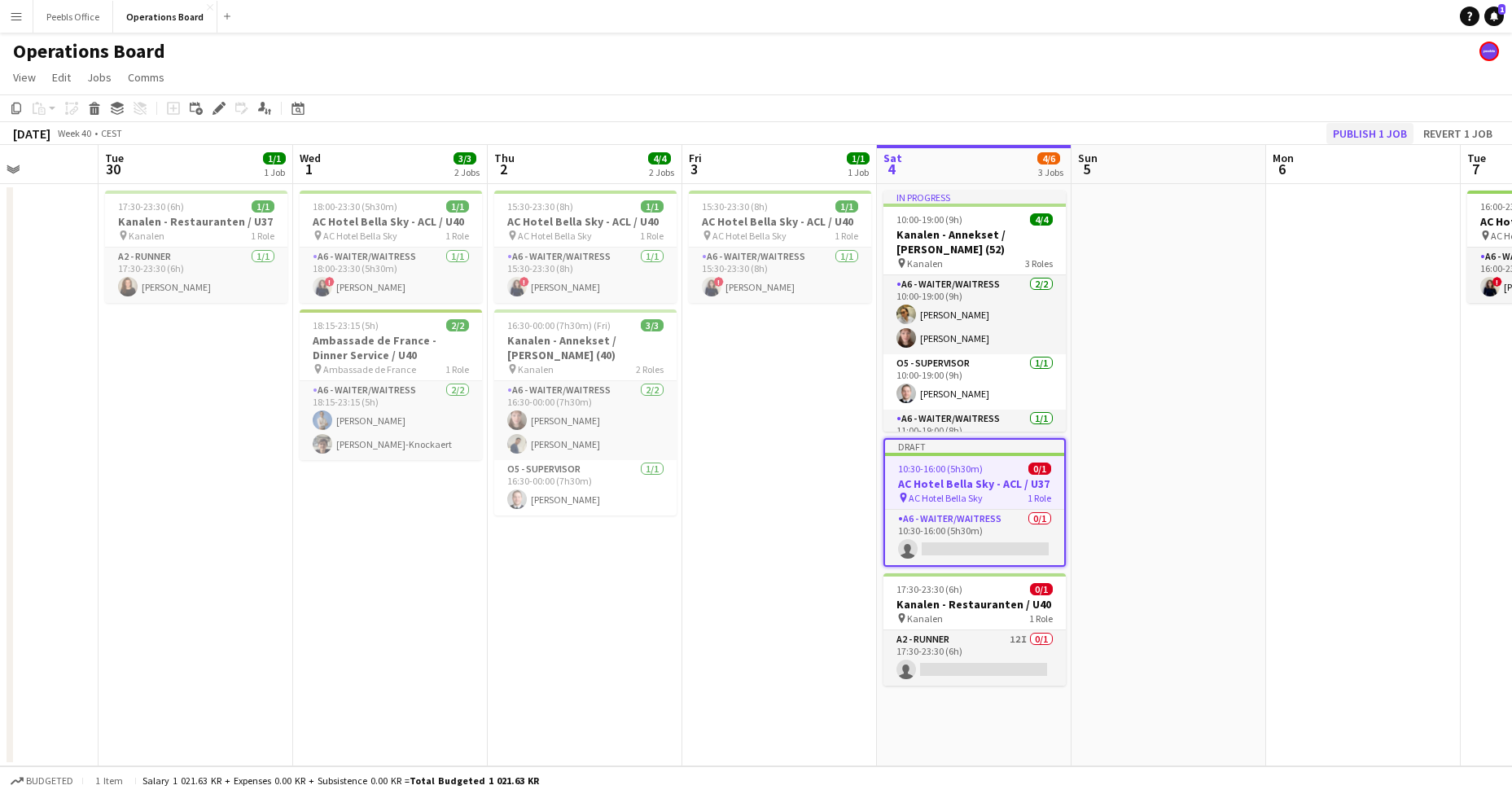
click at [1365, 131] on button "Publish 1 job" at bounding box center [1370, 134] width 87 height 21
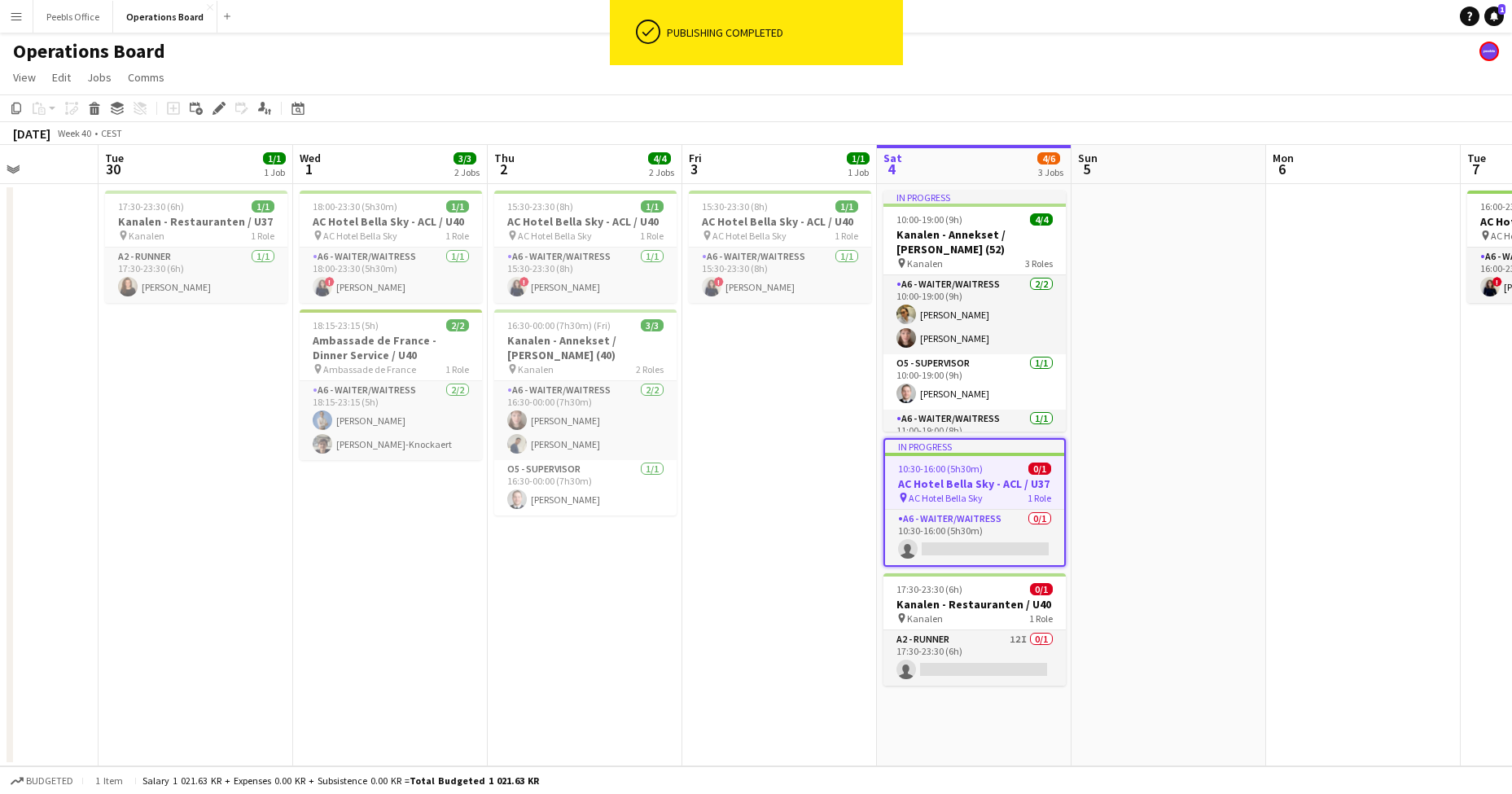
click at [954, 471] on span "10:30-16:00 (5h30m)" at bounding box center [940, 469] width 85 height 12
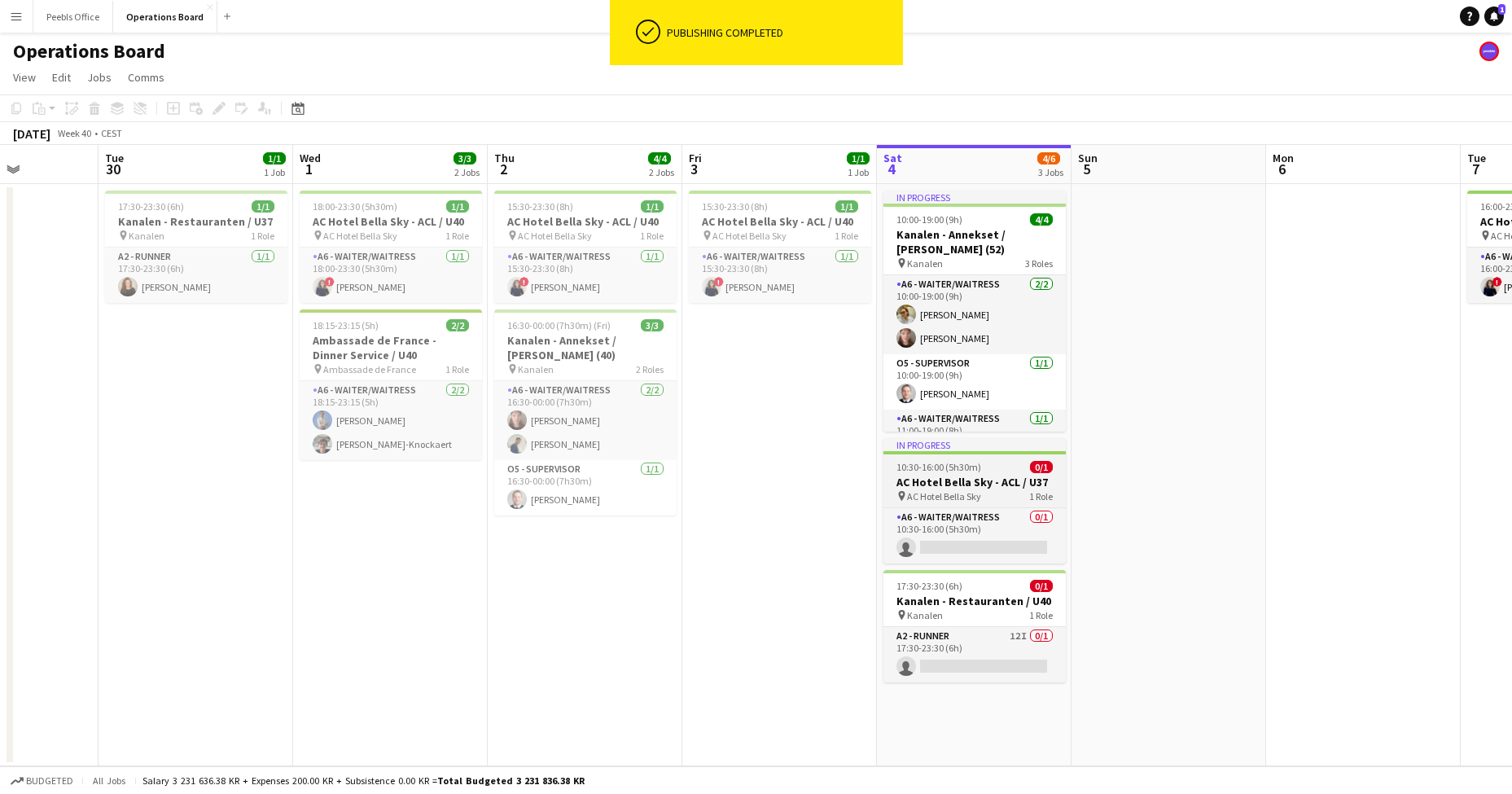
click at [954, 471] on span "10:30-16:00 (5h30m)" at bounding box center [939, 467] width 85 height 12
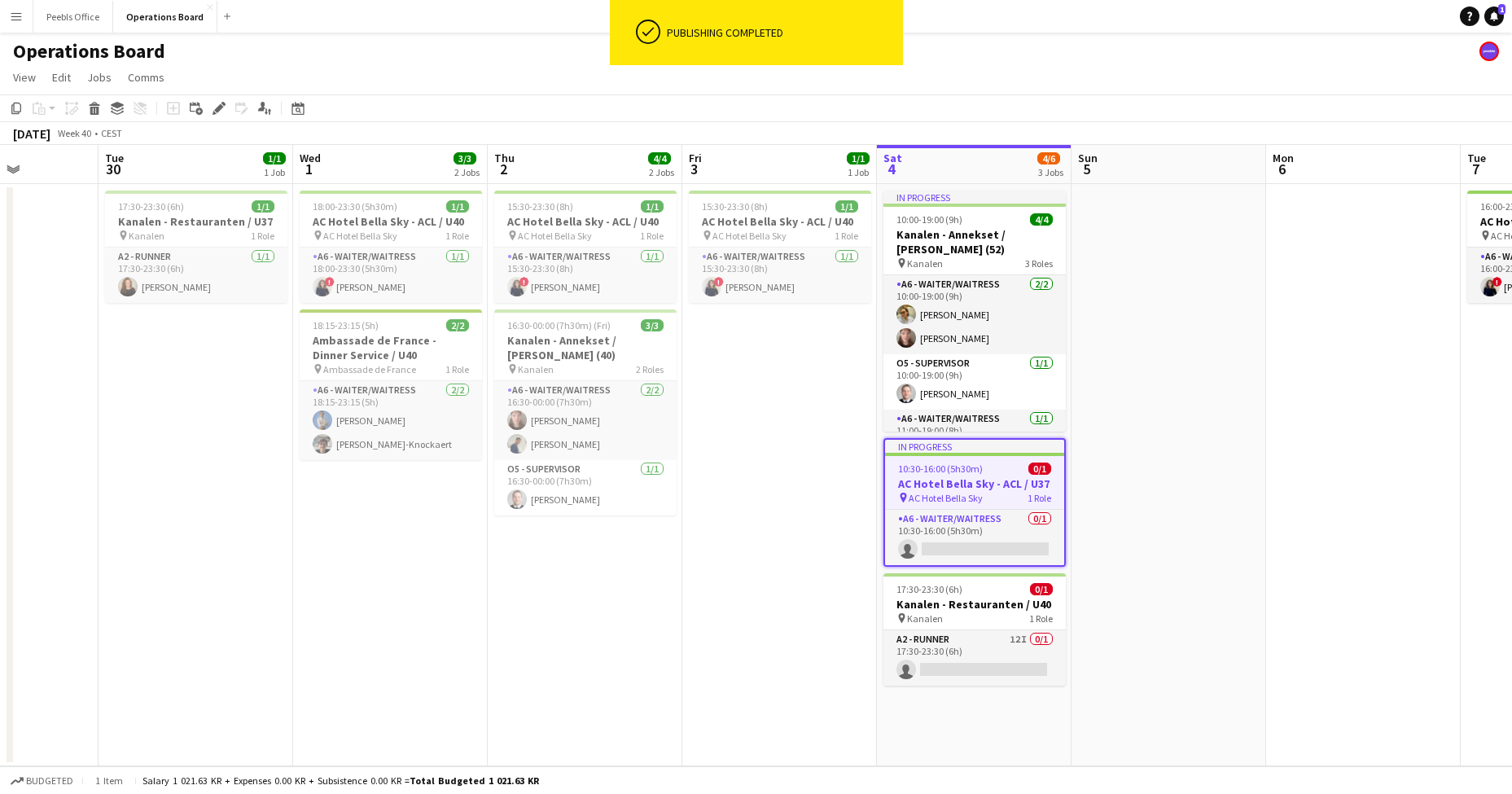
click at [1296, 328] on app-calendar-viewport "Fri 26 2/2 1 Job Sat 27 3/3 1 Job Sun 28 Mon 29 Tue 30 1/1 1 Job Wed 1 3/3 2 Jo…" at bounding box center [756, 456] width 1512 height 622
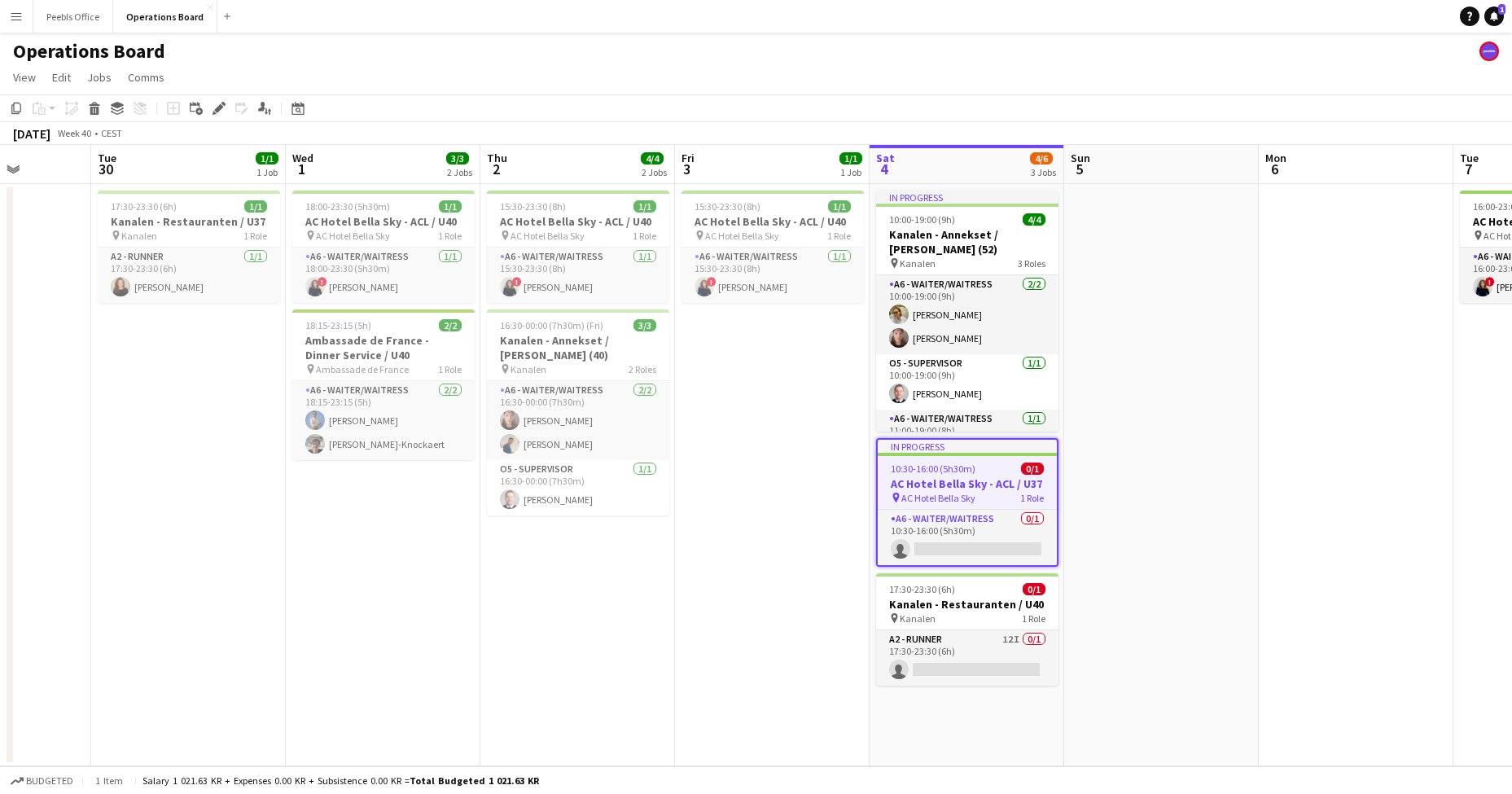
click at [947, 461] on app-job-card "In progress 10:30-16:00 (5h30m) 0/1 AC Hotel [GEOGRAPHIC_DATA] - ACL / U37 pin …" at bounding box center [968, 502] width 183 height 129
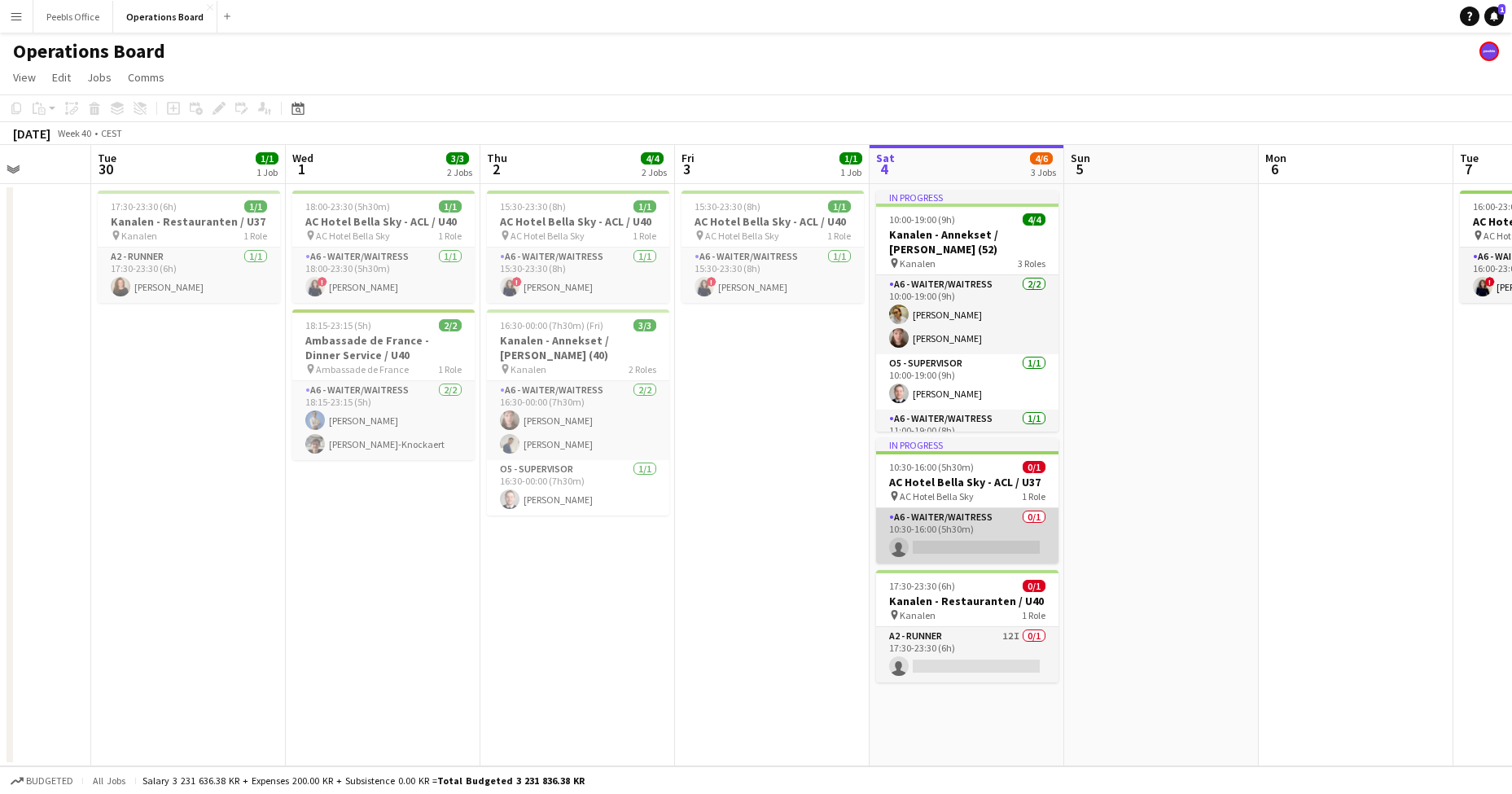
click at [936, 536] on app-card-role "A6 - WAITER/WAITRESS 0/1 10:30-16:00 (5h30m) single-neutral-actions" at bounding box center [968, 535] width 183 height 55
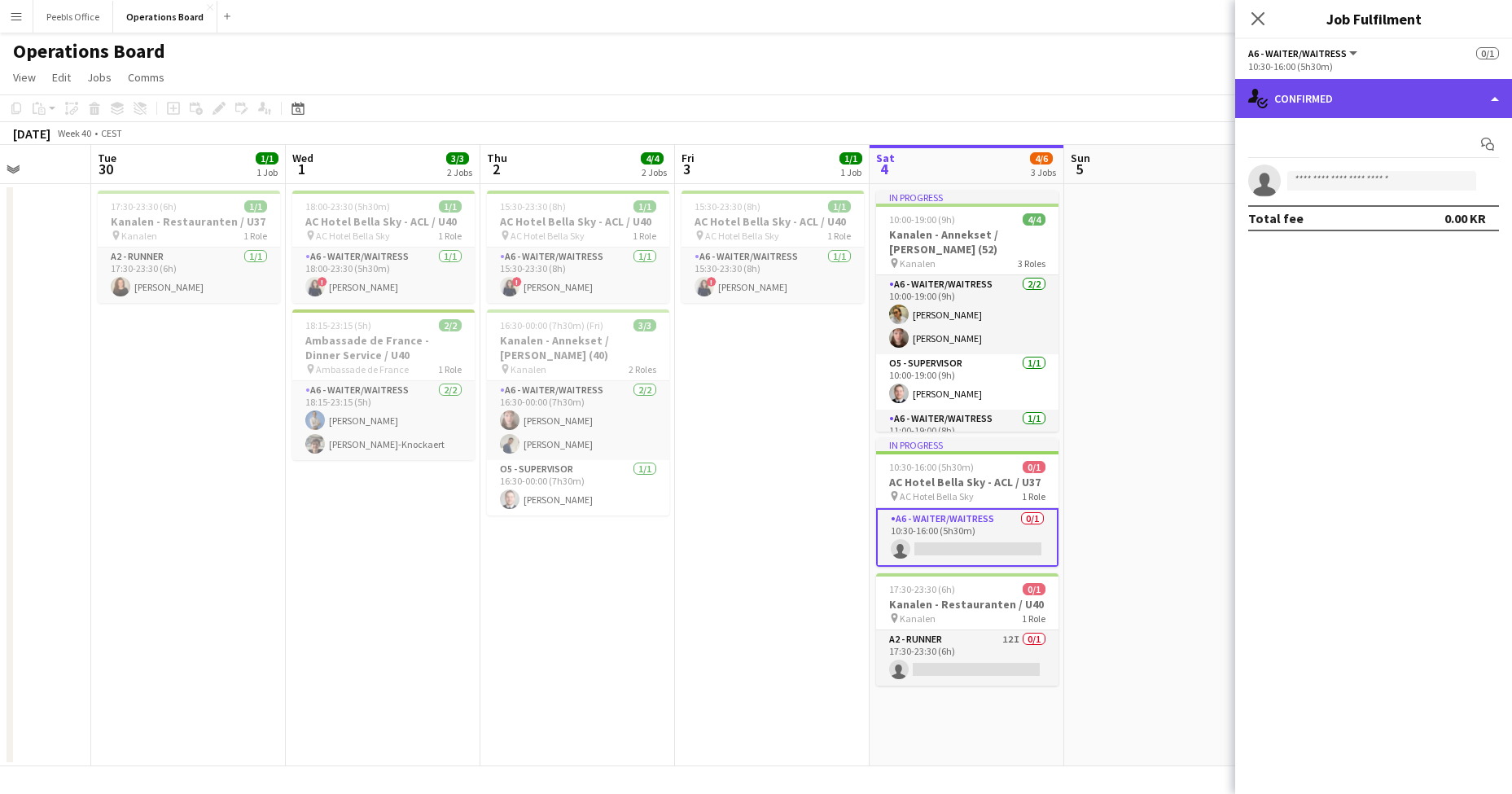
click at [1357, 89] on div "single-neutral-actions-check-2 Confirmed" at bounding box center [1373, 98] width 277 height 39
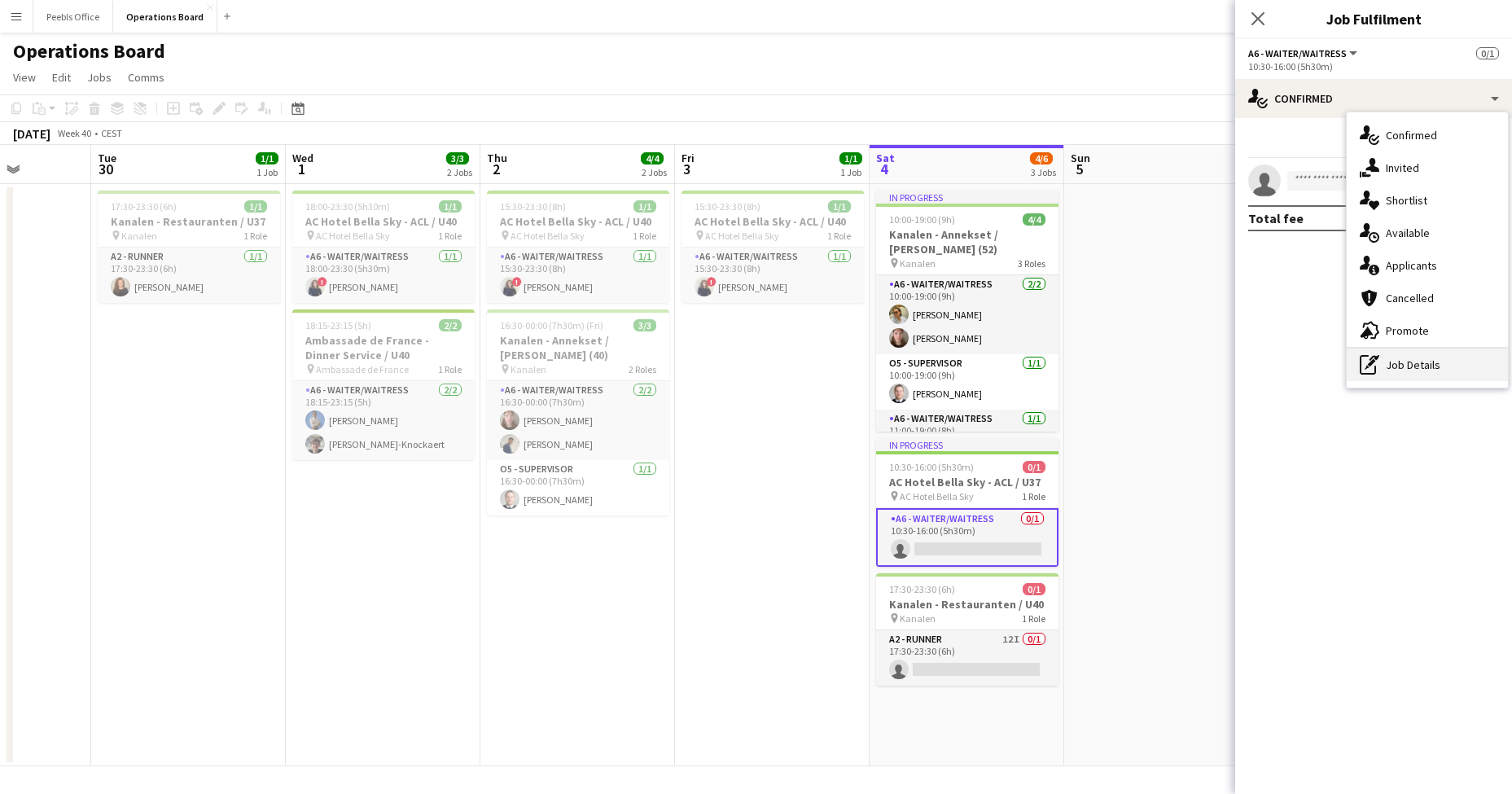
click at [1365, 369] on icon "pen-write" at bounding box center [1370, 365] width 19 height 19
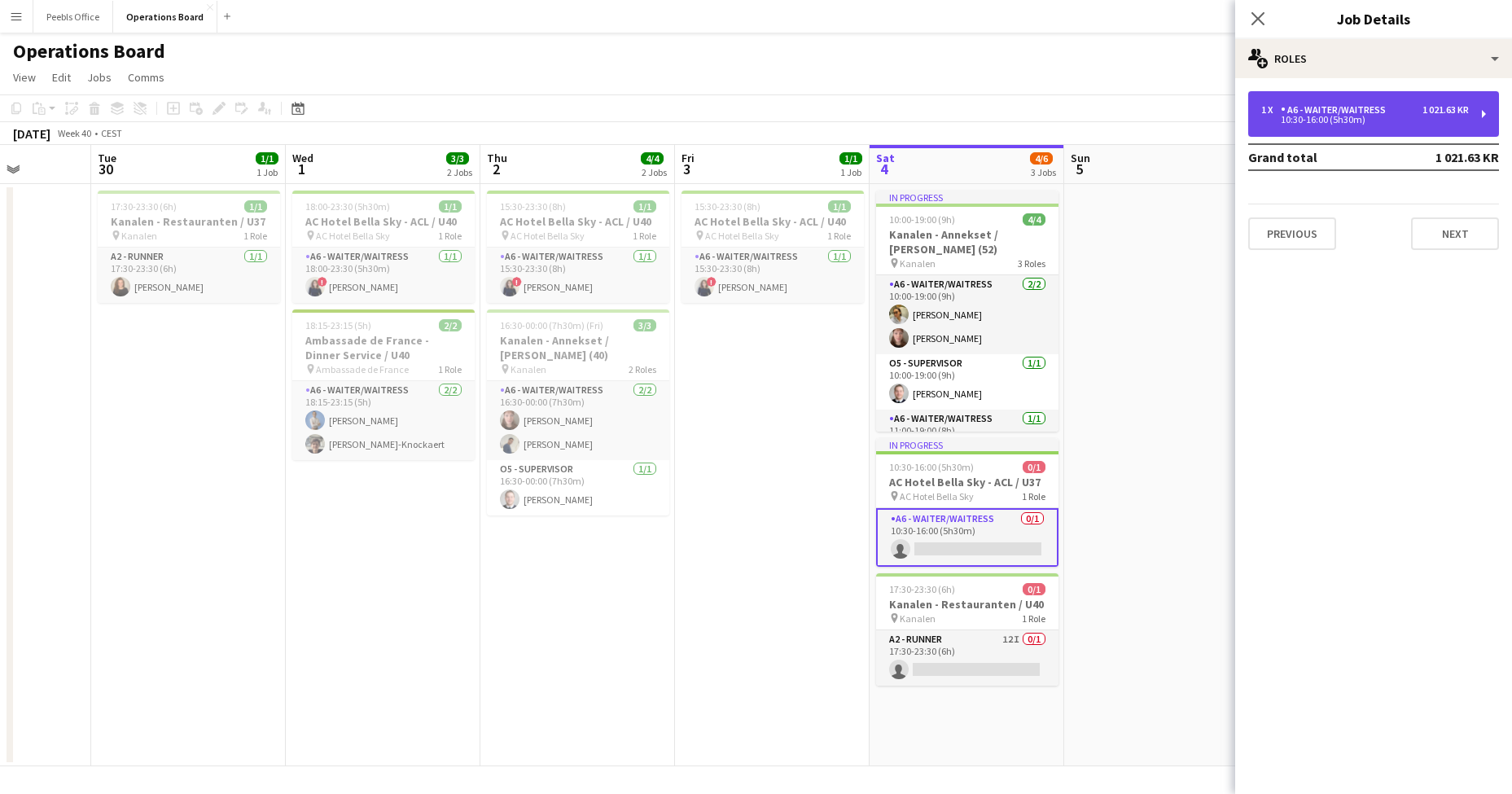
click at [1351, 117] on div "10:30-16:00 (5h30m)" at bounding box center [1365, 119] width 208 height 8
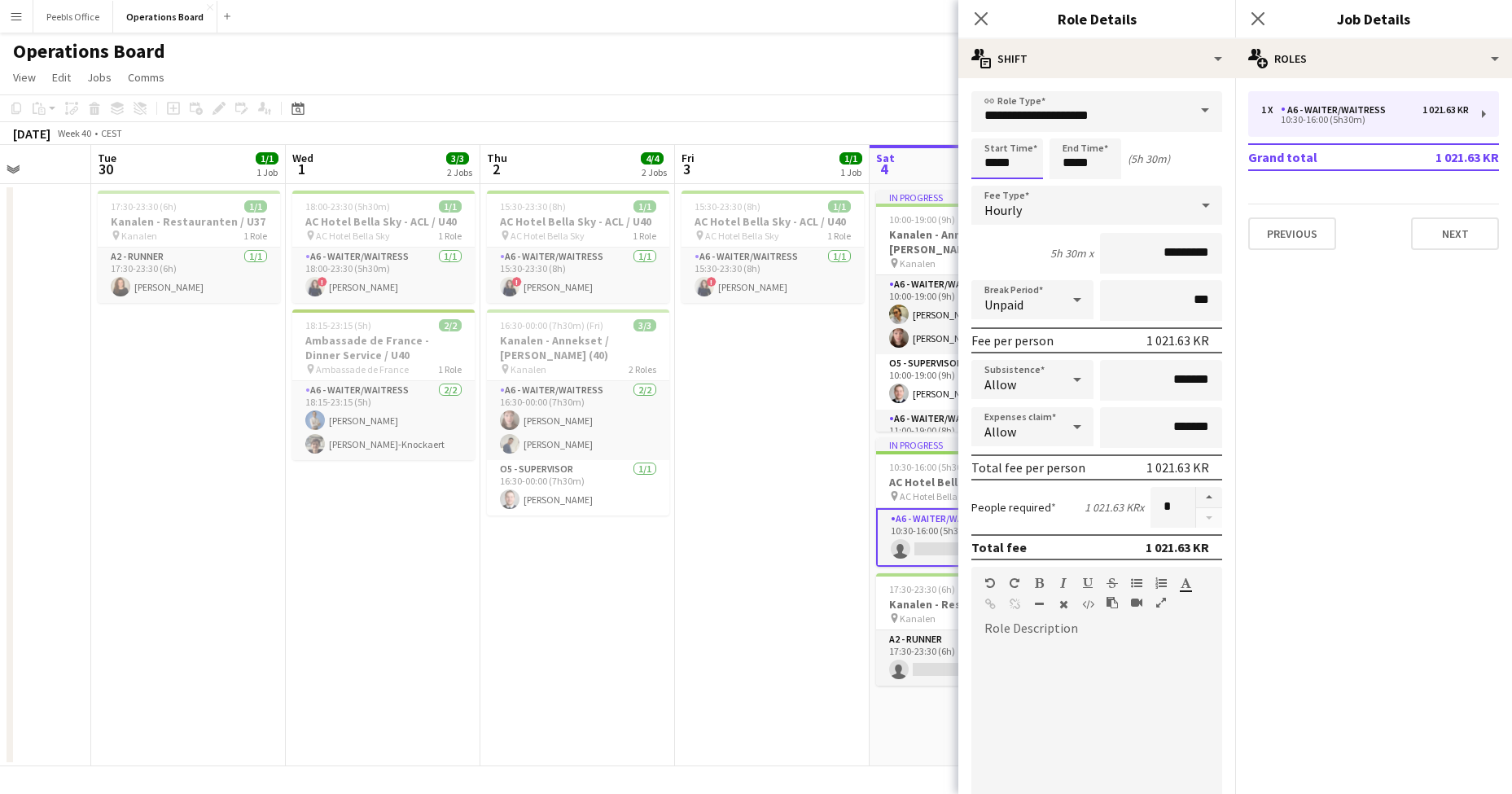
click at [995, 162] on input "*****" at bounding box center [1008, 158] width 72 height 41
click at [1015, 161] on input "*****" at bounding box center [1008, 158] width 72 height 41
type input "*****"
click at [1075, 158] on input "*****" at bounding box center [1085, 158] width 72 height 41
click at [1085, 164] on input "*****" at bounding box center [1085, 158] width 72 height 41
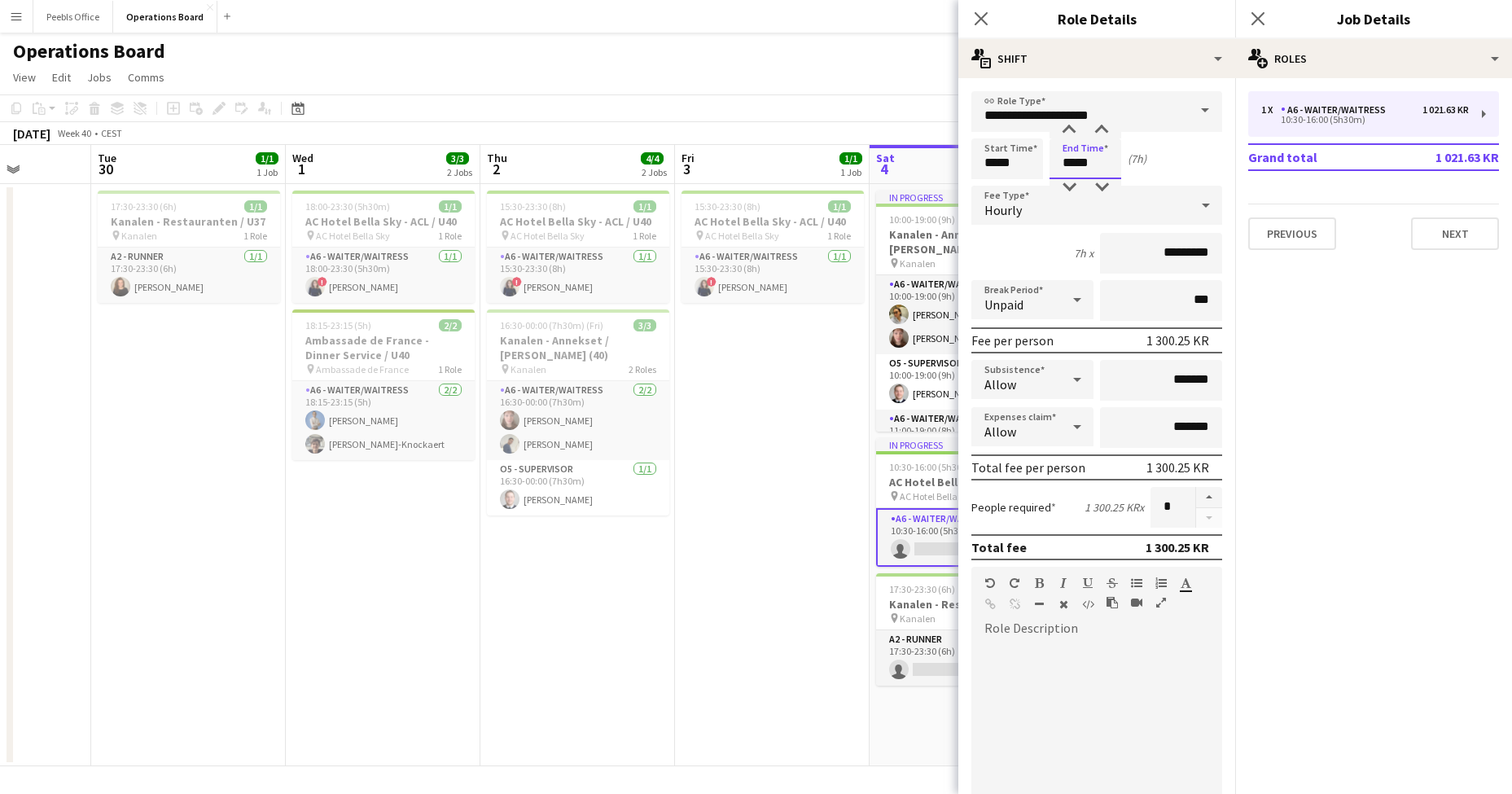
type input "*****"
click at [822, 392] on app-date-cell "15:30-23:30 (8h) 1/1 AC Hotel [GEOGRAPHIC_DATA] - ACL / U40 pin AC Hotel Bella …" at bounding box center [772, 476] width 195 height 582
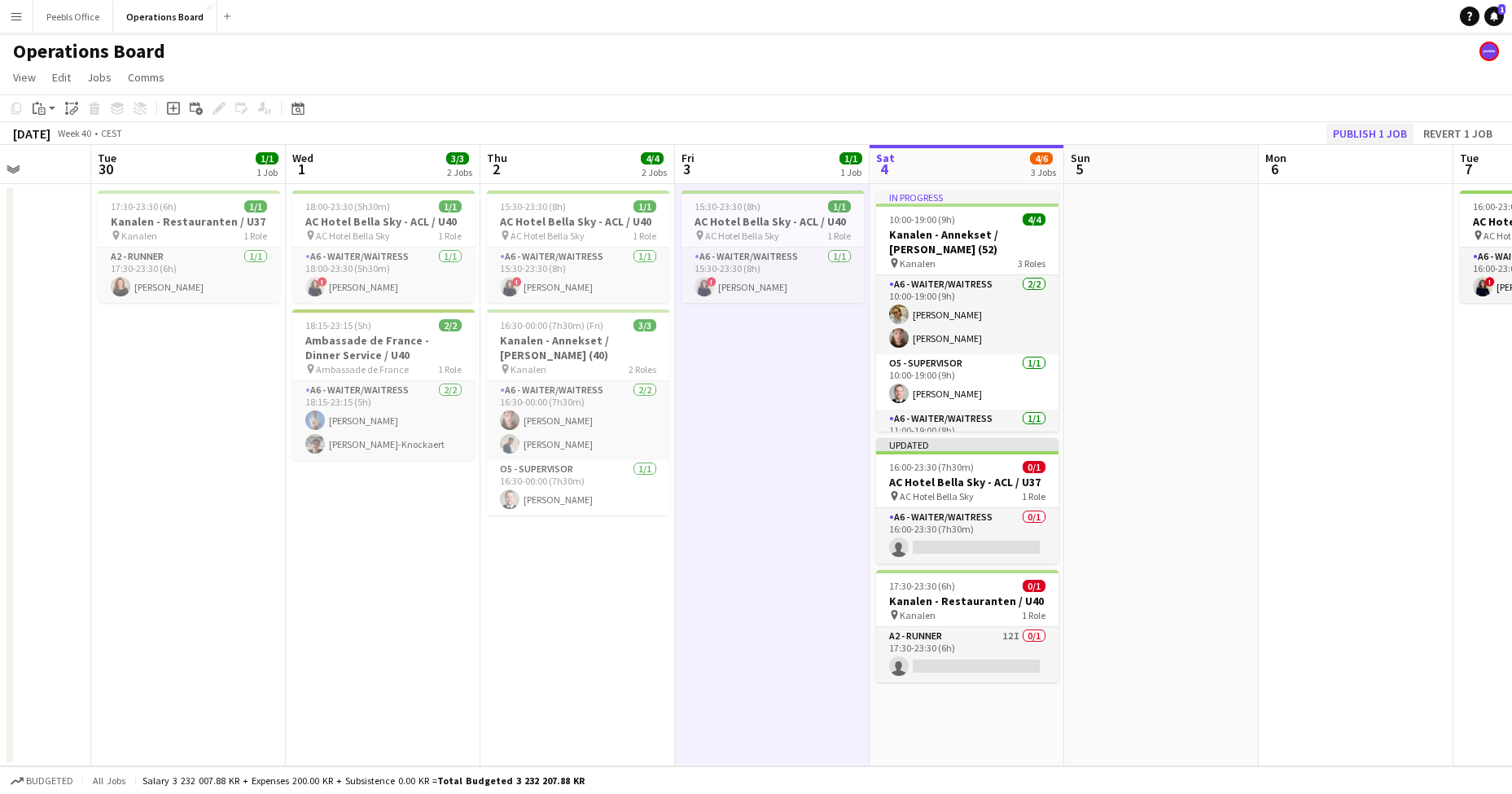
click at [1362, 135] on button "Publish 1 job" at bounding box center [1370, 134] width 87 height 21
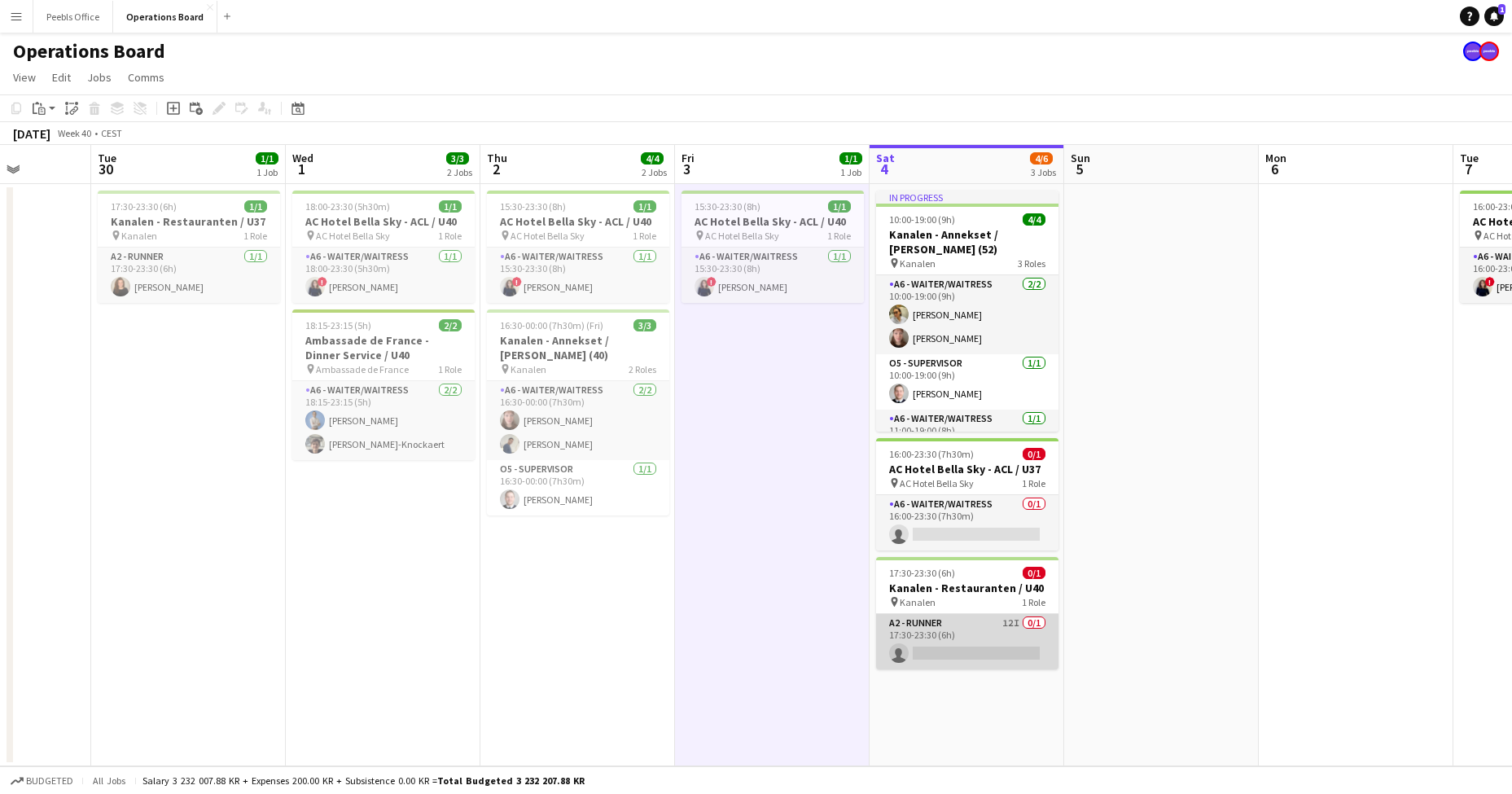
click at [960, 642] on app-card-role "A2 - RUNNER 12I 0/1 17:30-23:30 (6h) single-neutral-actions" at bounding box center [968, 642] width 183 height 55
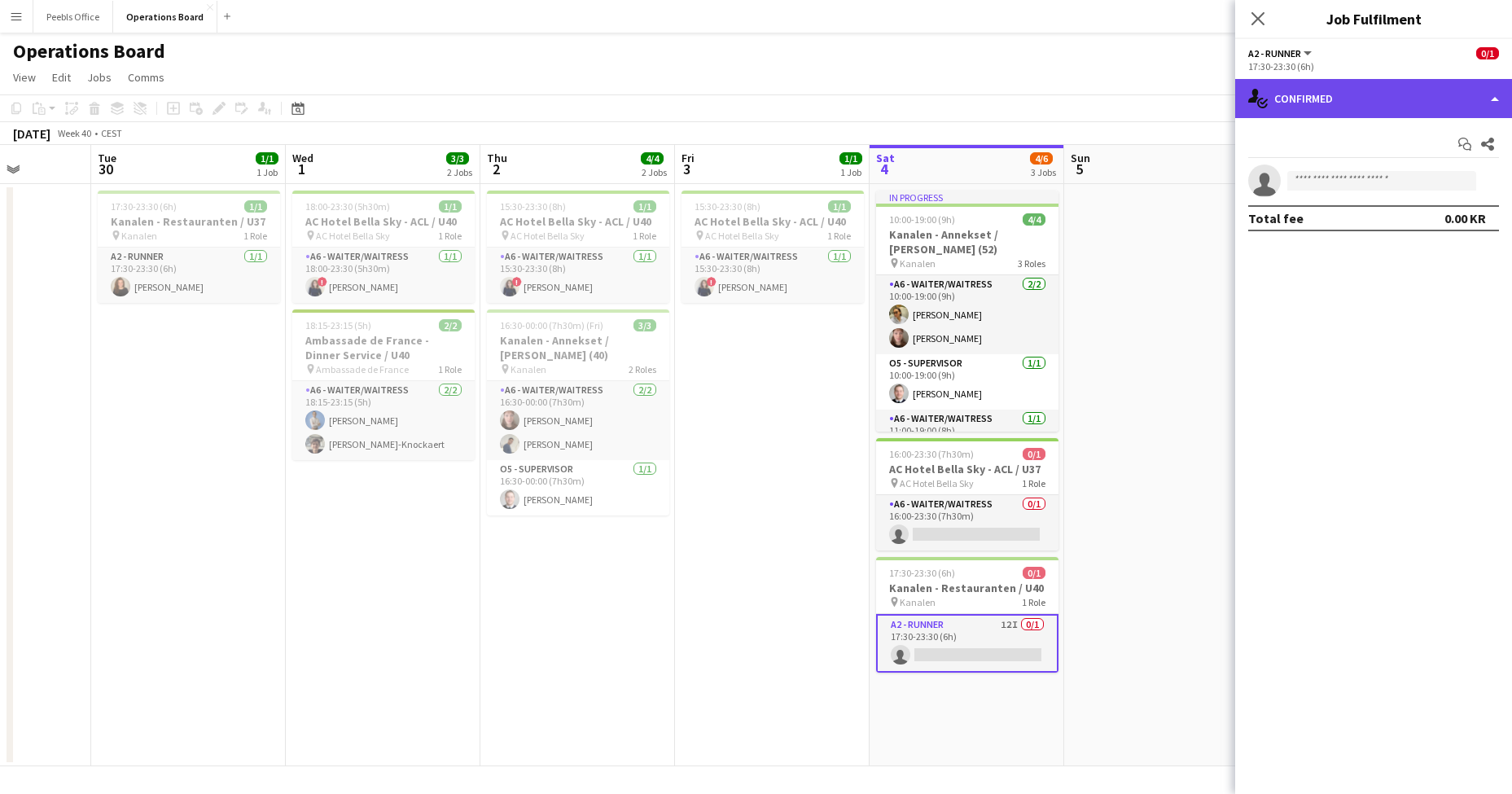
click at [1300, 90] on div "single-neutral-actions-check-2 Confirmed" at bounding box center [1373, 98] width 277 height 39
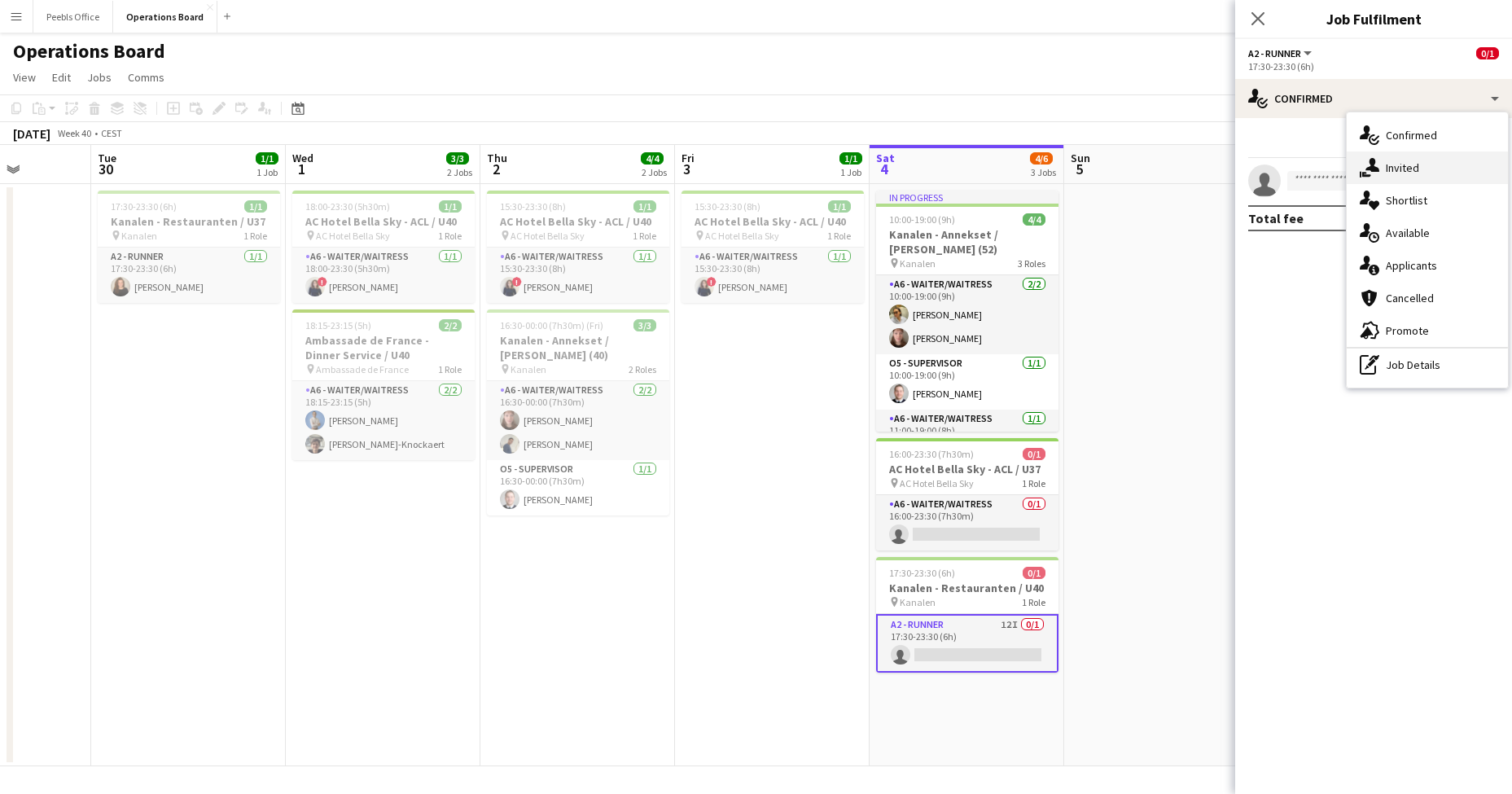
click at [1379, 173] on div "single-neutral-actions-share-1 Invited" at bounding box center [1427, 167] width 161 height 32
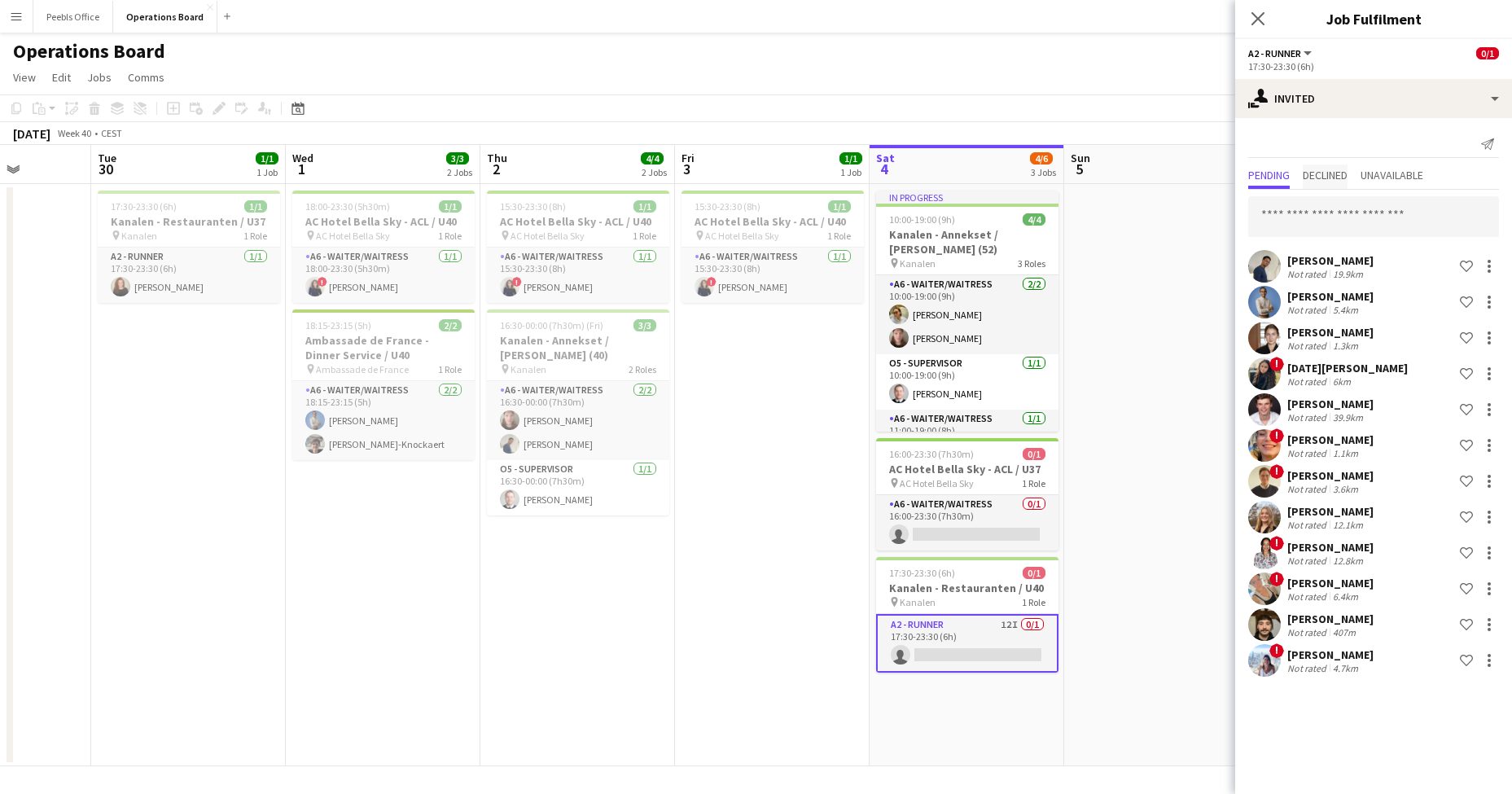
click at [1334, 181] on span "Declined" at bounding box center [1325, 175] width 45 height 11
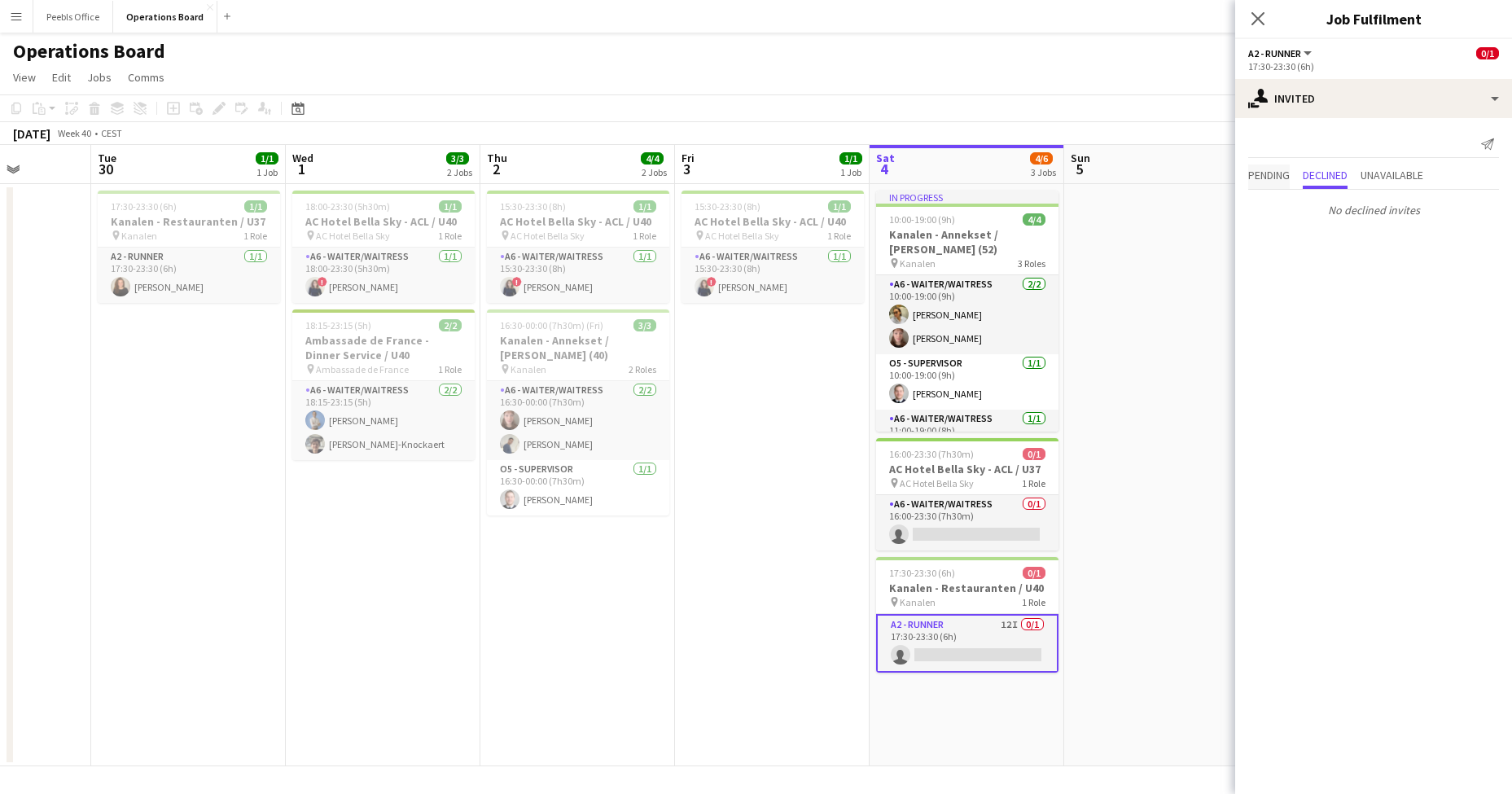
click at [1274, 174] on span "Pending" at bounding box center [1269, 175] width 42 height 11
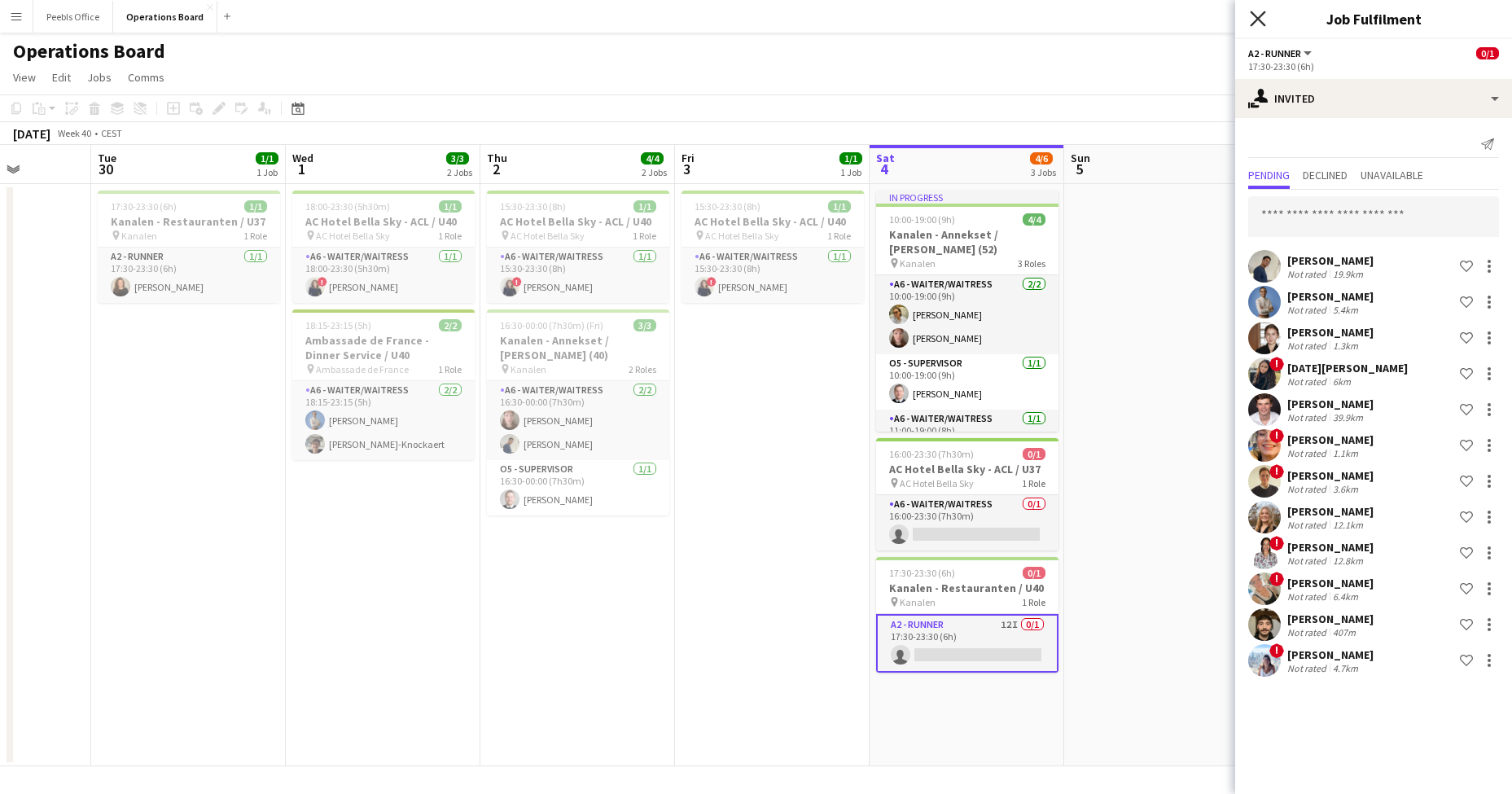
click at [1261, 13] on icon "Close pop-in" at bounding box center [1258, 18] width 16 height 16
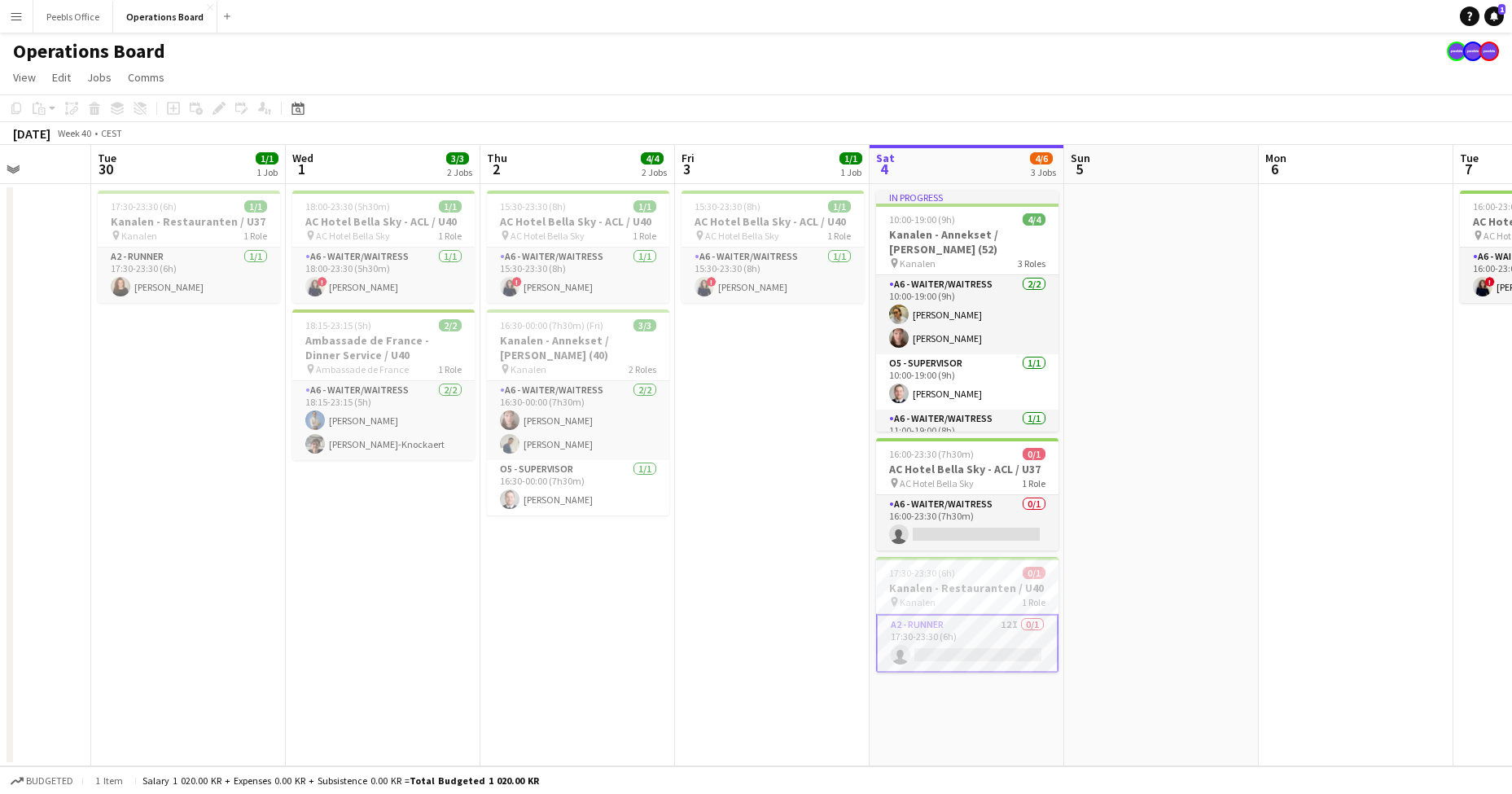
click at [1257, 591] on app-date-cell at bounding box center [1162, 476] width 195 height 582
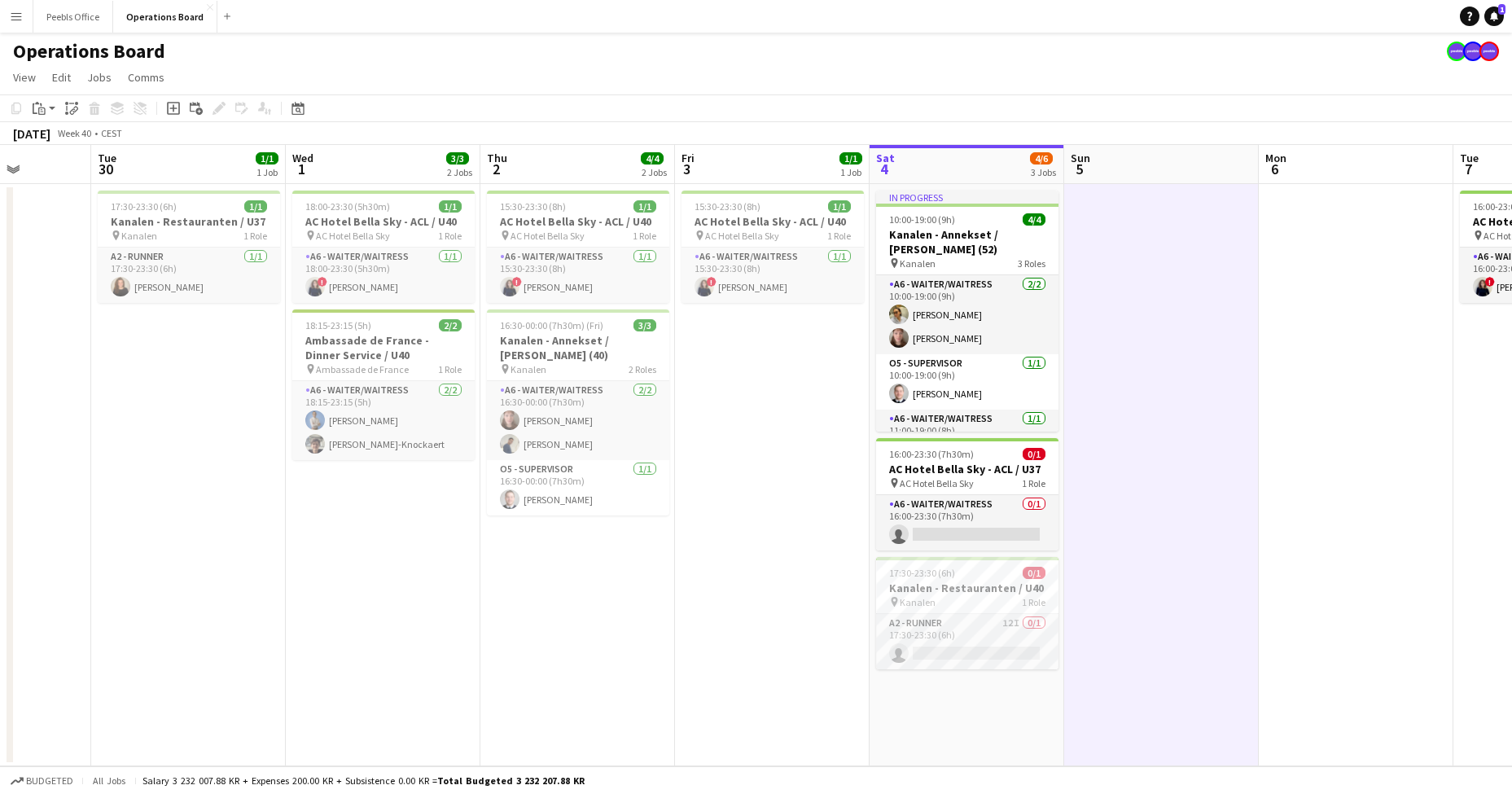
scroll to position [0, 689]
click at [995, 388] on app-card-role "O5 - SUPERVISOR [DATE] 10:00-19:00 (9h) [PERSON_NAME]" at bounding box center [966, 381] width 183 height 55
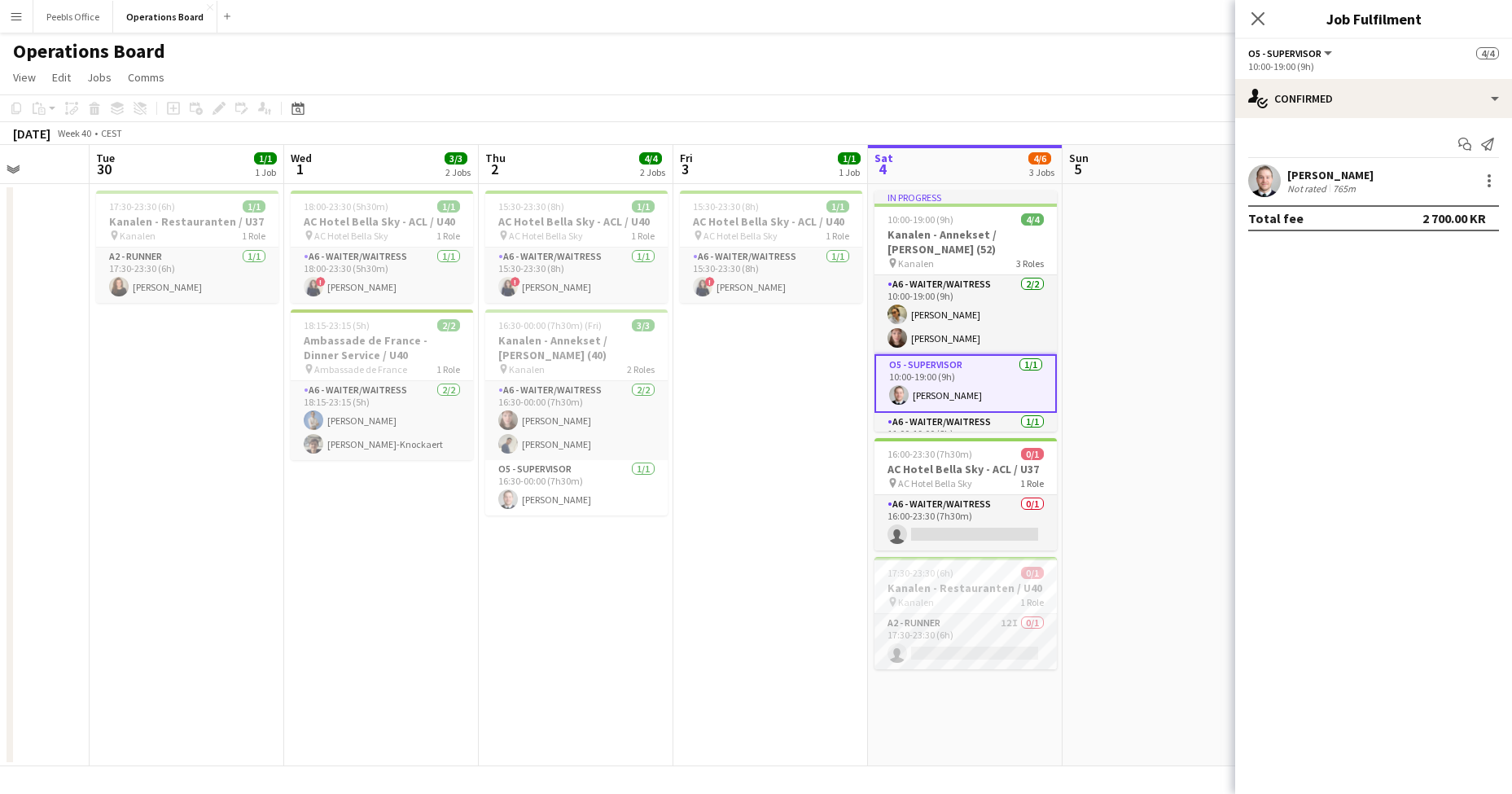
click at [1218, 492] on app-date-cell at bounding box center [1160, 476] width 195 height 582
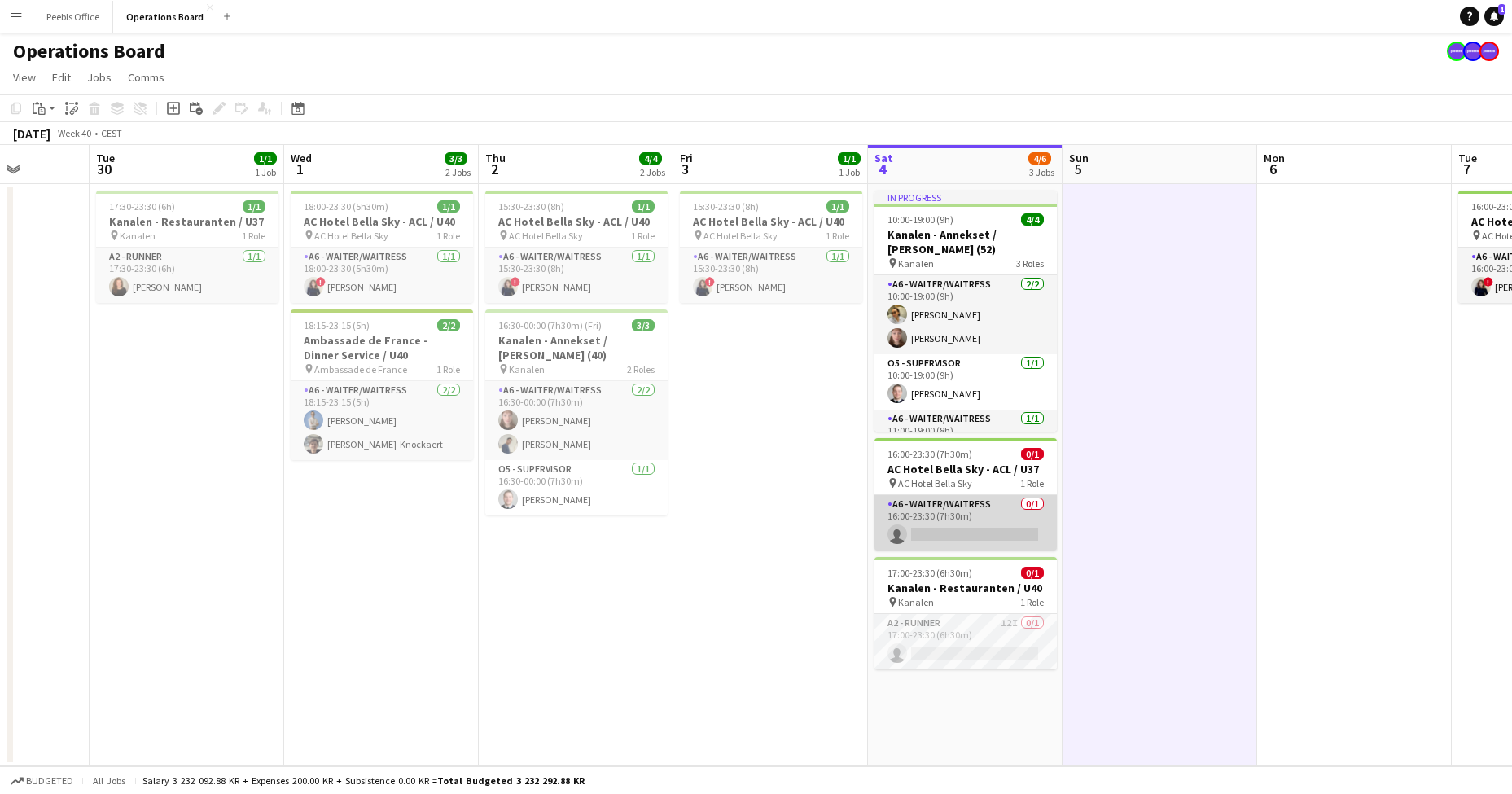
click at [988, 510] on app-card-role "A6 - WAITER/WAITRESS 0/1 16:00-23:30 (7h30m) single-neutral-actions" at bounding box center [966, 522] width 183 height 55
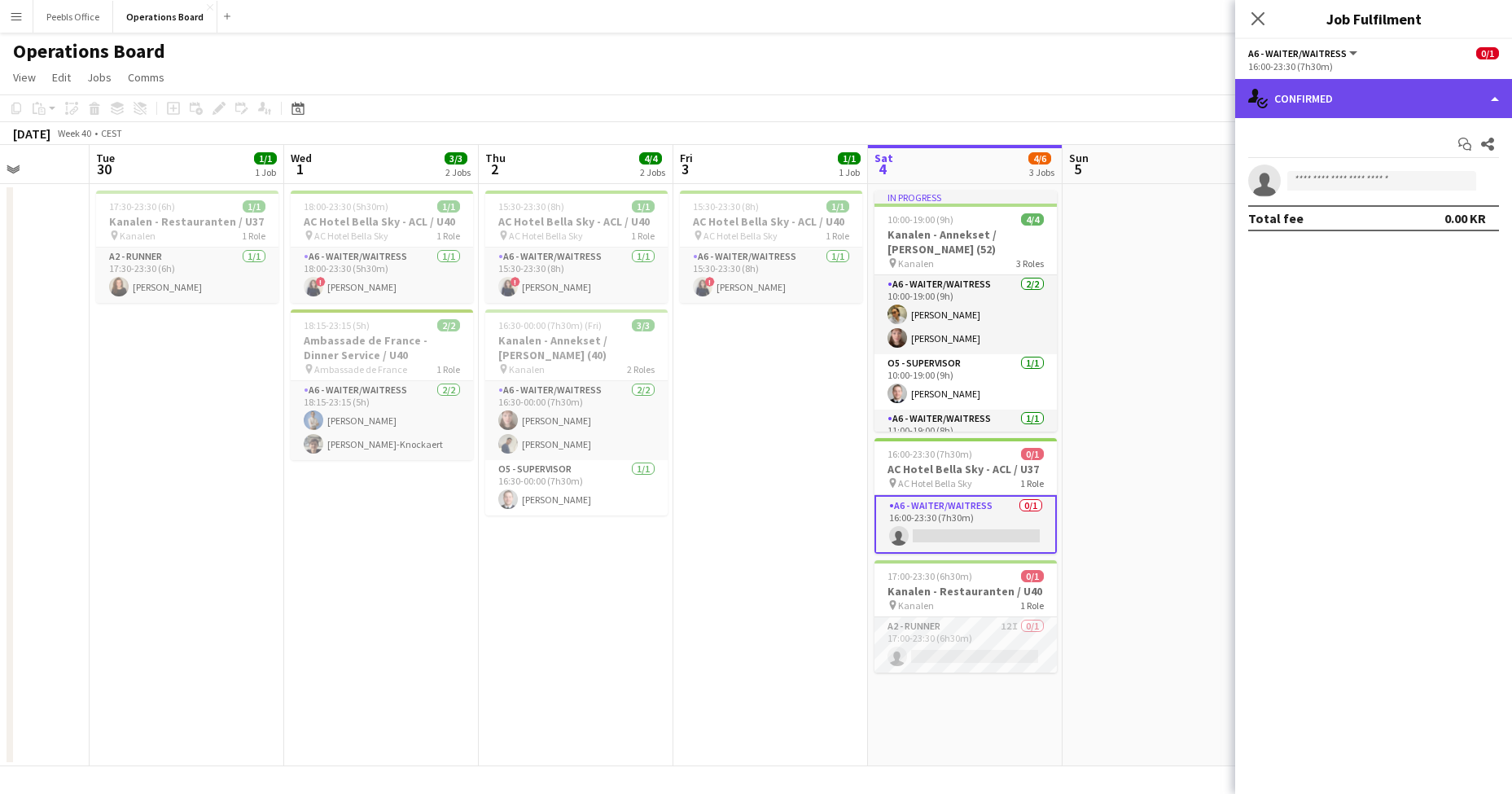
click at [1355, 95] on div "single-neutral-actions-check-2 Confirmed" at bounding box center [1373, 98] width 277 height 39
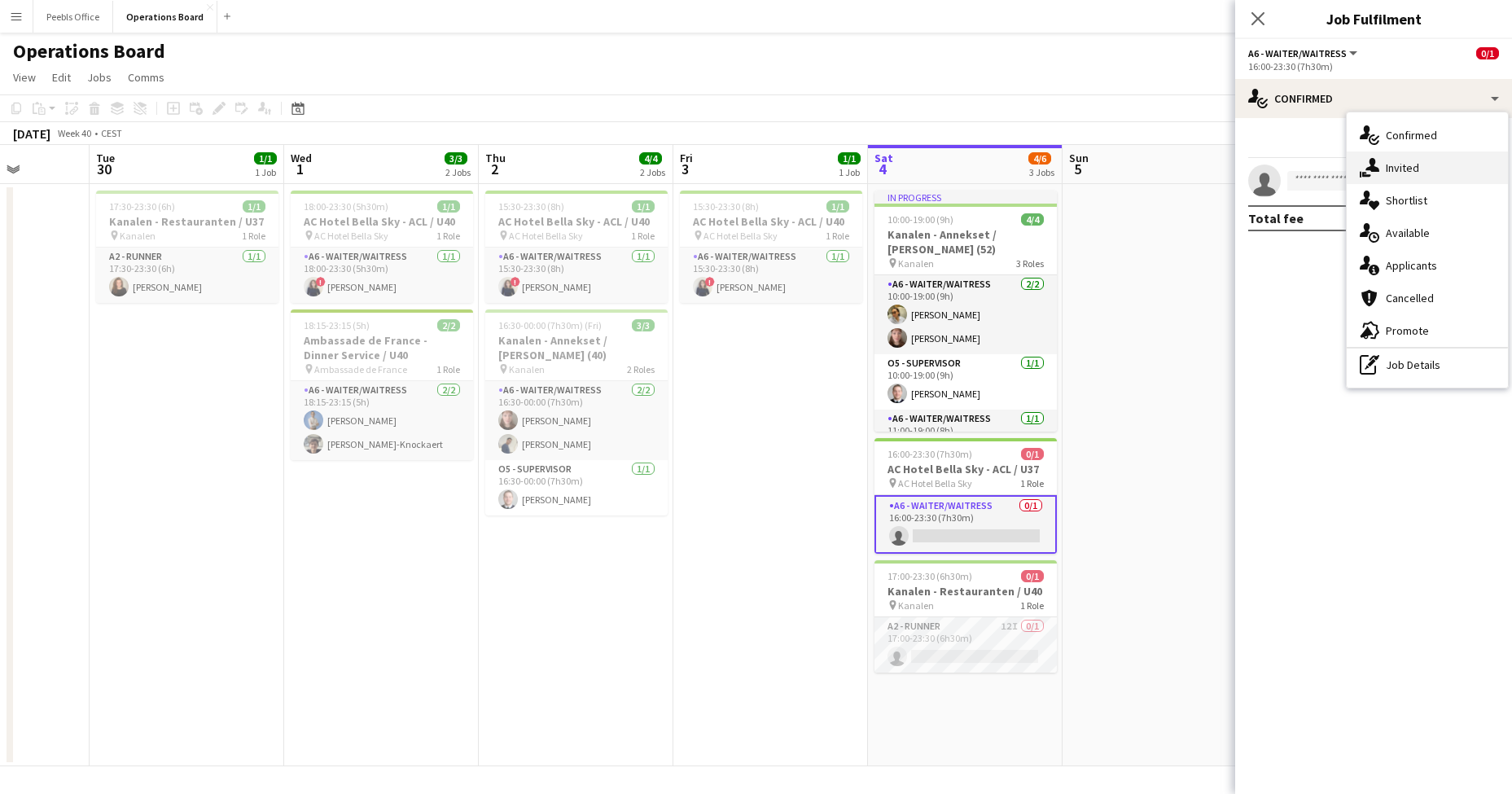
click at [1368, 161] on icon "single-neutral-actions-share-1" at bounding box center [1370, 168] width 19 height 19
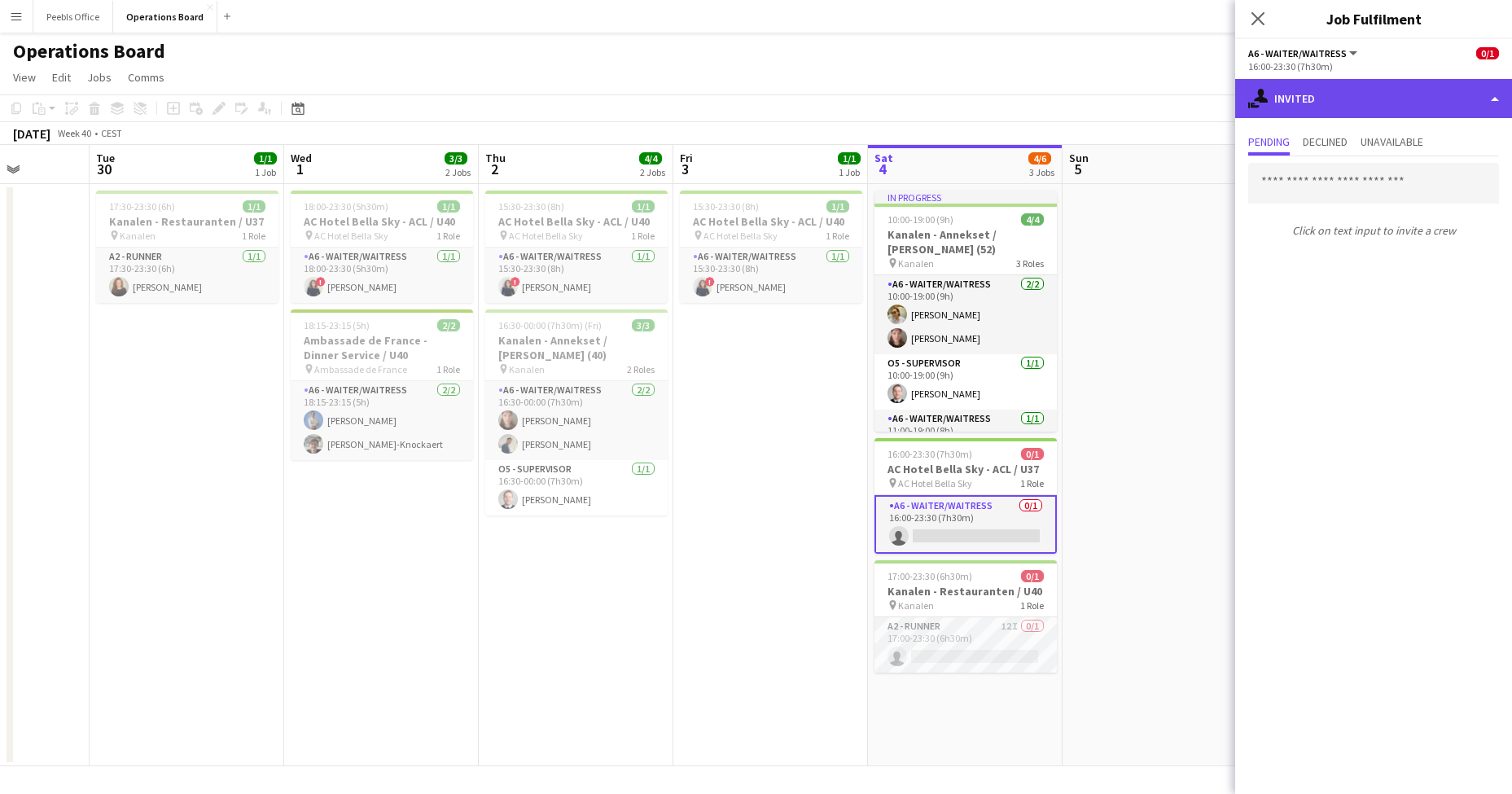
click at [1339, 102] on div "single-neutral-actions-share-1 Invited" at bounding box center [1373, 98] width 277 height 39
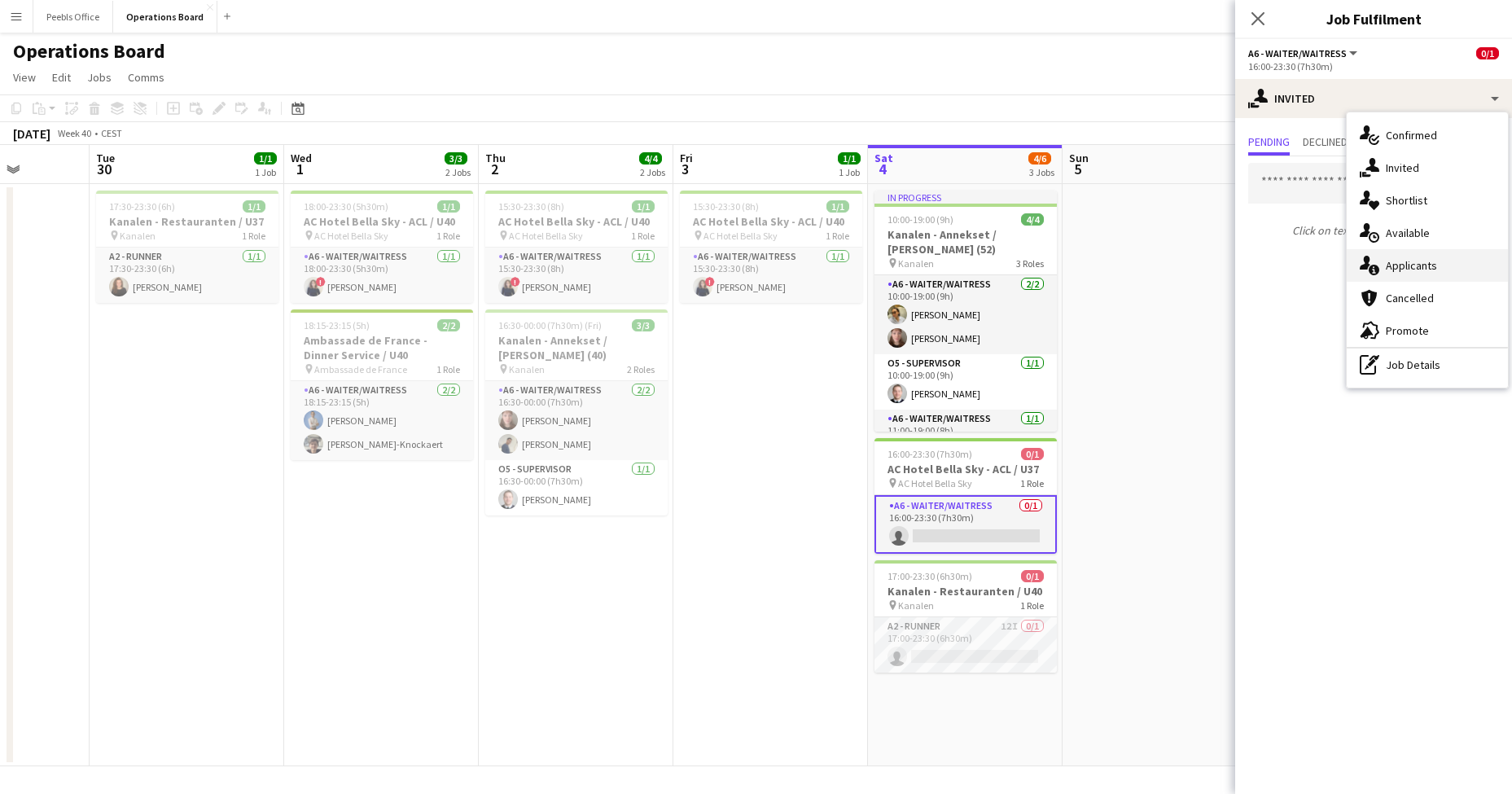
click at [1384, 264] on div "single-neutral-actions-information Applicants" at bounding box center [1427, 265] width 161 height 32
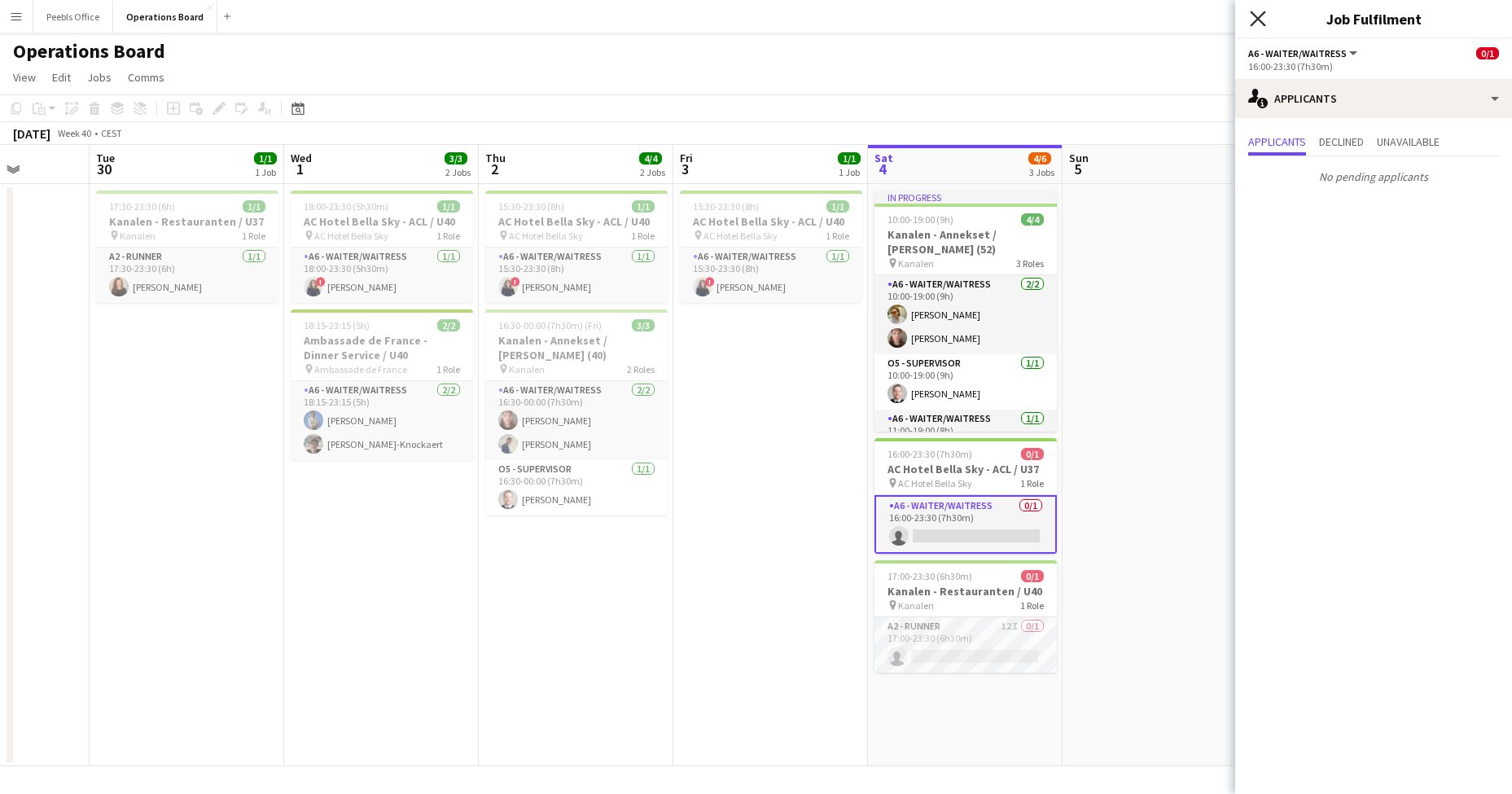
click at [1259, 15] on icon "Close pop-in" at bounding box center [1258, 18] width 16 height 16
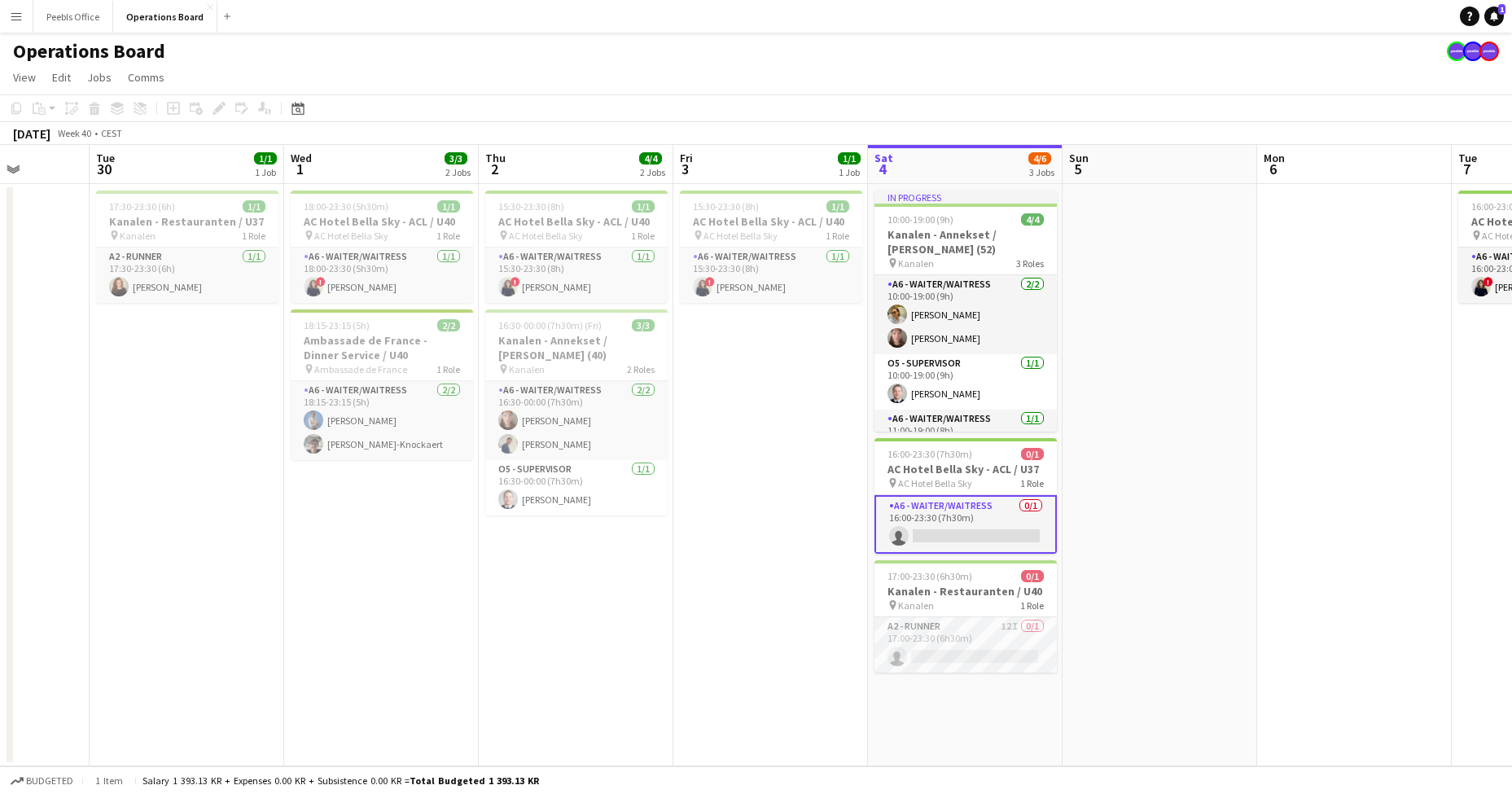
click at [1213, 417] on app-date-cell at bounding box center [1160, 476] width 195 height 582
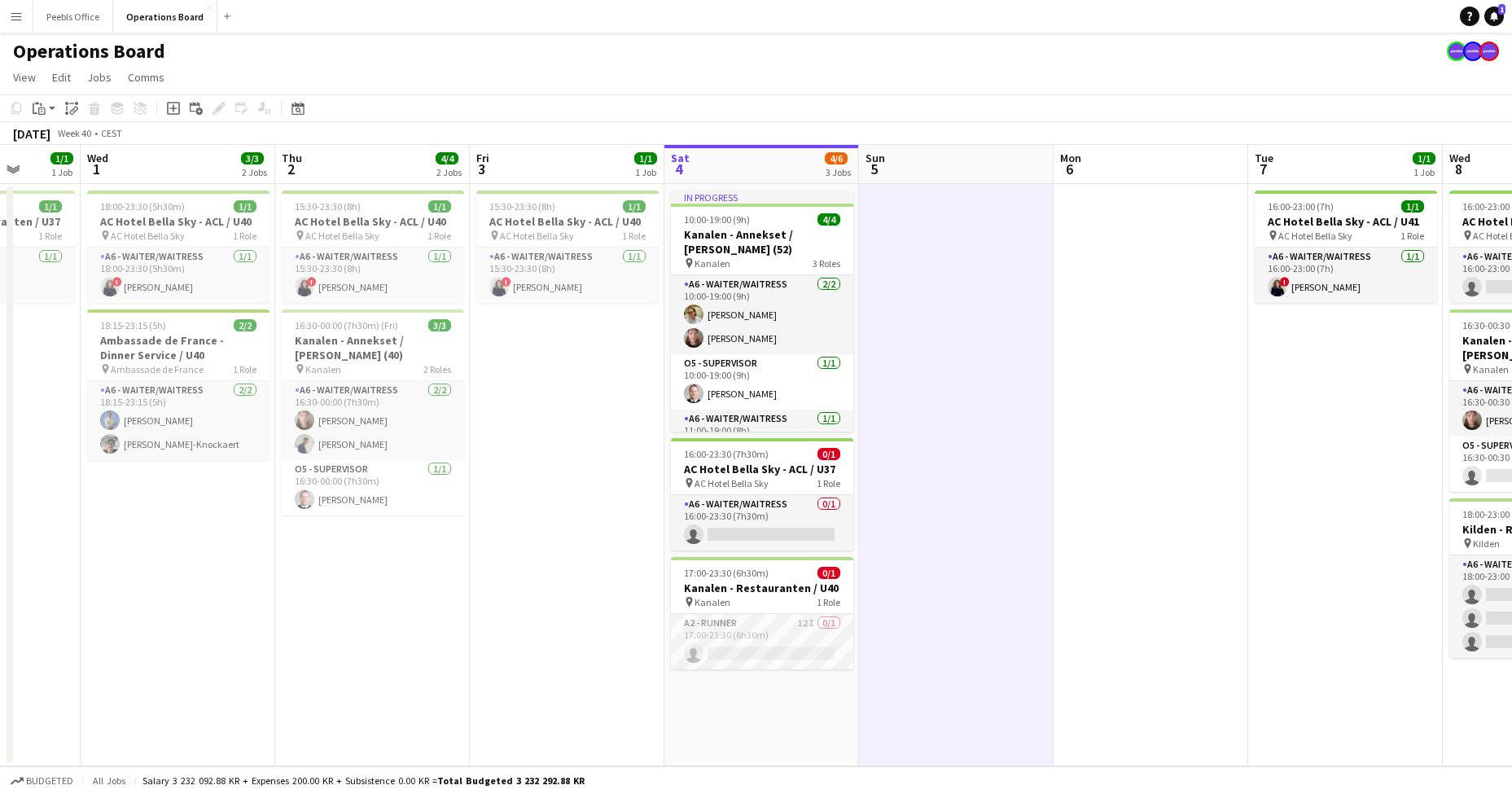
scroll to position [0, 614]
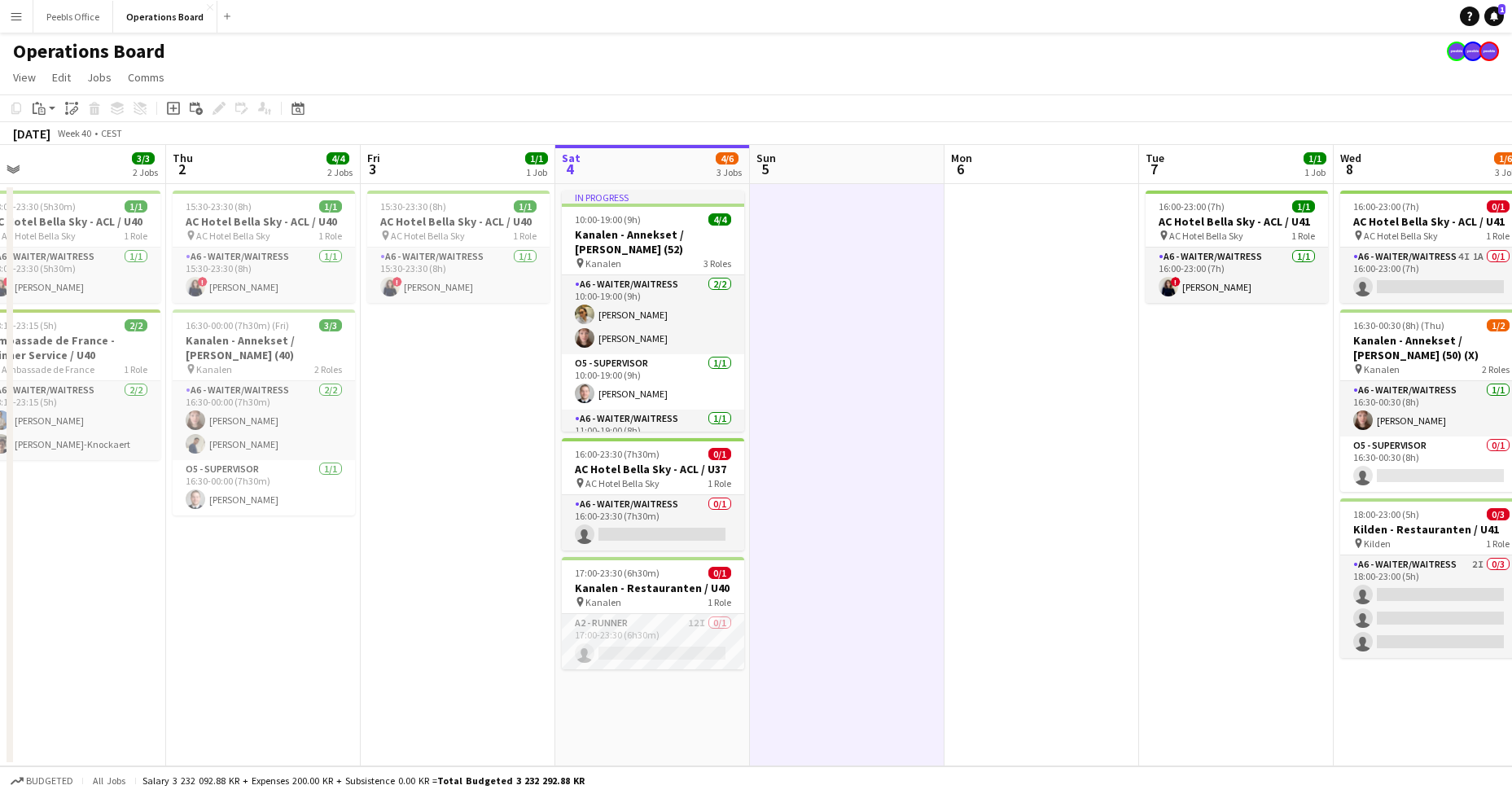
drag, startPoint x: 1395, startPoint y: 521, endPoint x: 1080, endPoint y: 543, distance: 315.8
click at [1080, 543] on app-calendar-viewport "Sun 28 Mon 29 Tue 30 1/1 1 Job Wed 1 3/3 2 Jobs Thu 2 4/4 2 Jobs Fri 3 1/1 1 Jo…" at bounding box center [756, 456] width 1512 height 622
click at [1079, 545] on app-date-cell at bounding box center [1040, 476] width 195 height 582
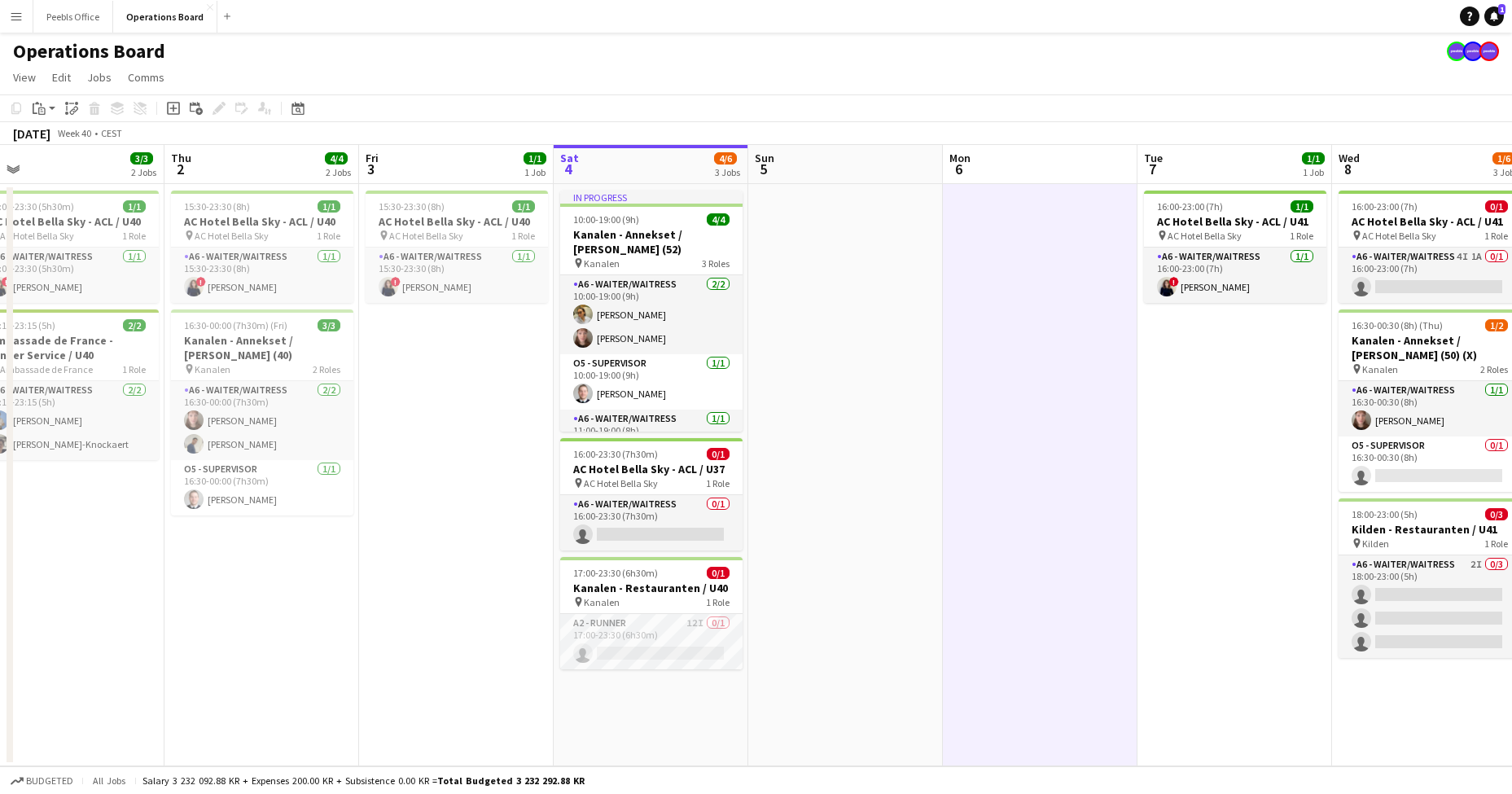
click at [1030, 97] on app-toolbar "Copy Paste Paste Command V Paste with crew Command Shift V Paste linked Job [GE…" at bounding box center [756, 108] width 1512 height 28
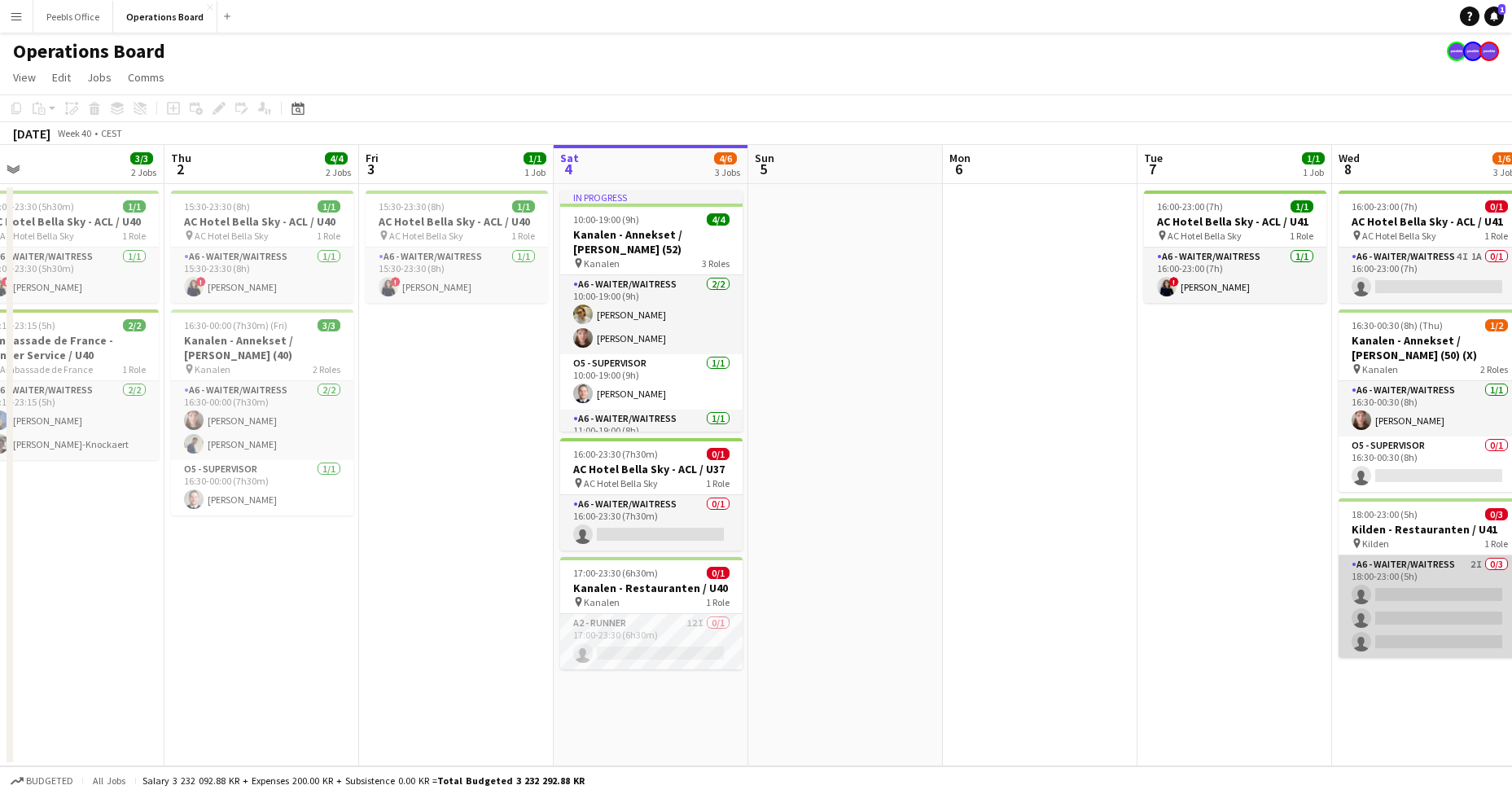
click at [1416, 604] on app-card-role "A6 - WAITER/WAITRESS 2I 0/3 18:00-23:00 (5h) single-neutral-actions single-neut…" at bounding box center [1430, 606] width 183 height 102
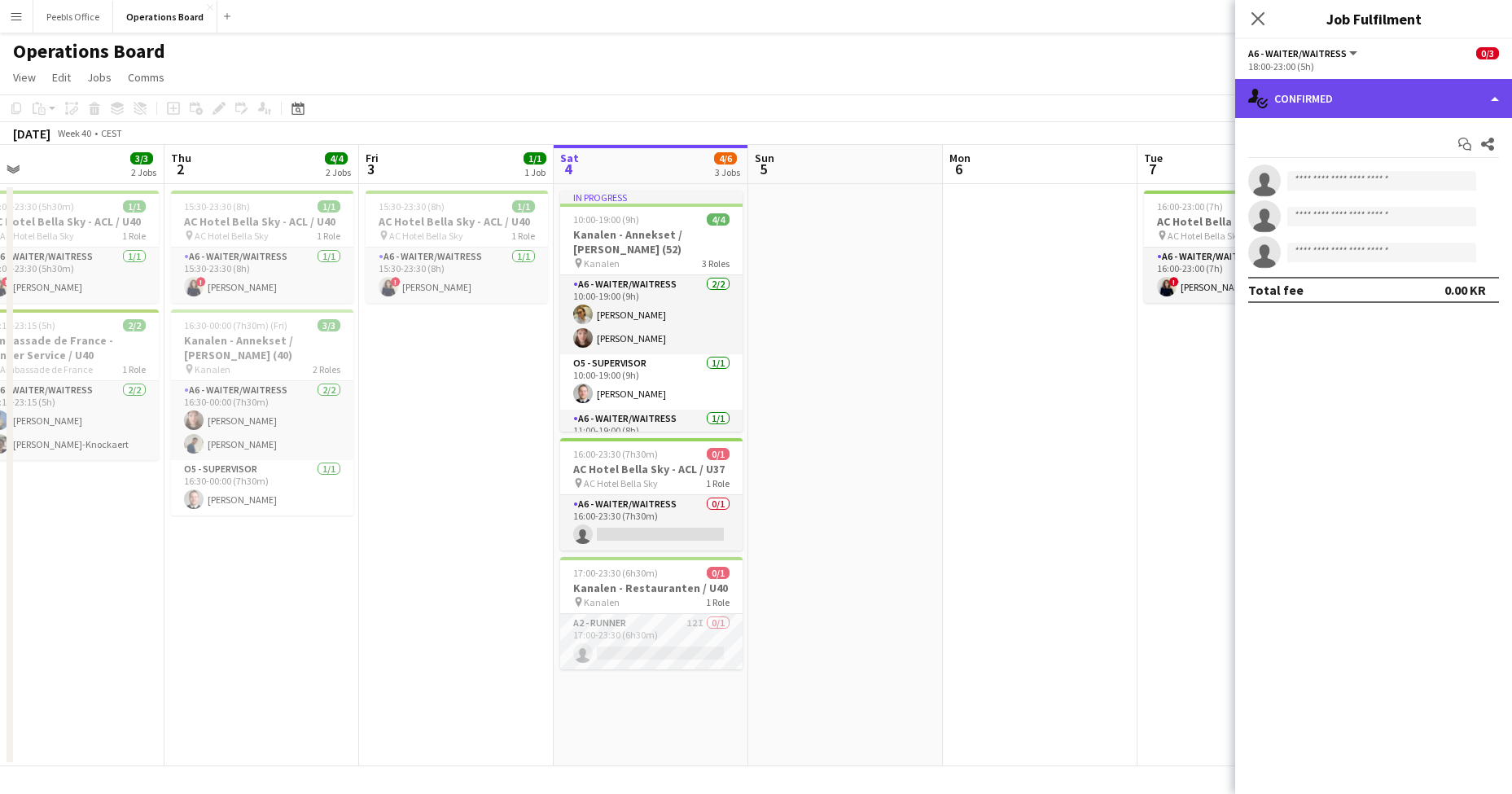
click at [1372, 94] on div "single-neutral-actions-check-2 Confirmed" at bounding box center [1373, 98] width 277 height 39
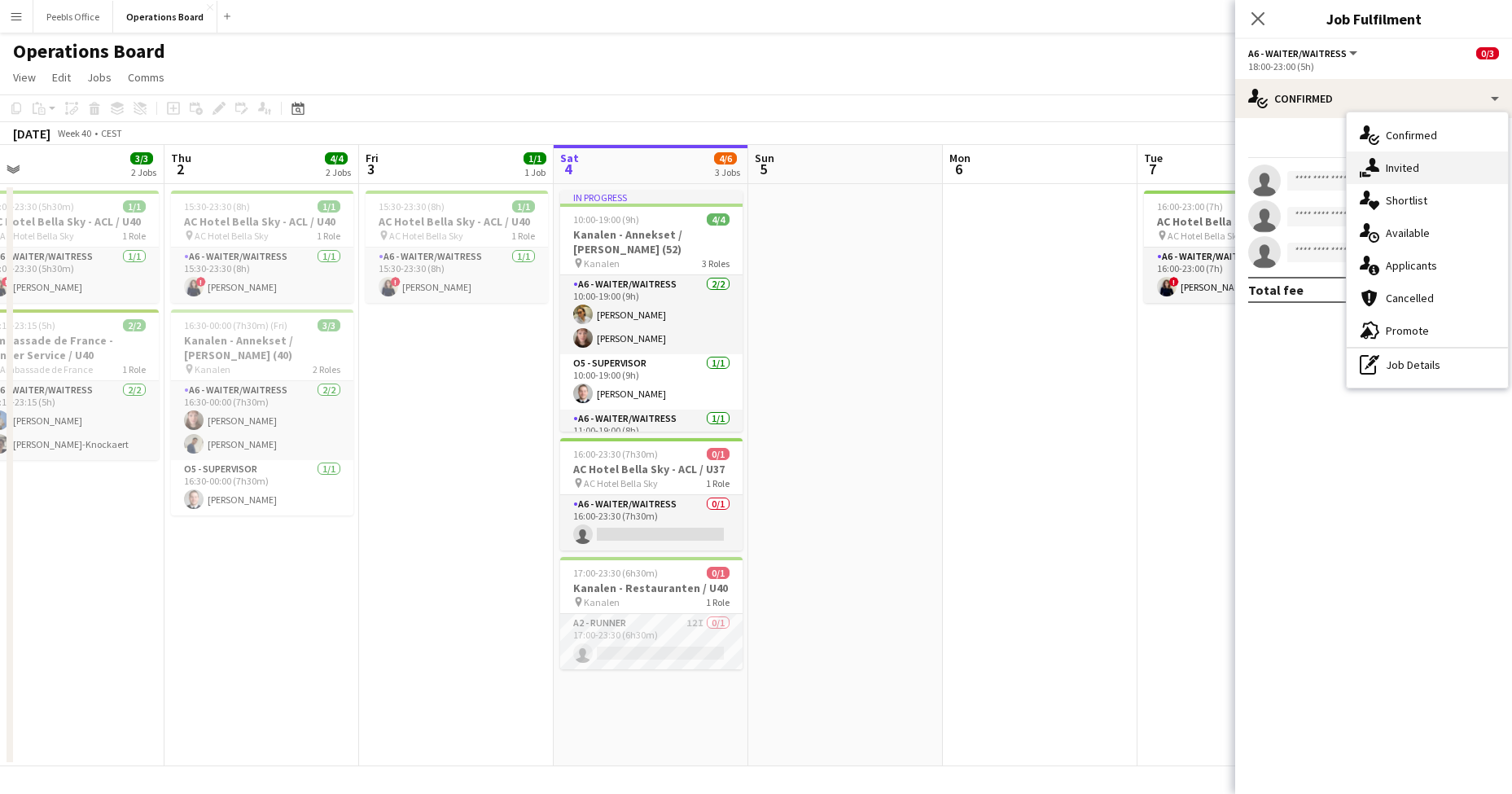
click at [1398, 178] on div "single-neutral-actions-share-1 Invited" at bounding box center [1427, 167] width 161 height 32
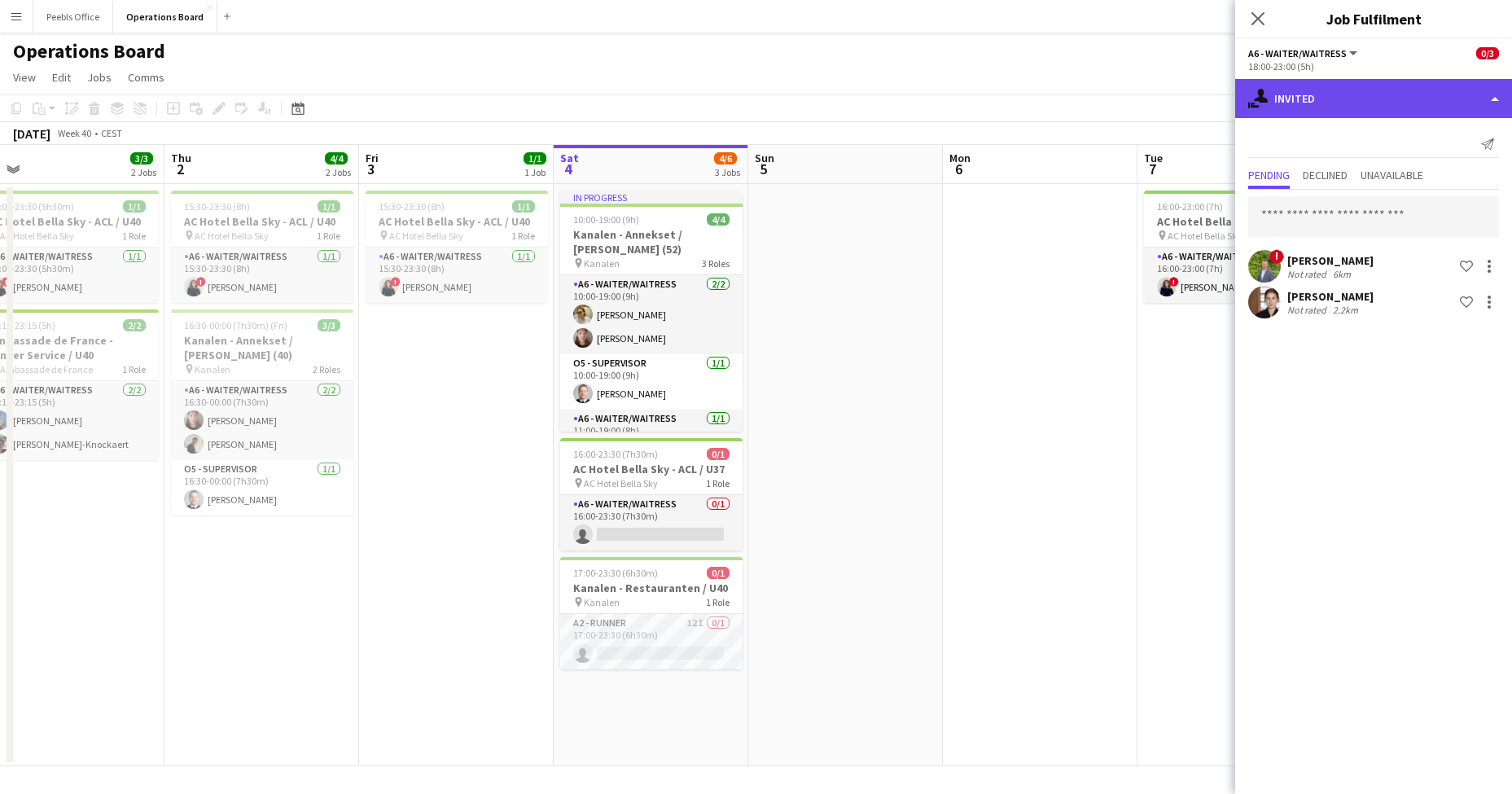
click at [1392, 108] on div "single-neutral-actions-share-1 Invited" at bounding box center [1373, 98] width 277 height 39
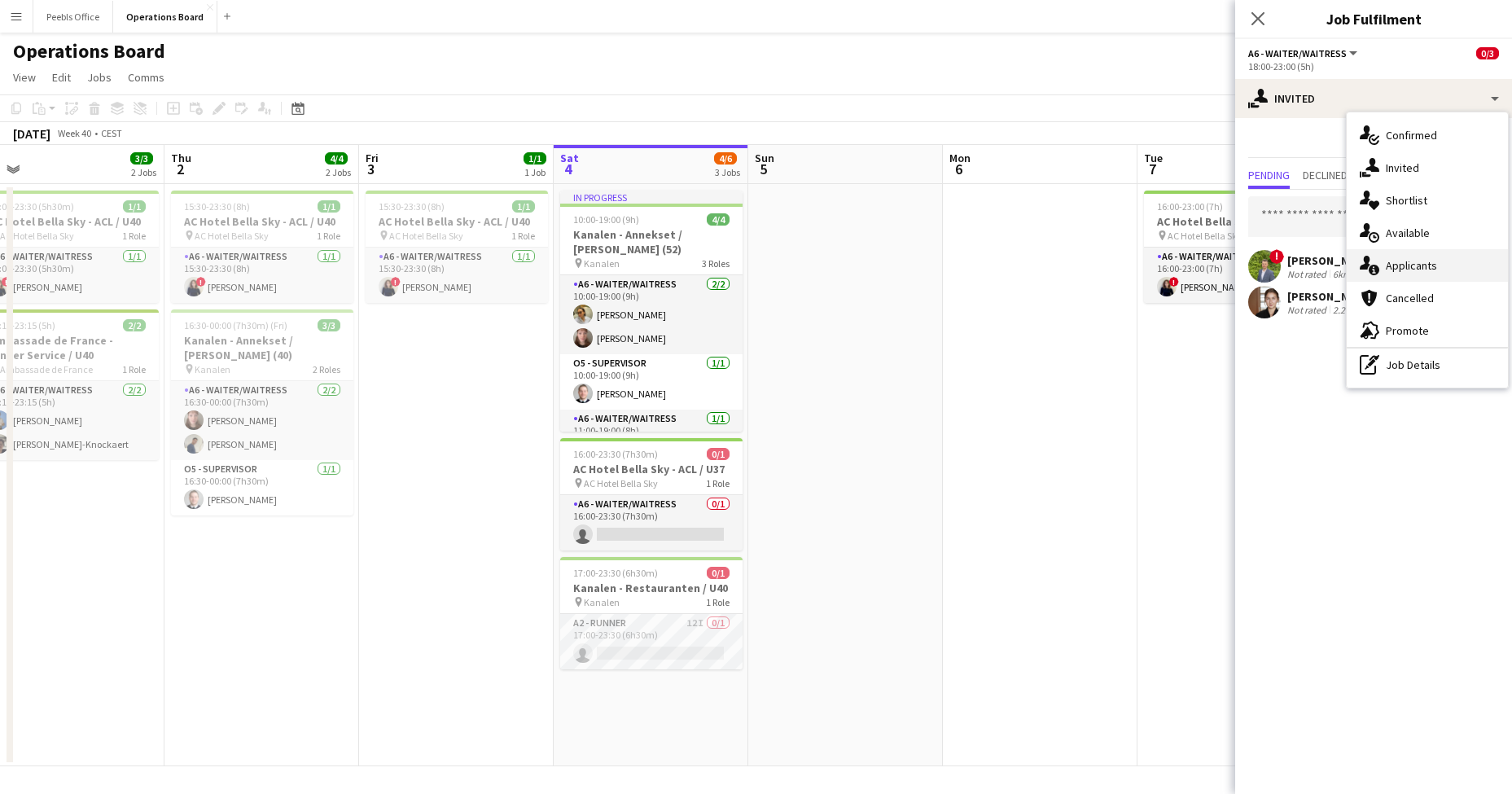
click at [1417, 268] on span "Applicants" at bounding box center [1411, 265] width 52 height 15
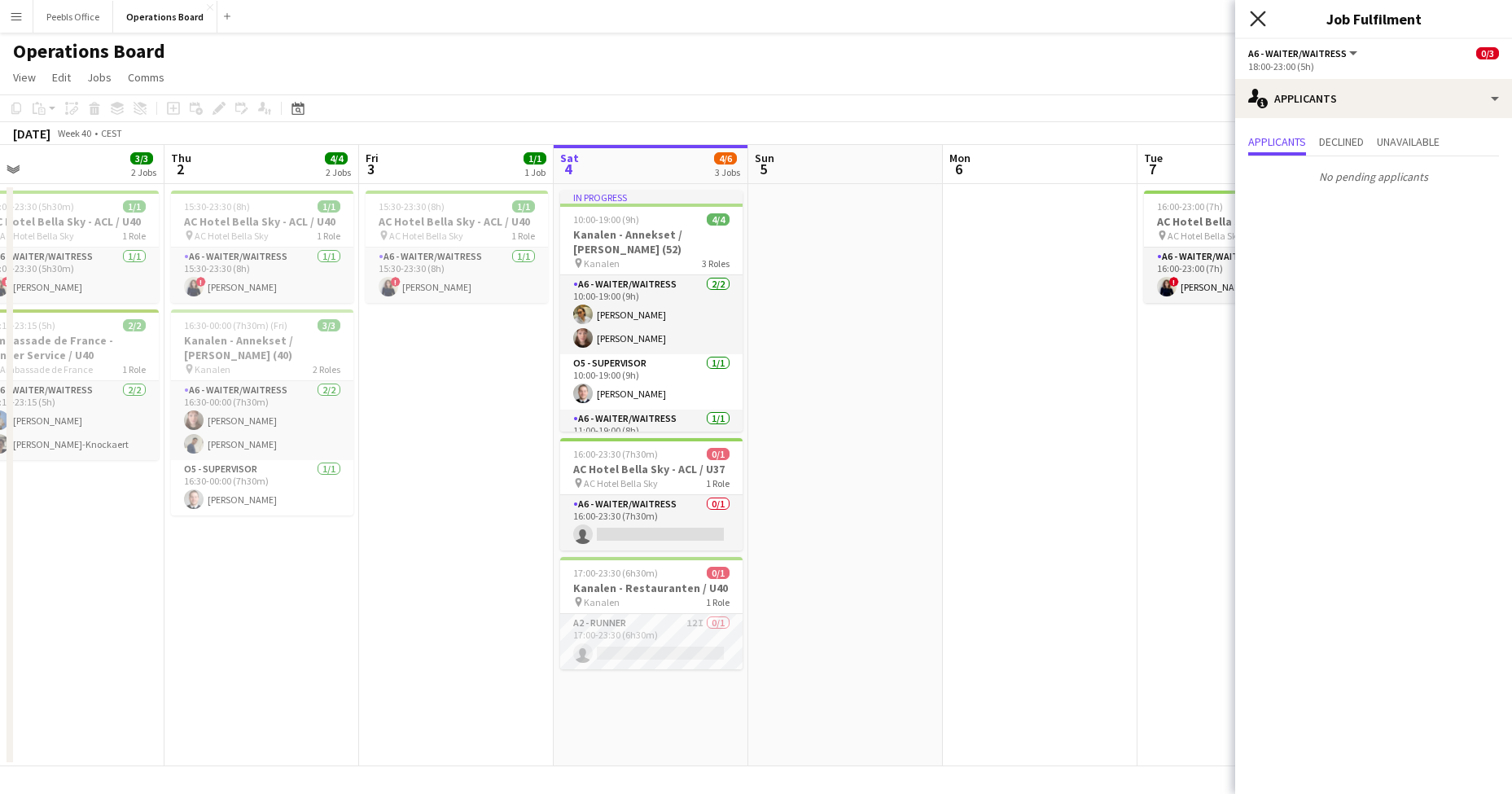
click at [1259, 16] on icon "Close pop-in" at bounding box center [1258, 18] width 16 height 16
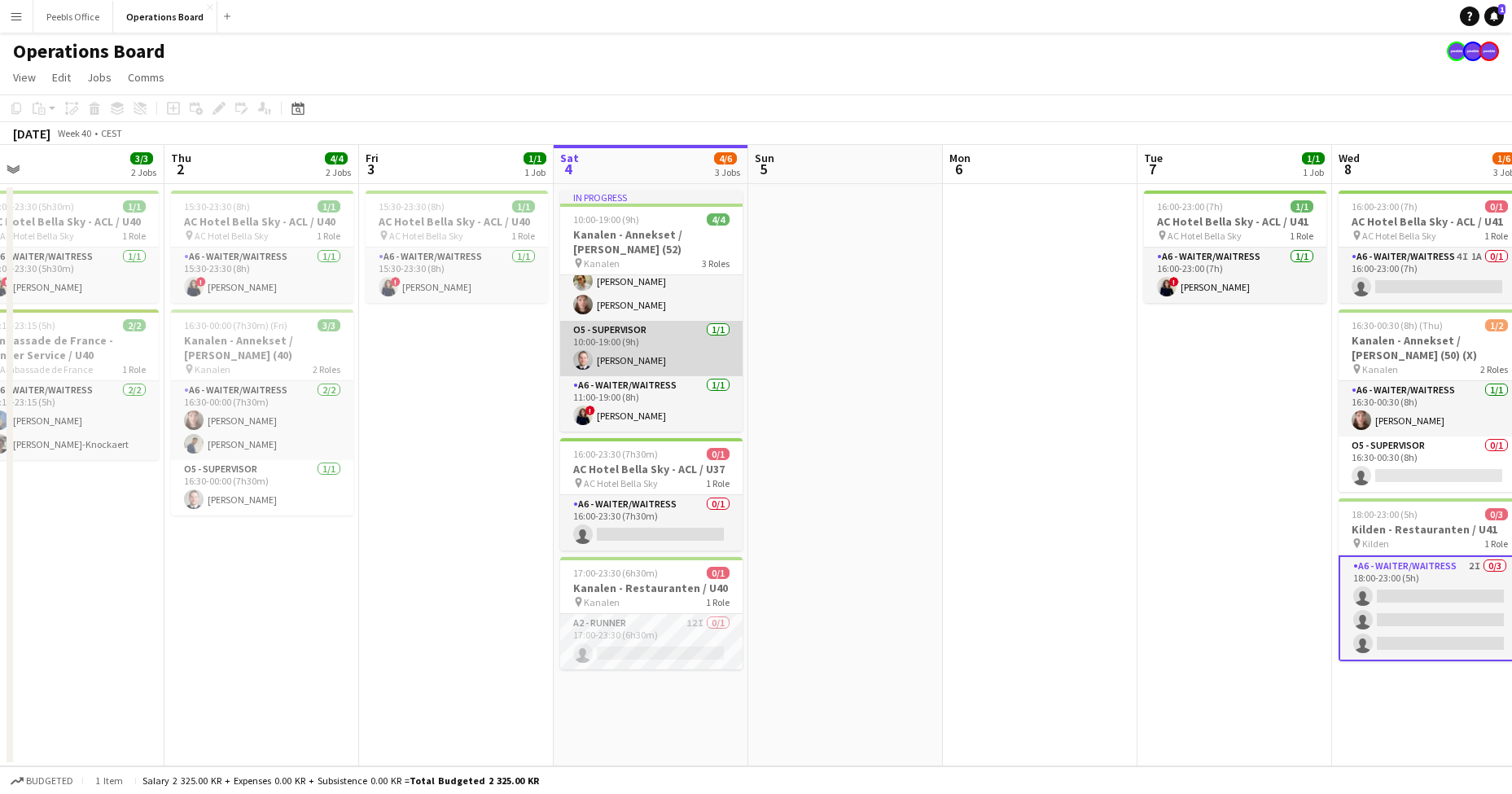
scroll to position [0, 0]
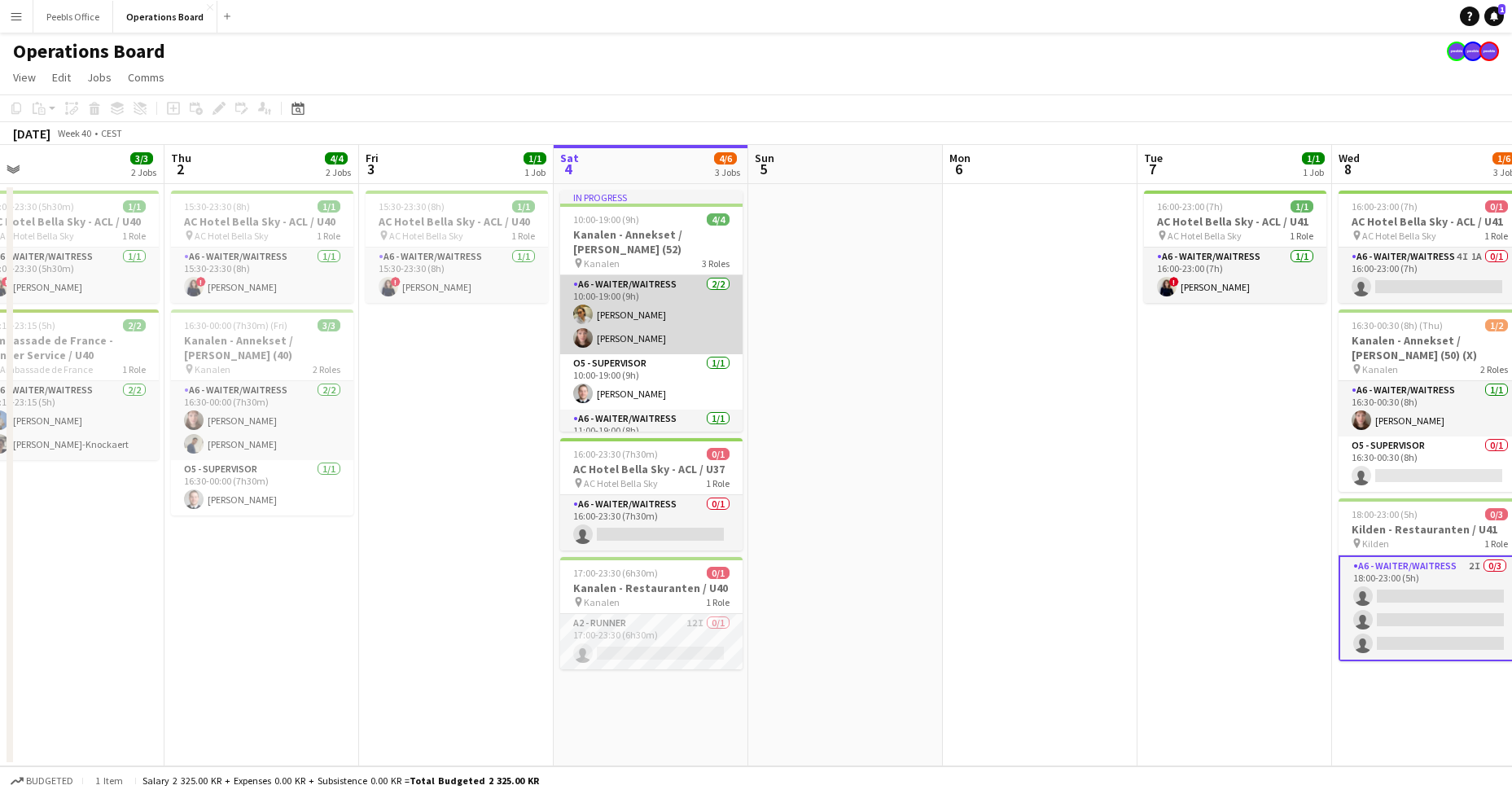
click at [662, 344] on app-card-role "A6 - WAITER/WAITRESS [DATE] 10:00-19:00 (9h) [PERSON_NAME] [PERSON_NAME]" at bounding box center [651, 315] width 183 height 79
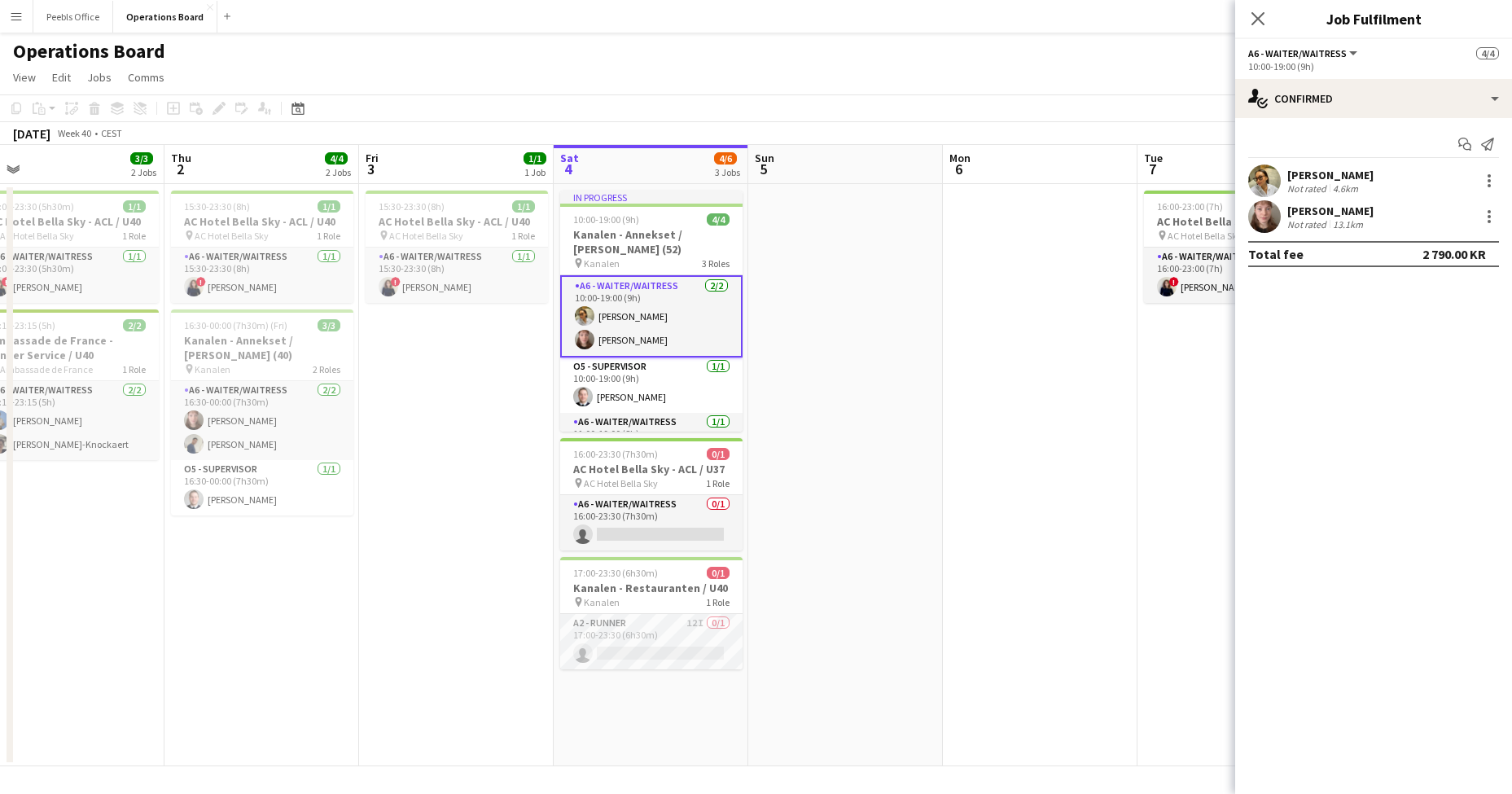
click at [1329, 213] on div "[PERSON_NAME]" at bounding box center [1330, 211] width 87 height 15
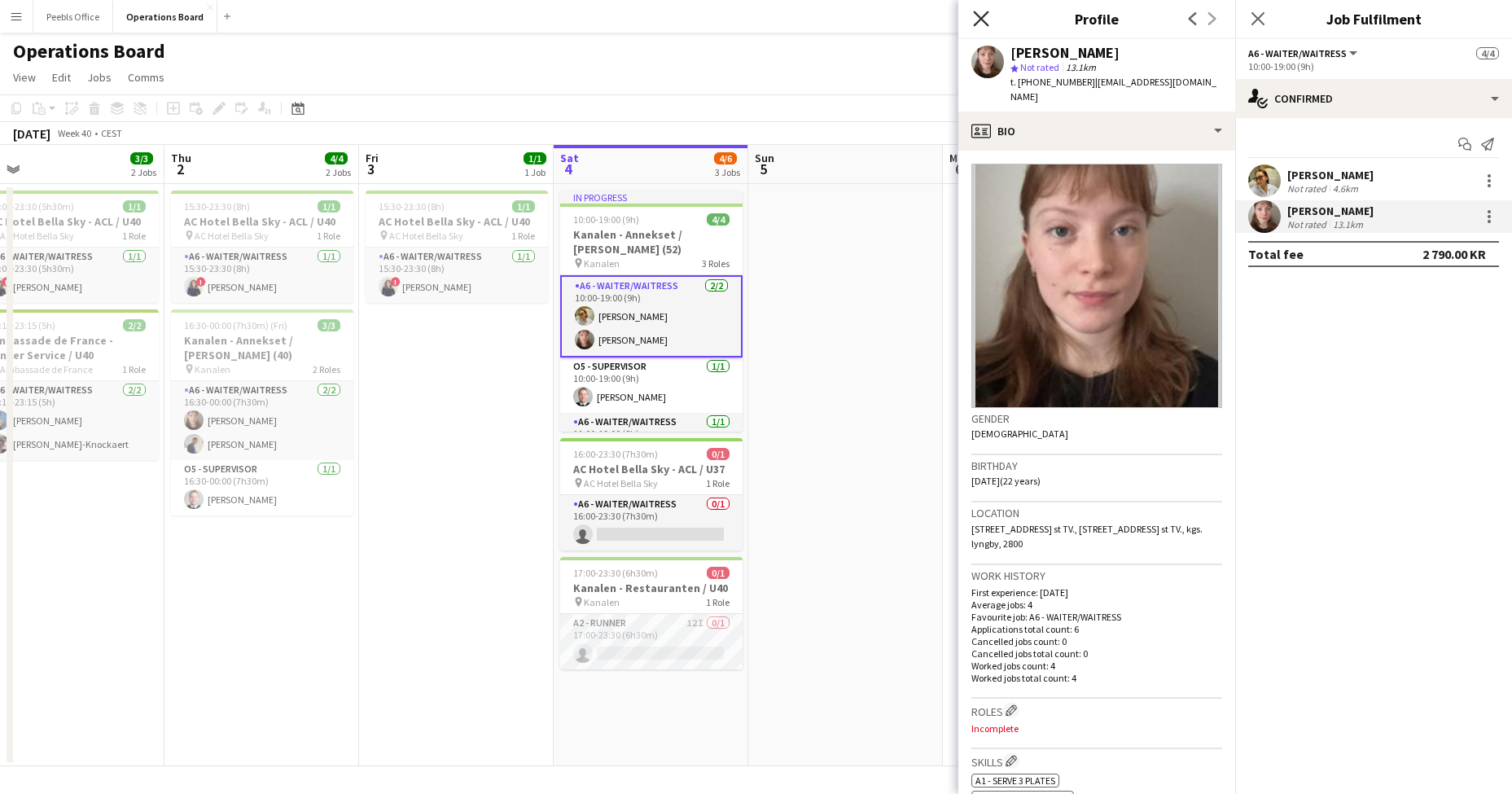
click at [974, 15] on icon "Close pop-in" at bounding box center [981, 18] width 16 height 16
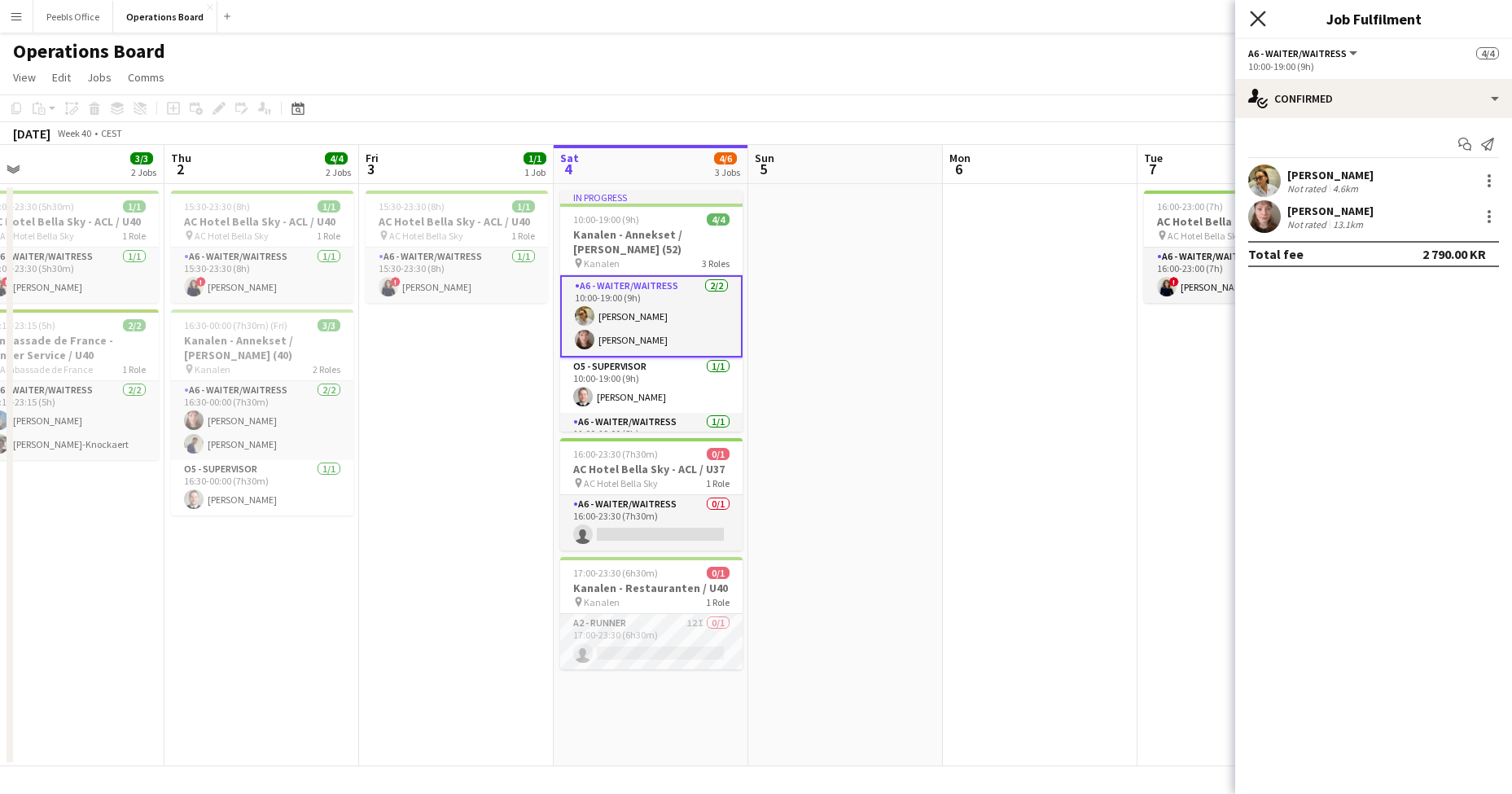
click at [1259, 17] on icon at bounding box center [1258, 18] width 16 height 16
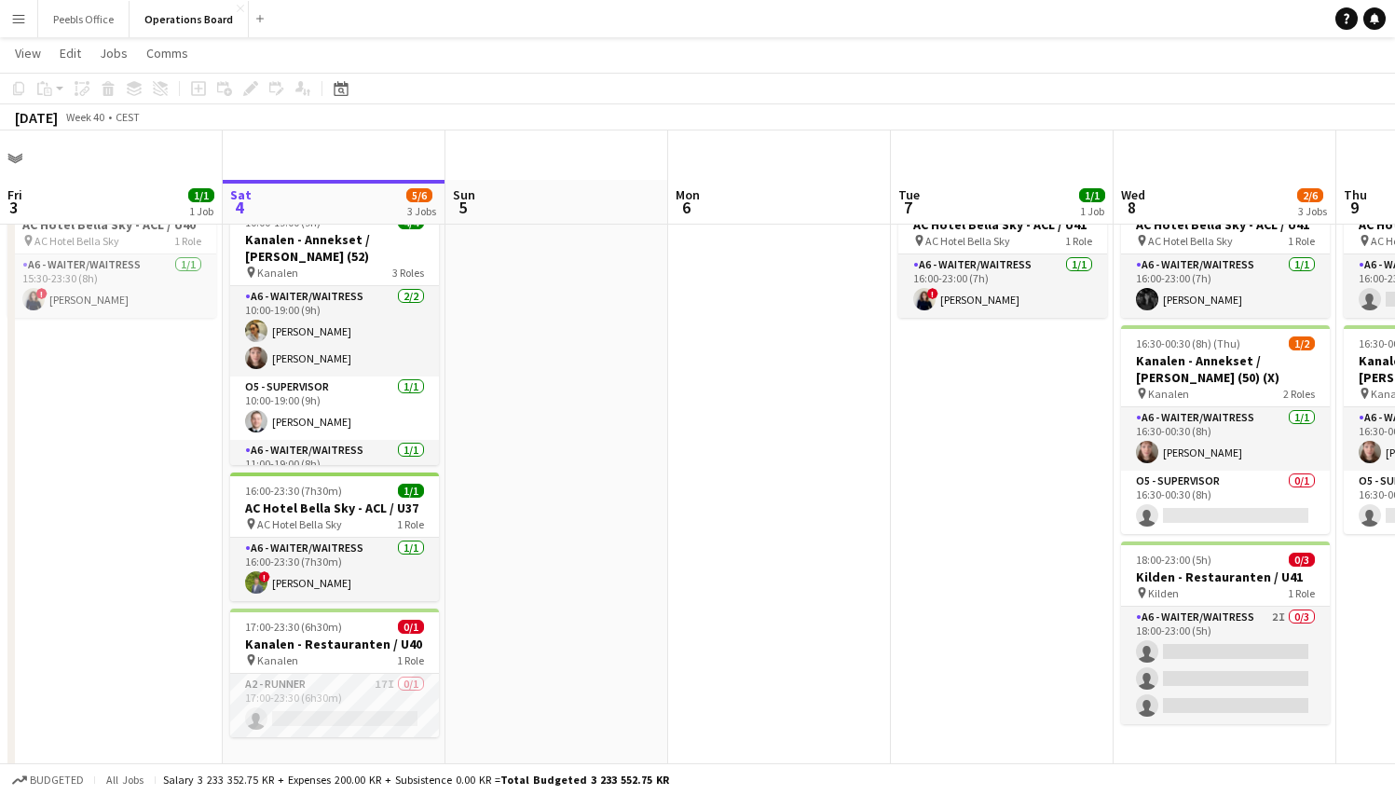
scroll to position [76, 0]
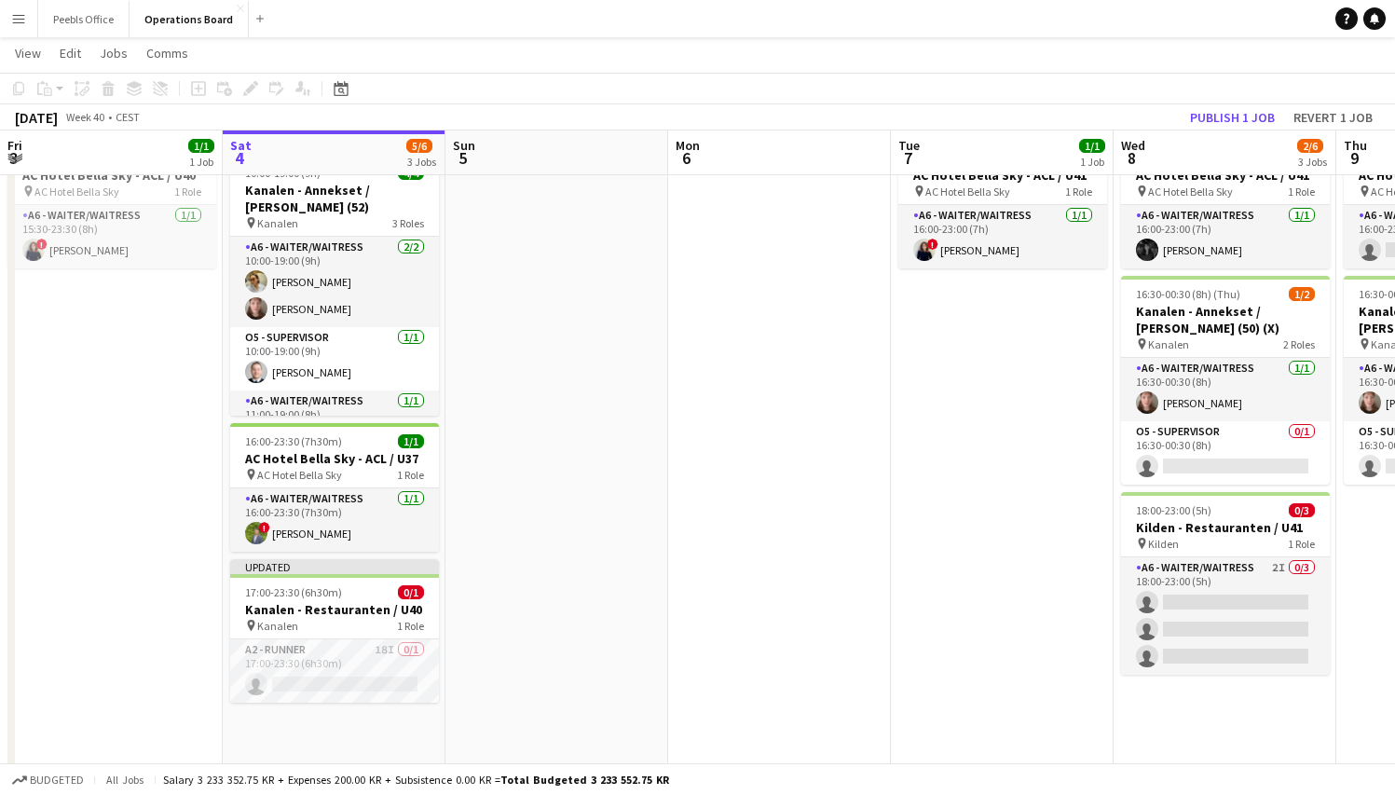
click at [874, 576] on app-date-cell at bounding box center [779, 454] width 223 height 644
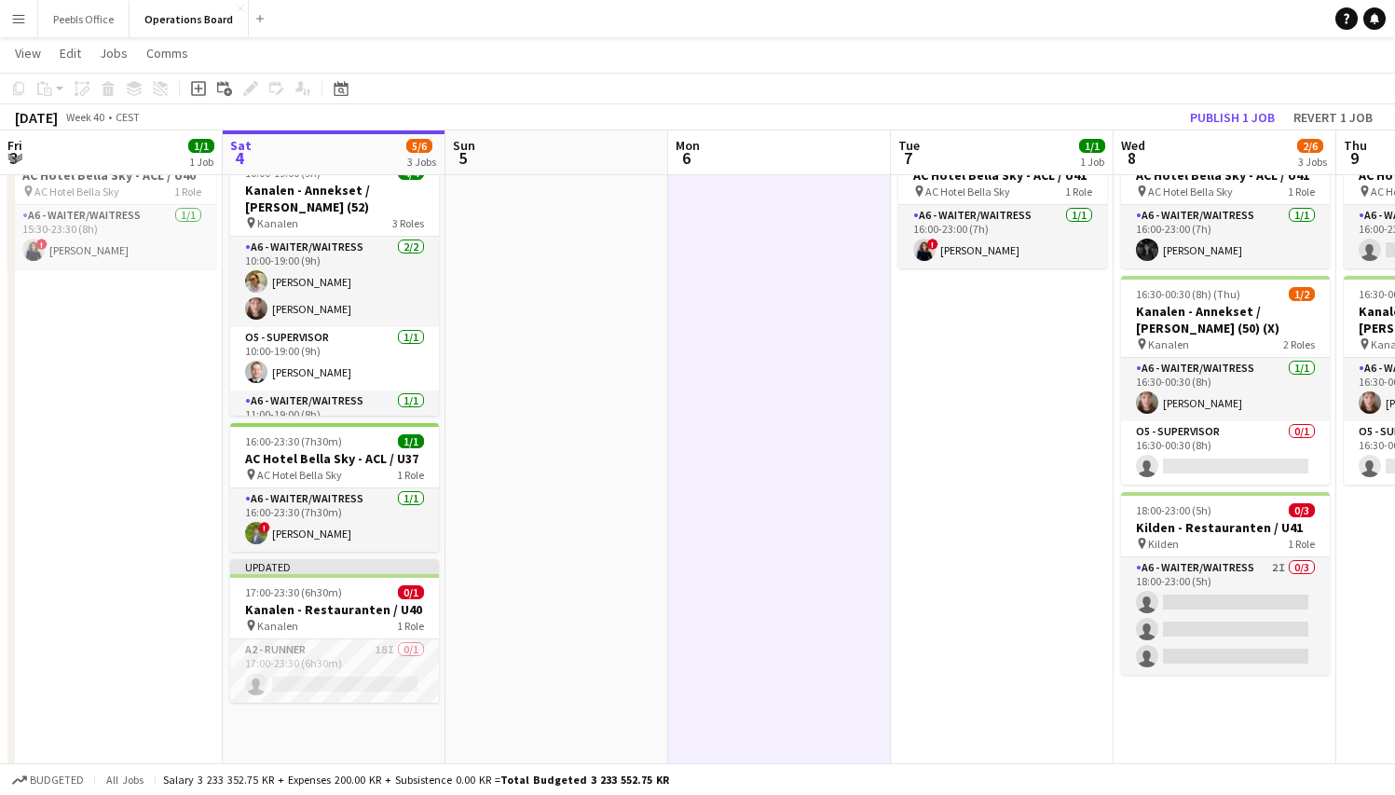
click at [874, 576] on app-date-cell at bounding box center [779, 454] width 223 height 644
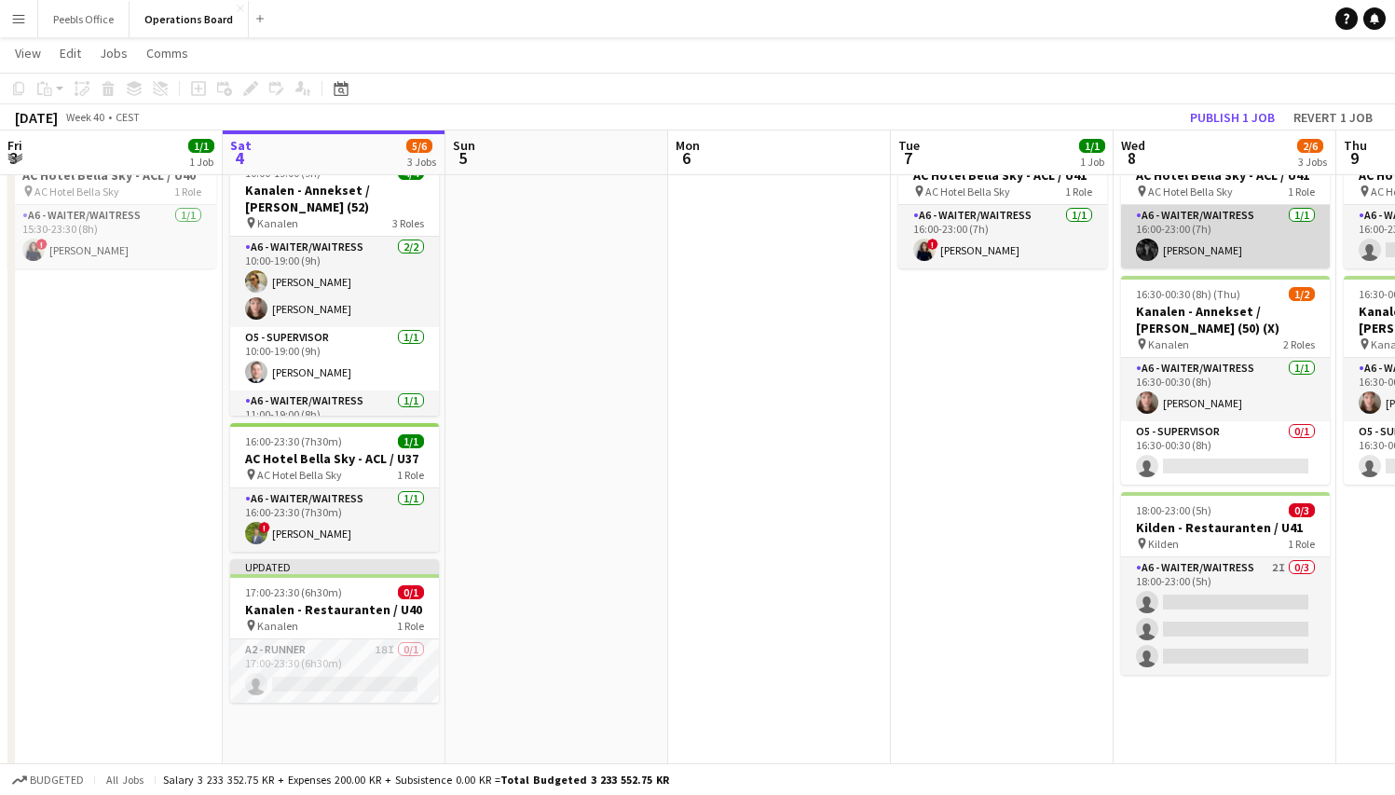
click at [1235, 250] on app-card-role "A6 - WAITER/WAITRESS 1/1 16:00-23:00 (7h) María Cecilia Ferrer" at bounding box center [1225, 236] width 209 height 63
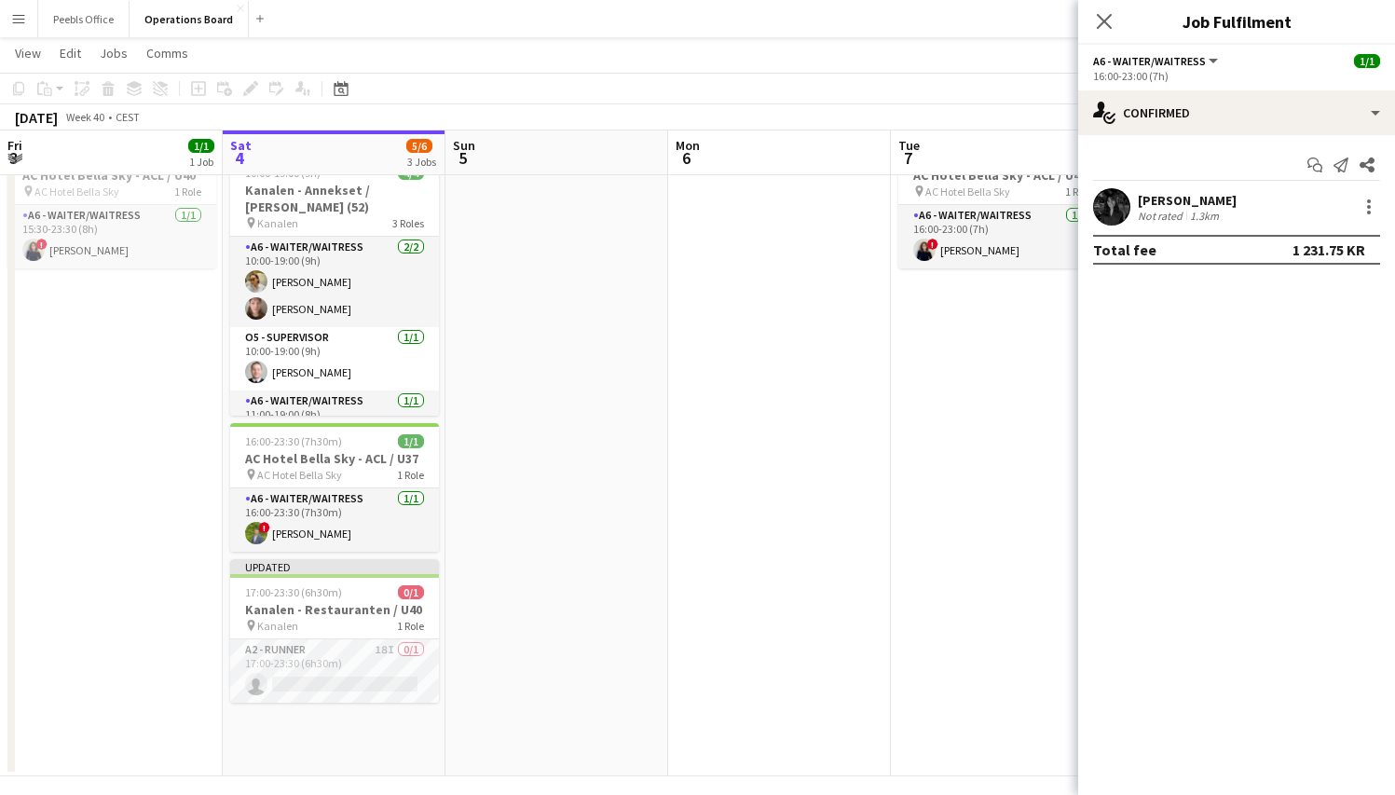
click at [1190, 193] on div "María Cecilia Ferrer" at bounding box center [1187, 200] width 99 height 17
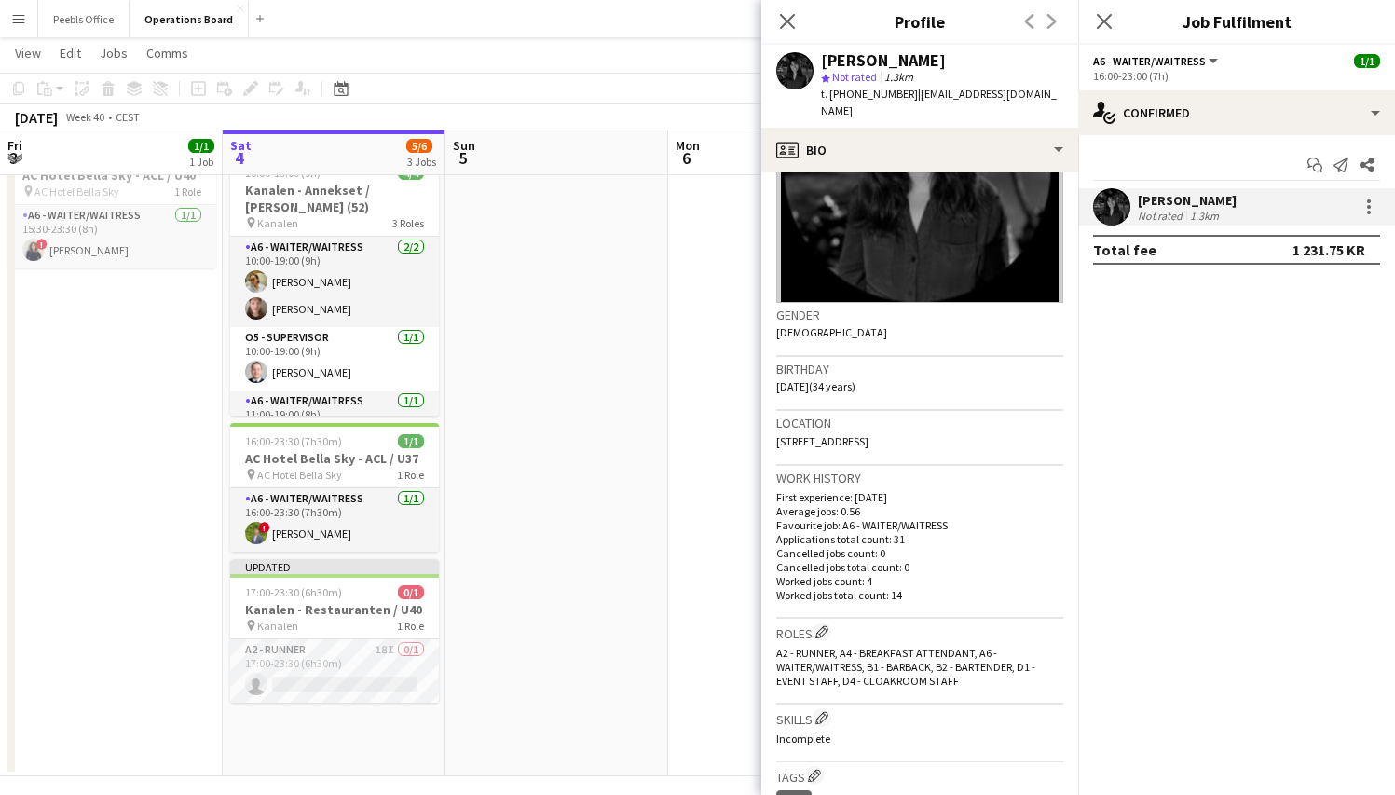
scroll to position [0, 0]
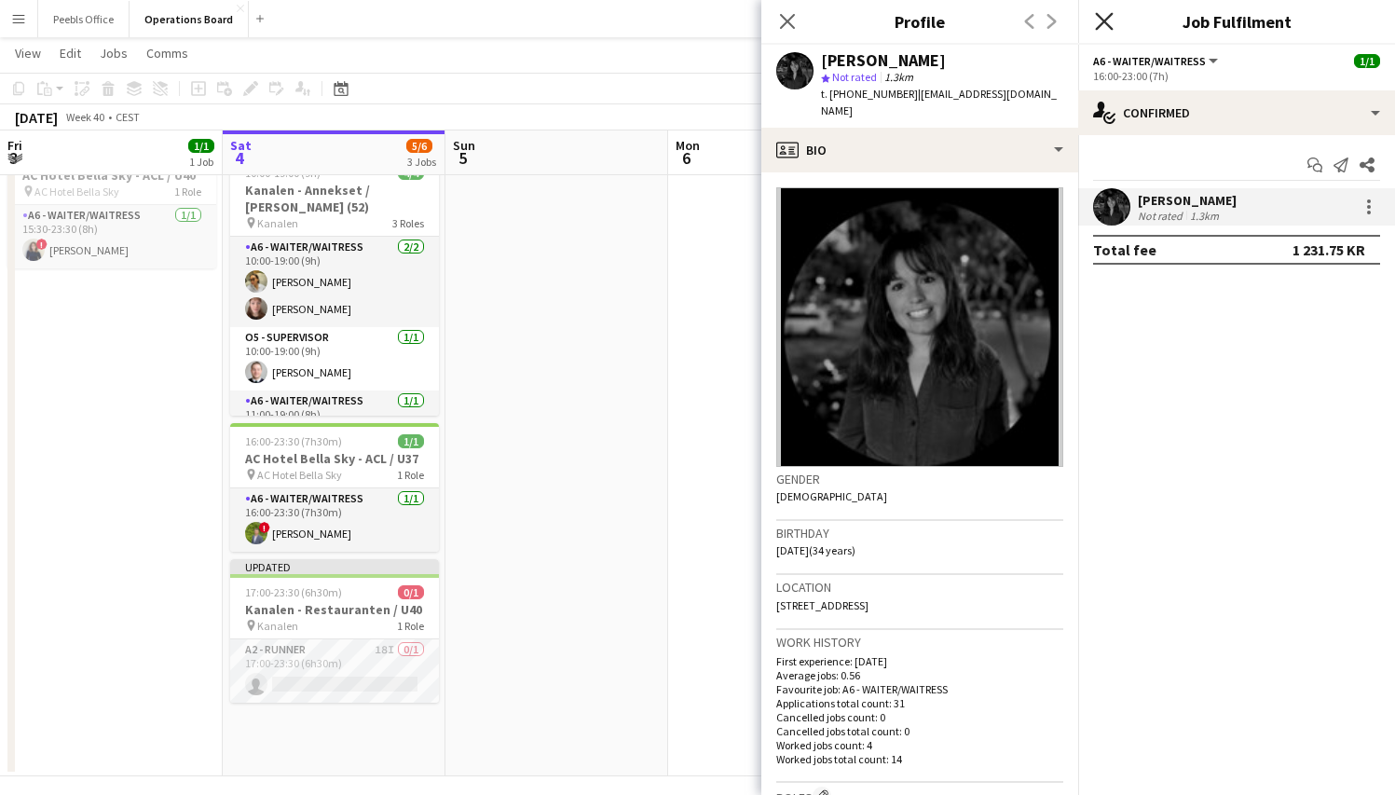
click at [1104, 18] on icon "Close pop-in" at bounding box center [1104, 21] width 18 height 18
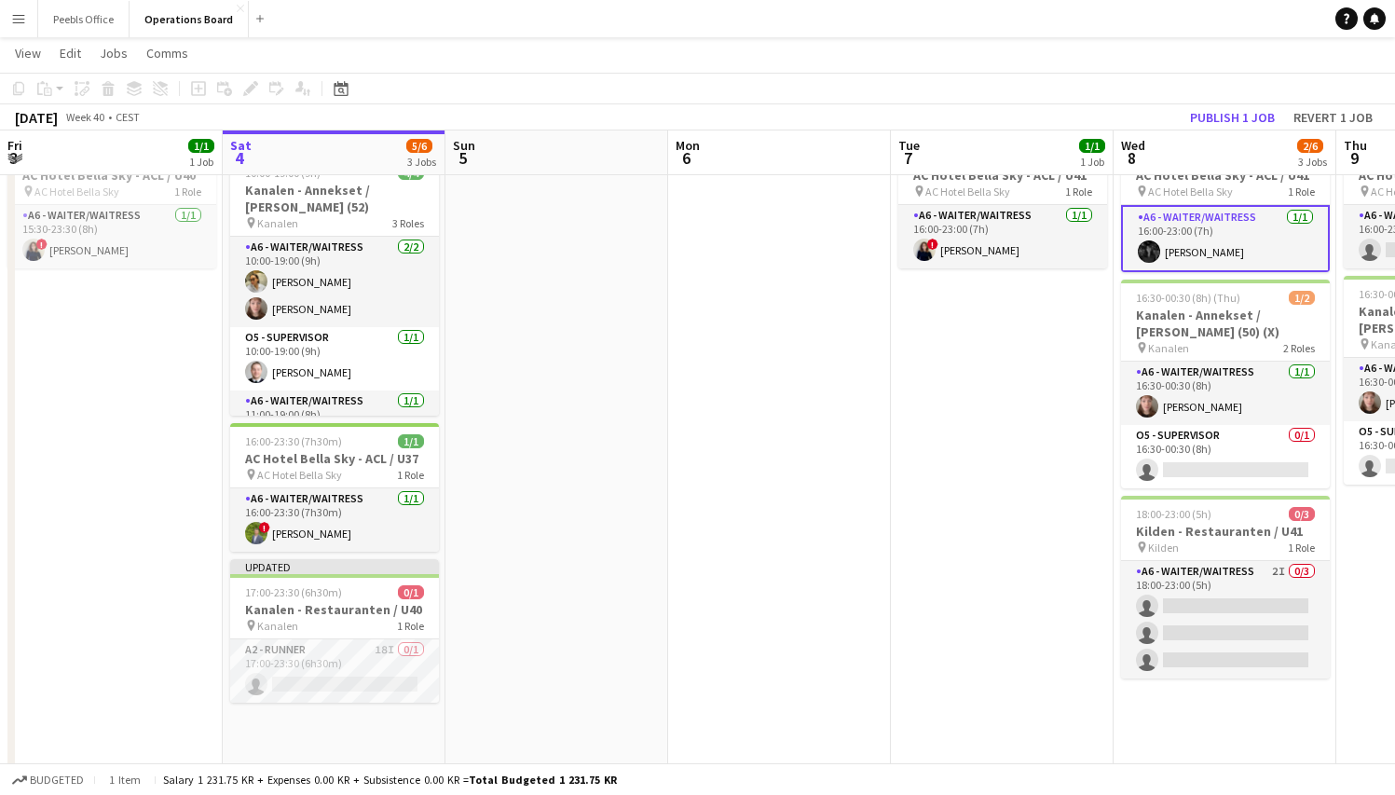
click at [25, 16] on app-icon "Menu" at bounding box center [18, 18] width 15 height 15
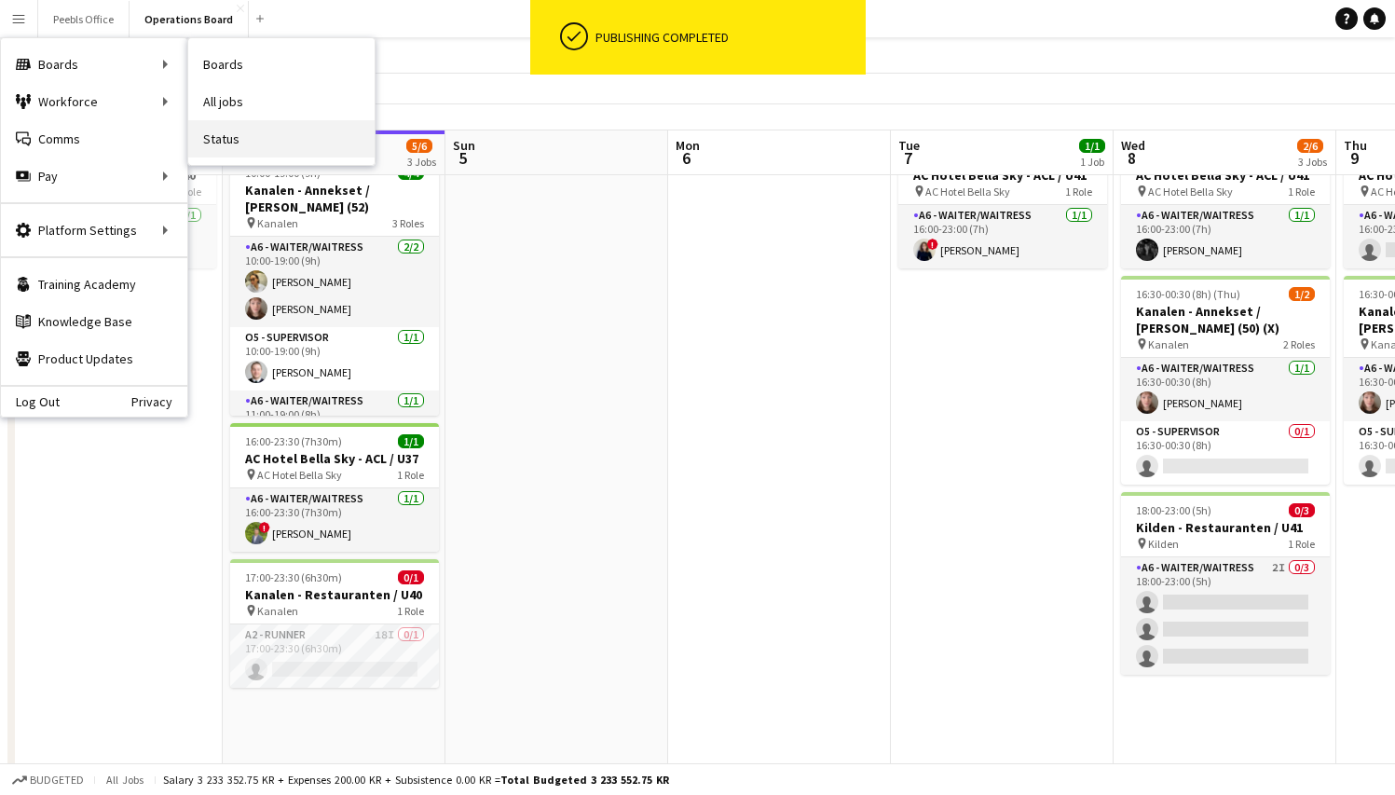
click at [212, 136] on link "Status" at bounding box center [281, 138] width 186 height 37
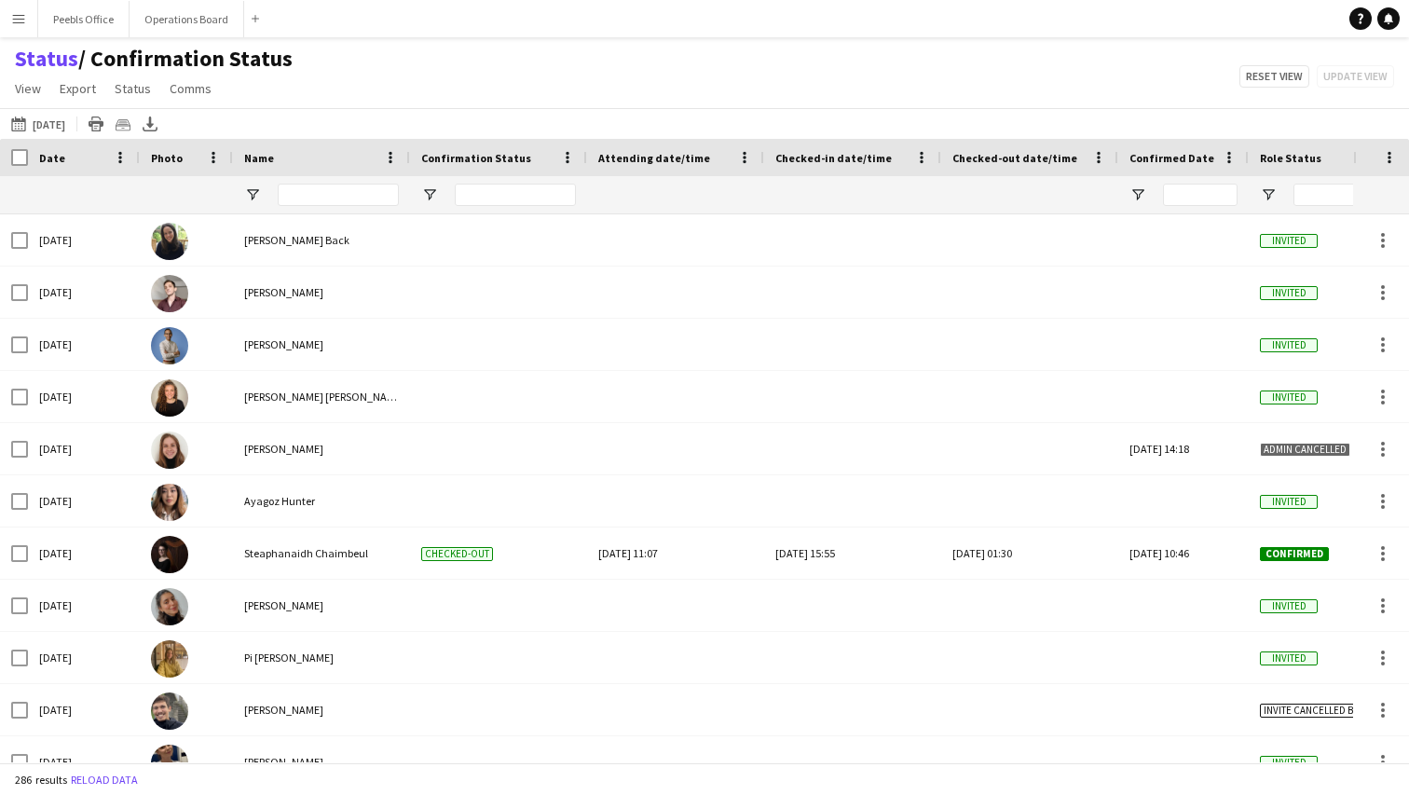
type input "**********"
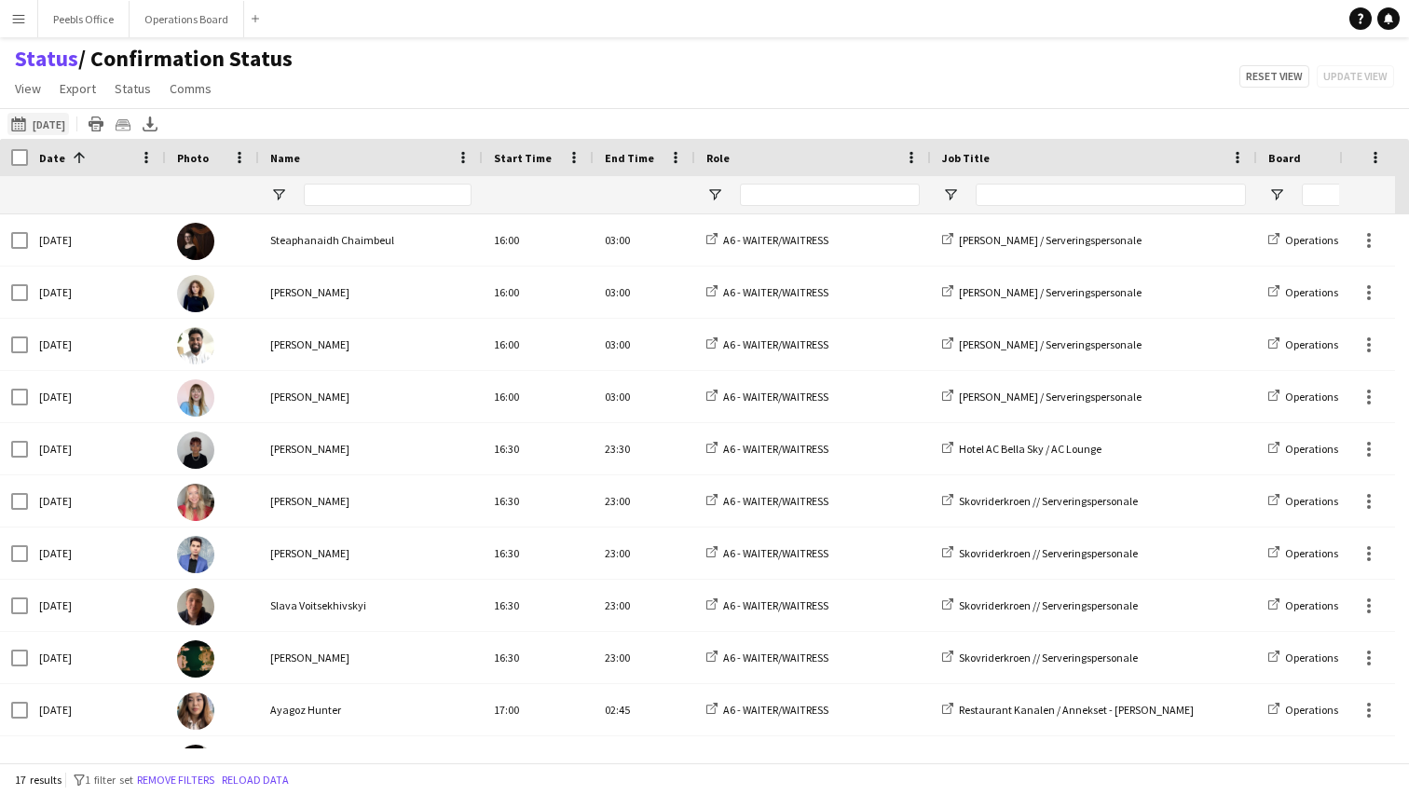
click at [57, 116] on button "04-10-2025 to 10-10-2025 06-12-2024" at bounding box center [37, 124] width 61 height 22
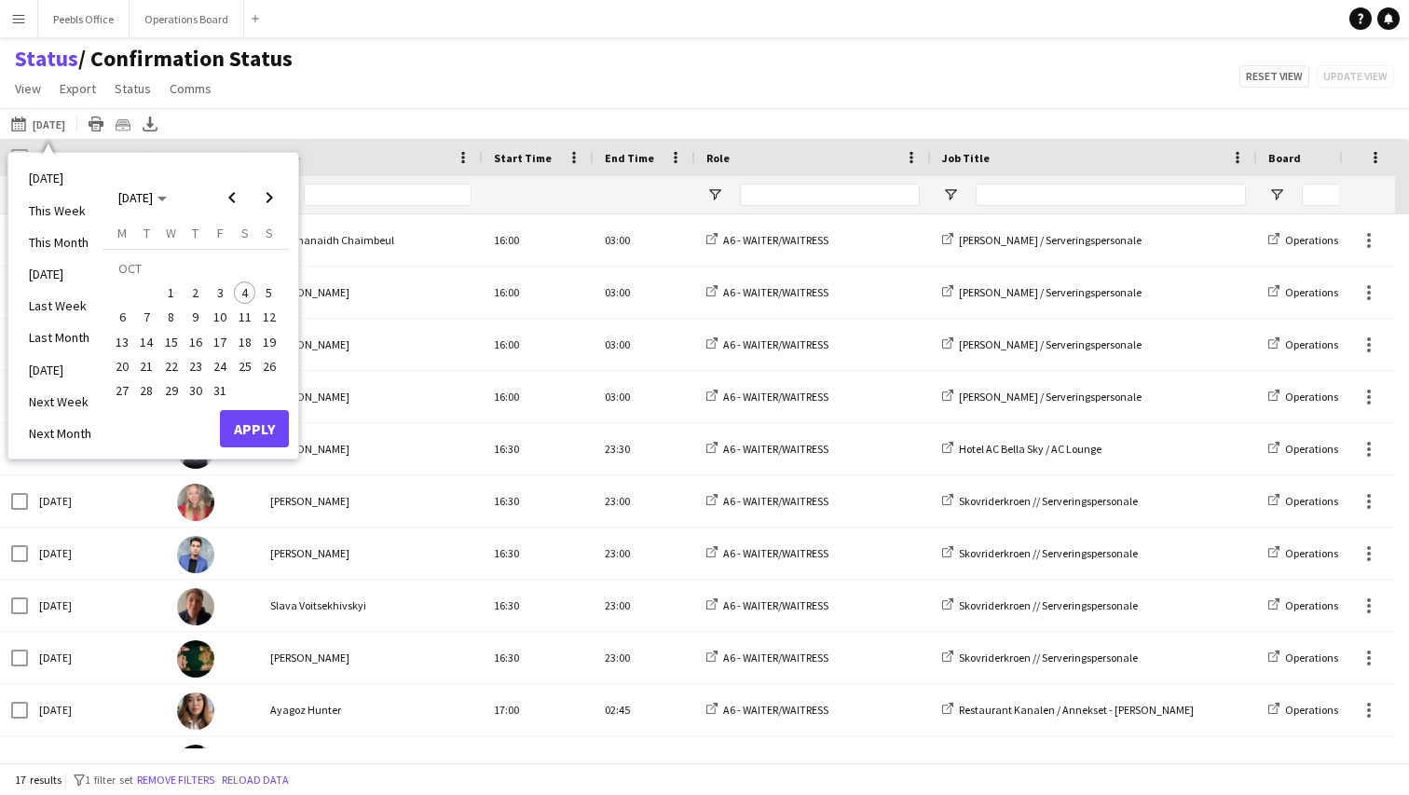
click at [247, 291] on span "4" at bounding box center [245, 292] width 22 height 22
click at [259, 431] on button "Apply" at bounding box center [254, 428] width 69 height 37
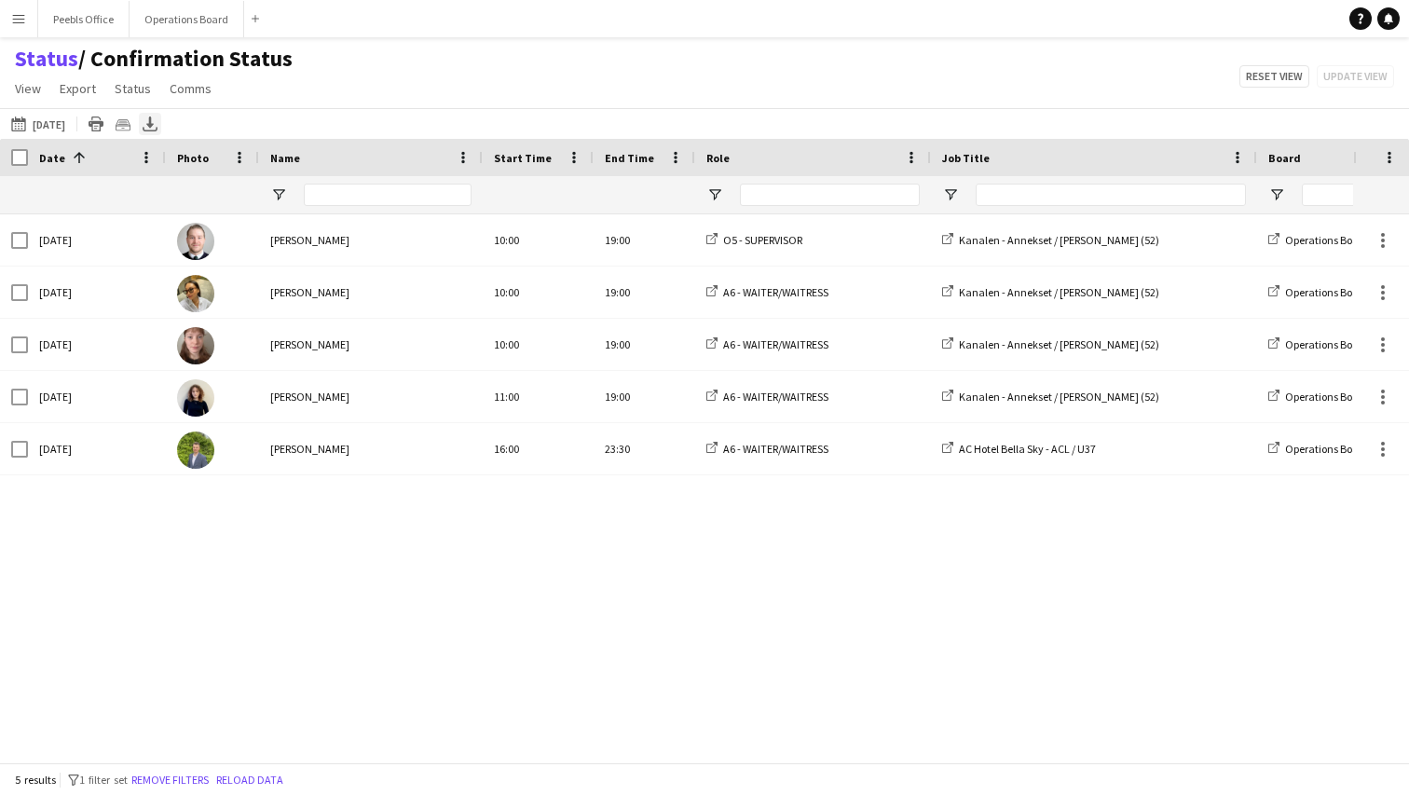
click at [148, 119] on icon at bounding box center [149, 121] width 7 height 11
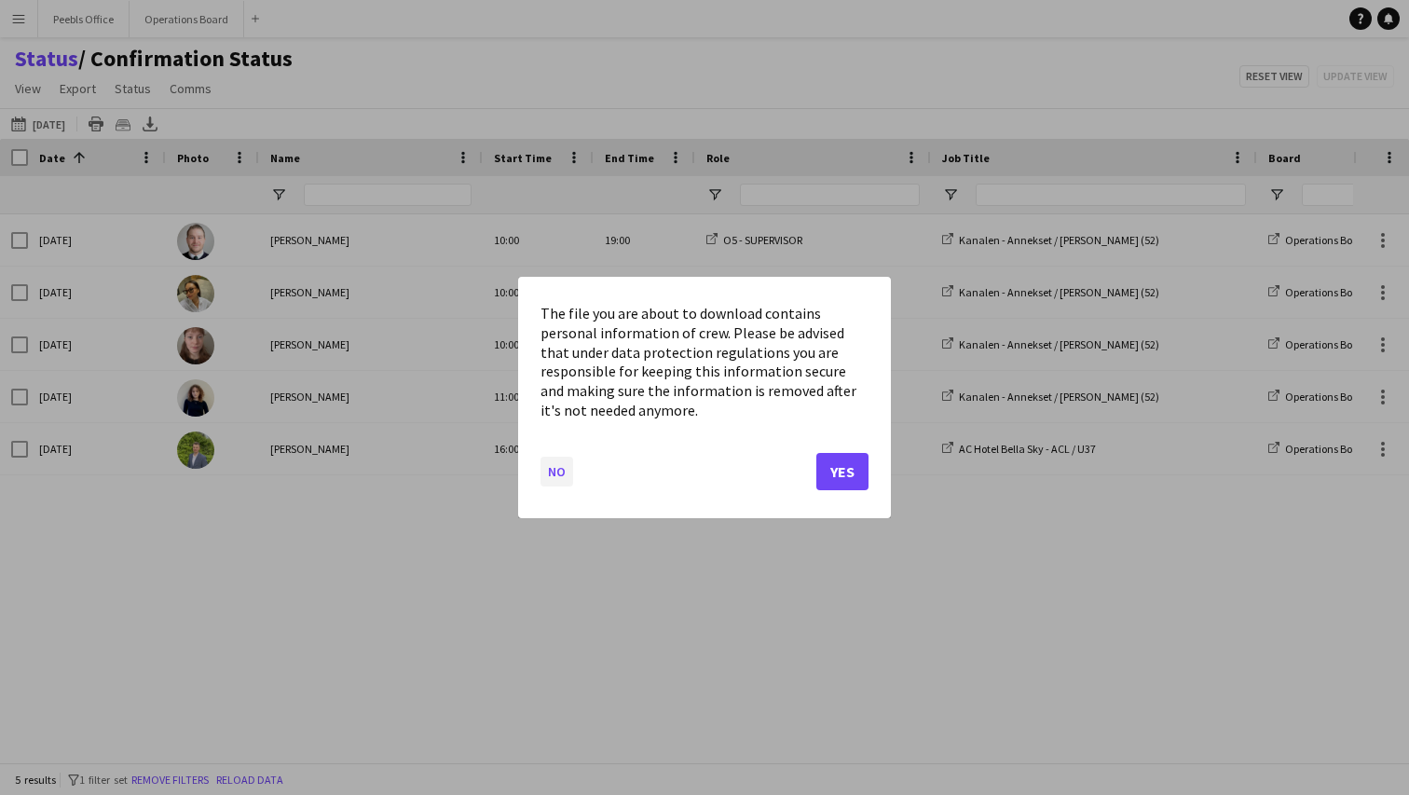
click at [563, 472] on button "No" at bounding box center [556, 472] width 33 height 30
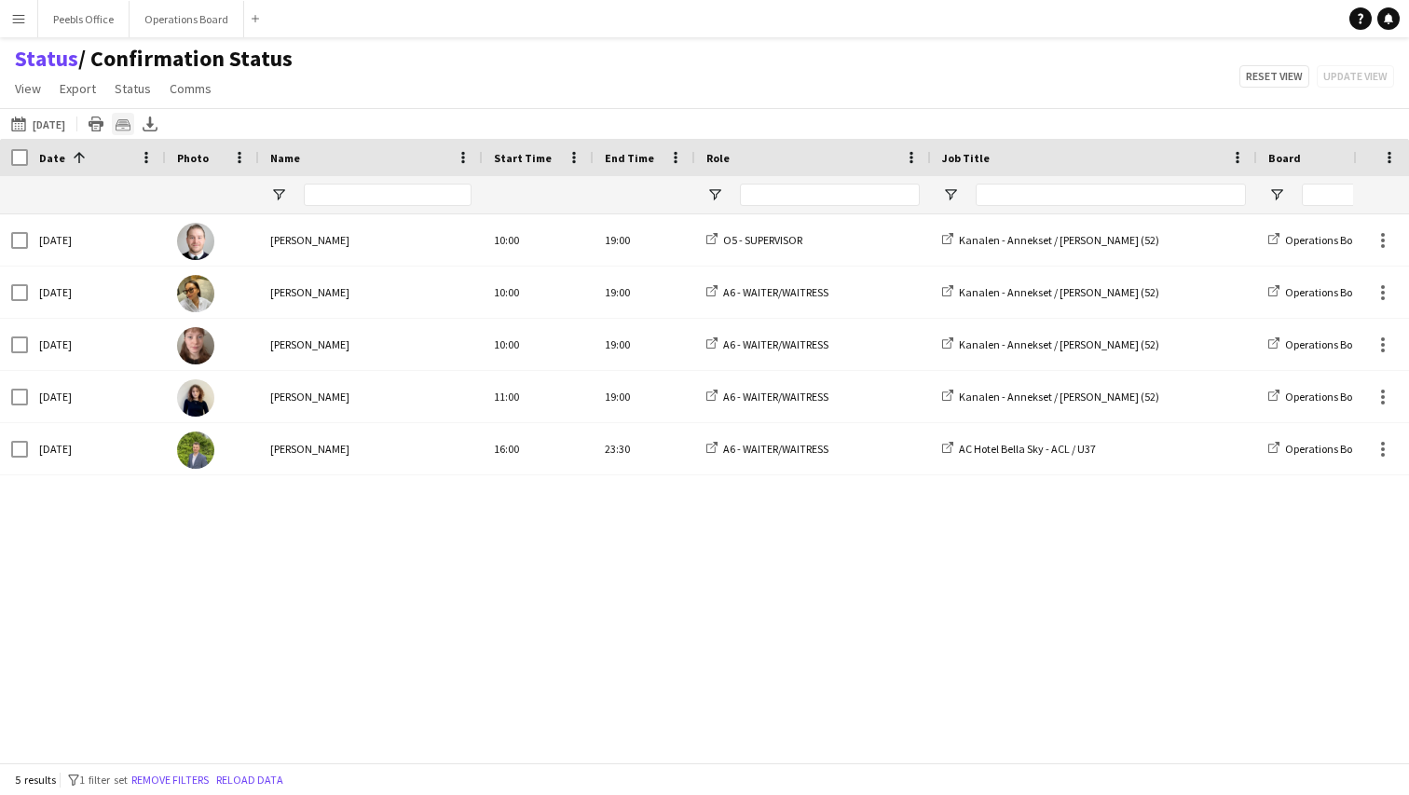
click at [121, 126] on icon at bounding box center [123, 124] width 15 height 11
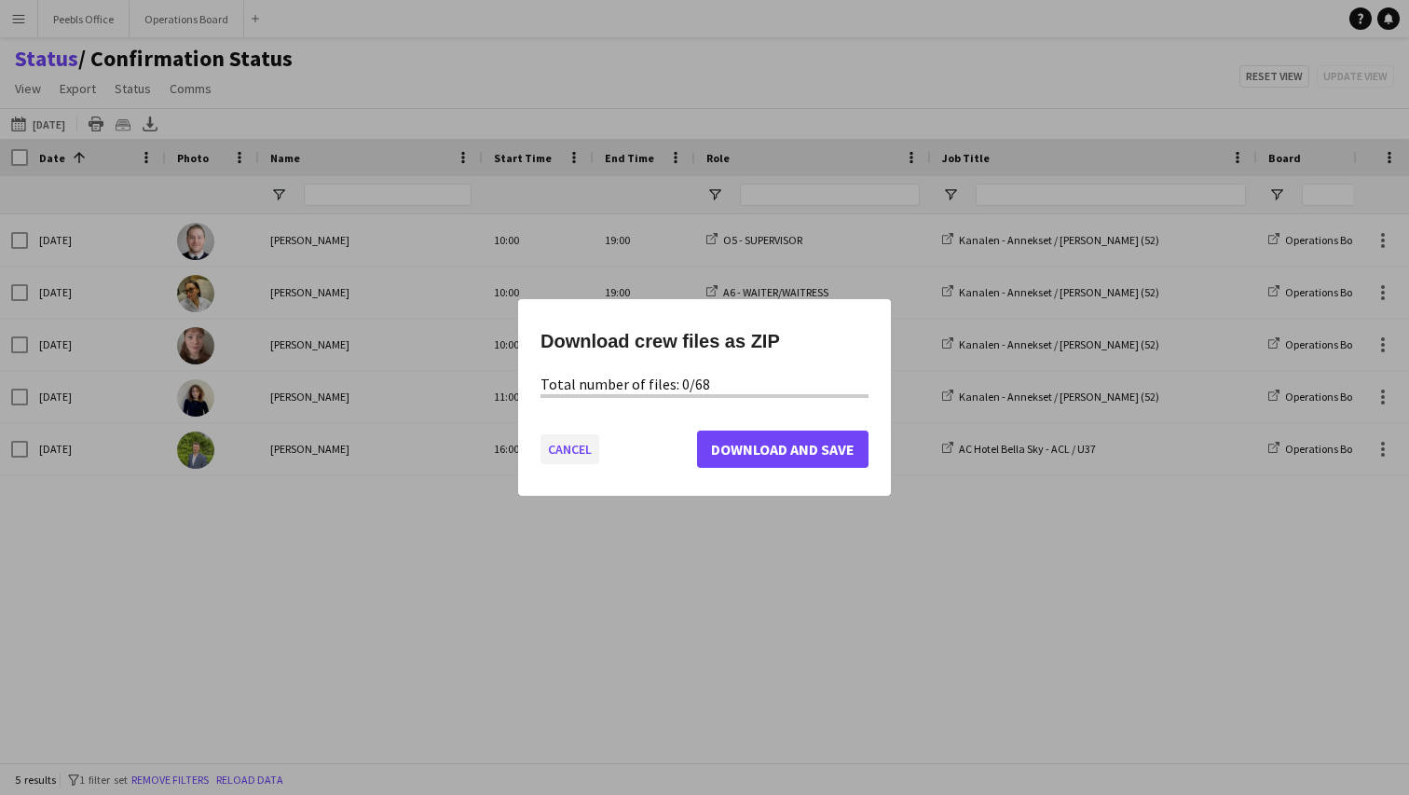
click at [560, 446] on button "Cancel" at bounding box center [569, 449] width 59 height 30
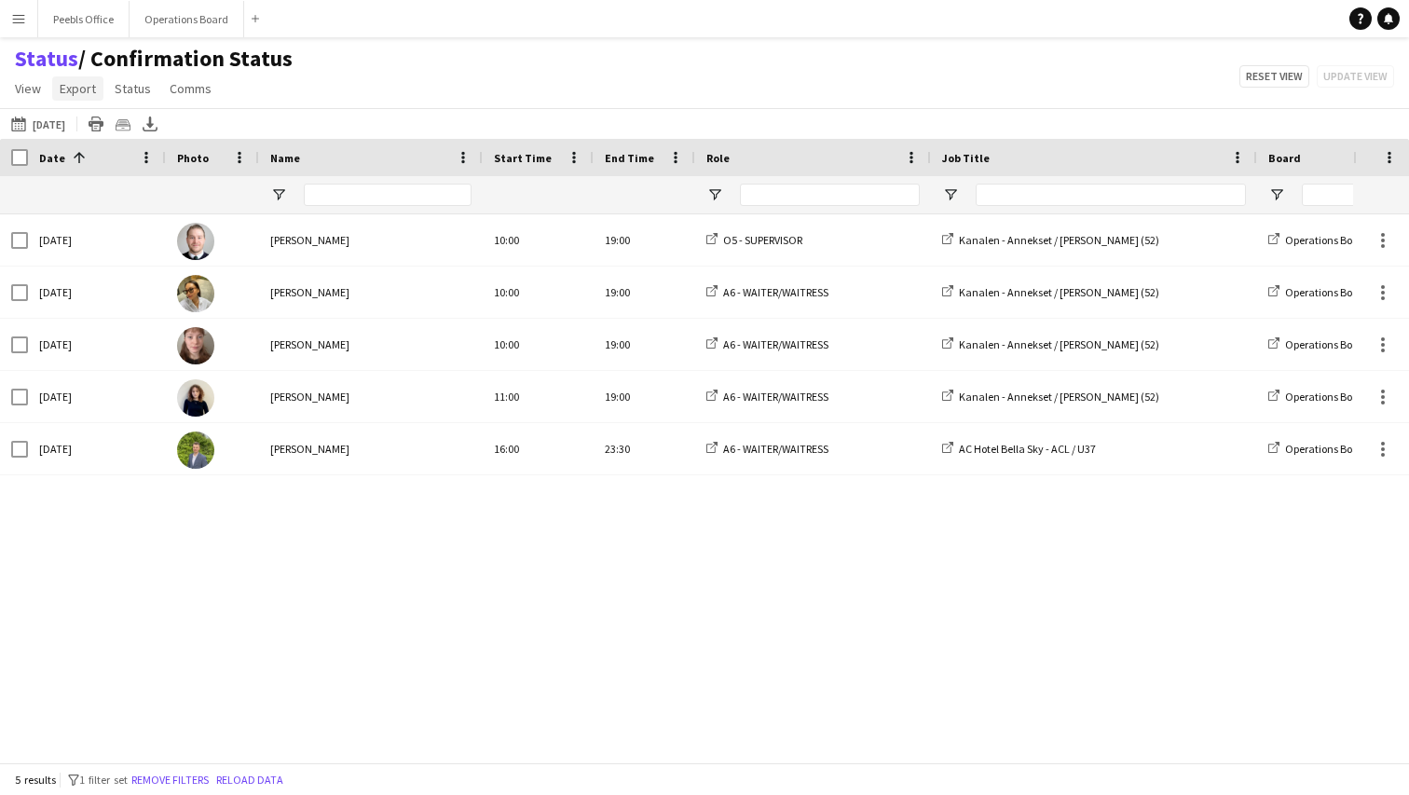
click at [91, 91] on span "Export" at bounding box center [78, 88] width 36 height 17
click at [98, 130] on span "Export as XLSX" at bounding box center [108, 128] width 81 height 17
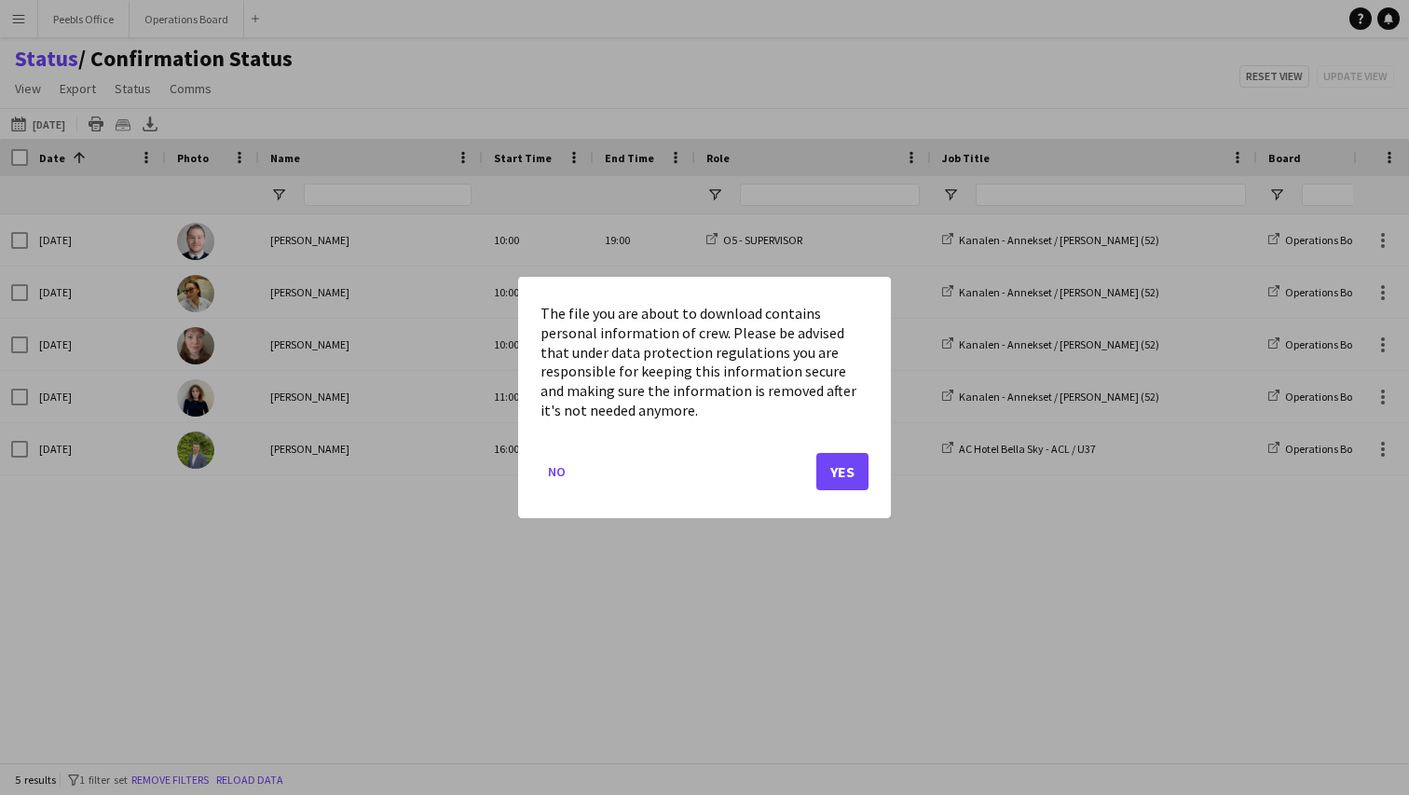
click at [845, 471] on button "Yes" at bounding box center [842, 471] width 52 height 37
